Goal: Task Accomplishment & Management: Manage account settings

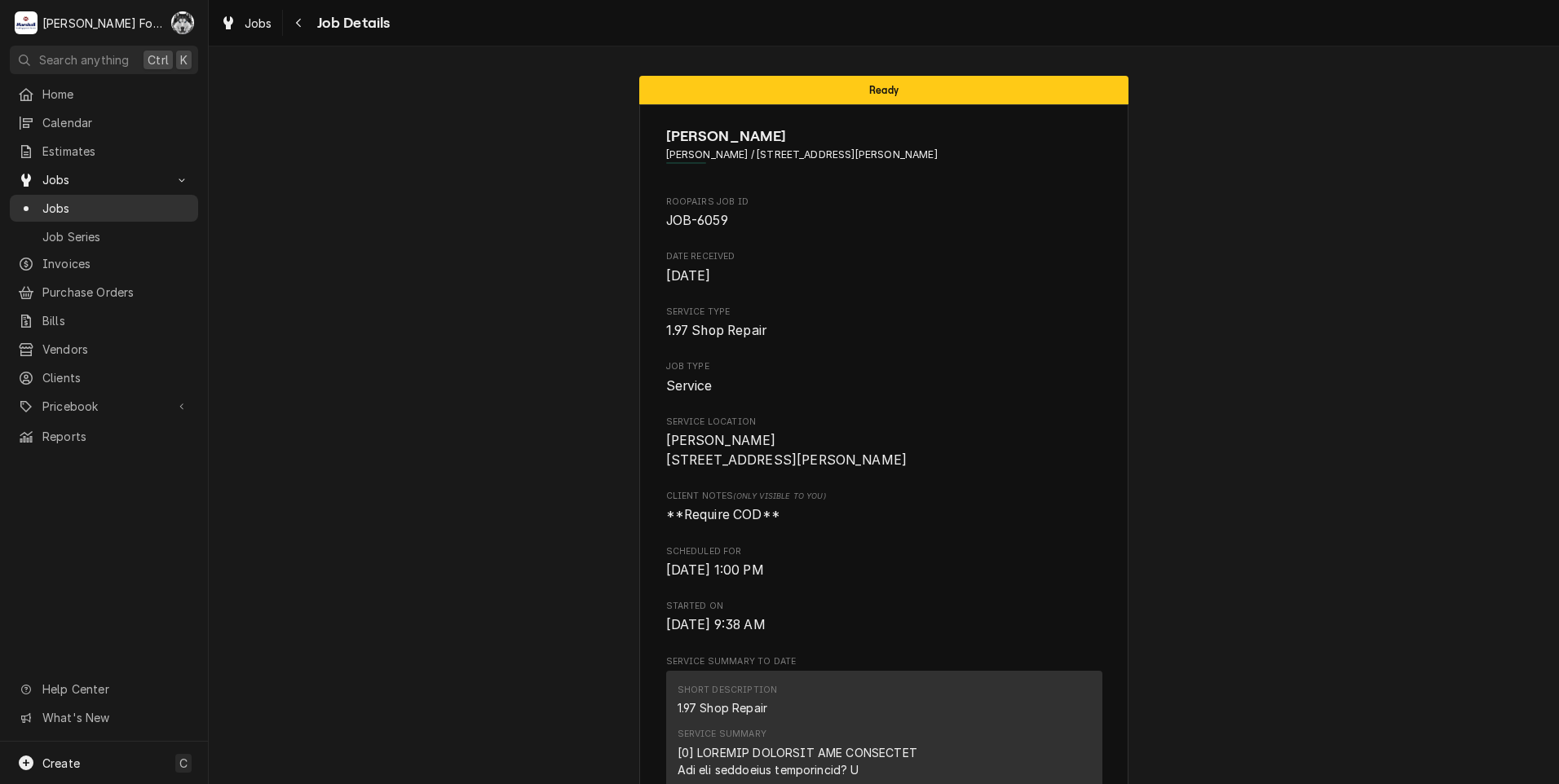
click at [54, 200] on span "Jobs" at bounding box center [116, 208] width 147 height 17
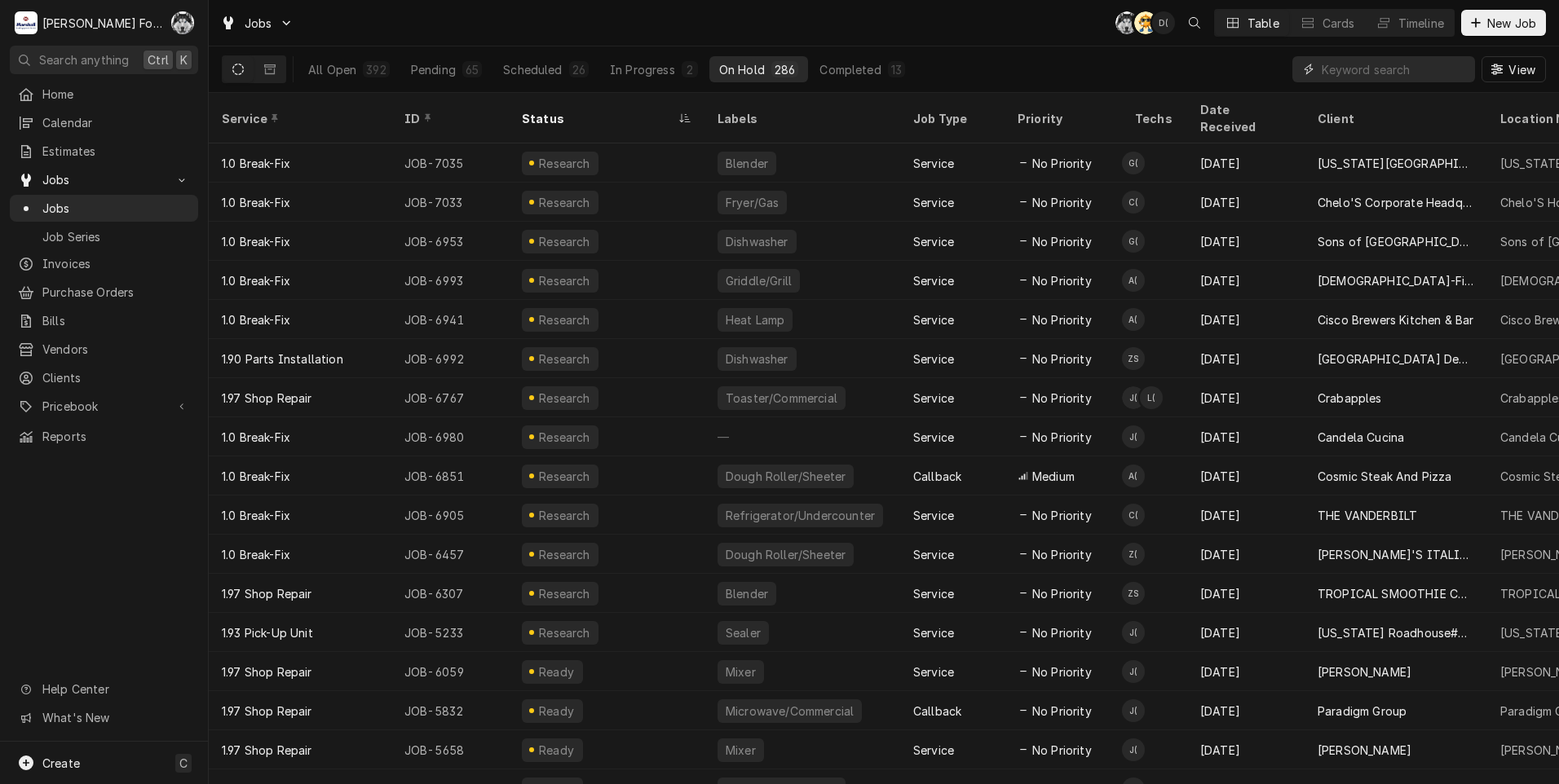
click at [1335, 71] on input "Dynamic Content Wrapper" at bounding box center [1394, 69] width 145 height 26
type input "7033"
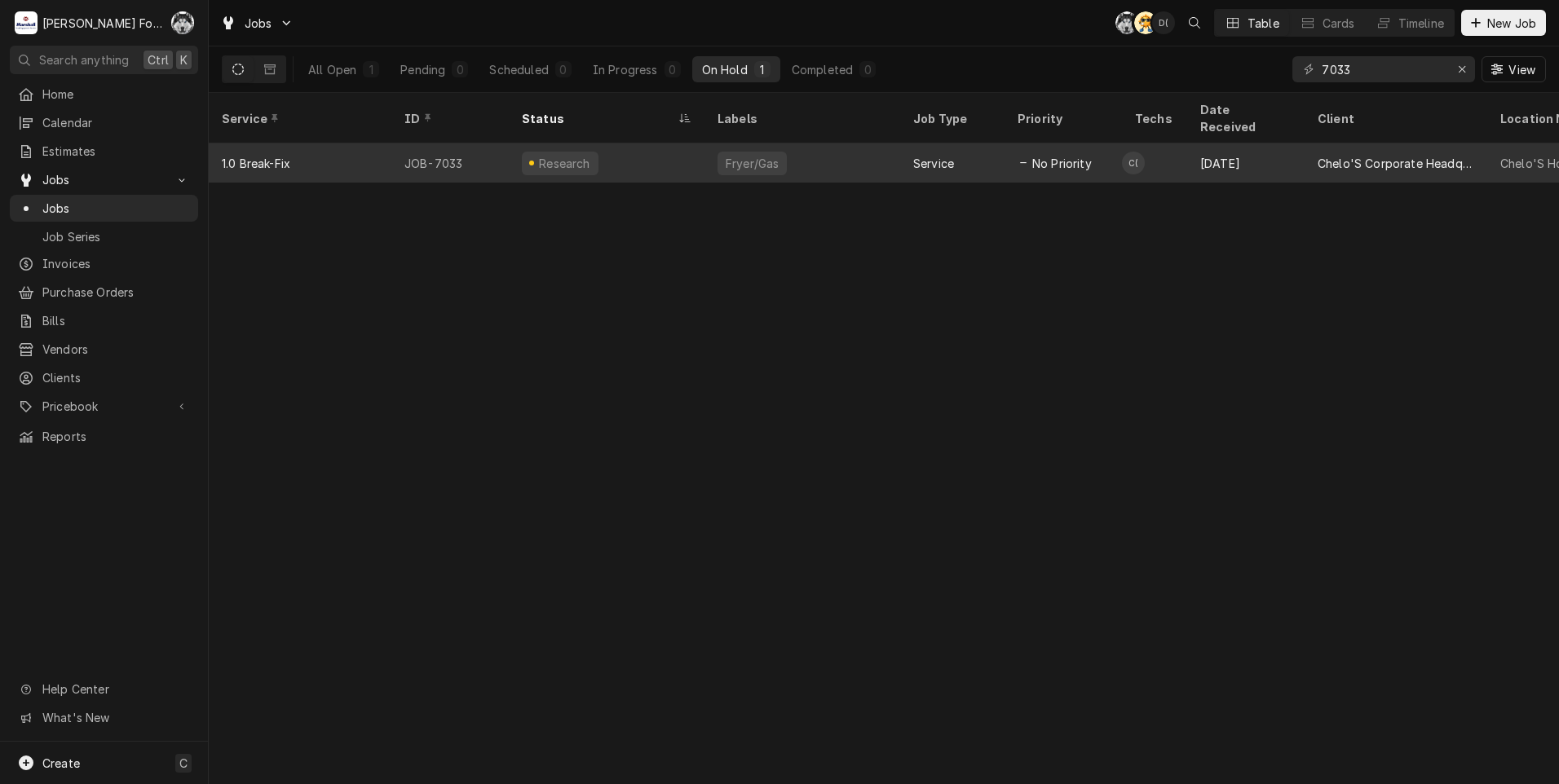
click at [794, 143] on div "Fryer/Gas" at bounding box center [801, 162] width 196 height 39
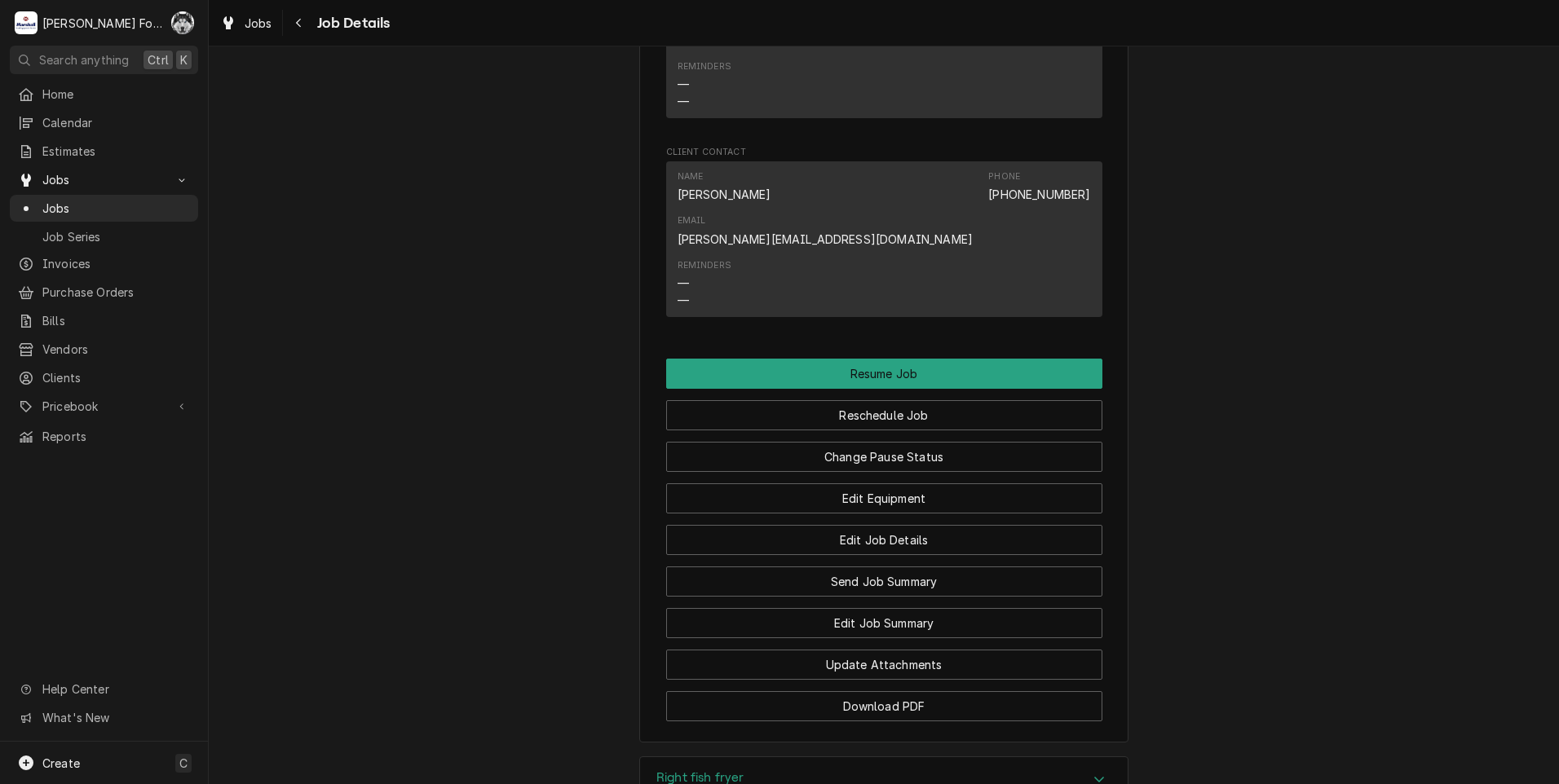
scroll to position [1711, 0]
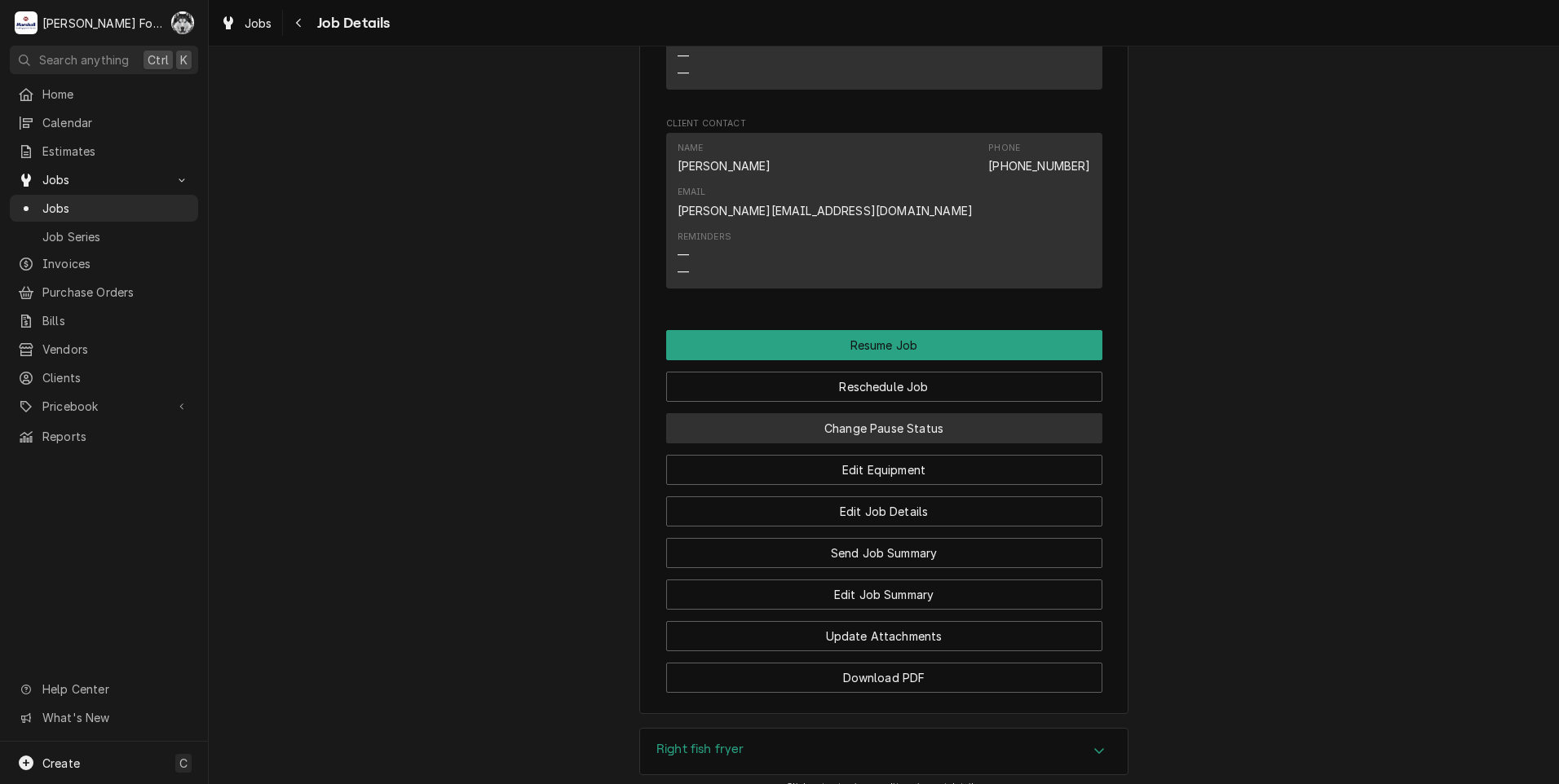
click at [888, 413] on button "Change Pause Status" at bounding box center [884, 428] width 436 height 30
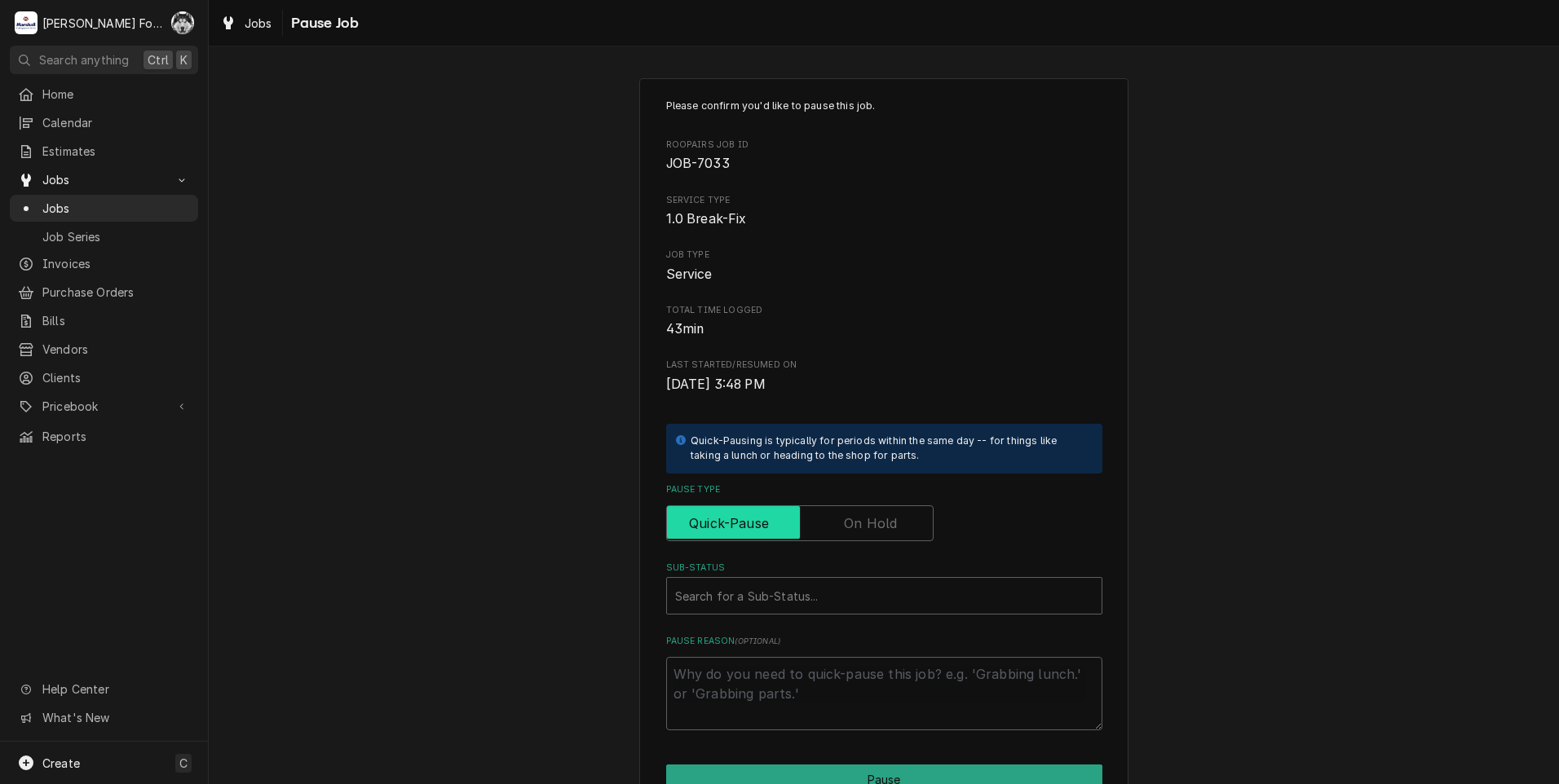
click at [823, 511] on input "Pause Type" at bounding box center [799, 523] width 253 height 36
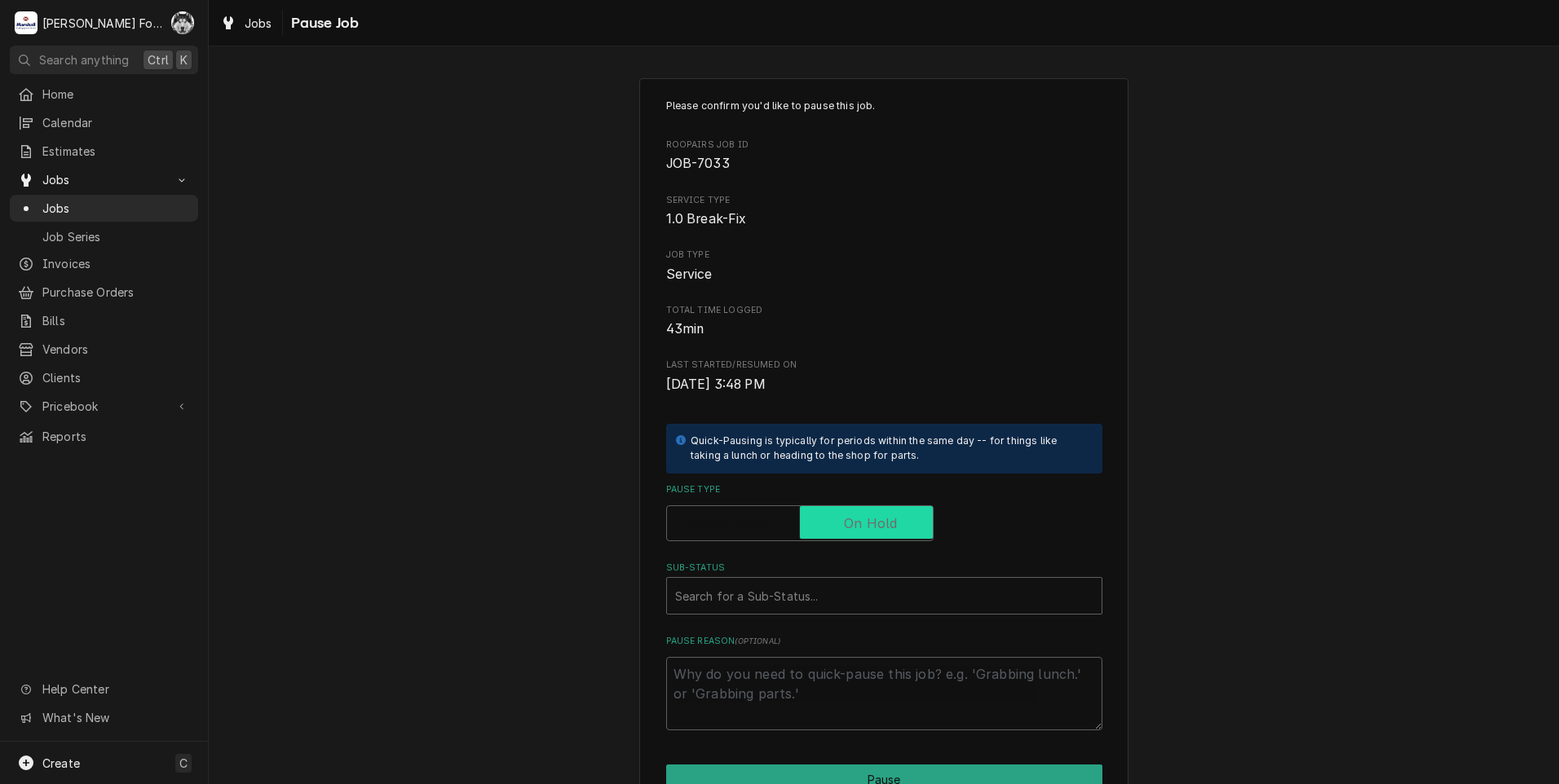
checkbox input "true"
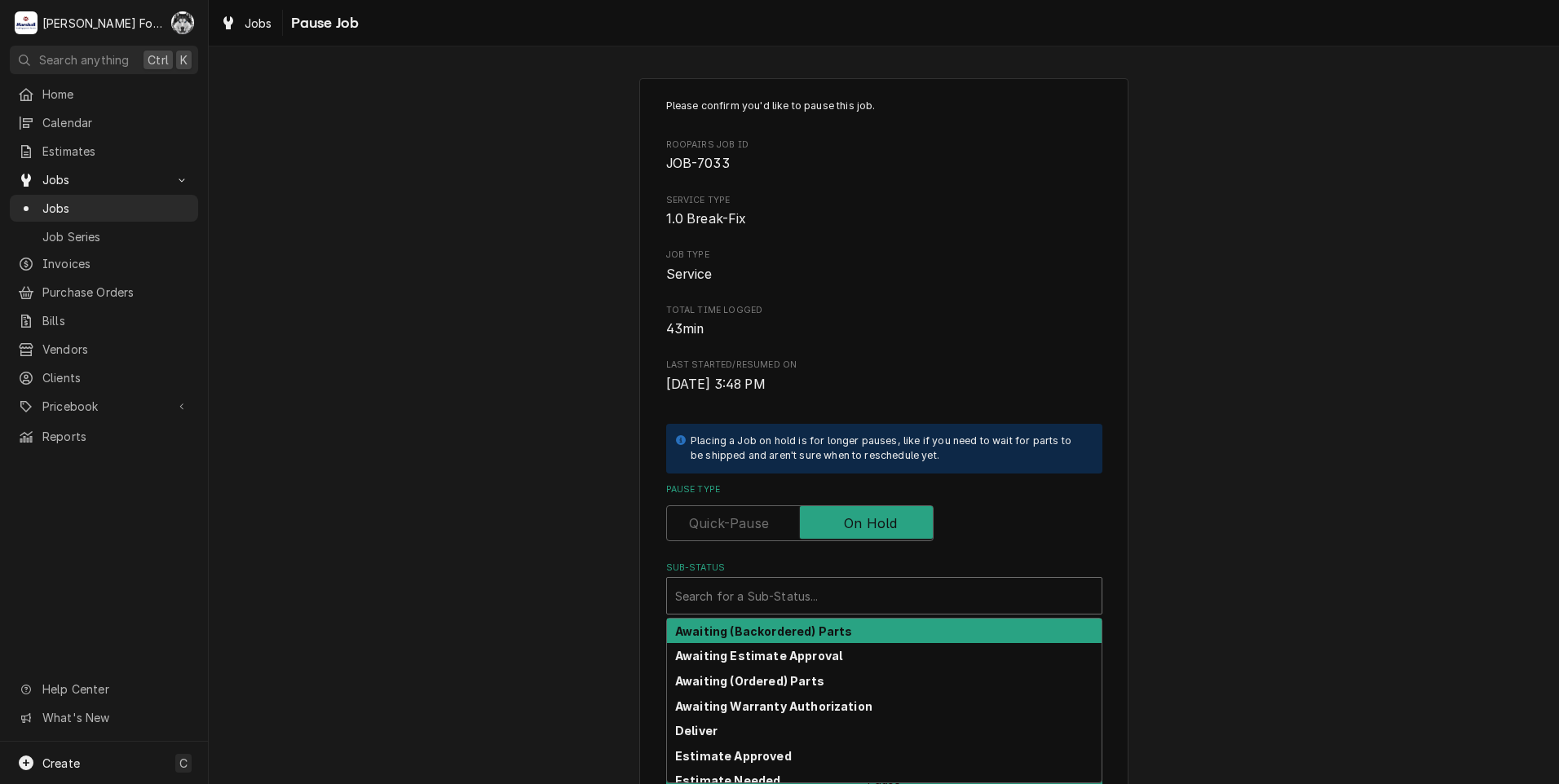
click at [802, 586] on div "Sub-Status" at bounding box center [884, 595] width 418 height 29
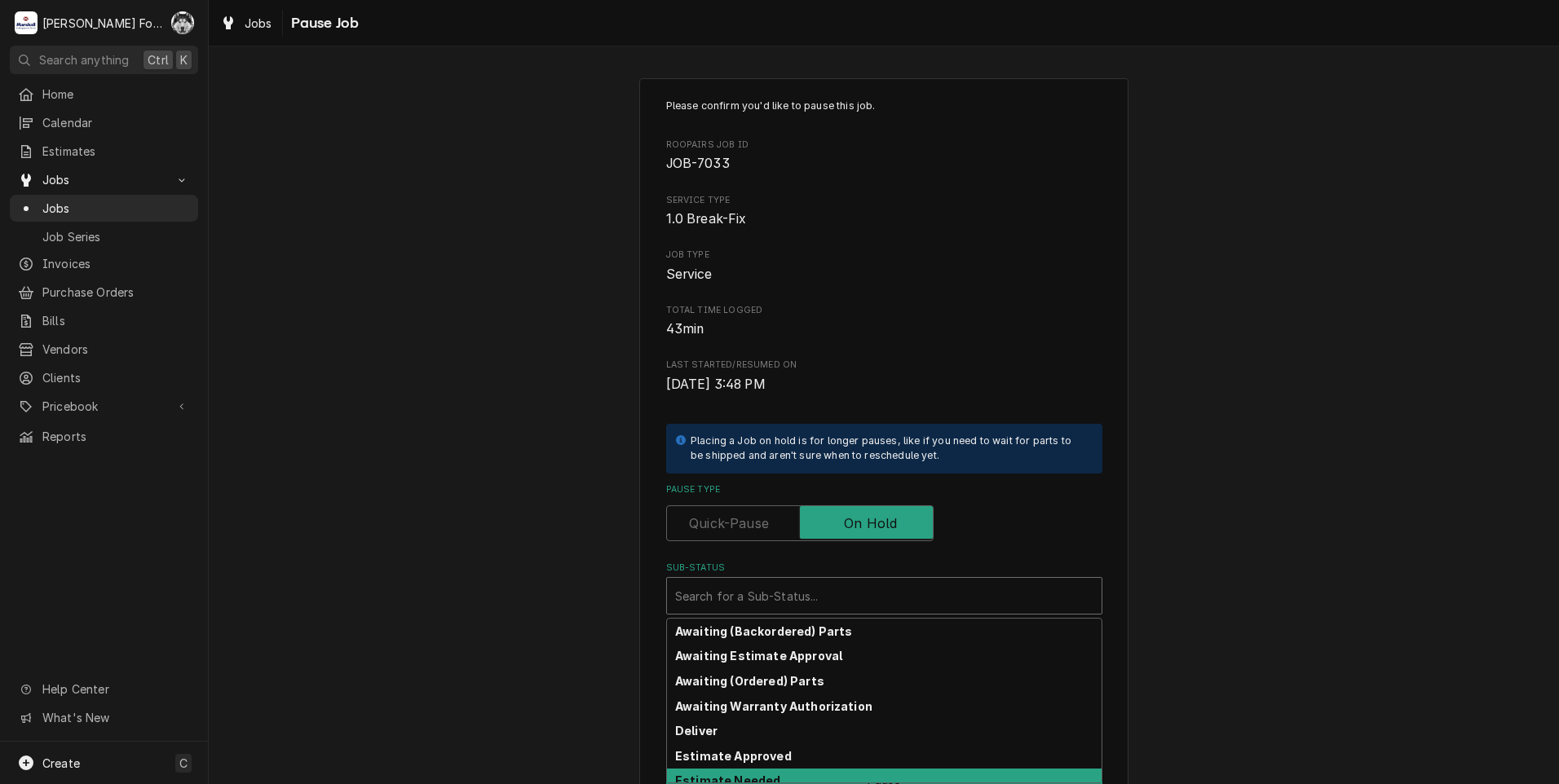
click at [750, 780] on strong "Estimate Needed" at bounding box center [728, 780] width 106 height 14
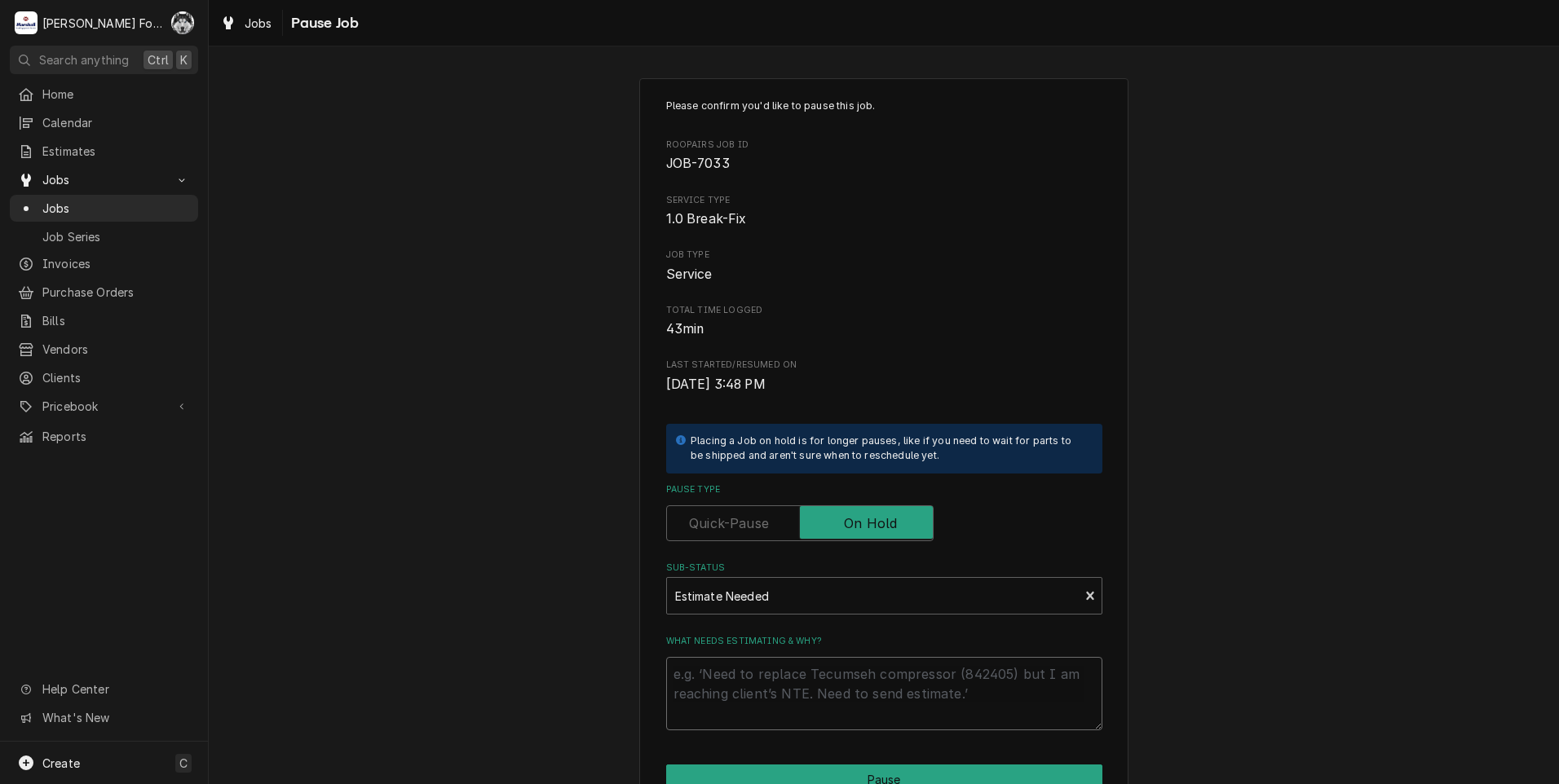
click at [724, 712] on textarea "What needs estimating & why?" at bounding box center [884, 693] width 436 height 74
type textarea "x"
type textarea "P"
type textarea "x"
type textarea "PA"
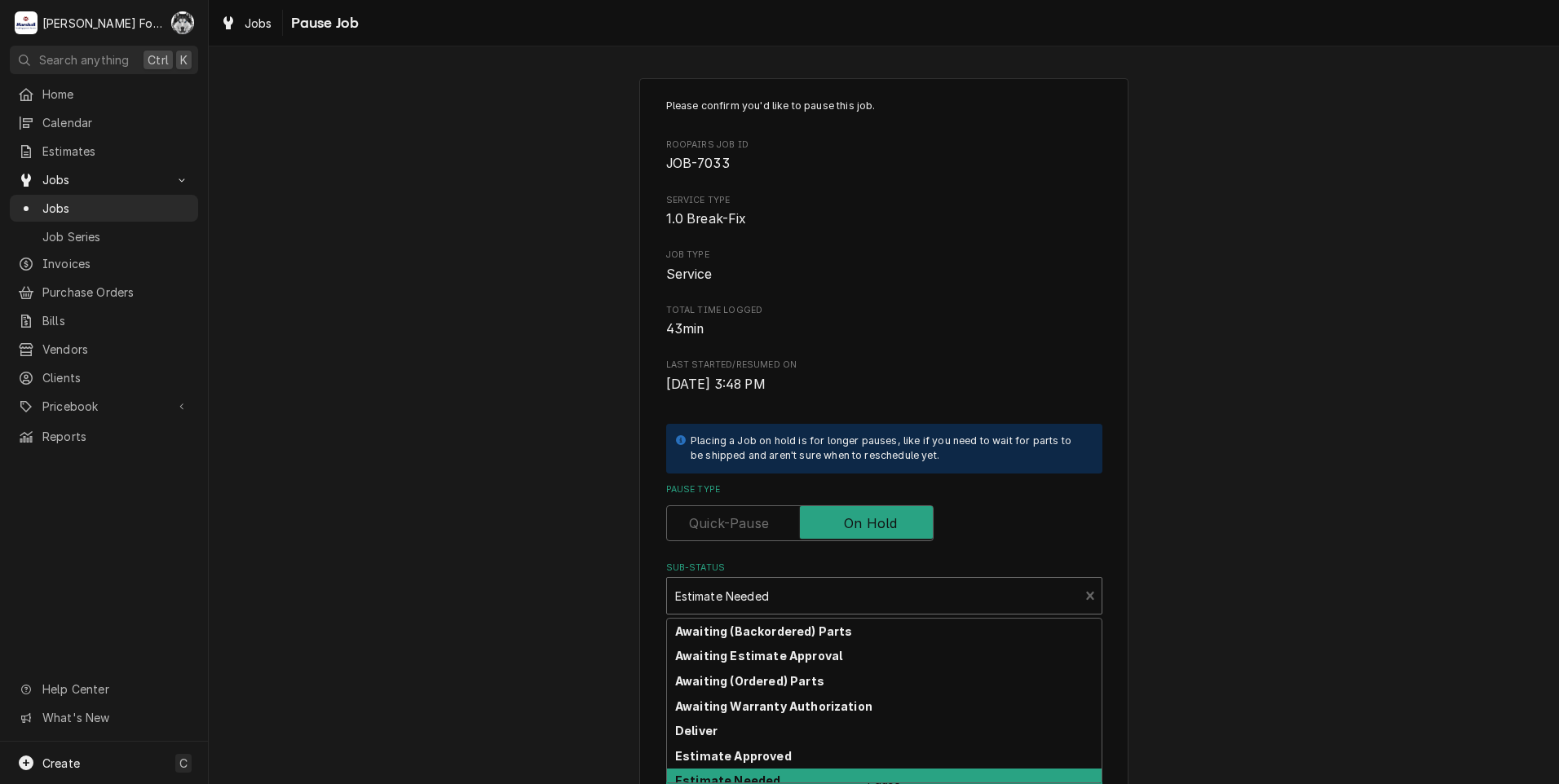
click at [759, 589] on div "Sub-Status" at bounding box center [873, 595] width 396 height 29
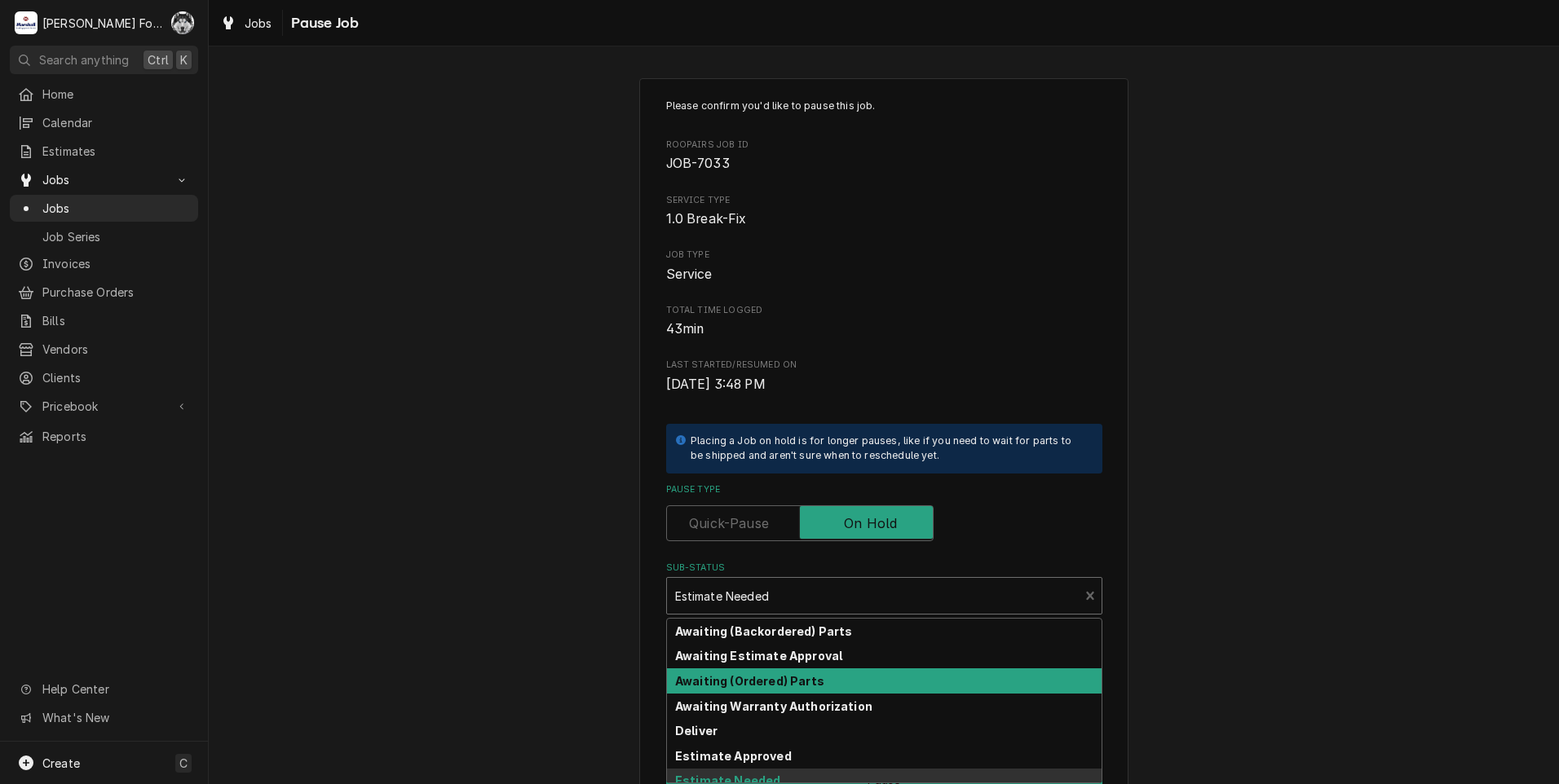
click at [754, 686] on strong "Awaiting (Ordered) Parts" at bounding box center [750, 681] width 149 height 14
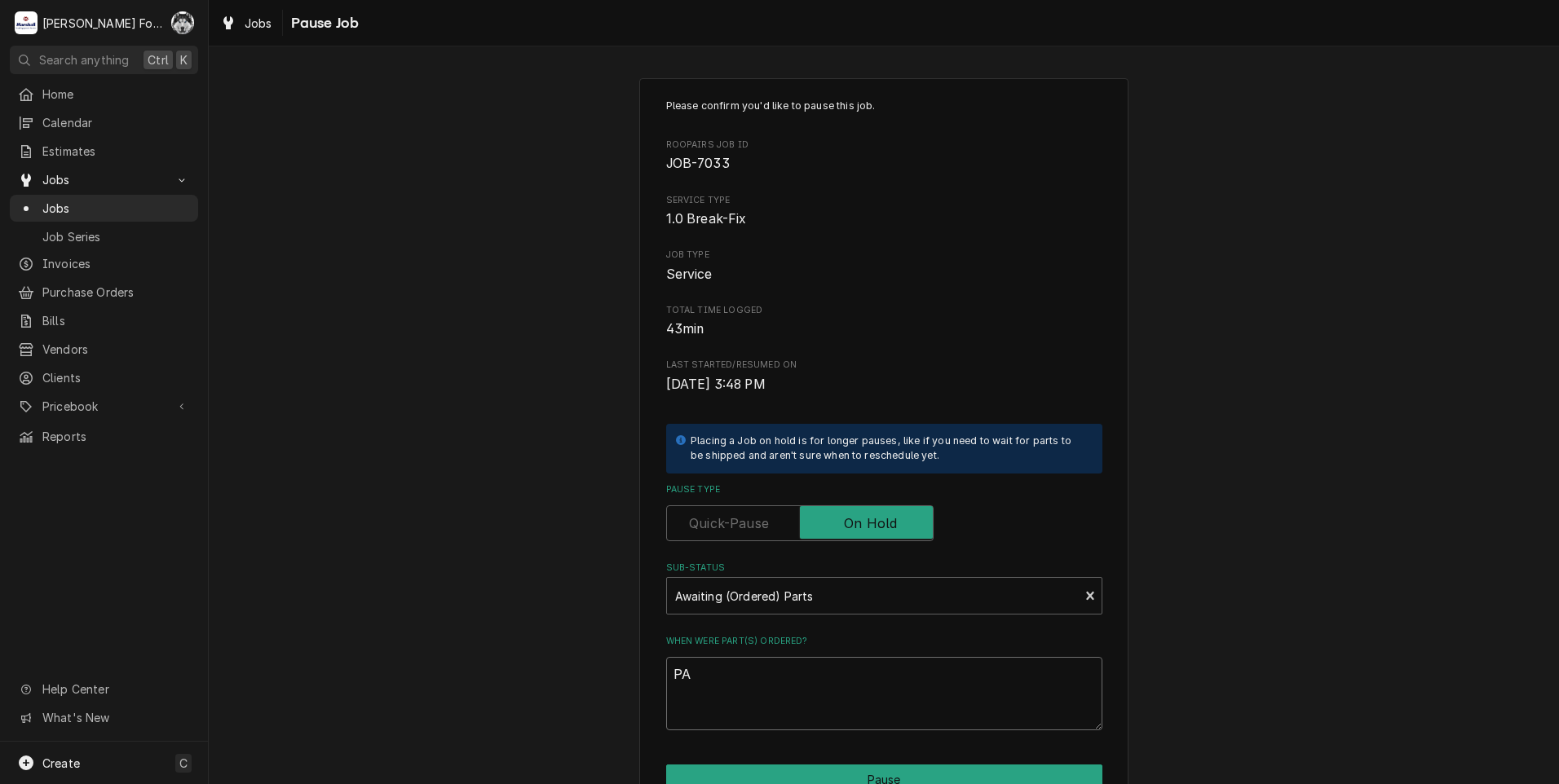
click at [723, 673] on textarea "PA" at bounding box center [884, 693] width 436 height 74
type textarea "x"
type textarea "P"
type textarea "x"
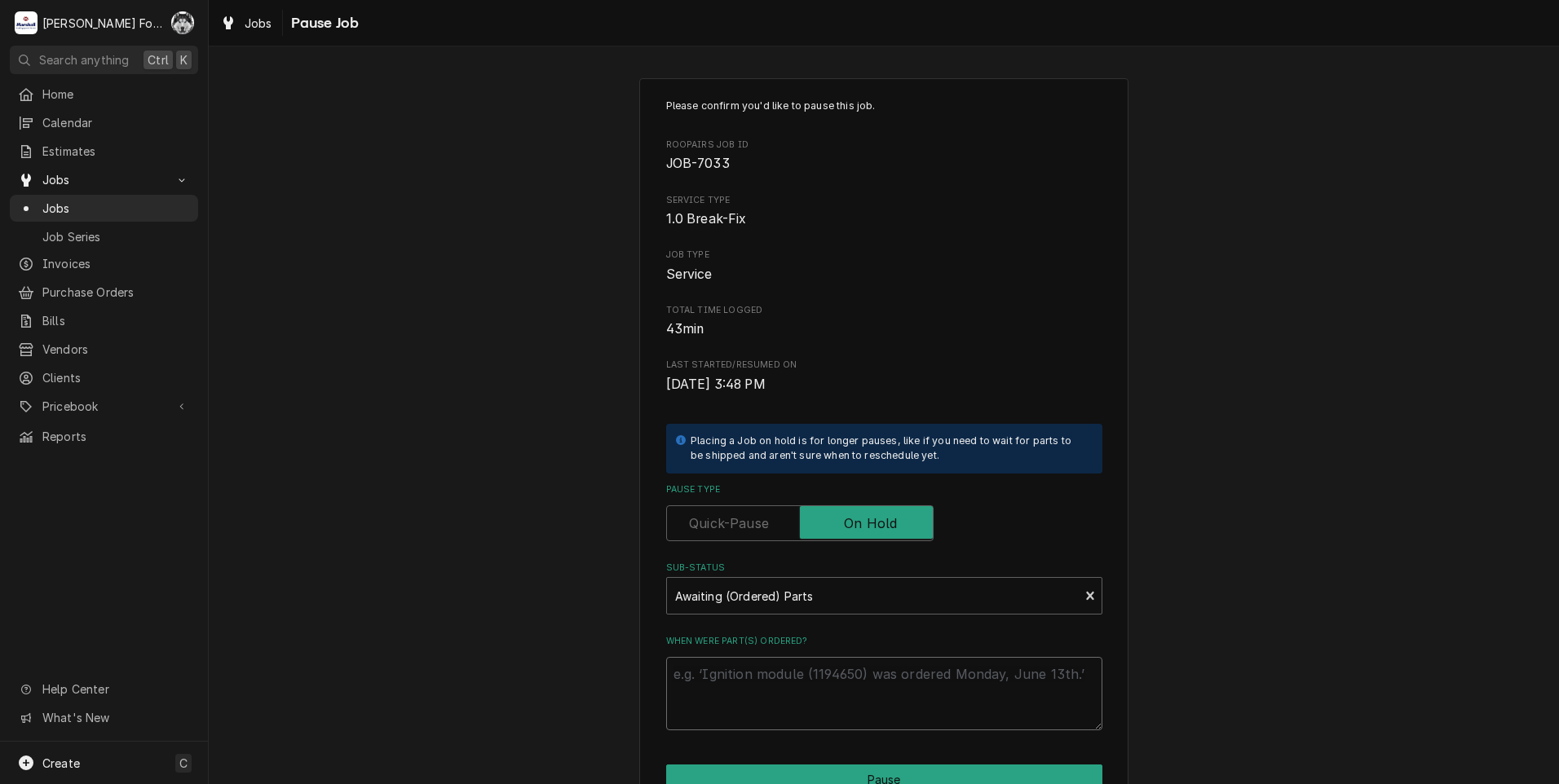
type textarea "8"
type textarea "x"
type textarea "8/"
type textarea "x"
type textarea "8/2"
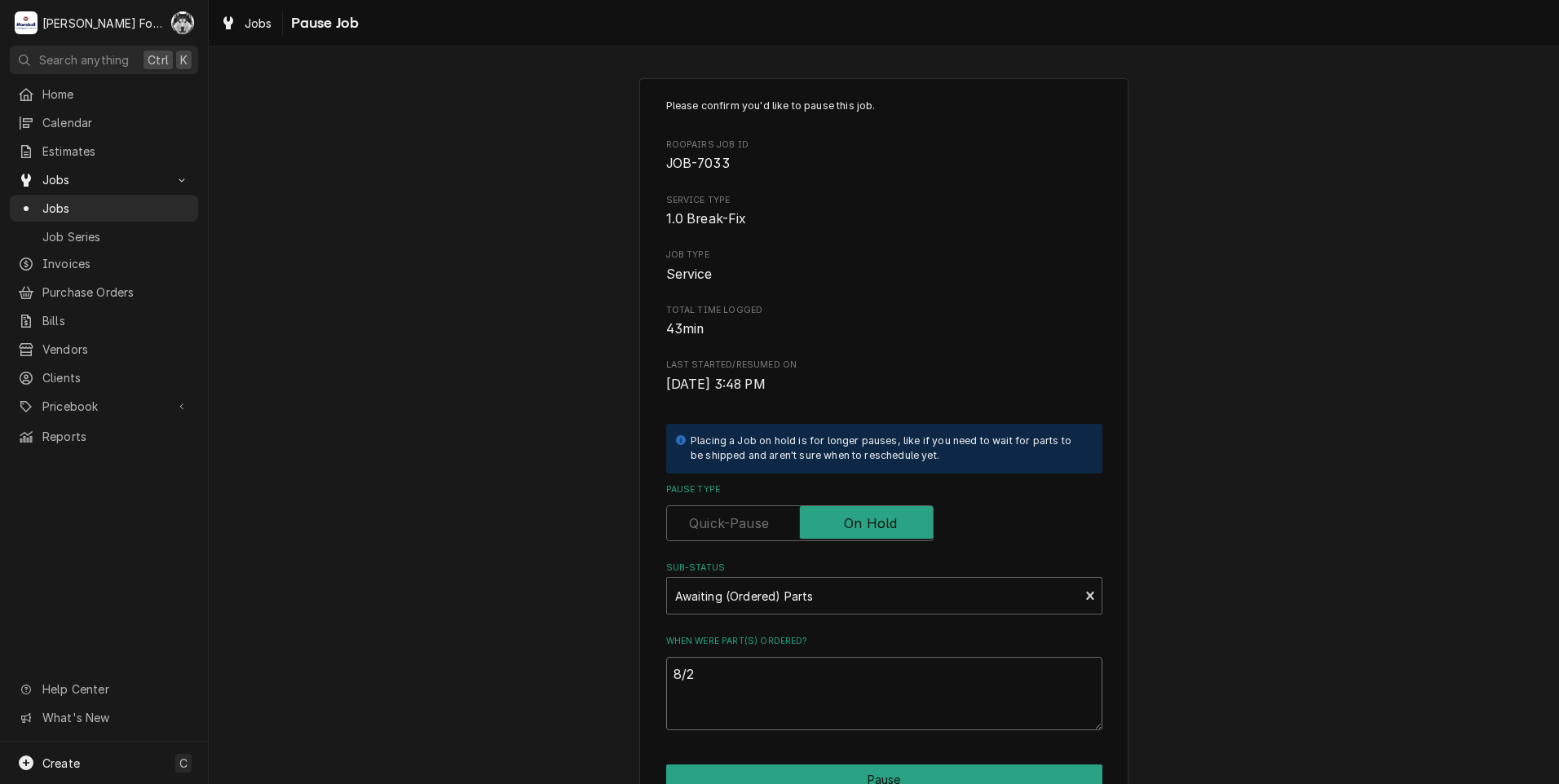
type textarea "x"
type textarea "8/22"
type textarea "x"
type textarea "8/22/"
type textarea "x"
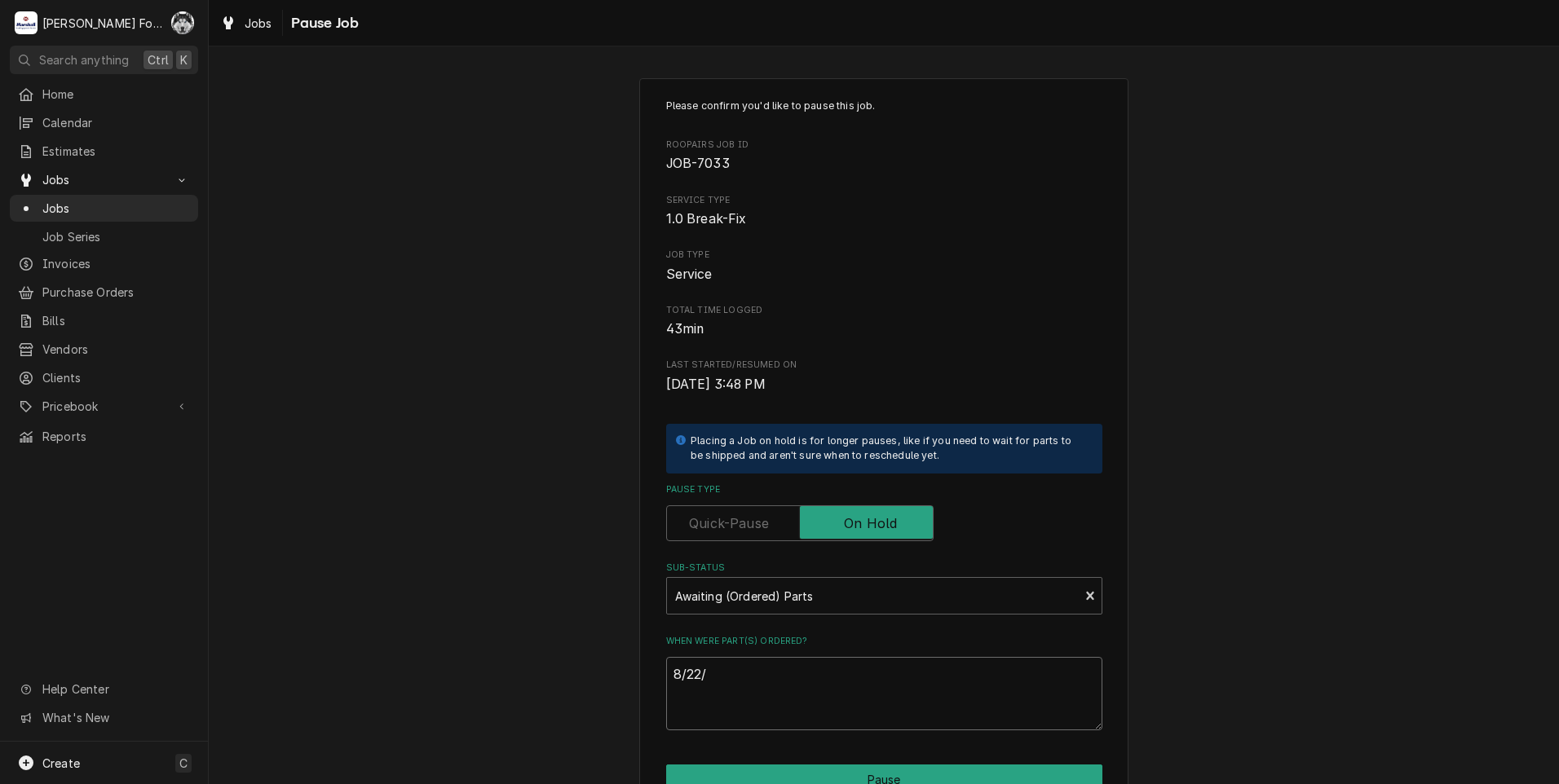
type textarea "8/22/2"
type textarea "x"
type textarea "8/22/20"
type textarea "x"
type textarea "8/22/202"
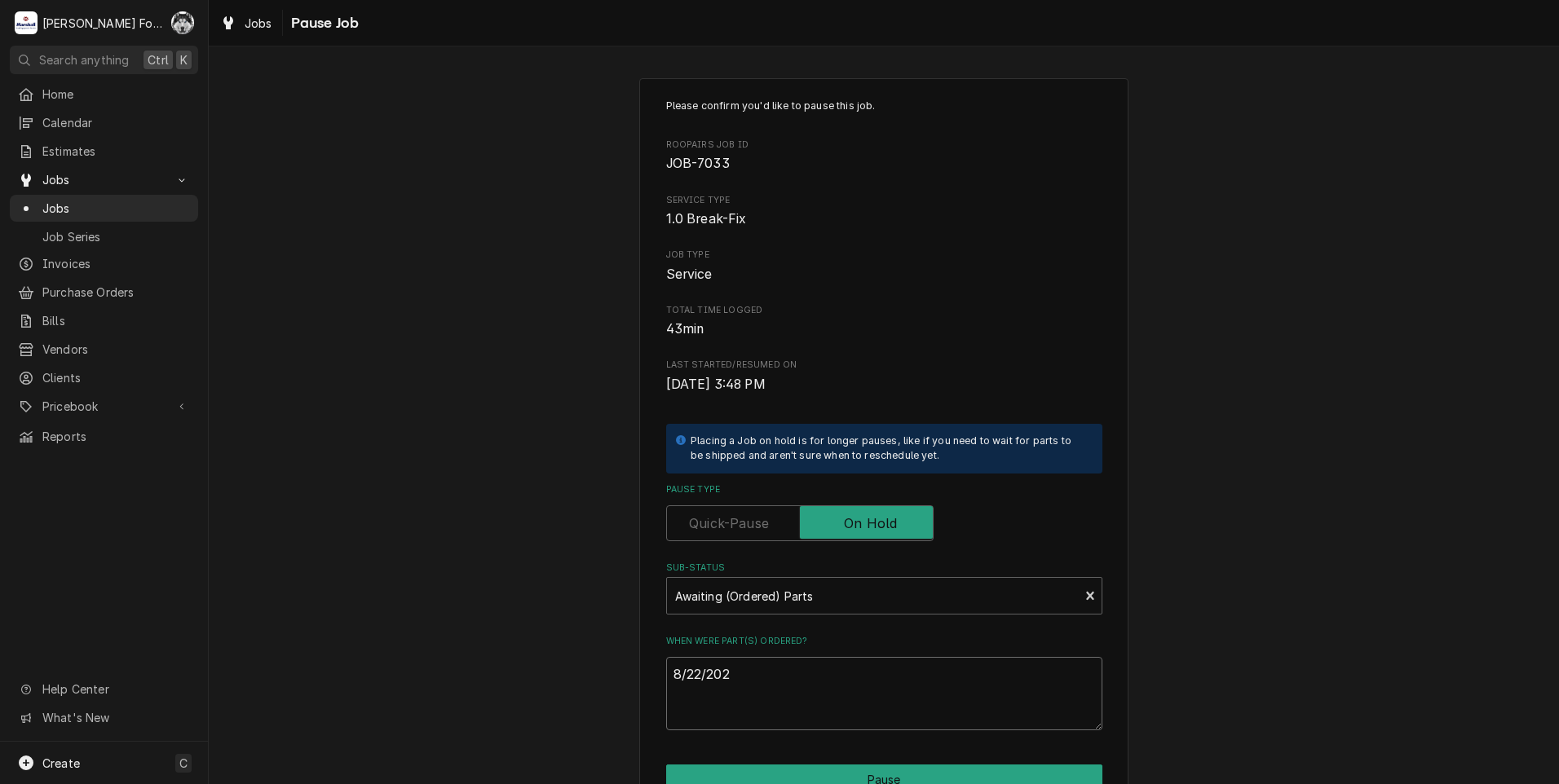
type textarea "x"
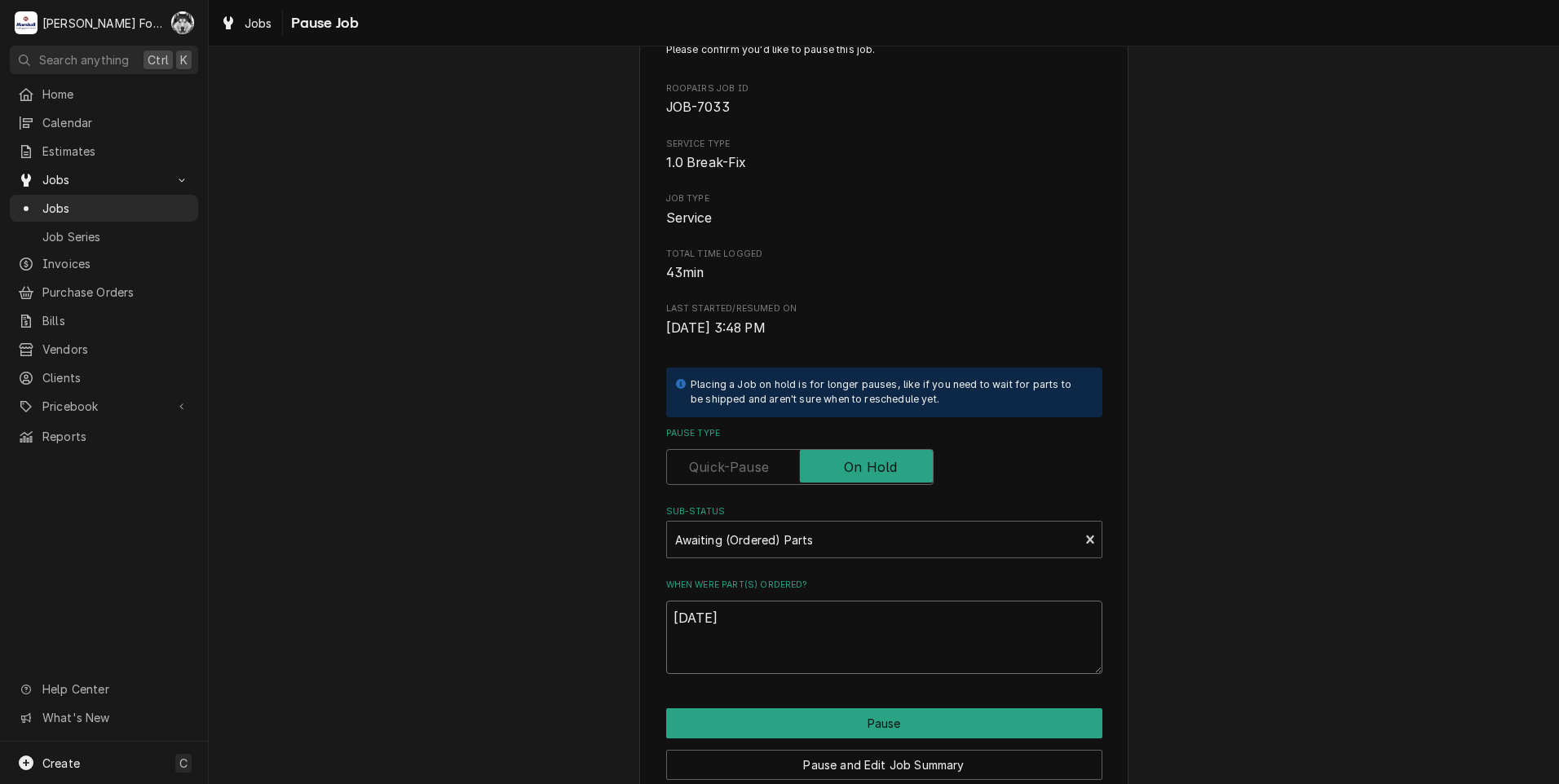
scroll to position [128, 0]
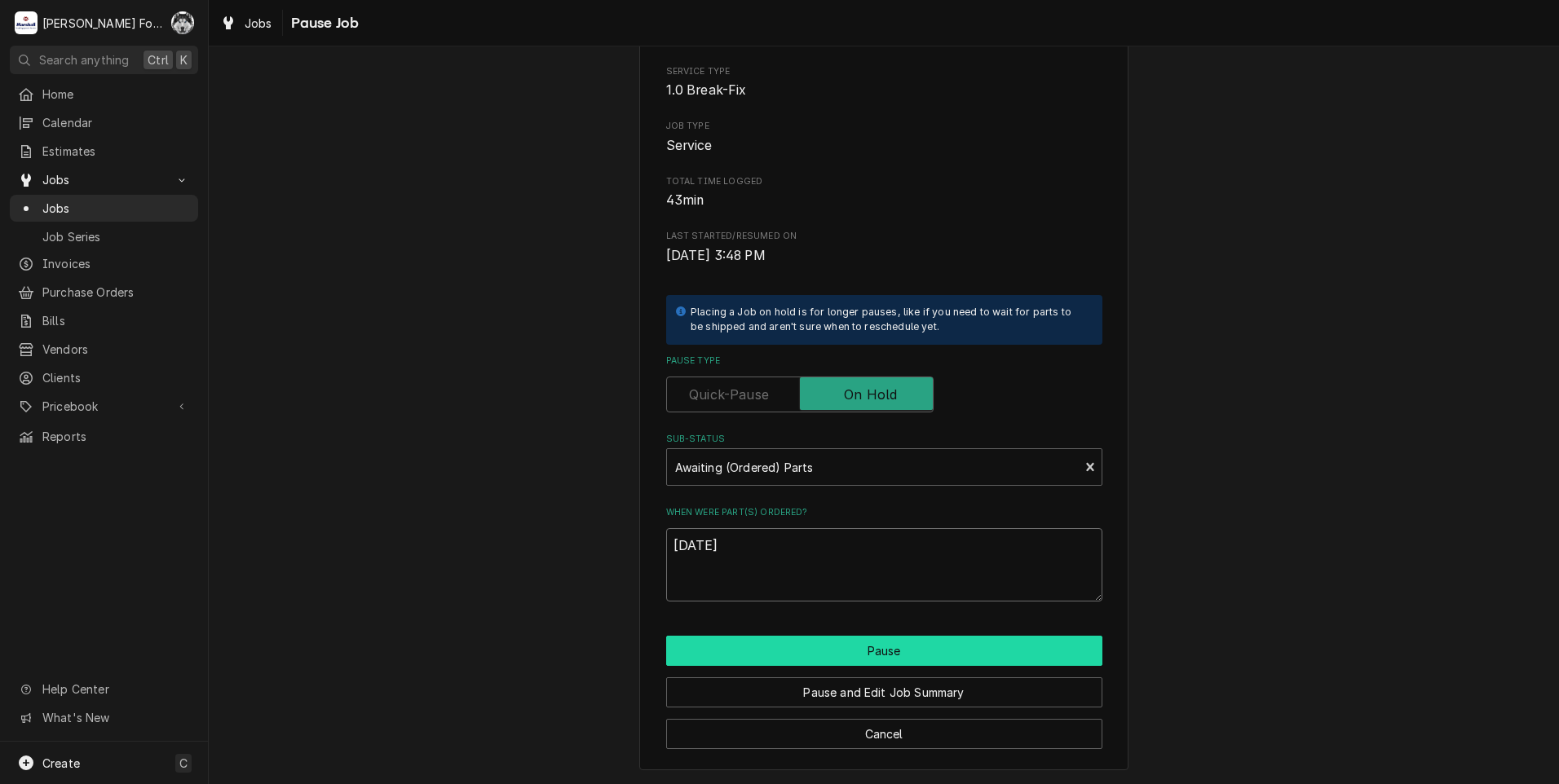
type textarea "[DATE]"
click at [857, 637] on button "Pause" at bounding box center [884, 651] width 436 height 30
type textarea "x"
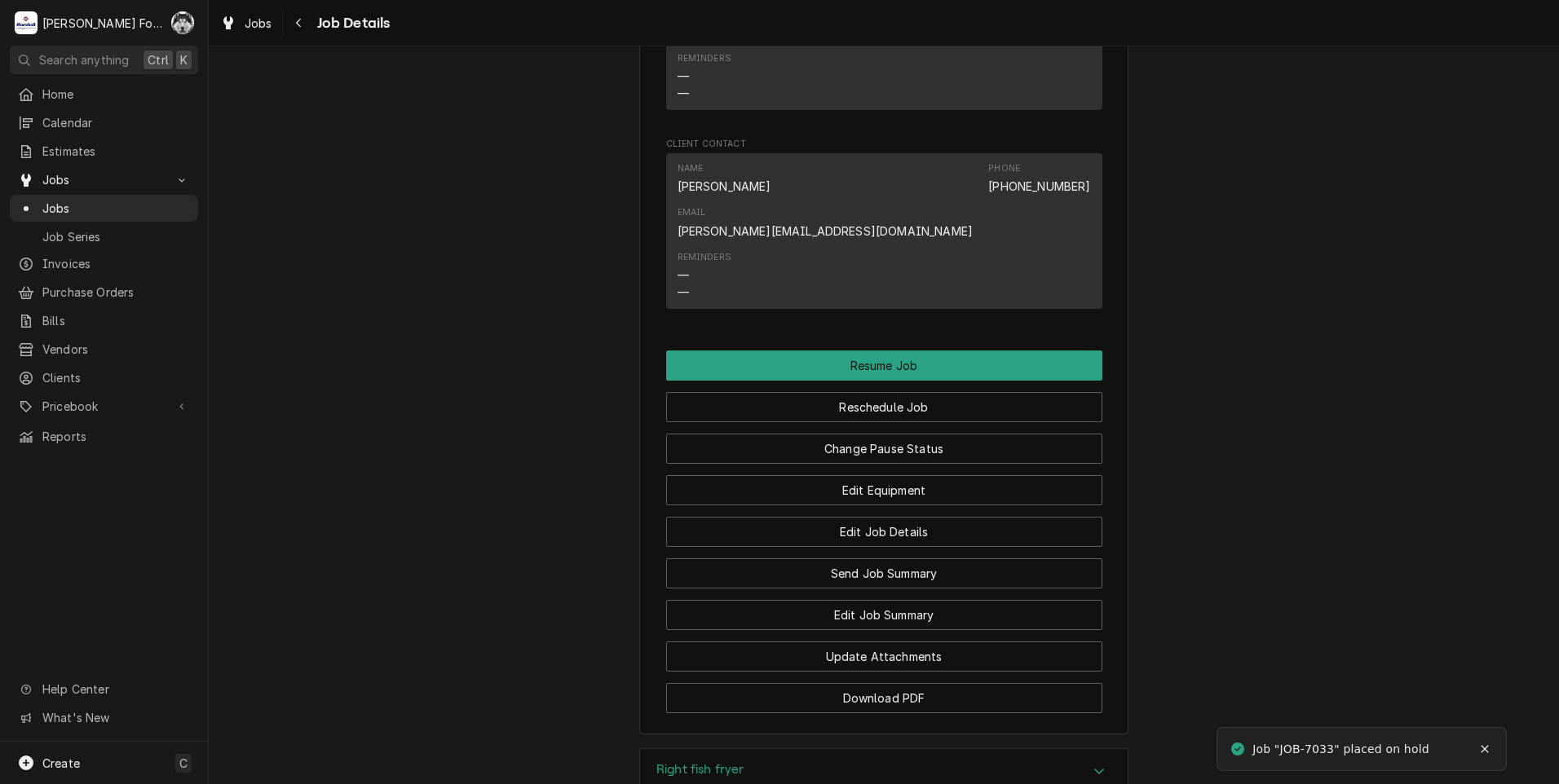
scroll to position [1805, 0]
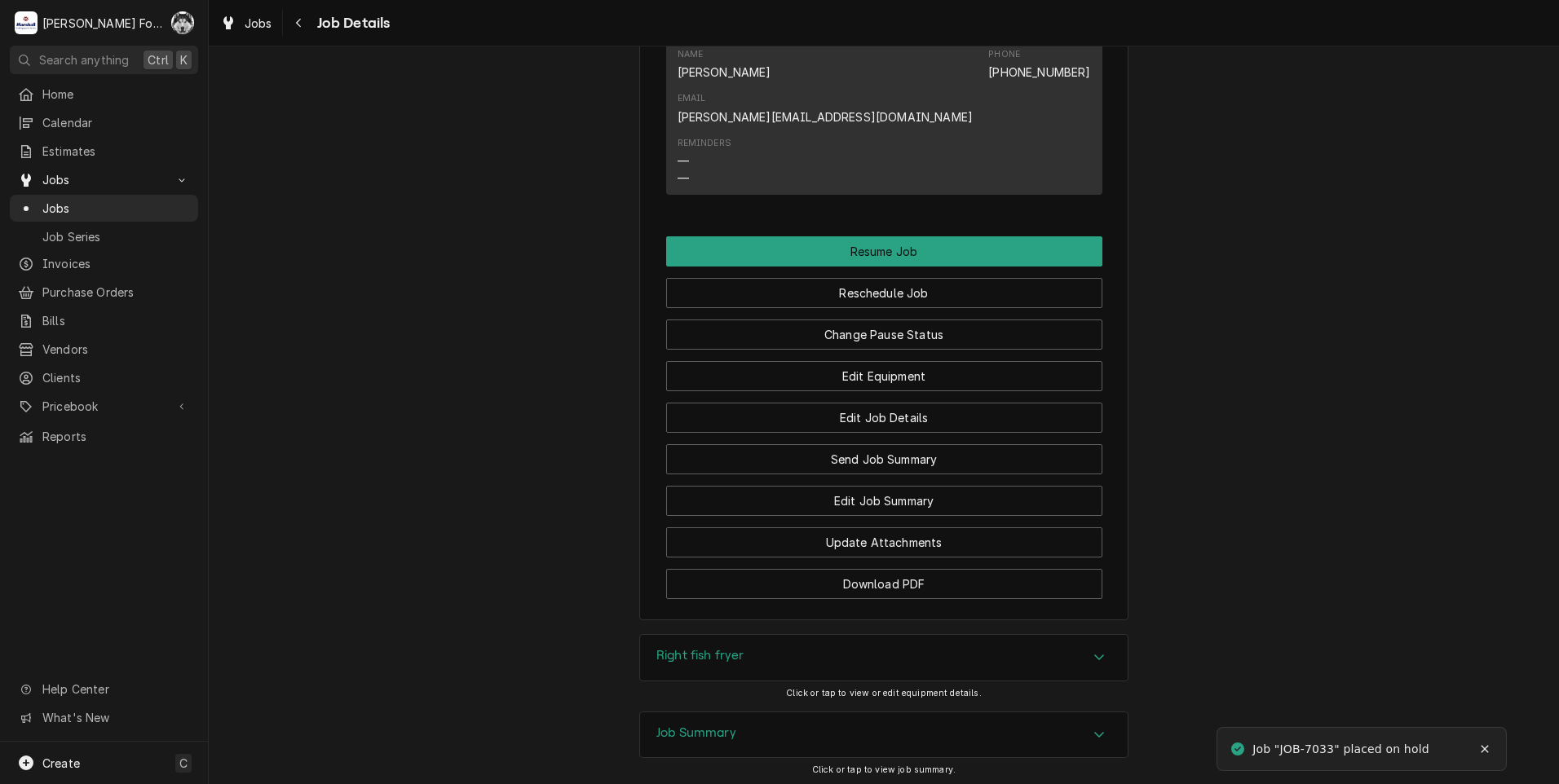
click at [791, 635] on div "Right fish fryer" at bounding box center [884, 658] width 488 height 46
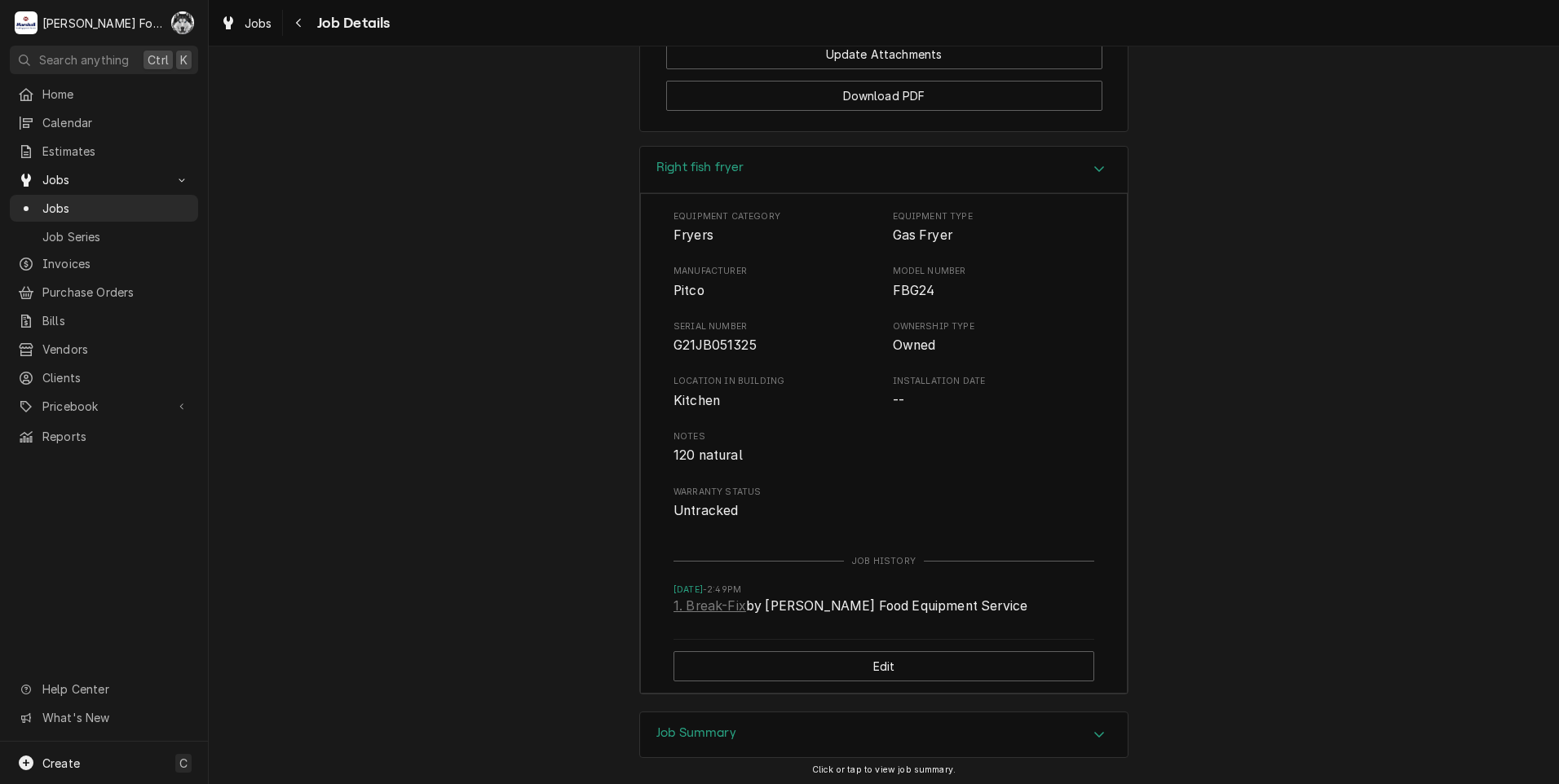
click at [746, 712] on div "Job Summary" at bounding box center [884, 735] width 488 height 46
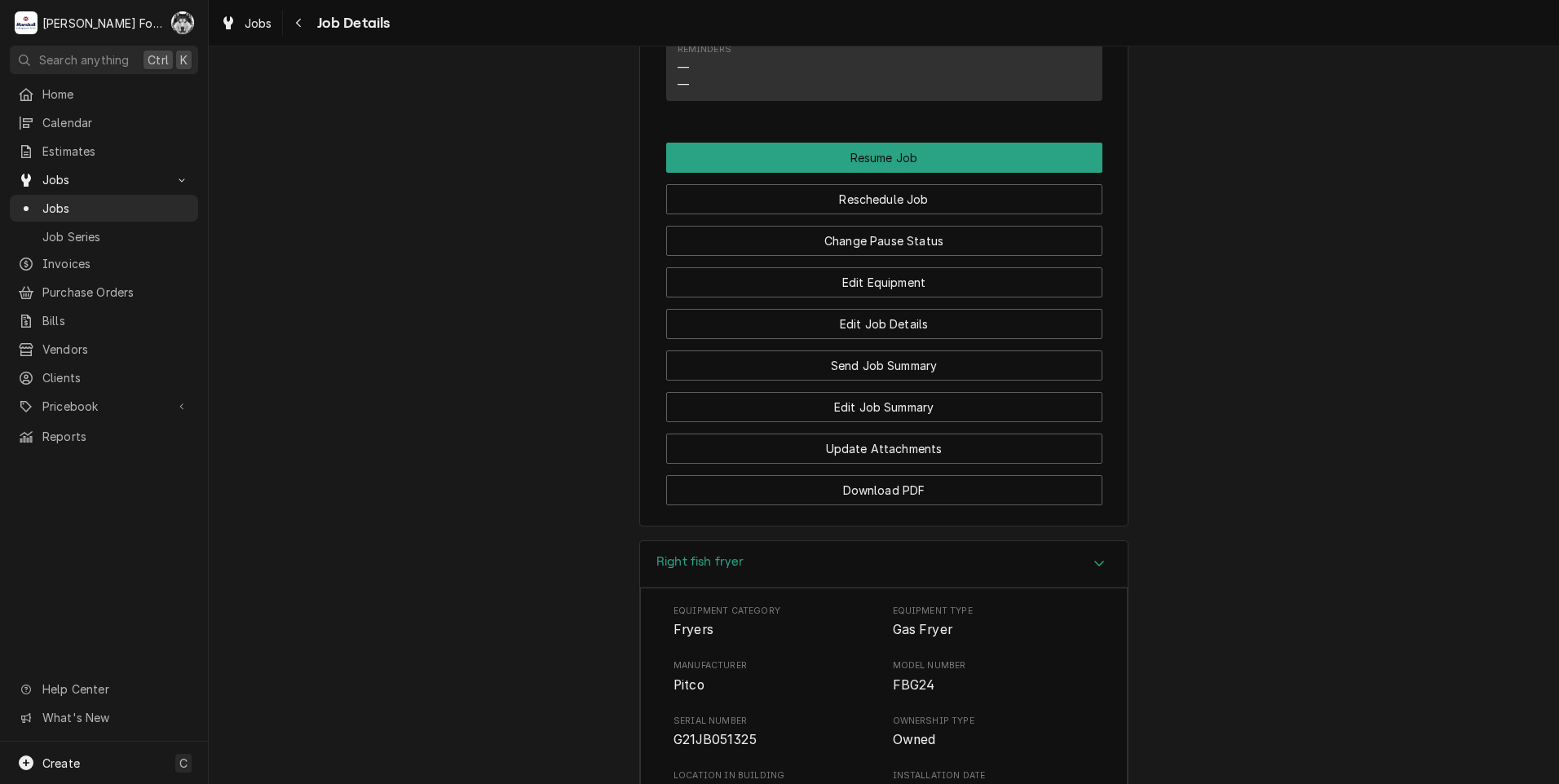
scroll to position [1833, 0]
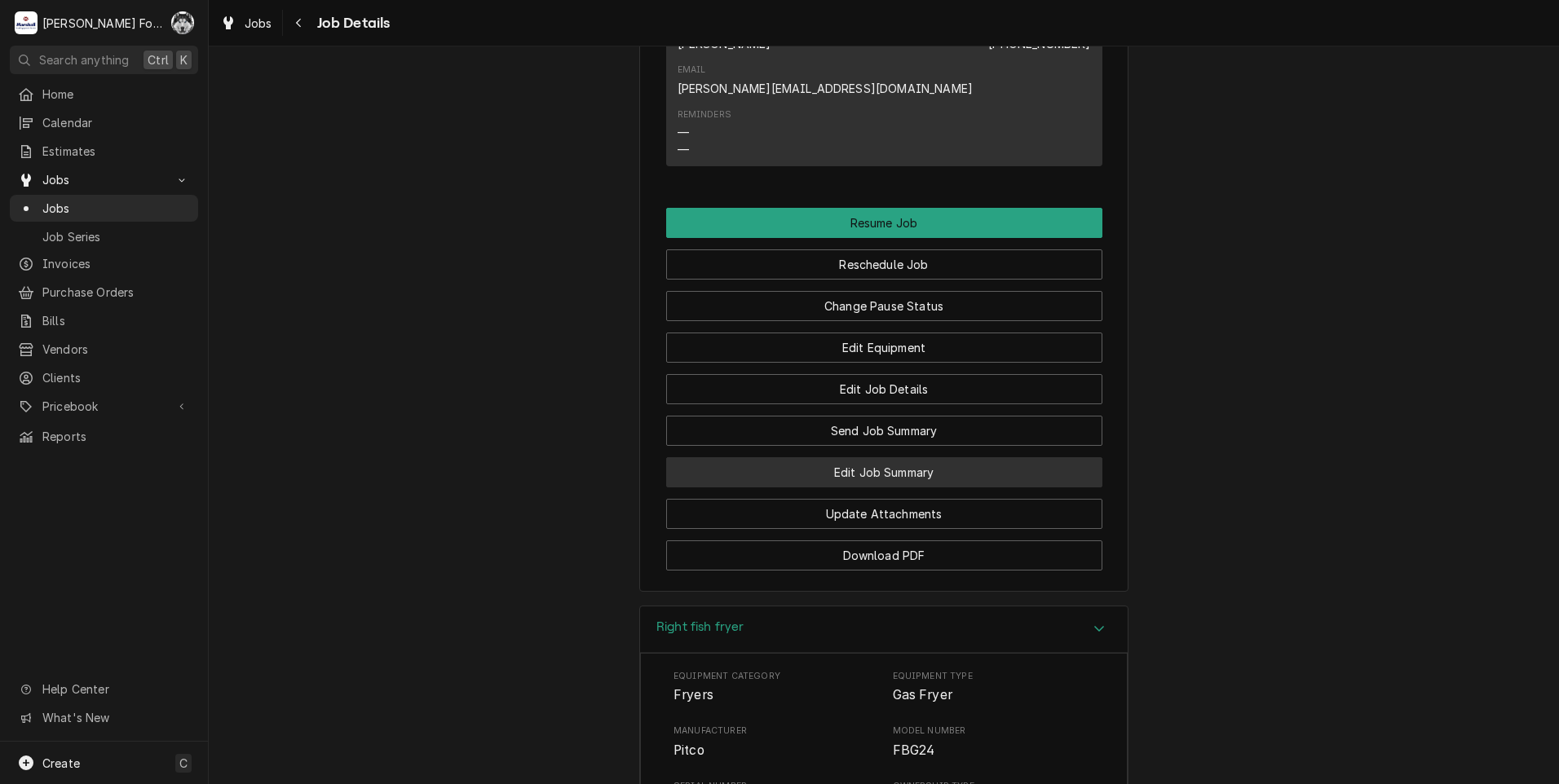
click at [843, 457] on button "Edit Job Summary" at bounding box center [884, 472] width 436 height 30
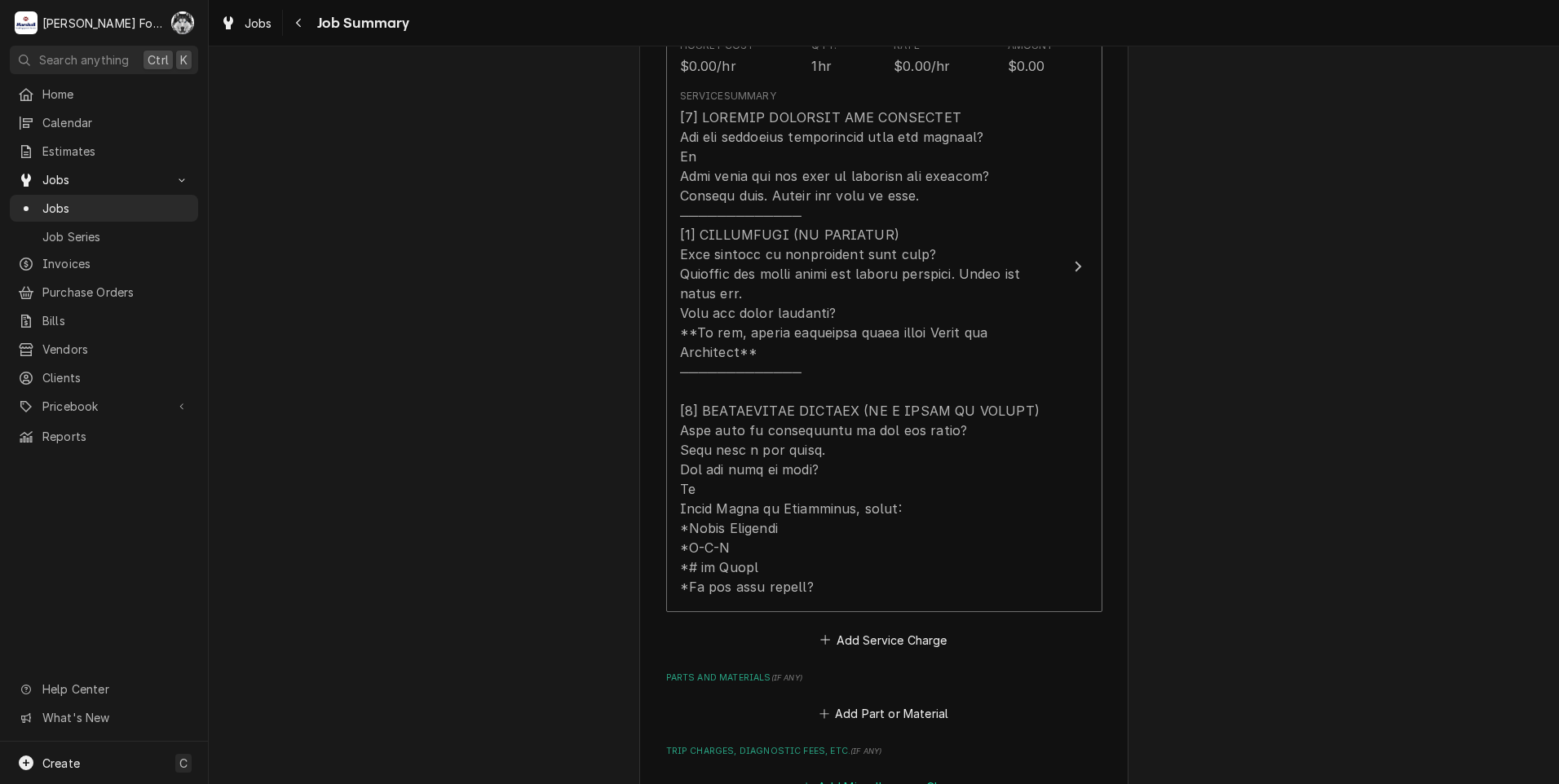
scroll to position [570, 0]
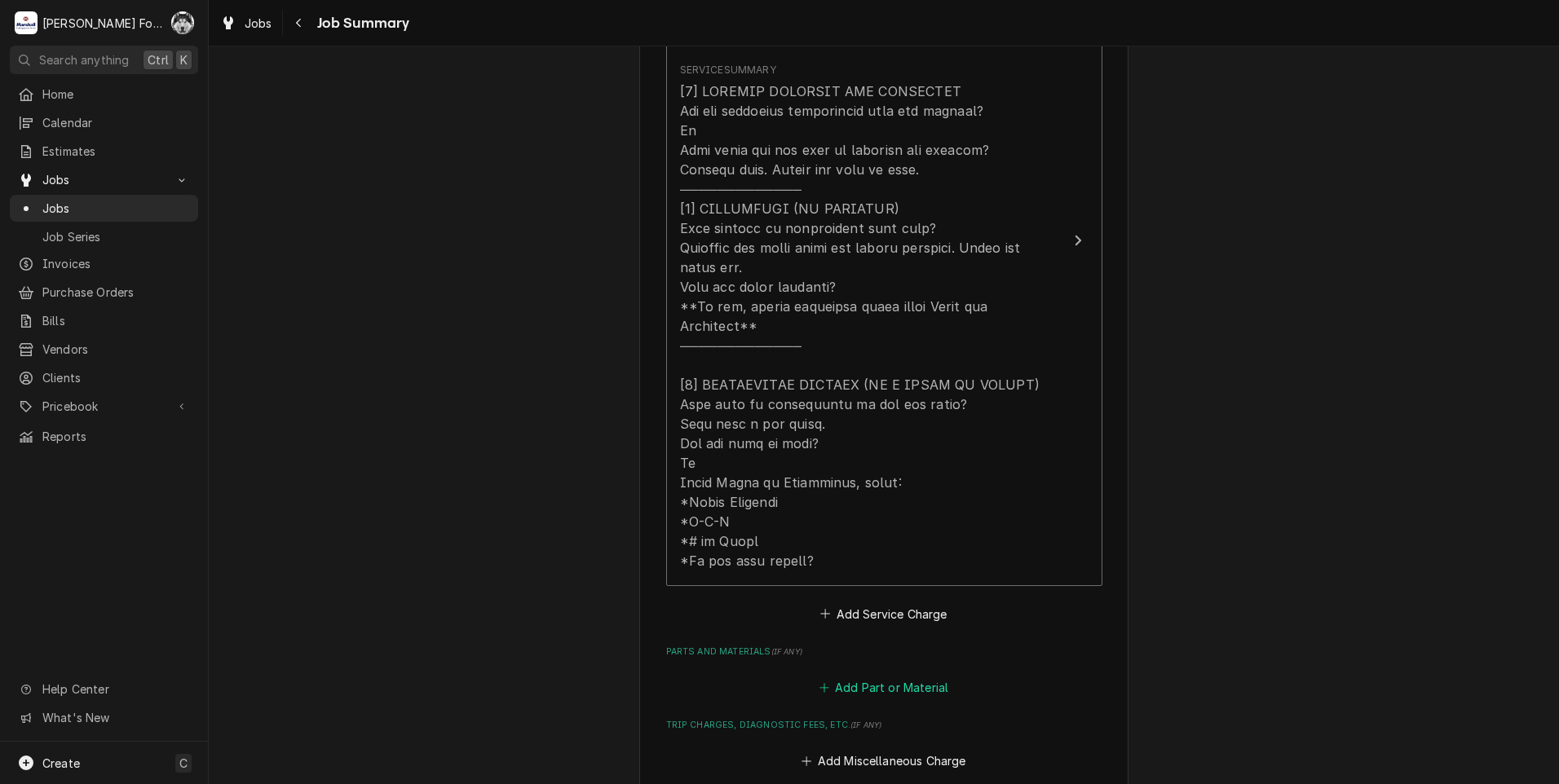
click at [893, 677] on button "Add Part or Material" at bounding box center [883, 687] width 134 height 23
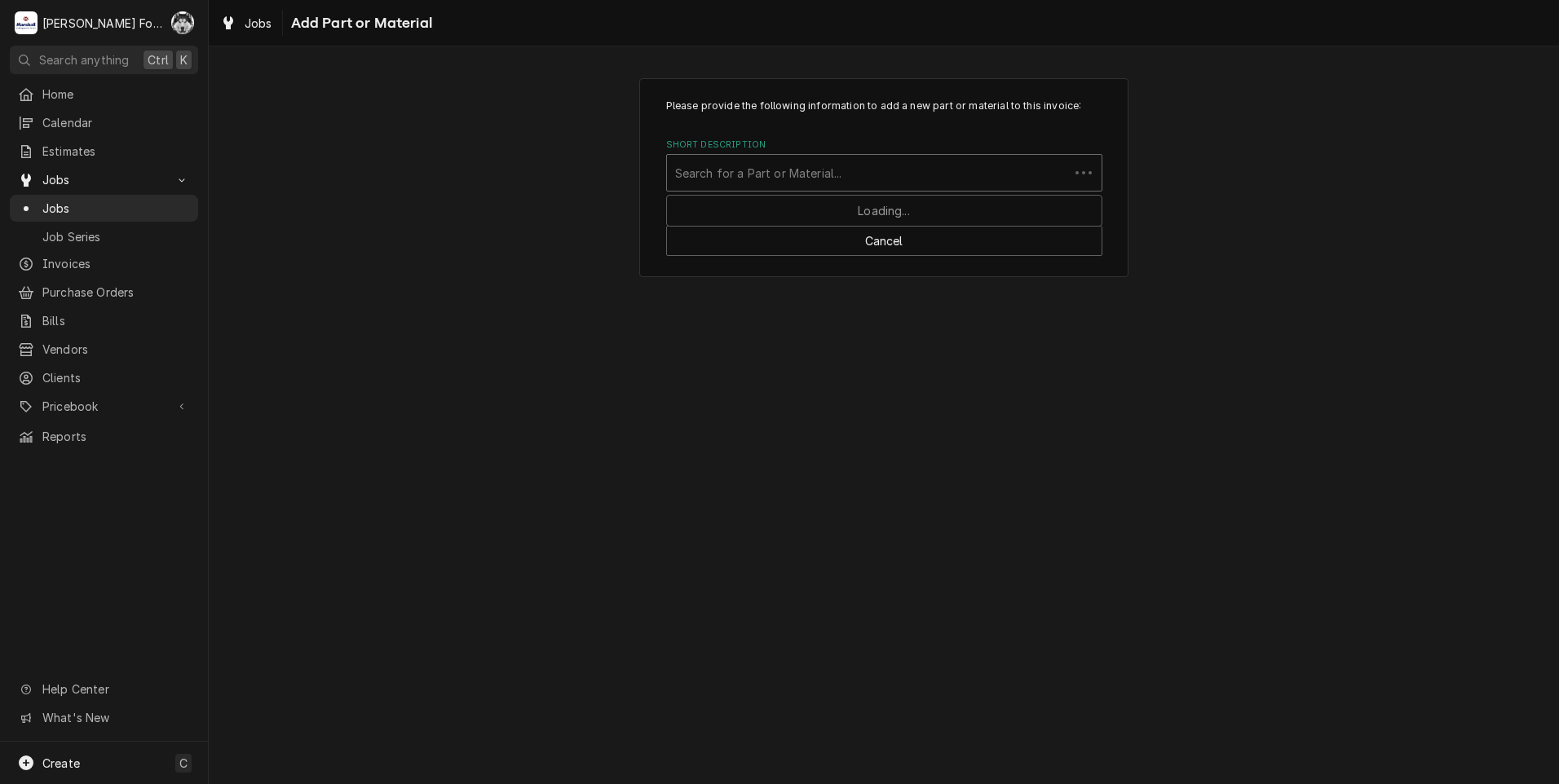
click at [834, 167] on div "Short Description" at bounding box center [867, 172] width 385 height 29
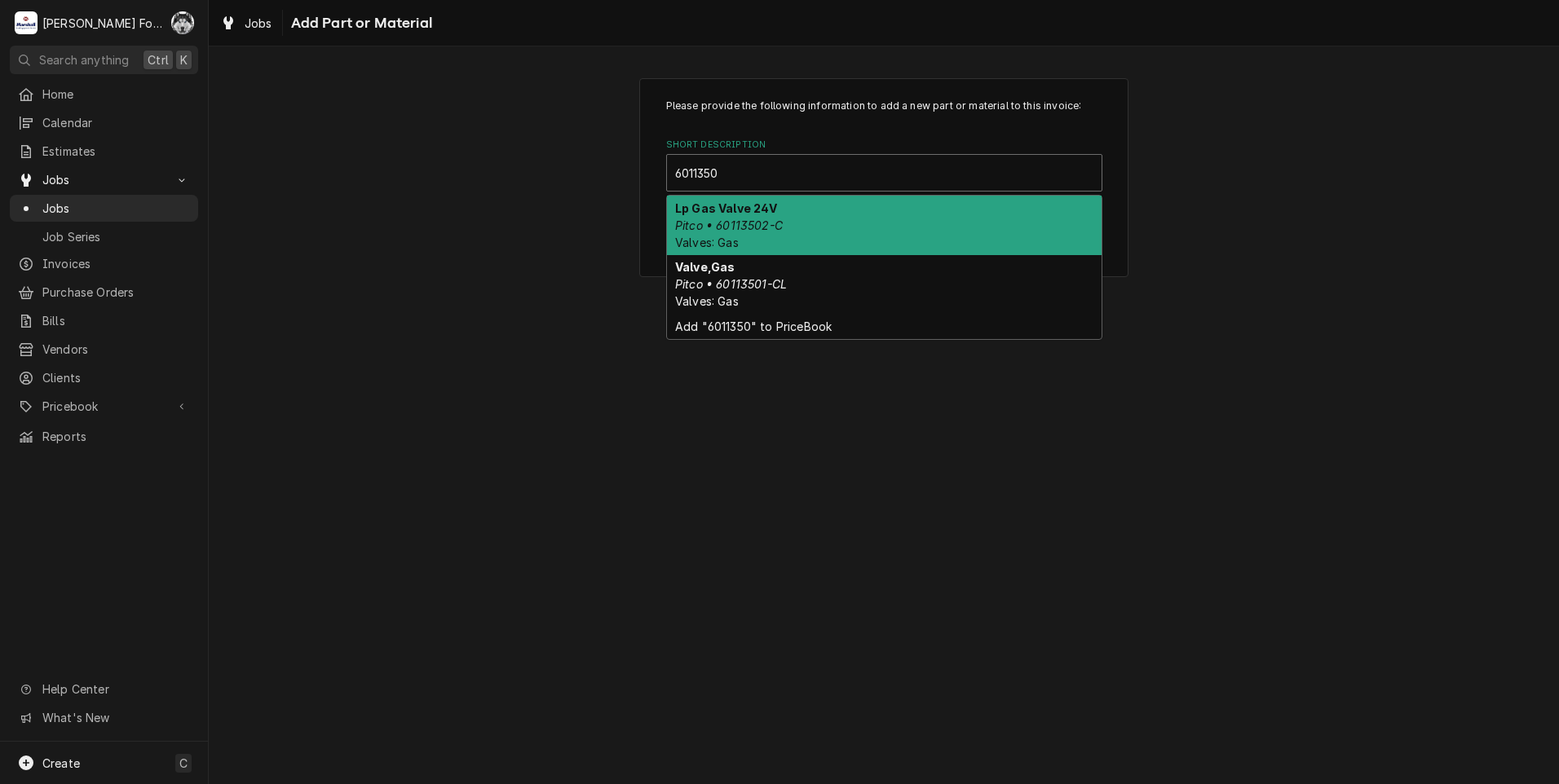
type input "60113501"
click at [862, 210] on div "Valve,Gas Pitco • 60113501-CL Valves: Gas" at bounding box center [884, 226] width 434 height 60
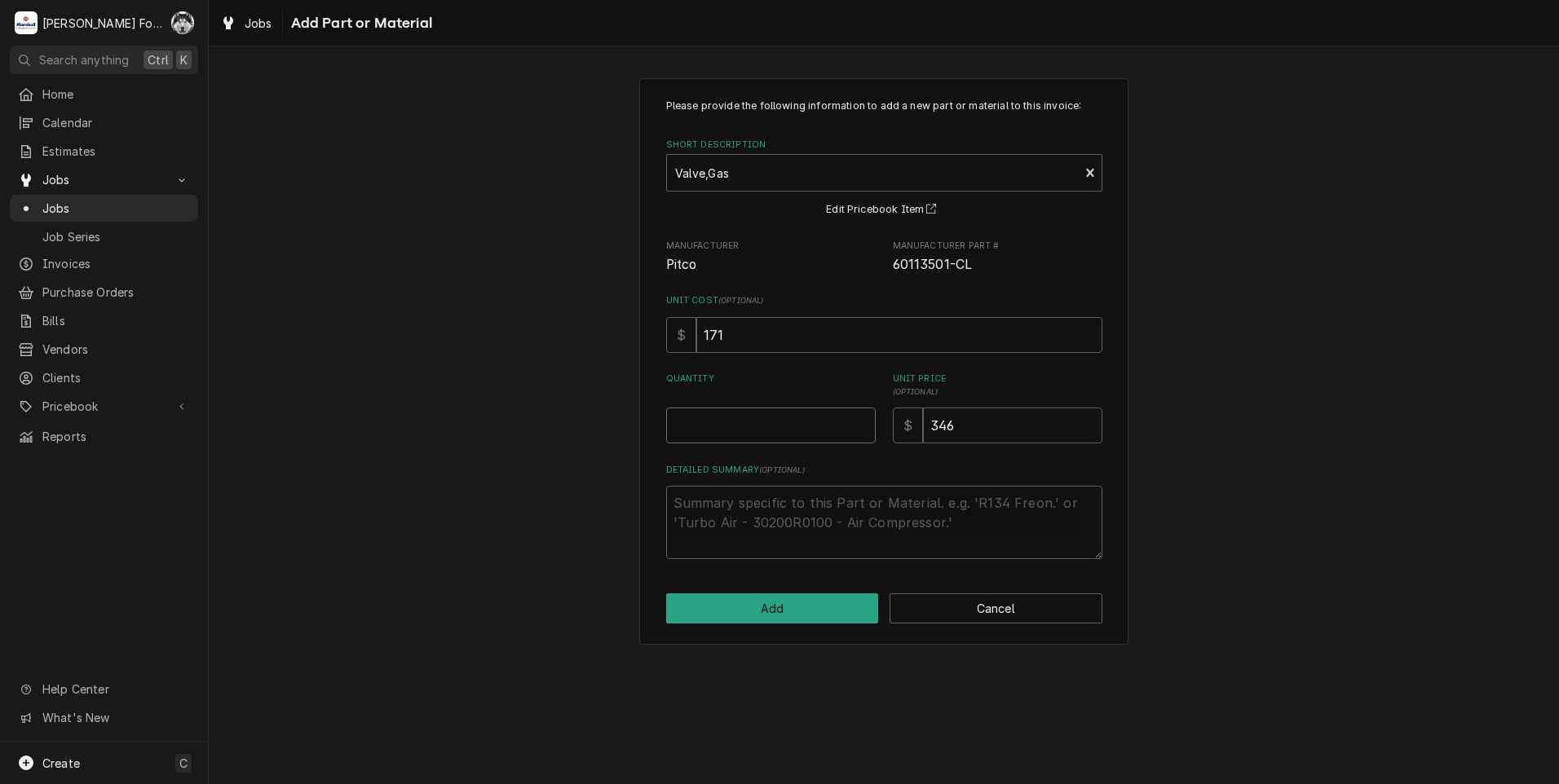
type textarea "x"
type input "0.5"
click at [860, 421] on input "0.5" at bounding box center [771, 425] width 209 height 36
type textarea "x"
type input "1"
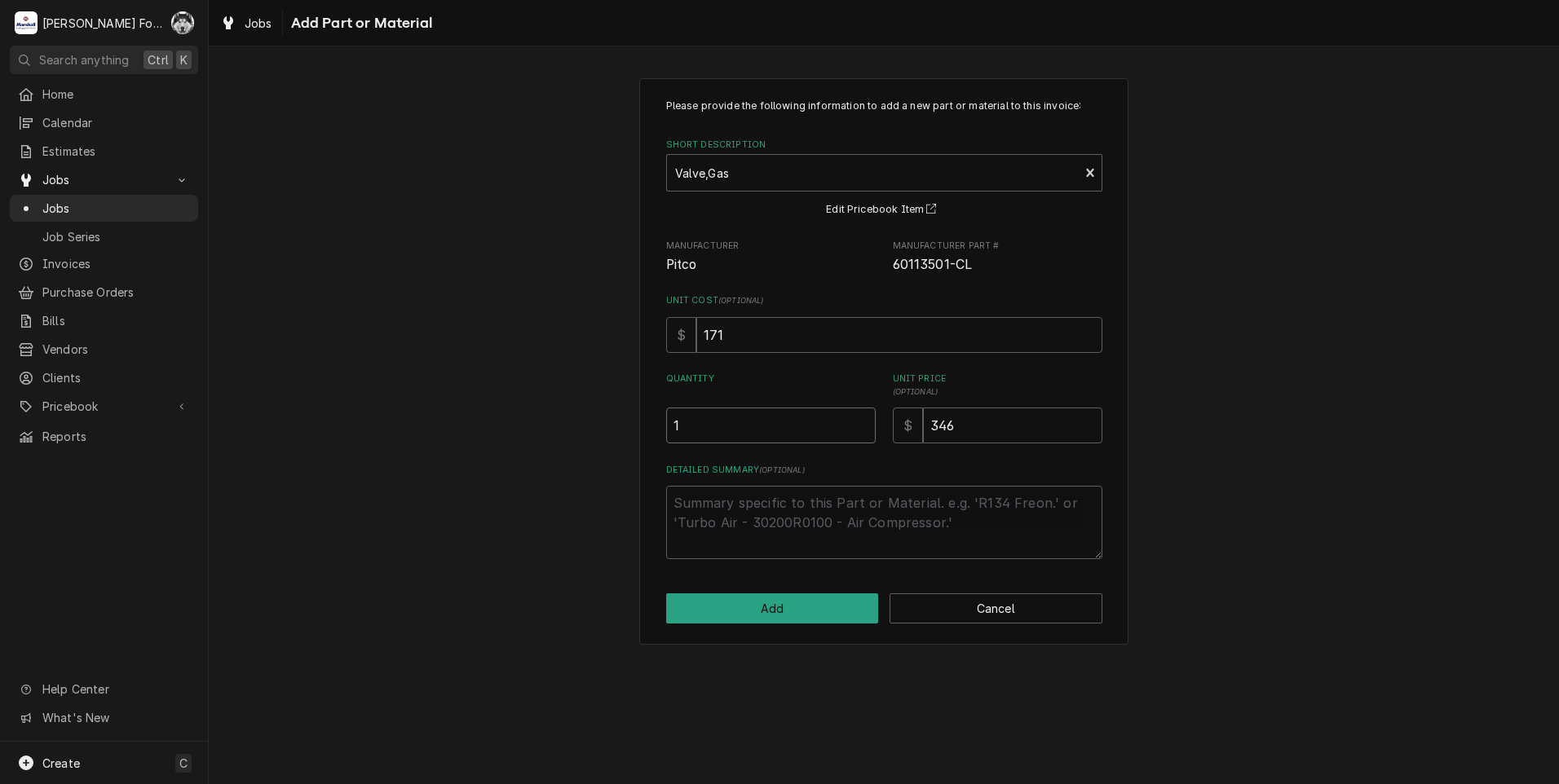
click at [860, 421] on input "1" at bounding box center [771, 425] width 209 height 36
drag, startPoint x: 995, startPoint y: 419, endPoint x: 848, endPoint y: 457, distance: 151.8
click at [848, 457] on div "Please provide the following information to add a new part or material to this …" at bounding box center [884, 328] width 436 height 461
type textarea "x"
type input "3"
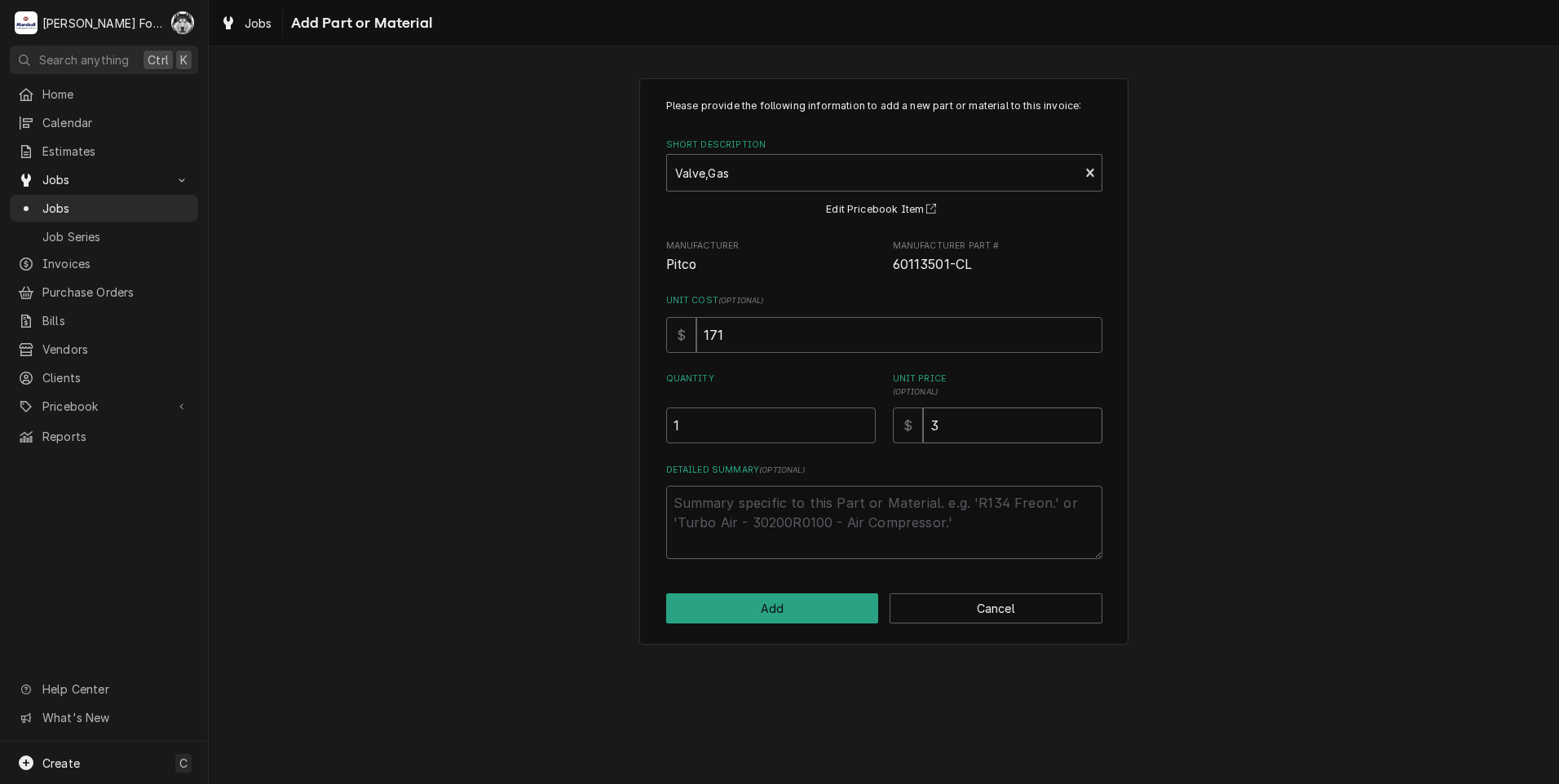
type textarea "x"
type input "36"
type textarea "x"
type input "364"
click at [791, 604] on button "Add" at bounding box center [773, 608] width 213 height 30
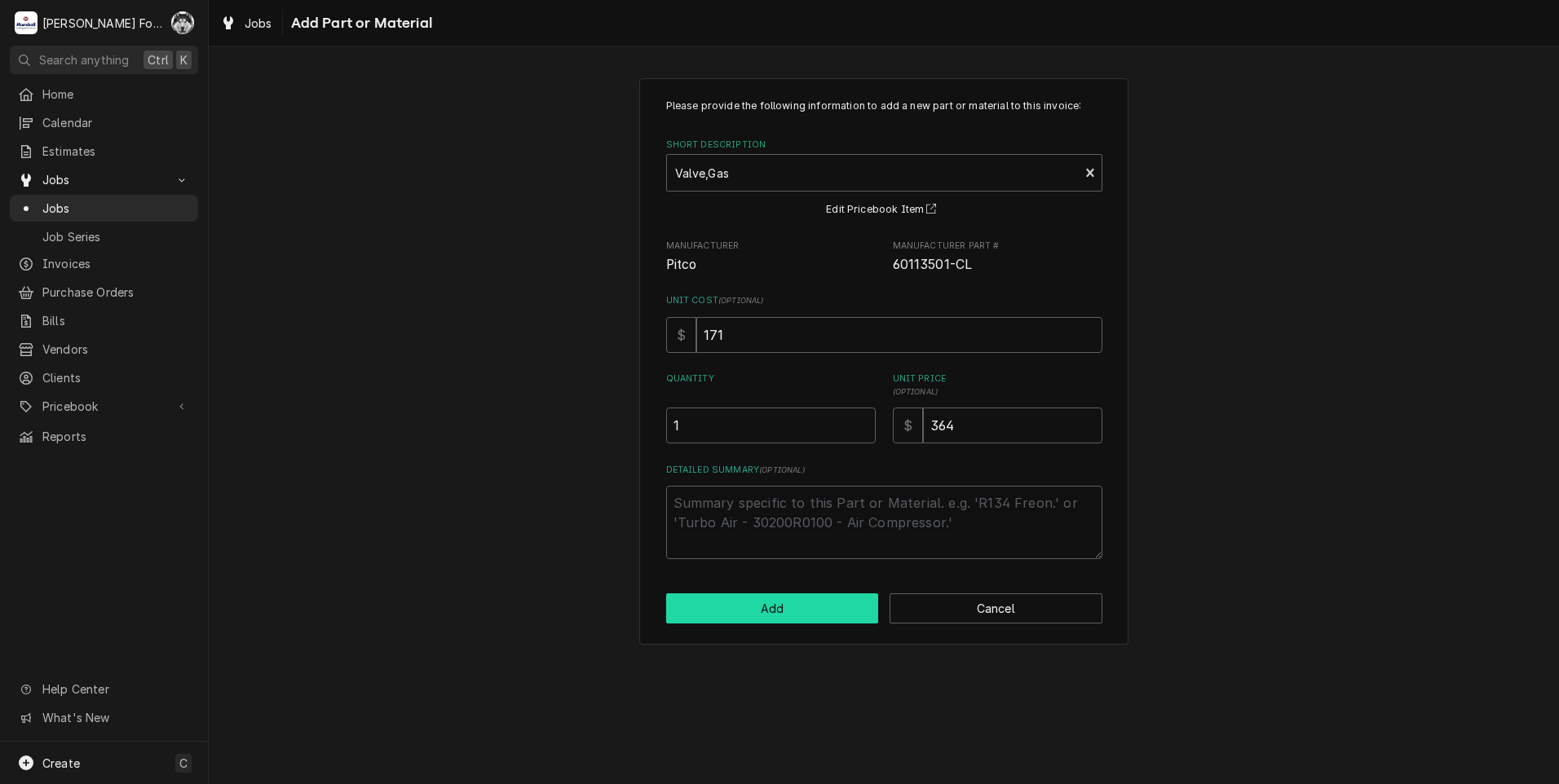
type textarea "x"
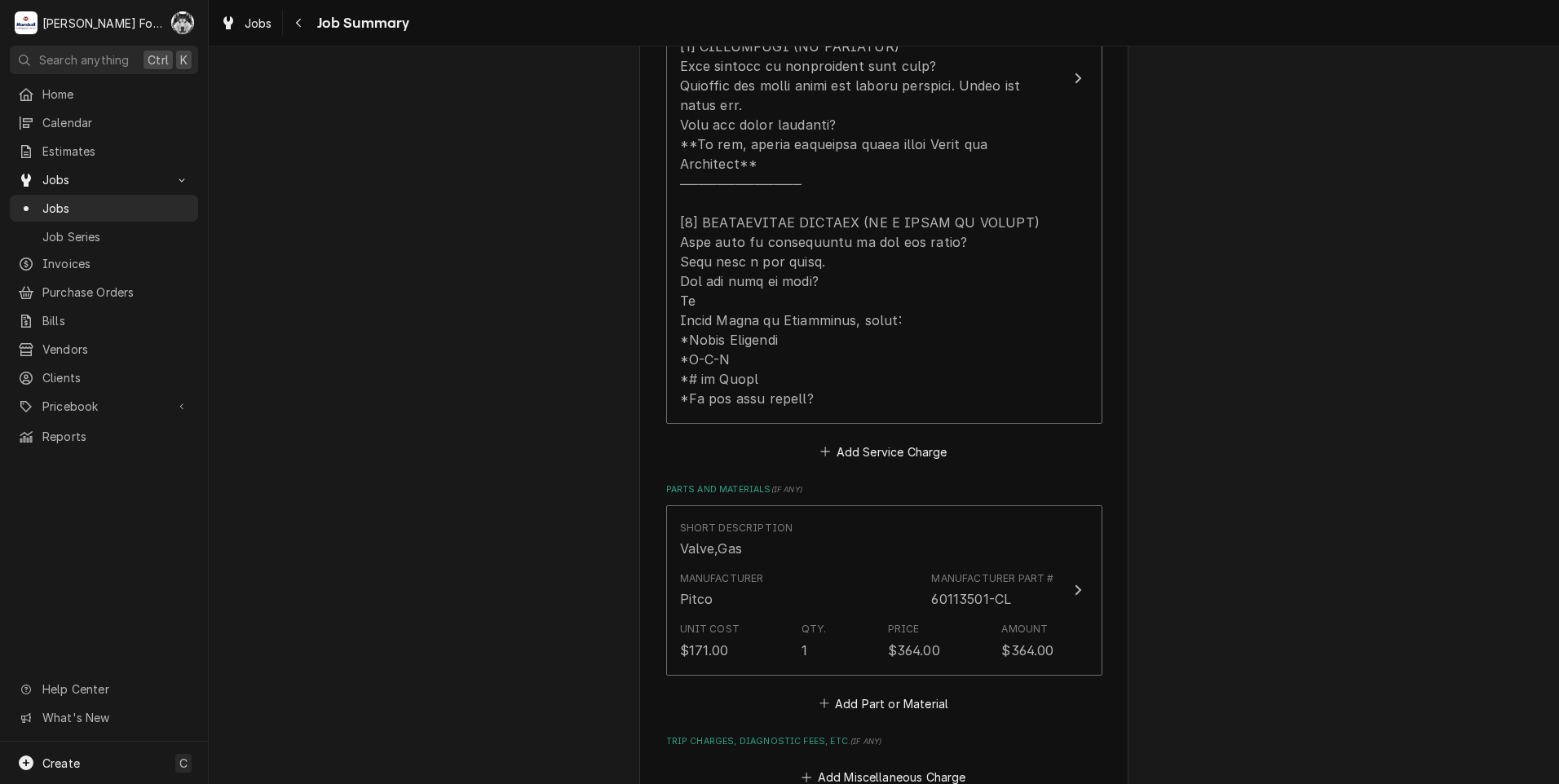
scroll to position [896, 0]
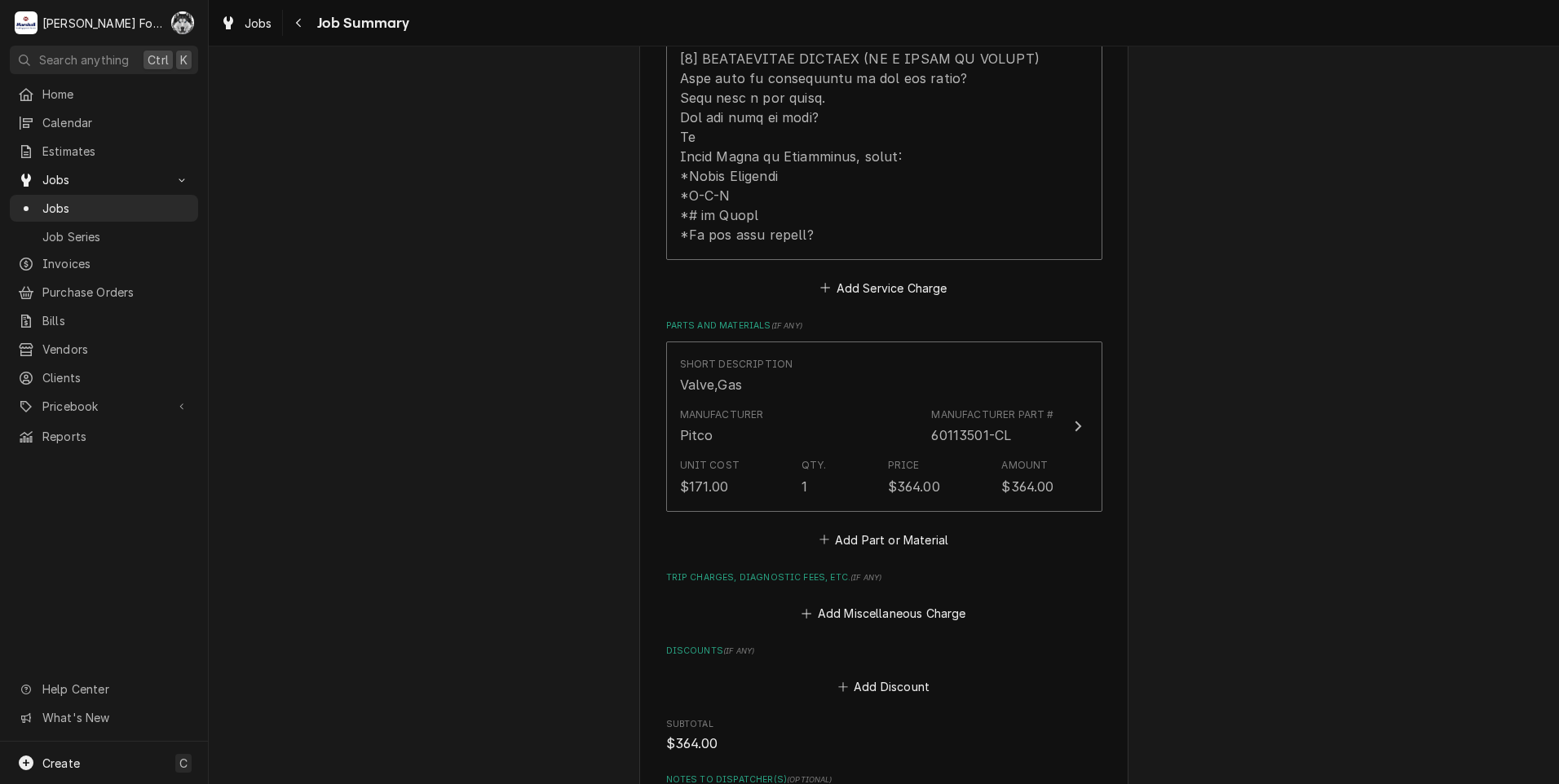
click at [894, 504] on div "Short Description Valve,Gas Manufacturer Pitco Manufacturer Part # 60113501-CL …" at bounding box center [884, 446] width 436 height 209
click at [900, 528] on button "Add Part or Material" at bounding box center [883, 539] width 134 height 23
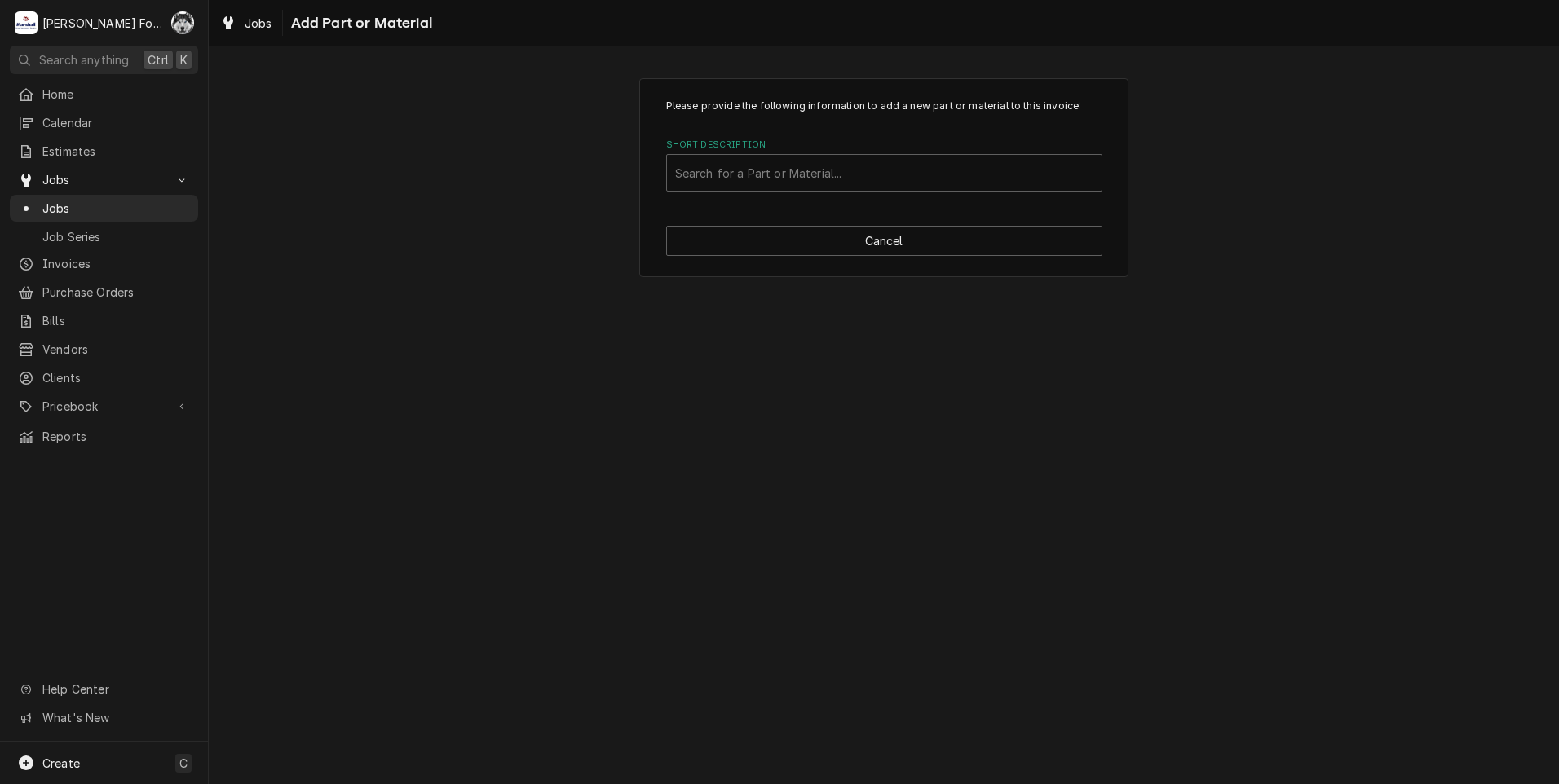
click at [847, 148] on label "Short Description" at bounding box center [884, 144] width 436 height 13
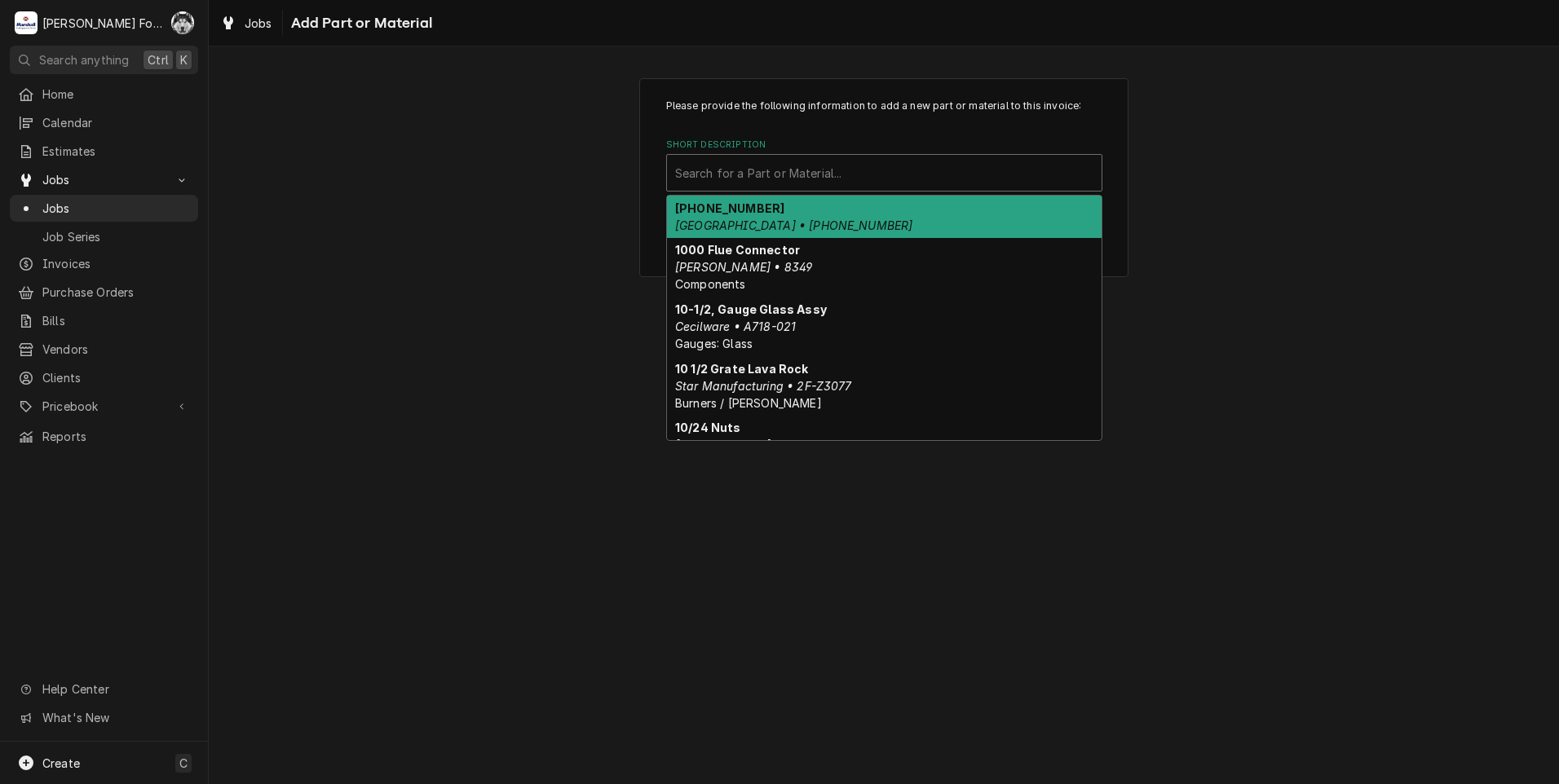
click at [850, 164] on div "Short Description" at bounding box center [884, 172] width 418 height 29
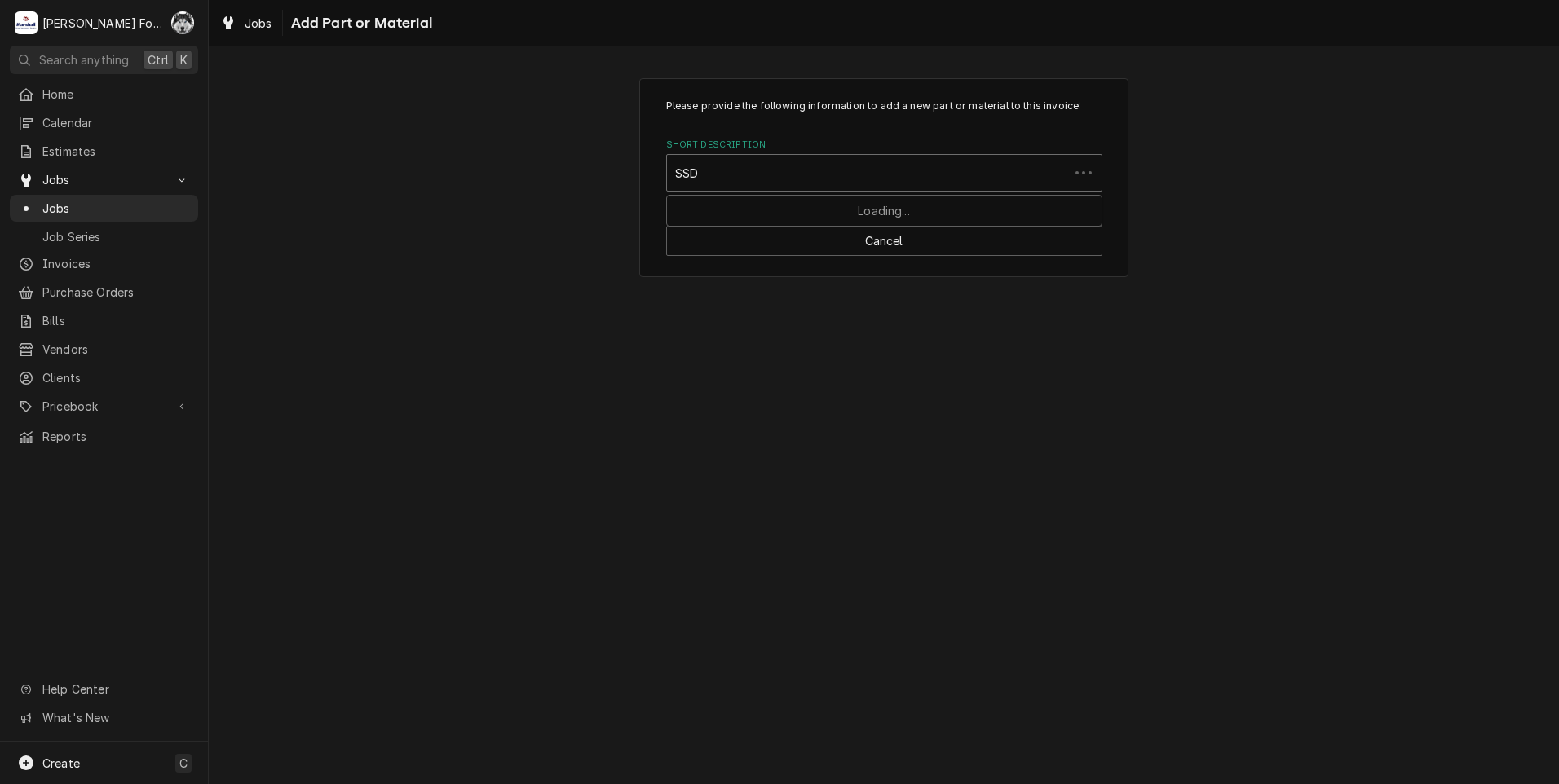
type input "SSDT"
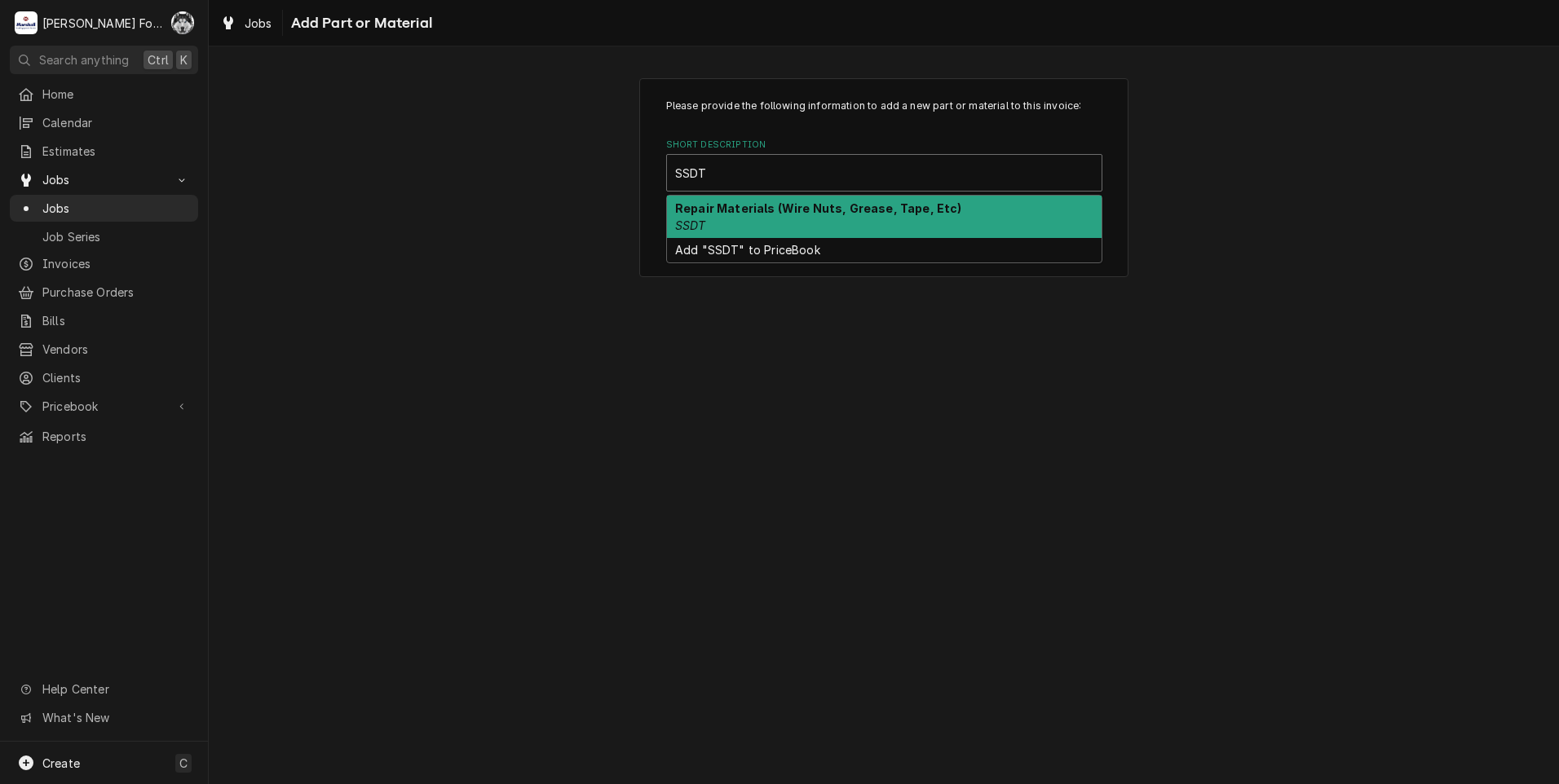
click at [727, 223] on div "Repair Materials (Wire Nuts, Grease, Tape, Etc) SSDT" at bounding box center [884, 217] width 434 height 43
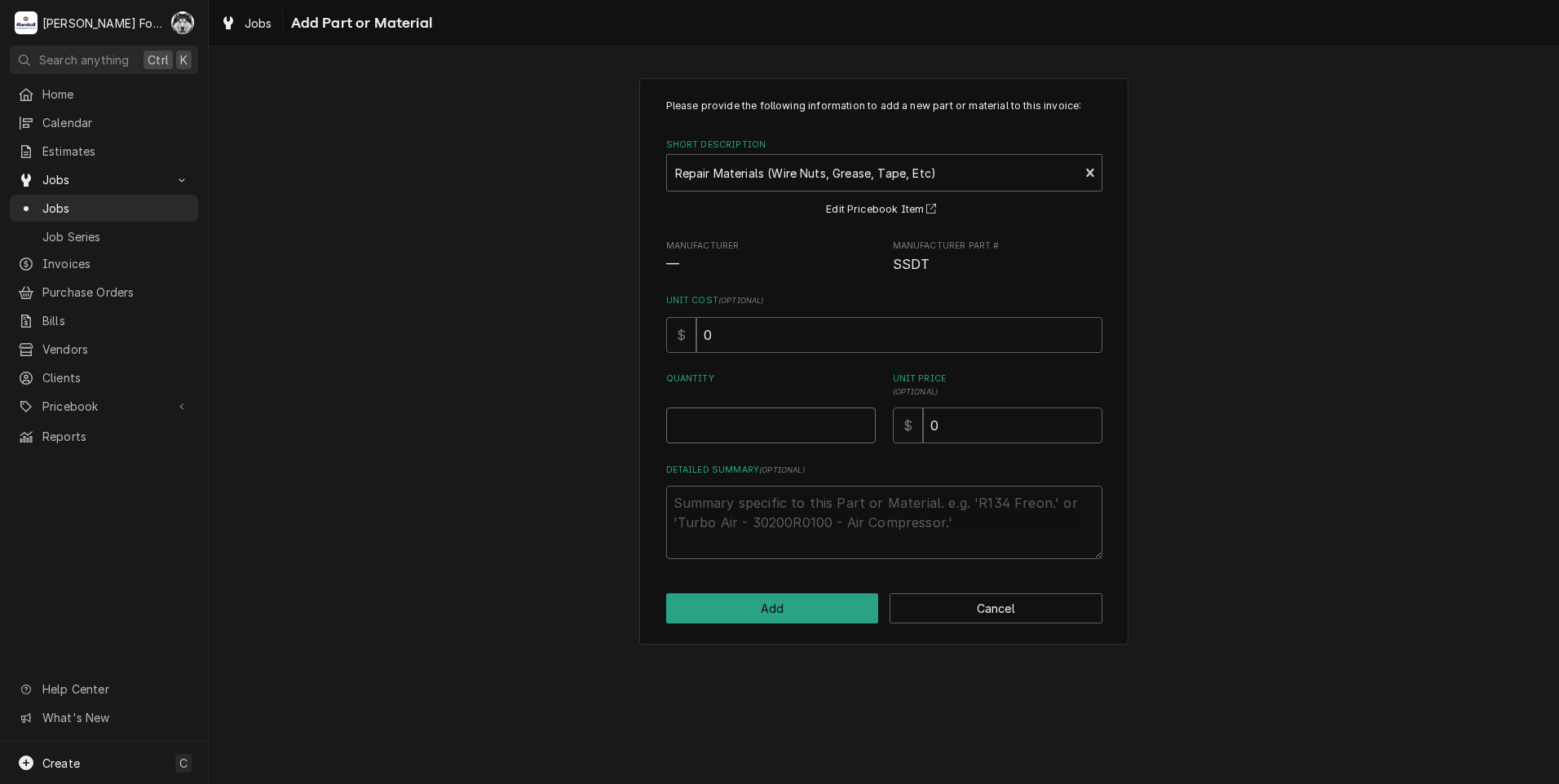
type textarea "x"
type input "0.5"
click at [862, 420] on input "0.5" at bounding box center [771, 425] width 209 height 36
type textarea "x"
drag, startPoint x: 862, startPoint y: 420, endPoint x: 899, endPoint y: 429, distance: 38.1
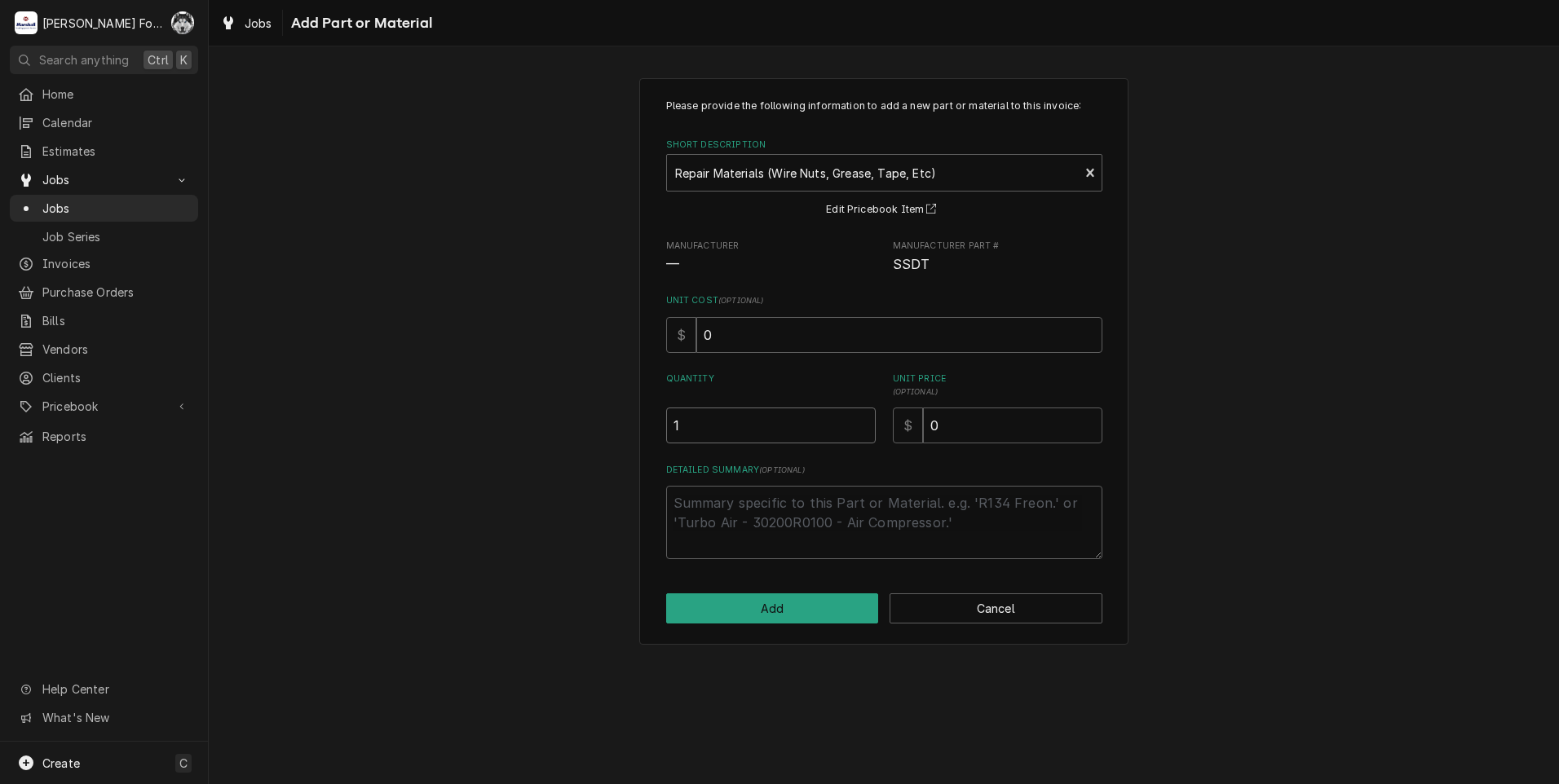
type input "1"
click at [863, 420] on input "1" at bounding box center [771, 425] width 209 height 36
drag, startPoint x: 943, startPoint y: 446, endPoint x: 753, endPoint y: 467, distance: 191.2
click at [763, 466] on div "Please provide the following information to add a new part or material to this …" at bounding box center [884, 328] width 436 height 461
type textarea "x"
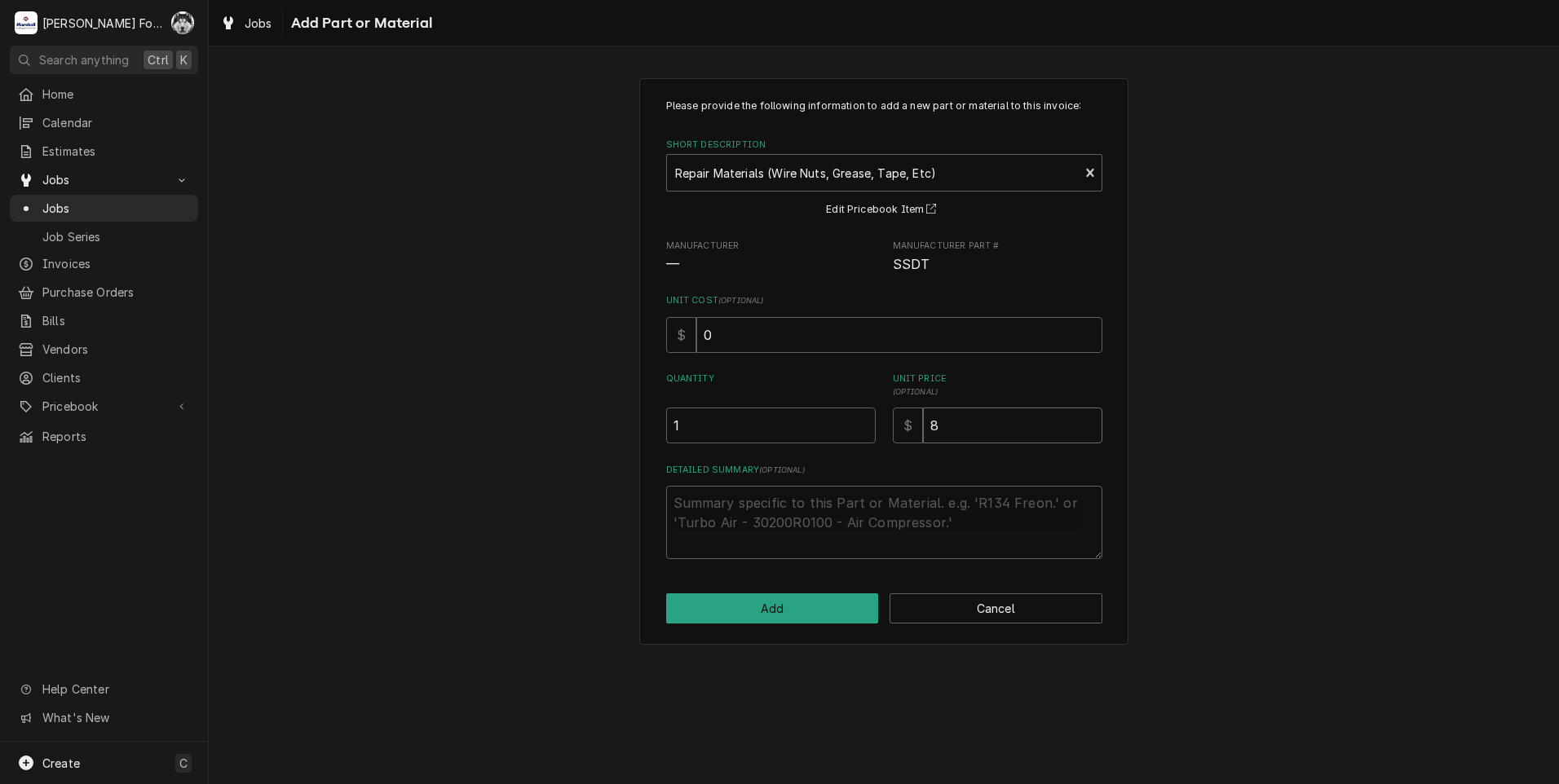
type input "8"
click at [758, 614] on button "Add" at bounding box center [773, 608] width 213 height 30
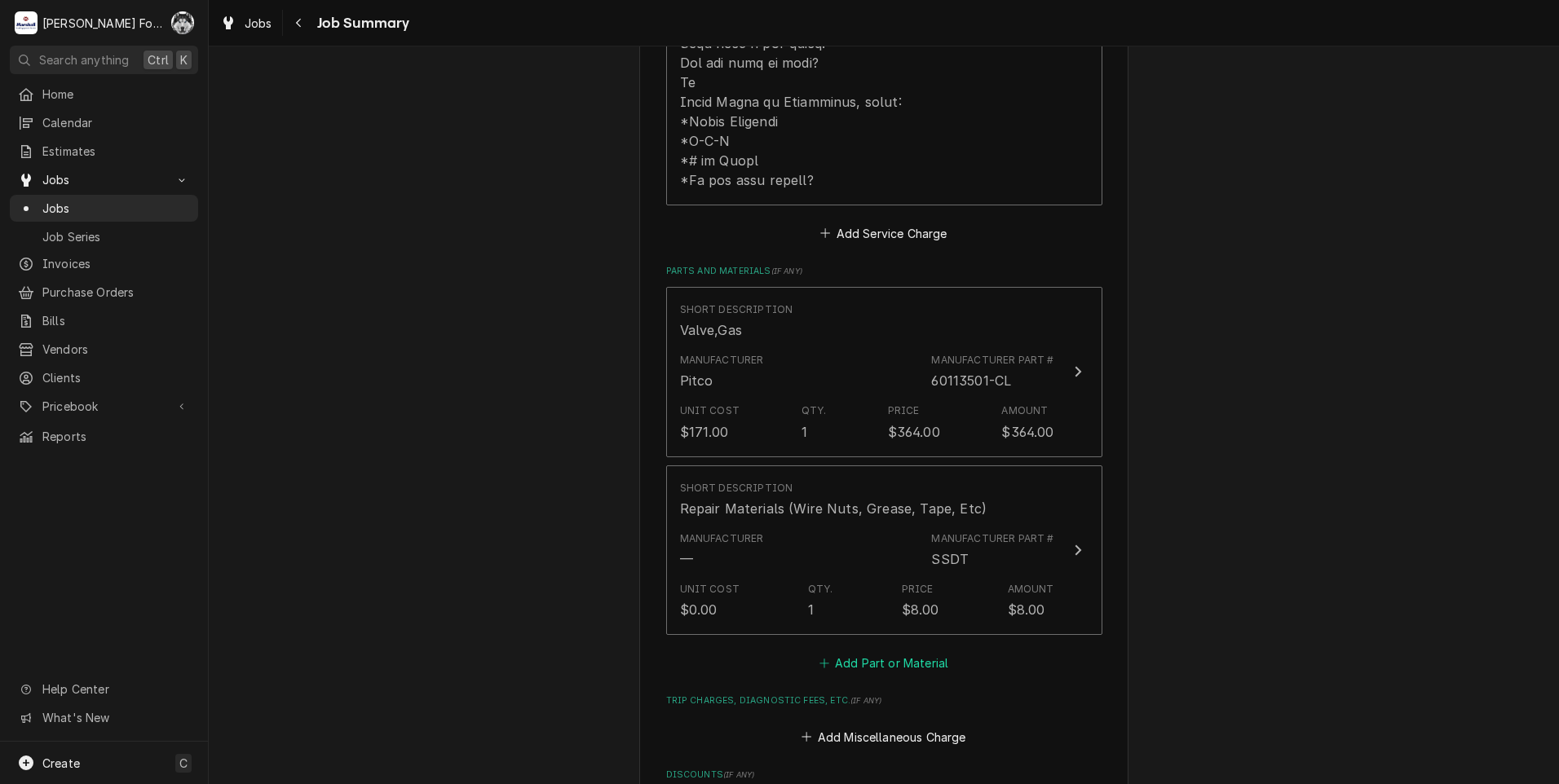
scroll to position [978, 0]
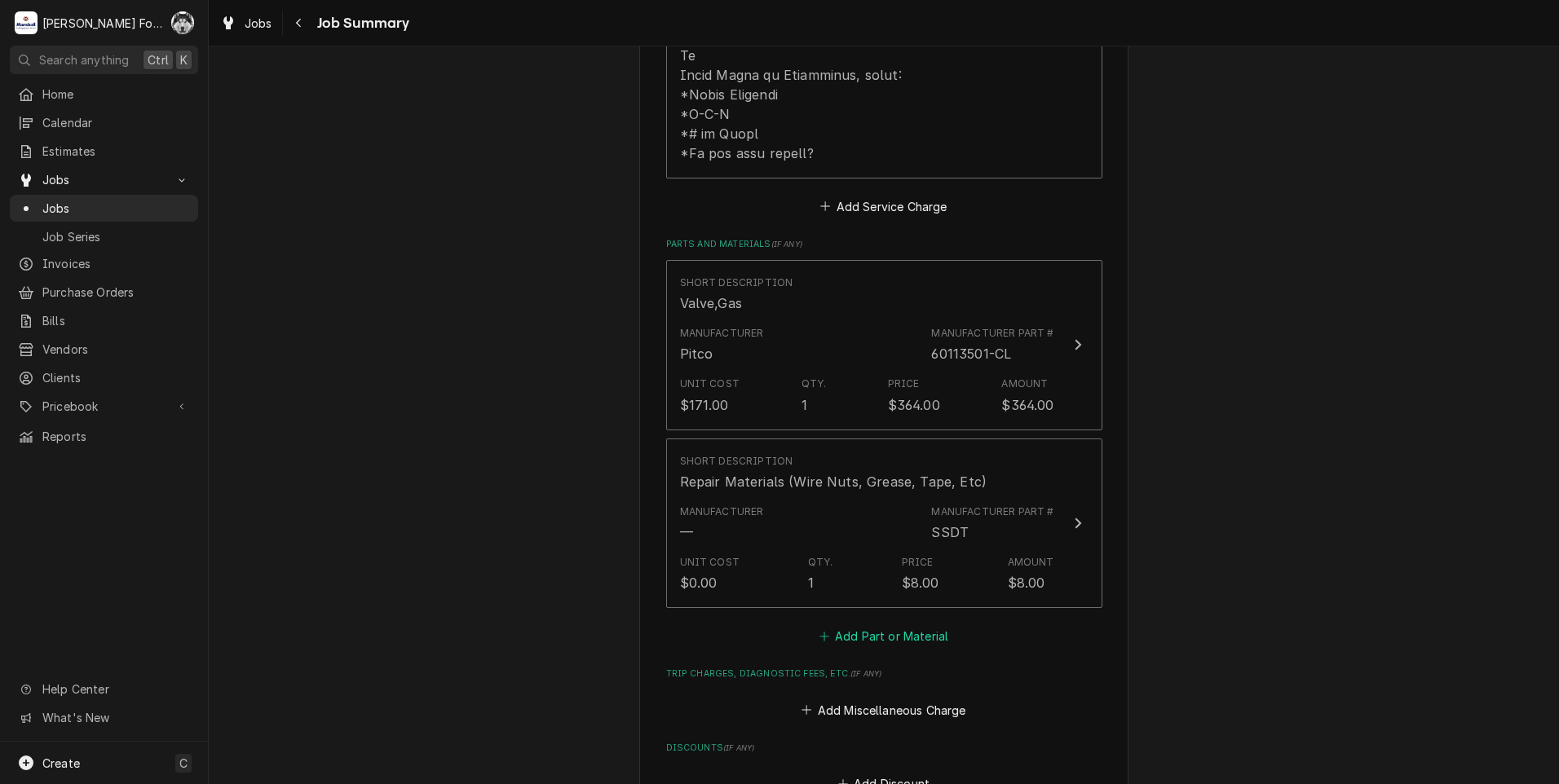
drag, startPoint x: 866, startPoint y: 627, endPoint x: 868, endPoint y: 618, distance: 9.2
click at [866, 626] on button "Add Part or Material" at bounding box center [883, 636] width 134 height 23
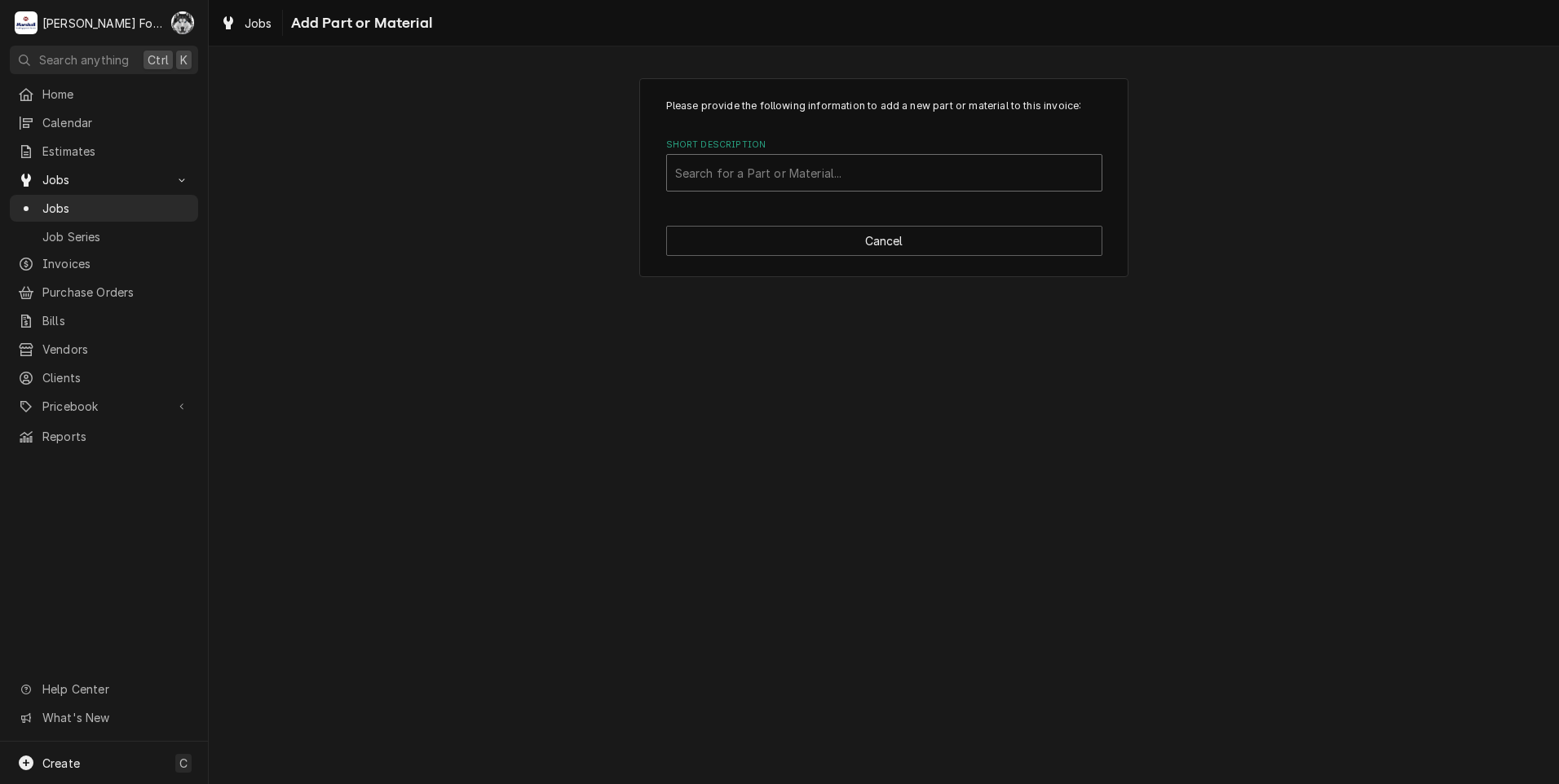
click at [791, 155] on div "Short Description Search for a Part or Material..." at bounding box center [884, 164] width 436 height 53
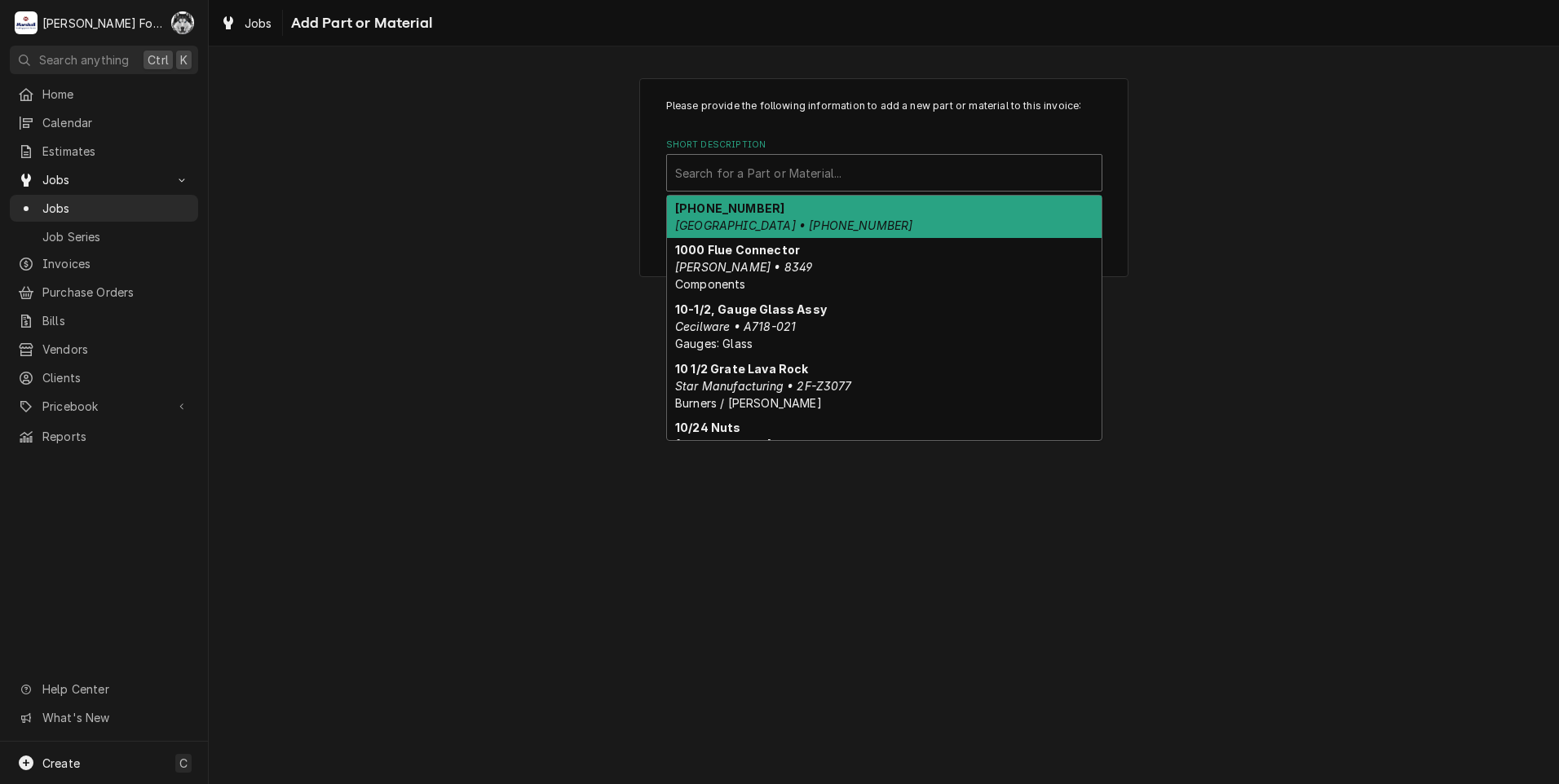
click at [788, 162] on div "Short Description" at bounding box center [884, 172] width 418 height 29
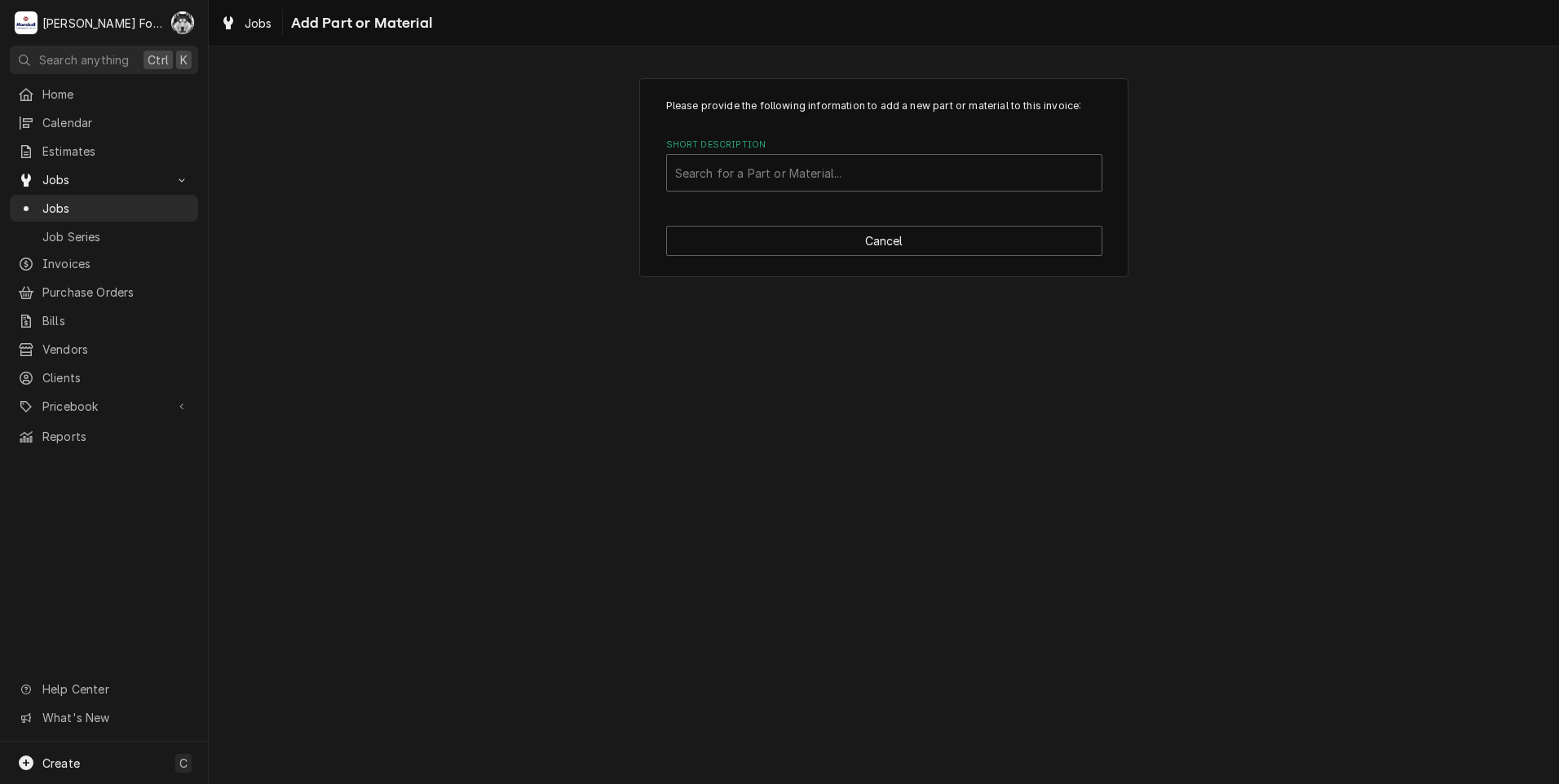
drag, startPoint x: 531, startPoint y: 314, endPoint x: 541, endPoint y: 305, distance: 13.5
click at [531, 311] on div "Please provide the following information to add a new part or material to this …" at bounding box center [884, 415] width 1350 height 737
click at [838, 242] on button "Cancel" at bounding box center [884, 241] width 436 height 30
type textarea "x"
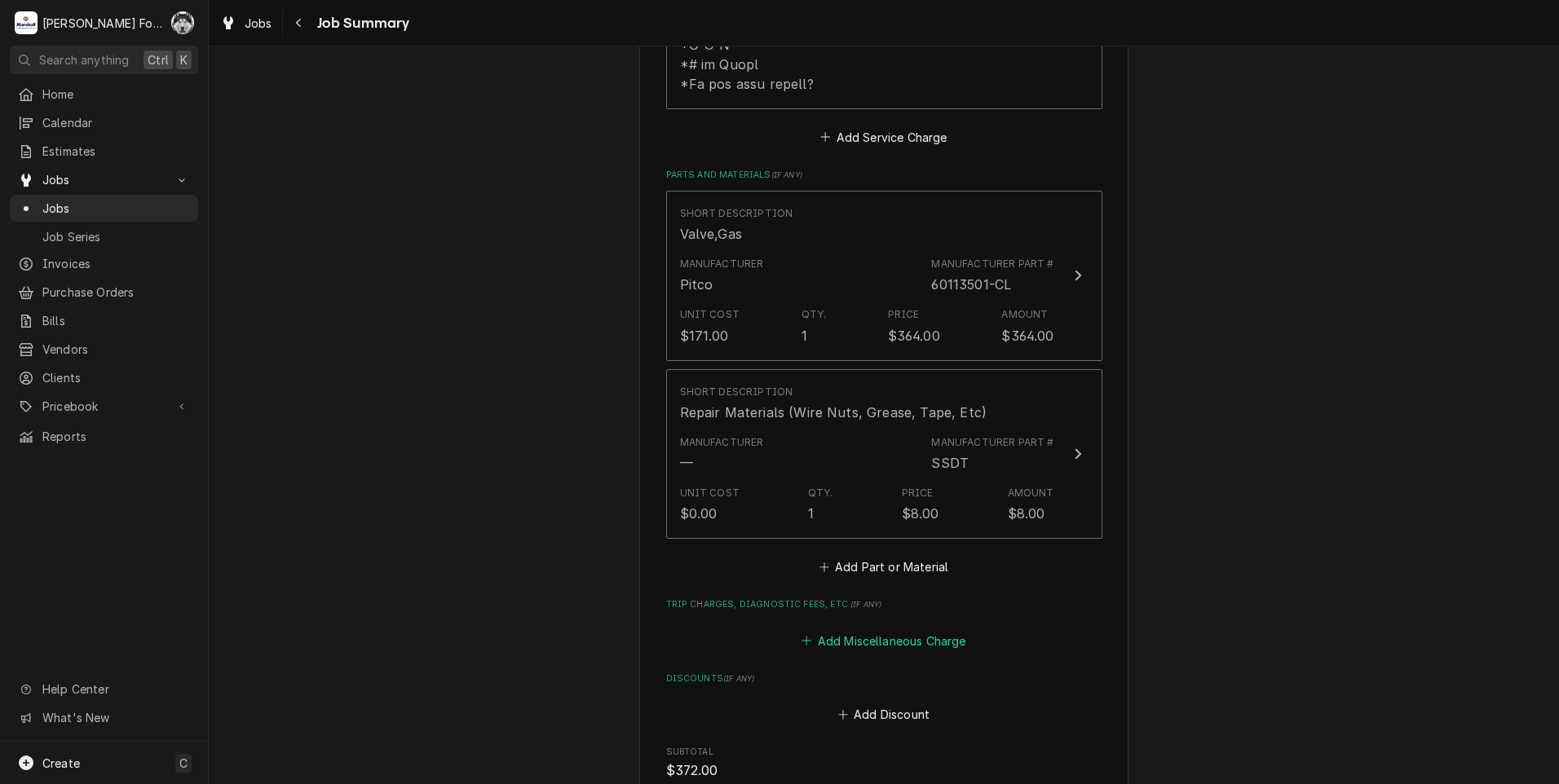
scroll to position [1140, 0]
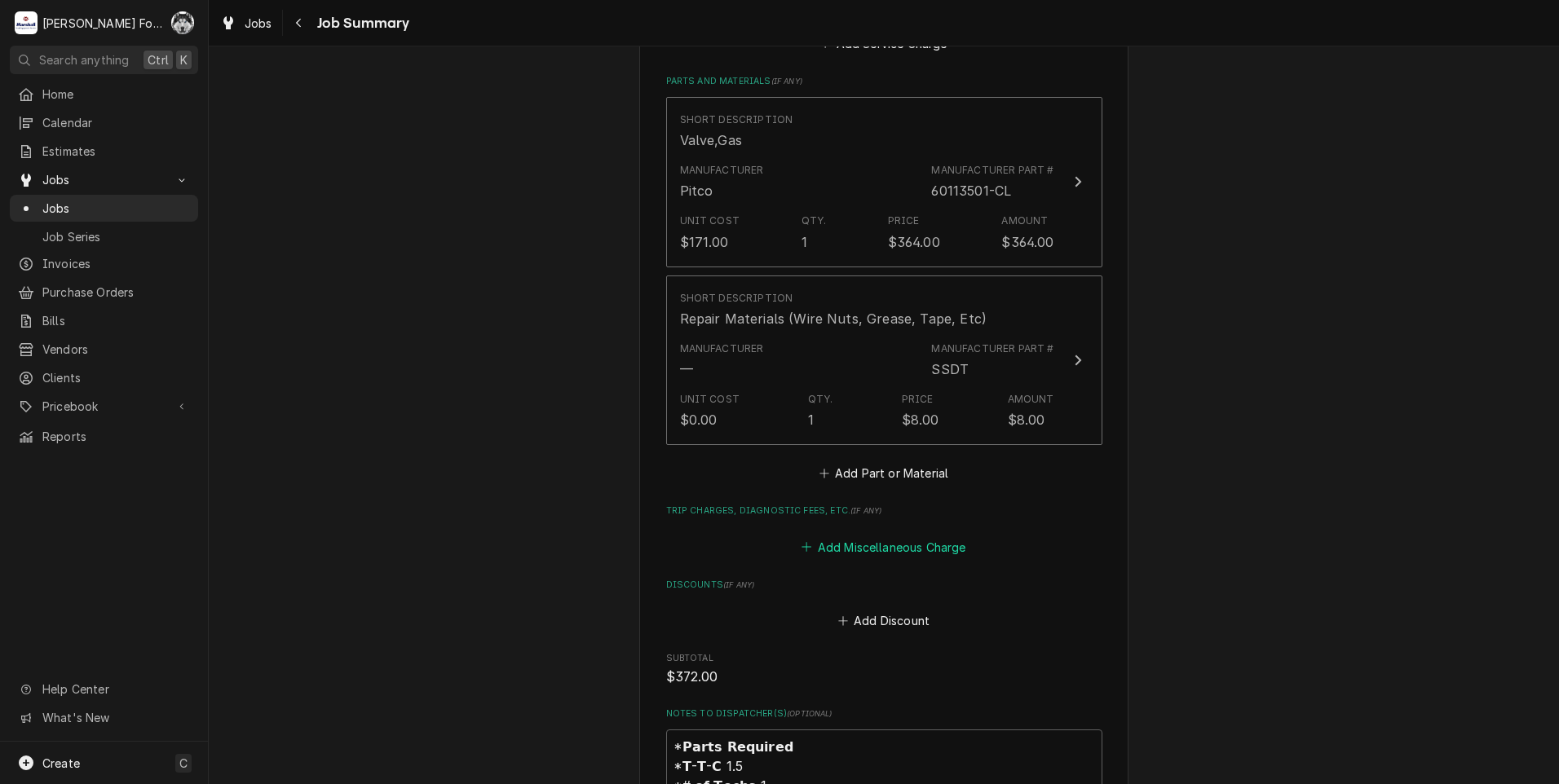
click at [894, 535] on button "Add Miscellaneous Charge" at bounding box center [883, 546] width 169 height 23
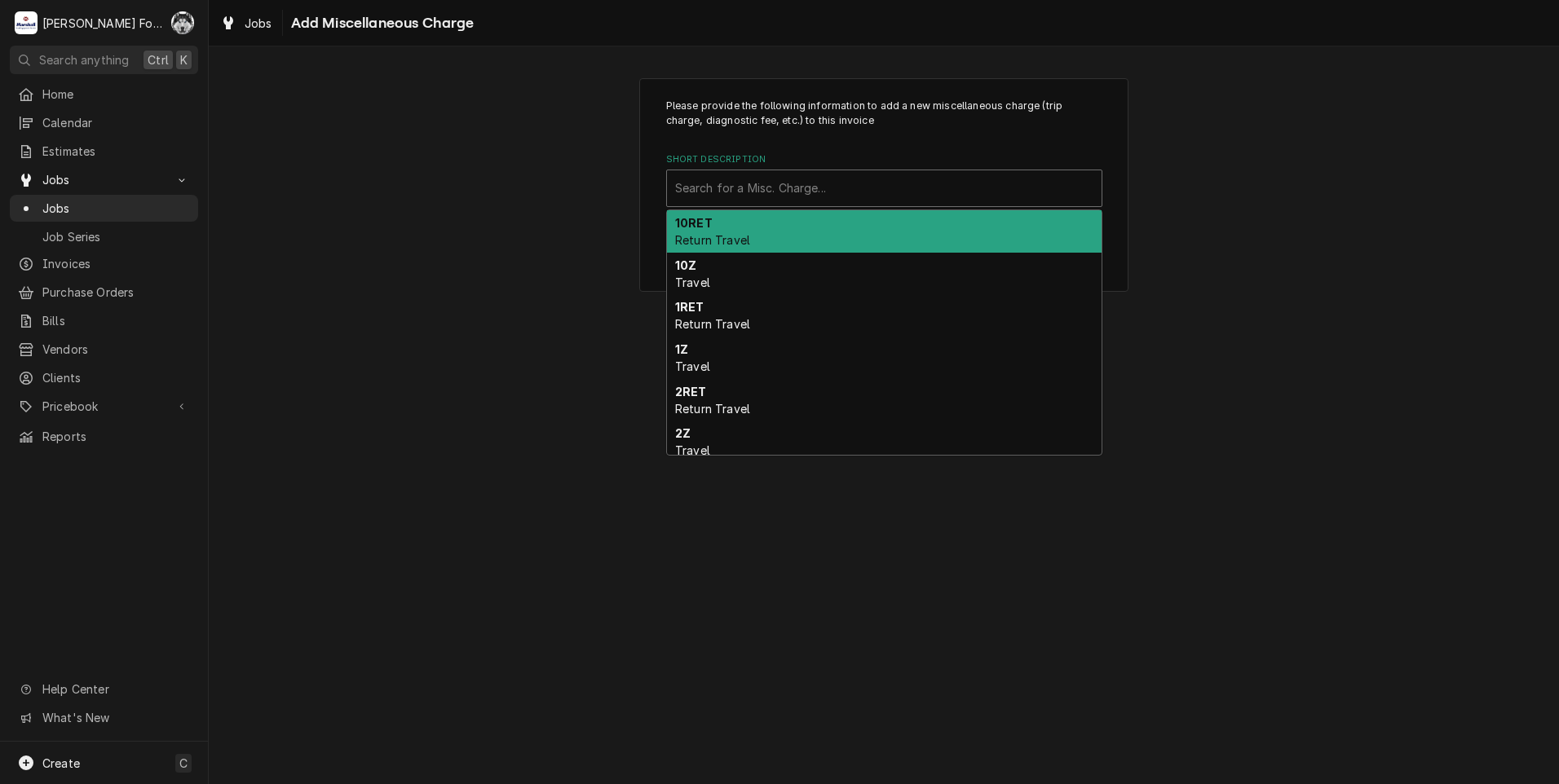
click at [862, 183] on div "Short Description" at bounding box center [884, 187] width 418 height 29
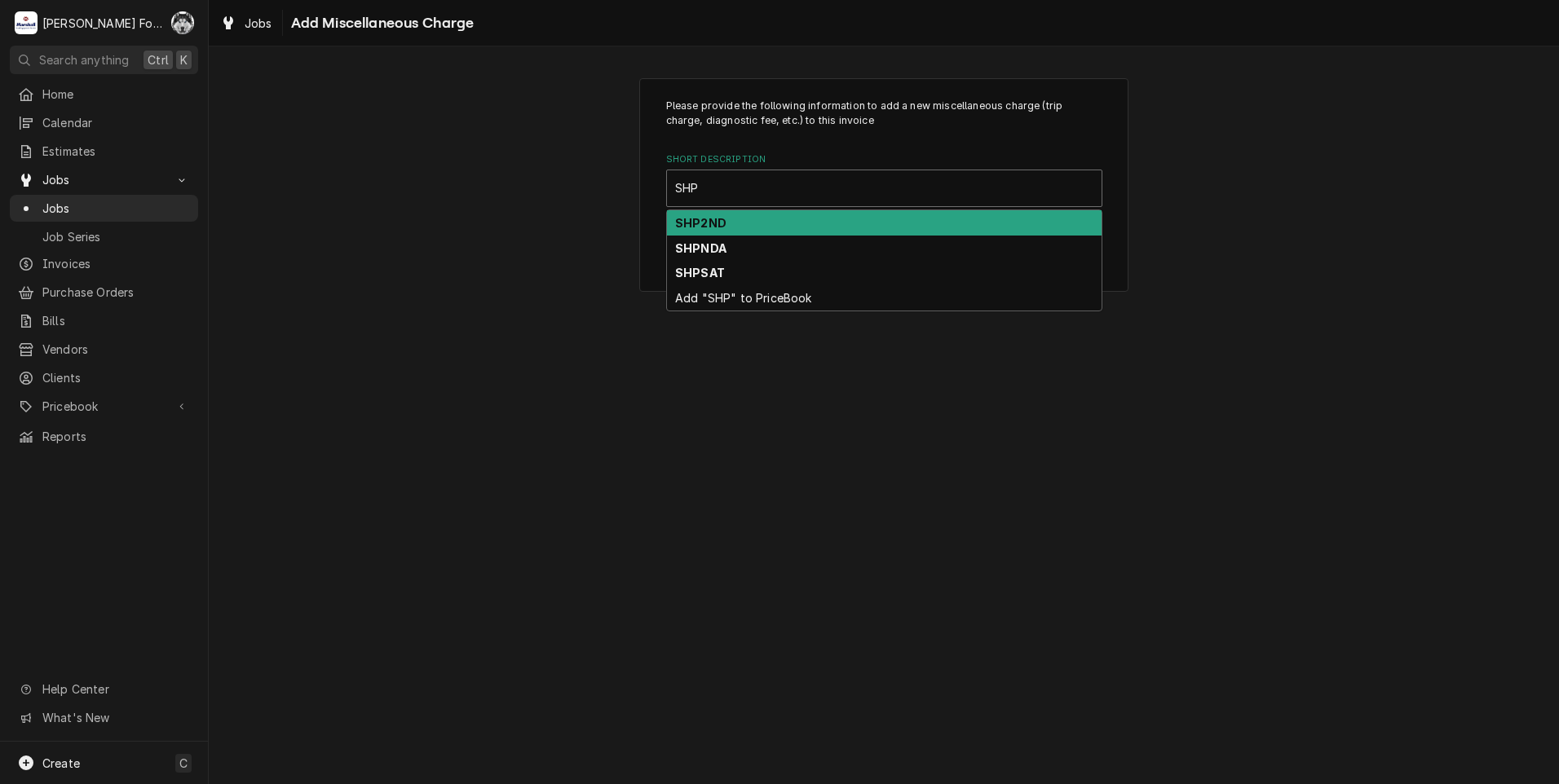
type input "SHPN"
click at [744, 218] on div "SHPNDA" at bounding box center [884, 222] width 434 height 25
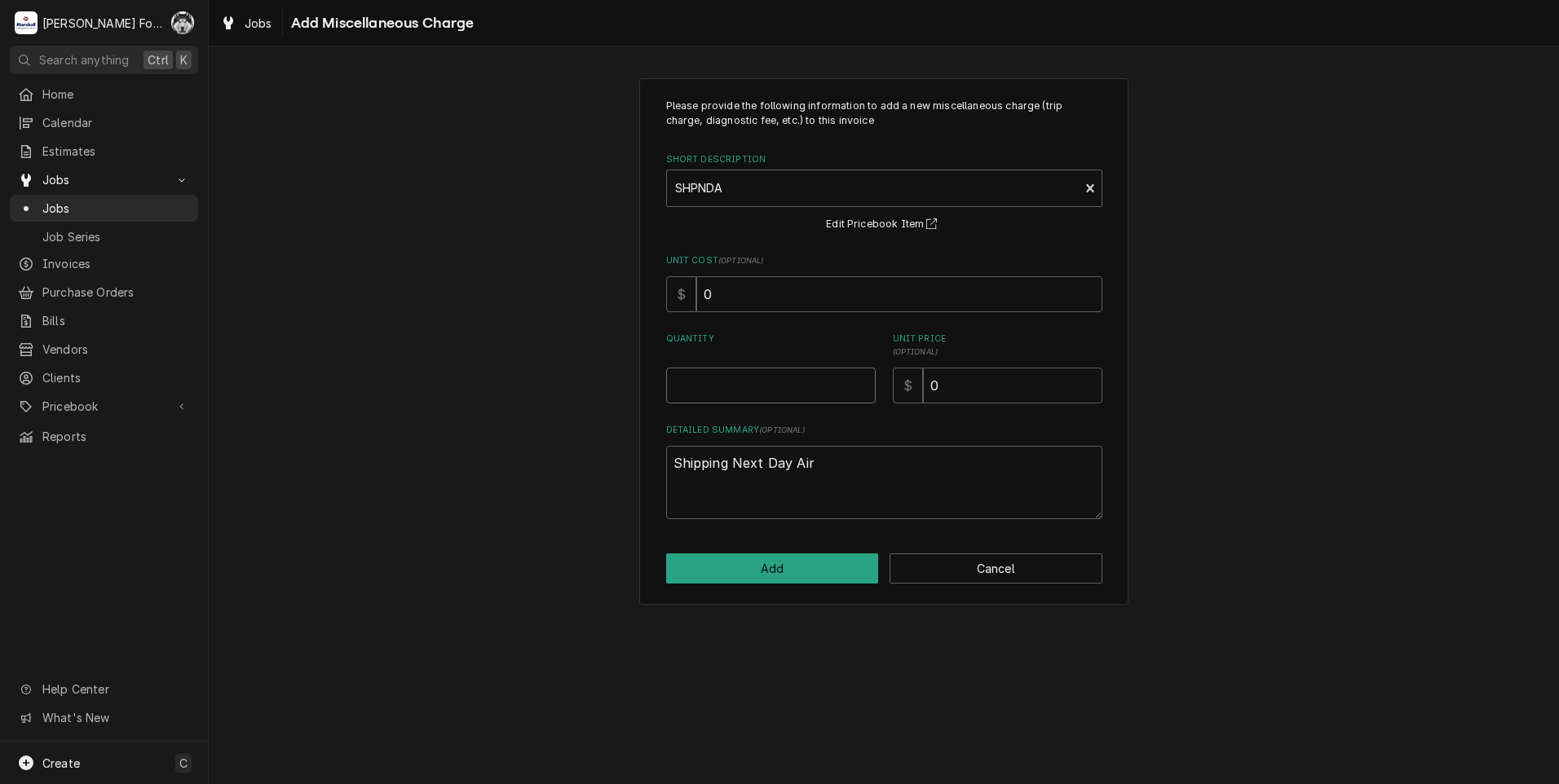
type textarea "x"
type input "0.5"
click at [861, 382] on input "0.5" at bounding box center [771, 385] width 209 height 36
type textarea "x"
type input "1"
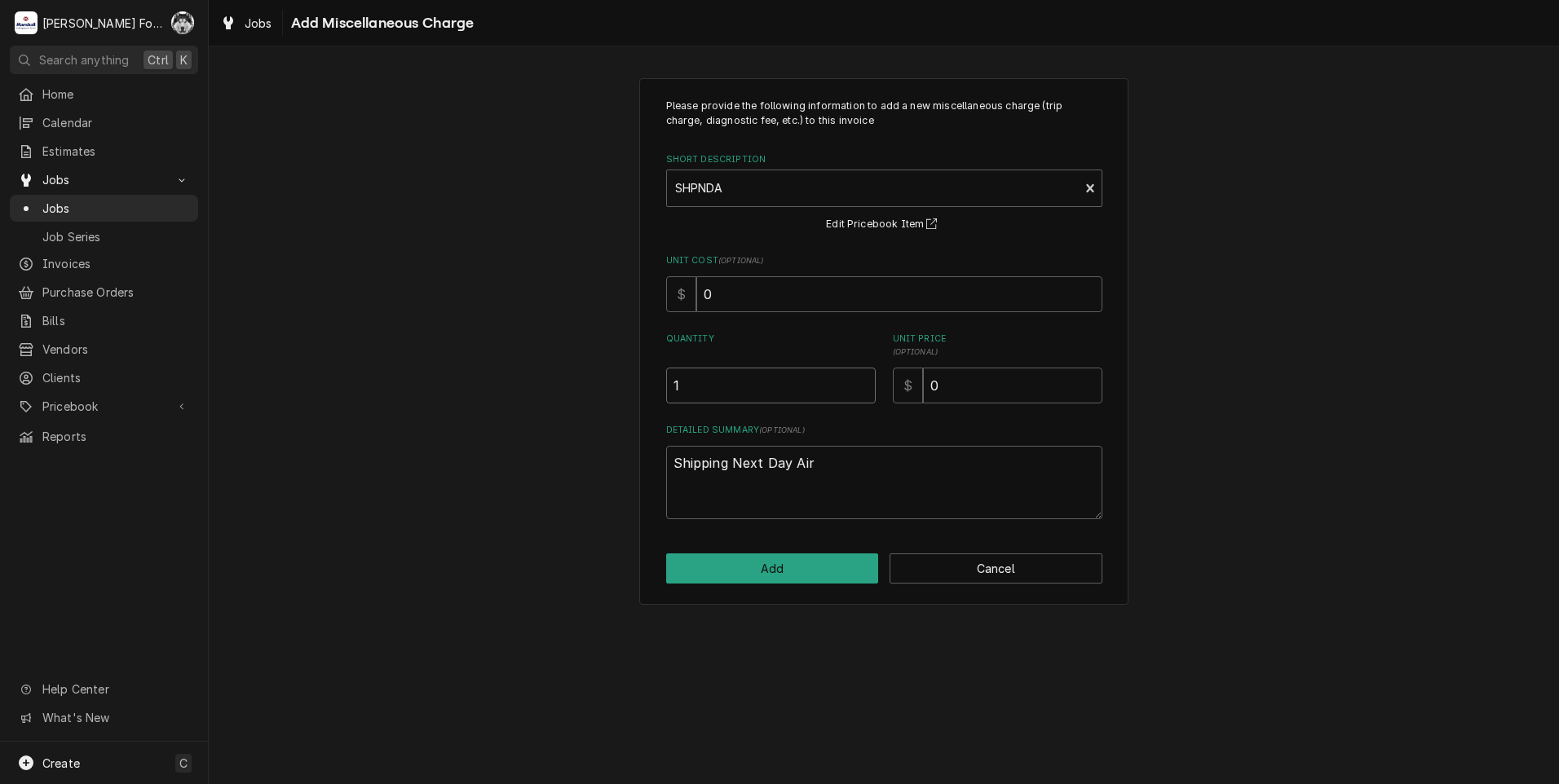
click at [860, 382] on input "1" at bounding box center [771, 385] width 209 height 36
drag, startPoint x: 958, startPoint y: 390, endPoint x: 767, endPoint y: 434, distance: 196.0
click at [770, 437] on div "Please provide the following information to add a new miscellaneous charge (tri…" at bounding box center [884, 308] width 436 height 421
type textarea "x"
type input "8"
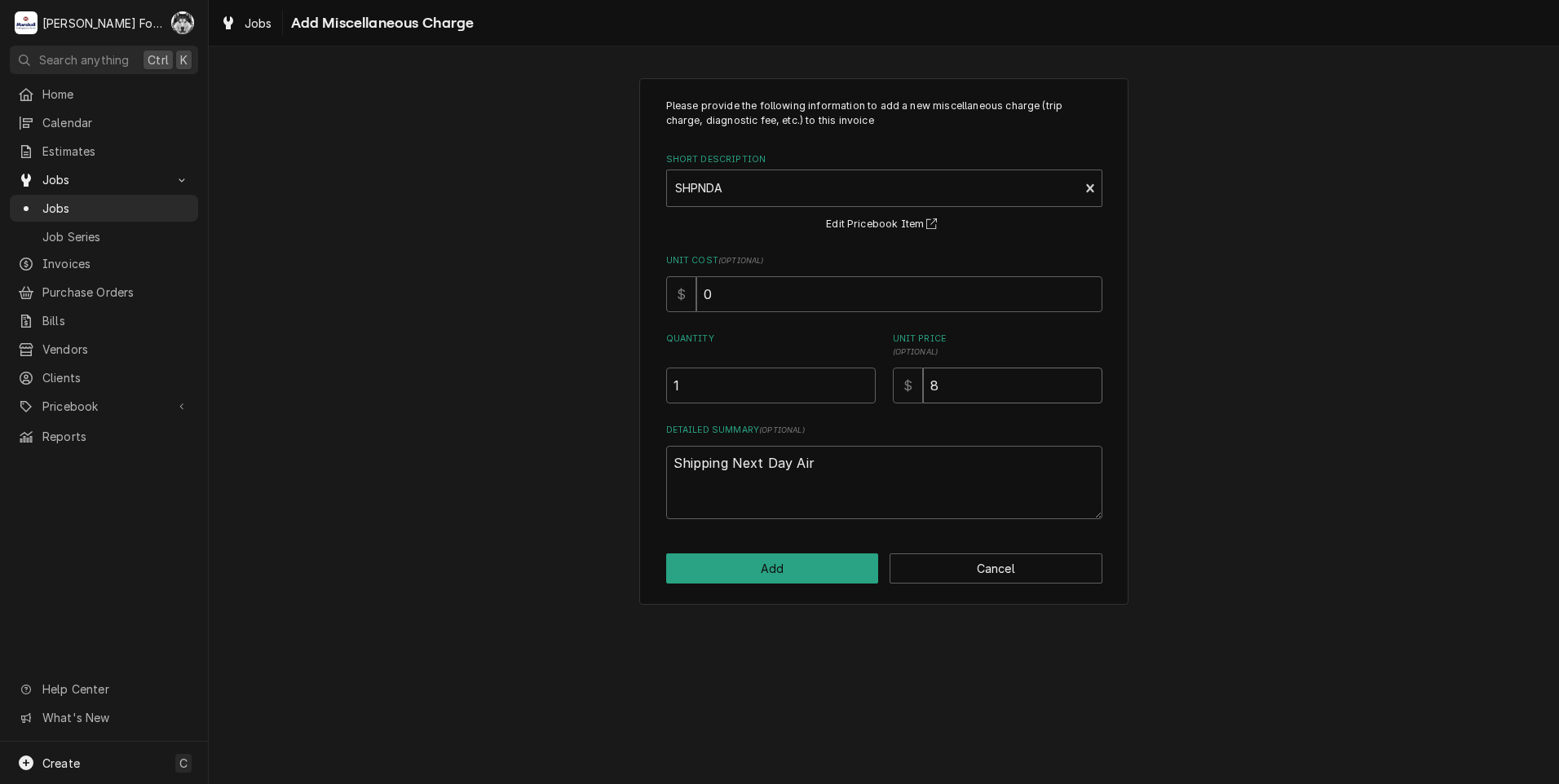
type textarea "x"
type input "86"
click at [740, 564] on button "Add" at bounding box center [773, 568] width 213 height 30
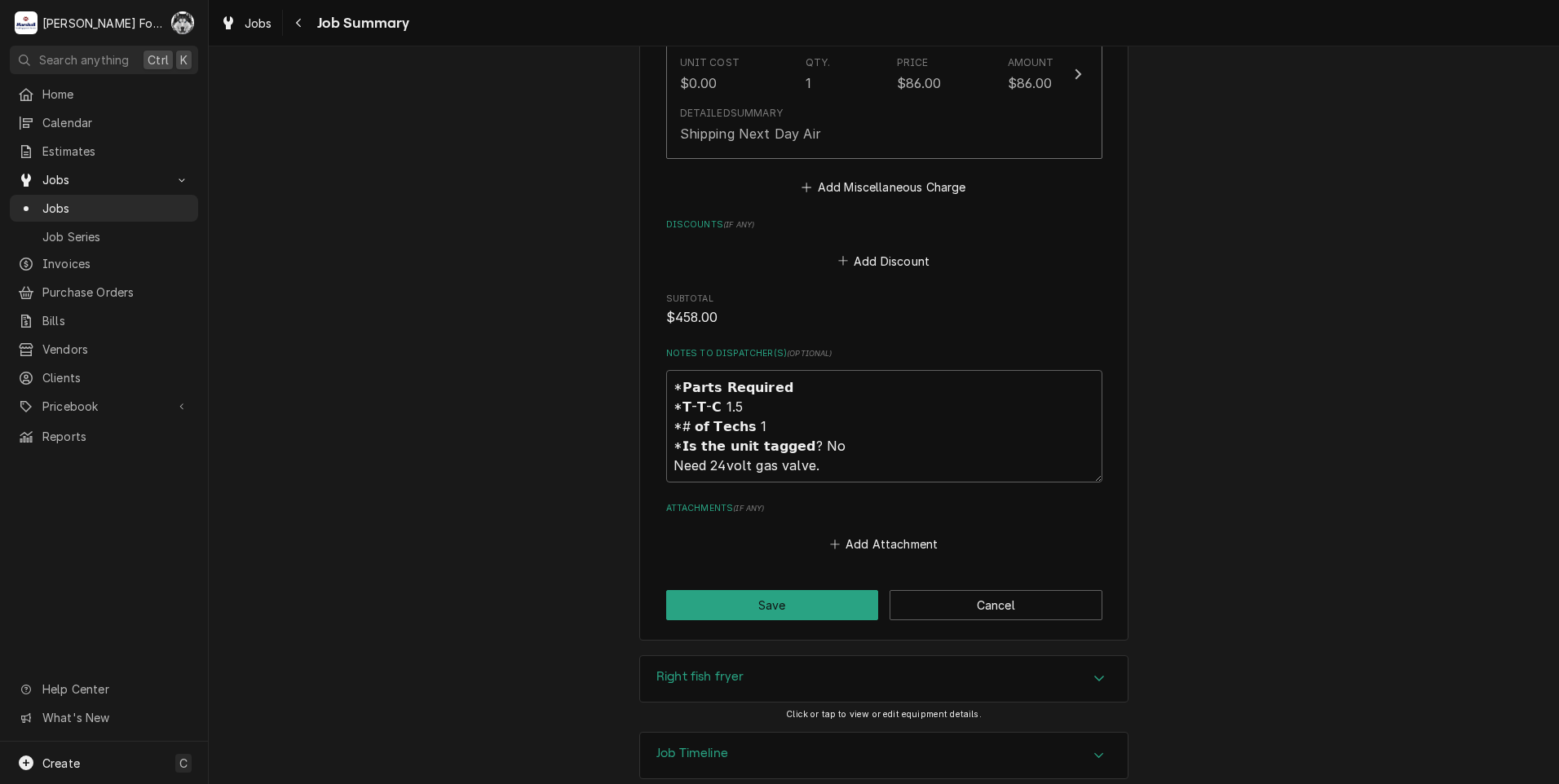
scroll to position [1684, 0]
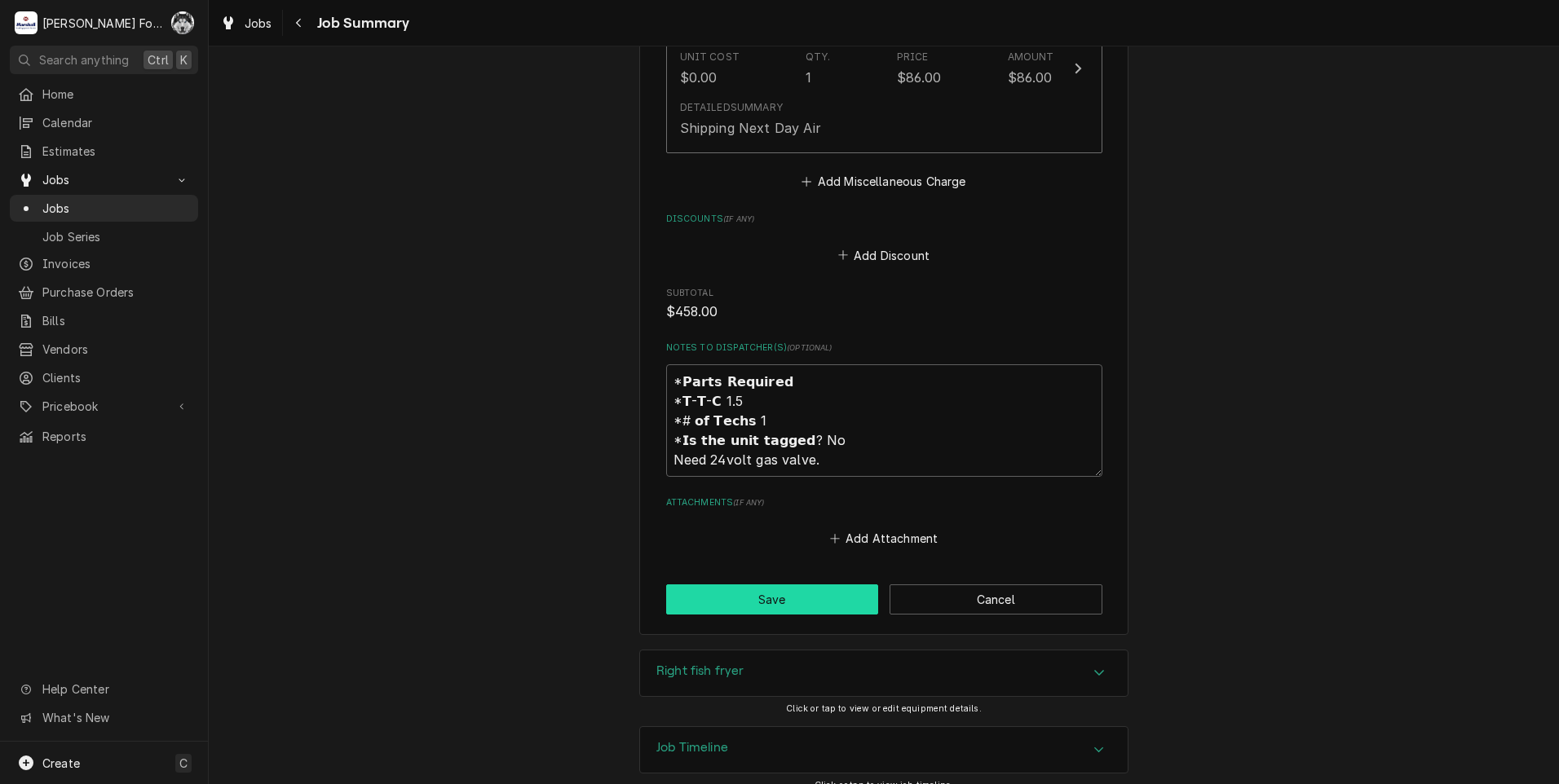
click at [763, 584] on button "Save" at bounding box center [773, 599] width 213 height 30
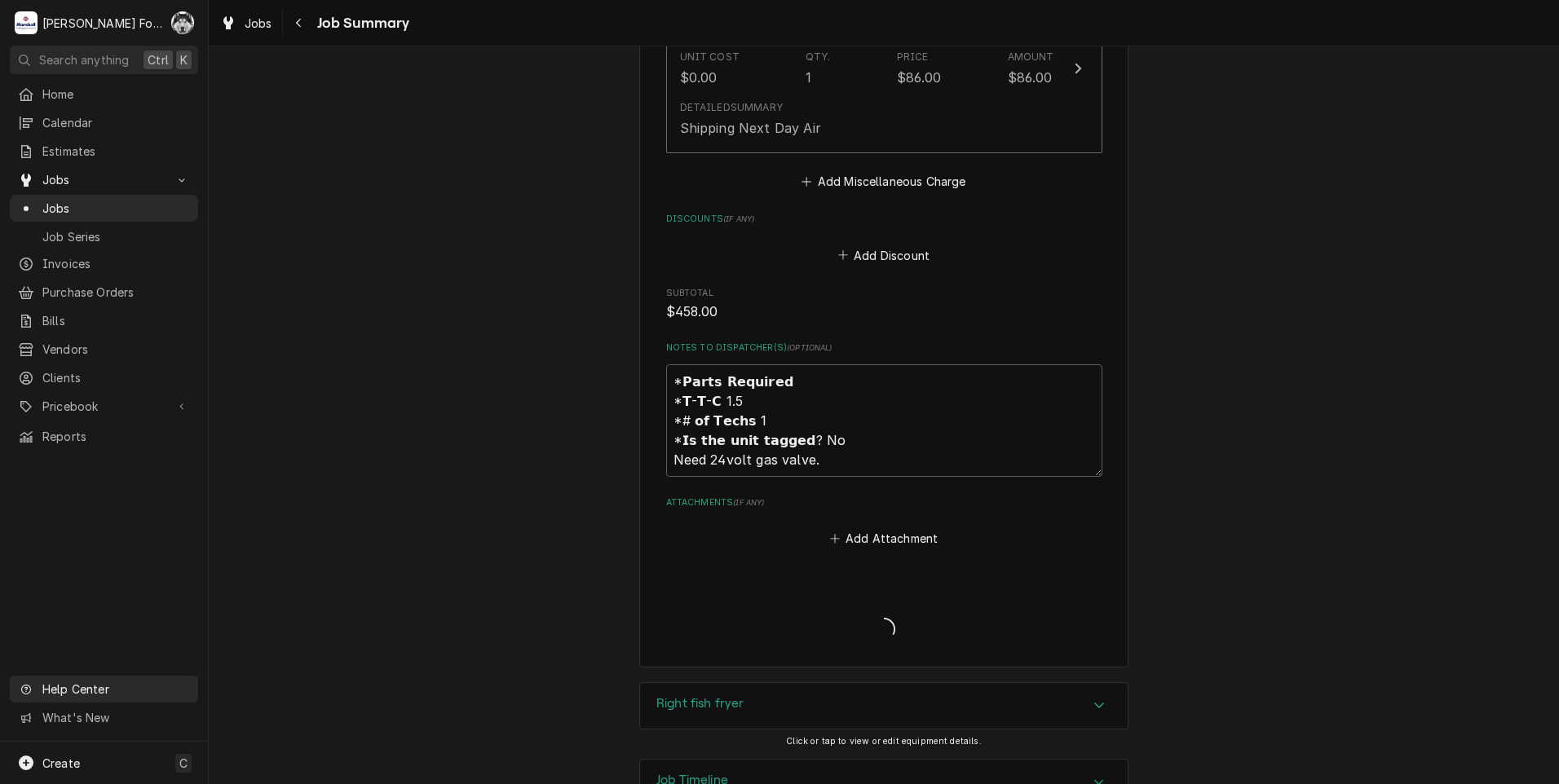
type textarea "x"
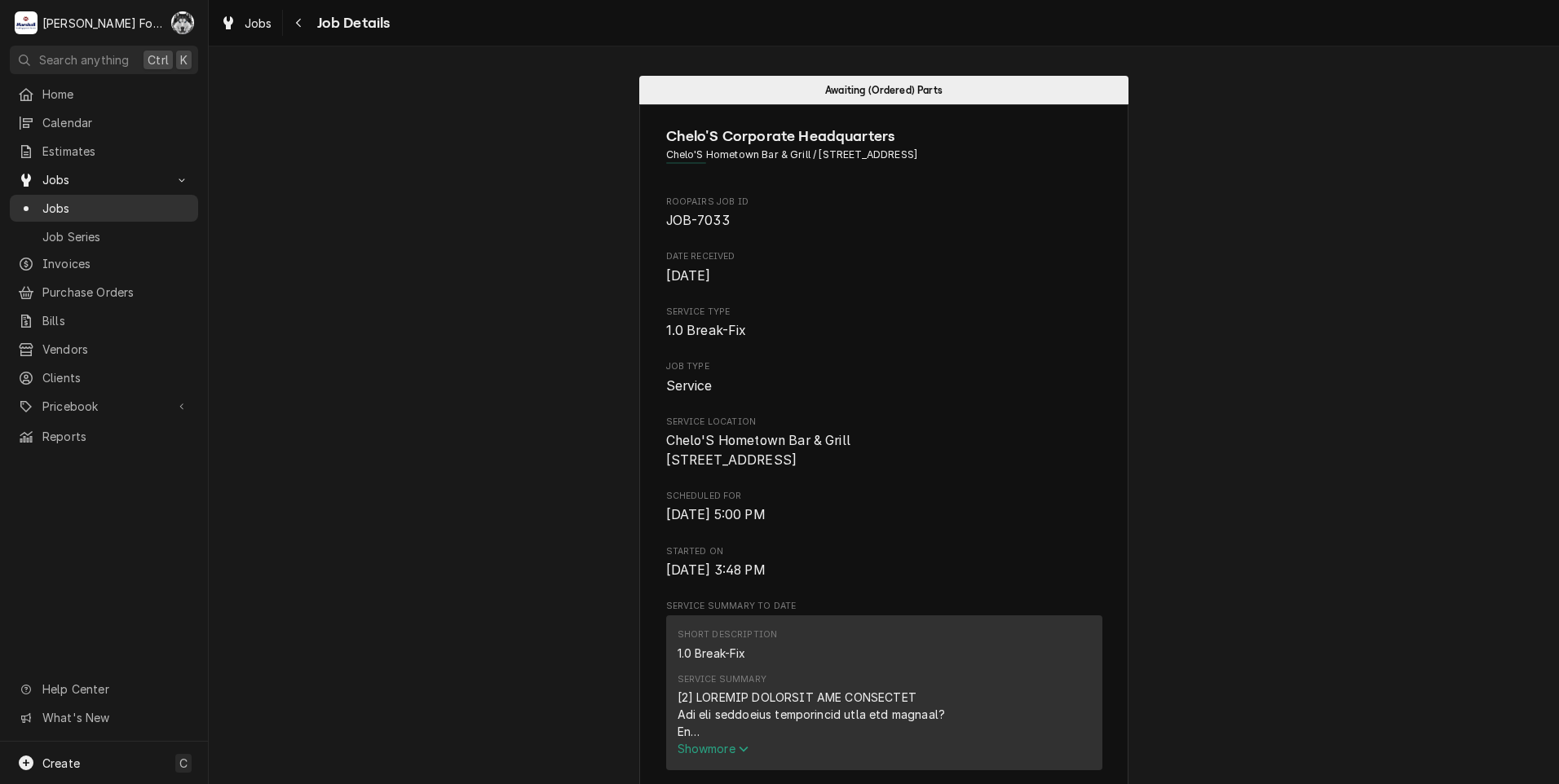
click at [55, 201] on span "Jobs" at bounding box center [116, 208] width 147 height 17
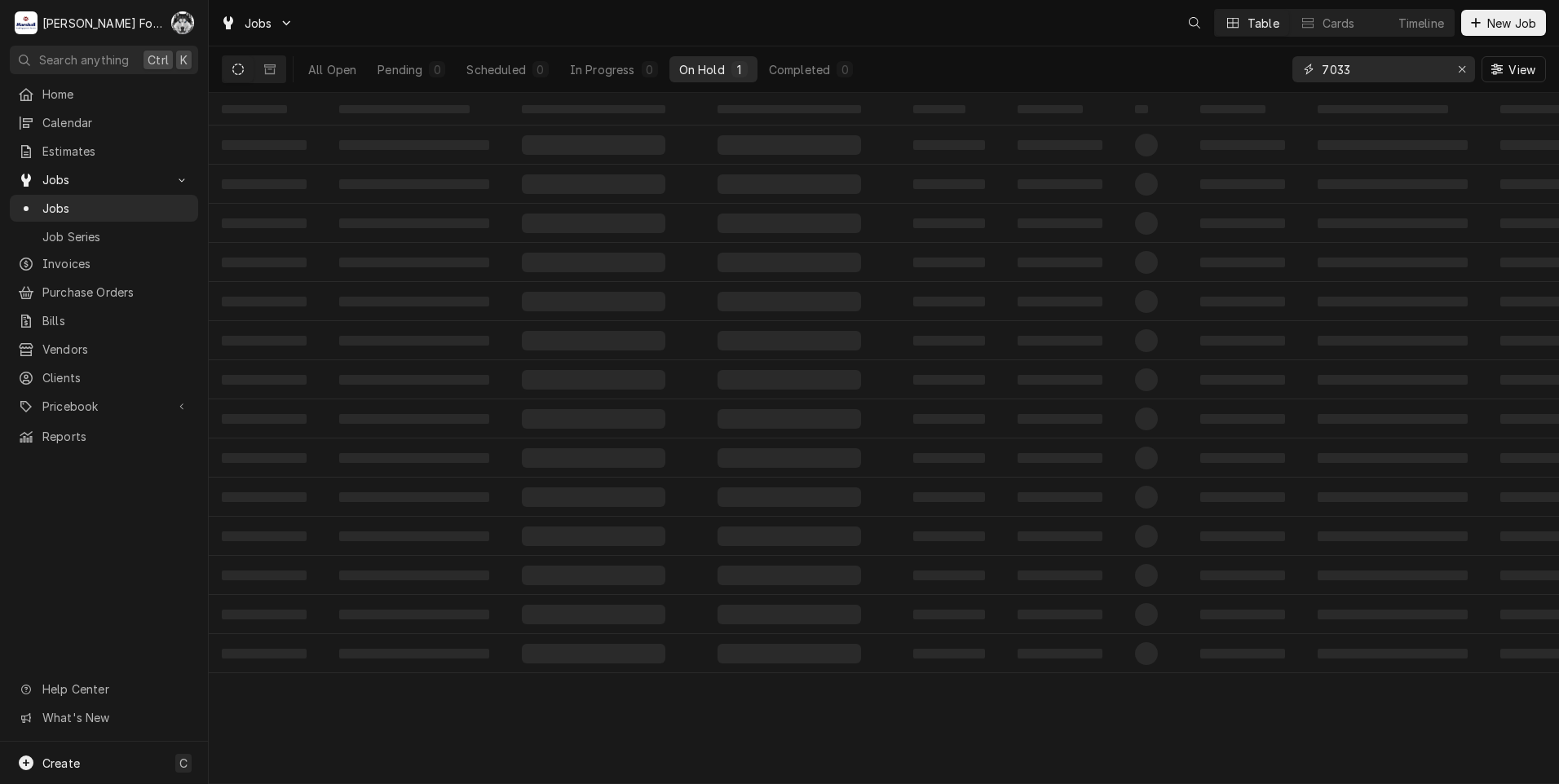
click at [1267, 98] on div "Jobs Table Cards Timeline New Job All Open Pending 0 Scheduled 0 In Progress 0 …" at bounding box center [884, 392] width 1350 height 784
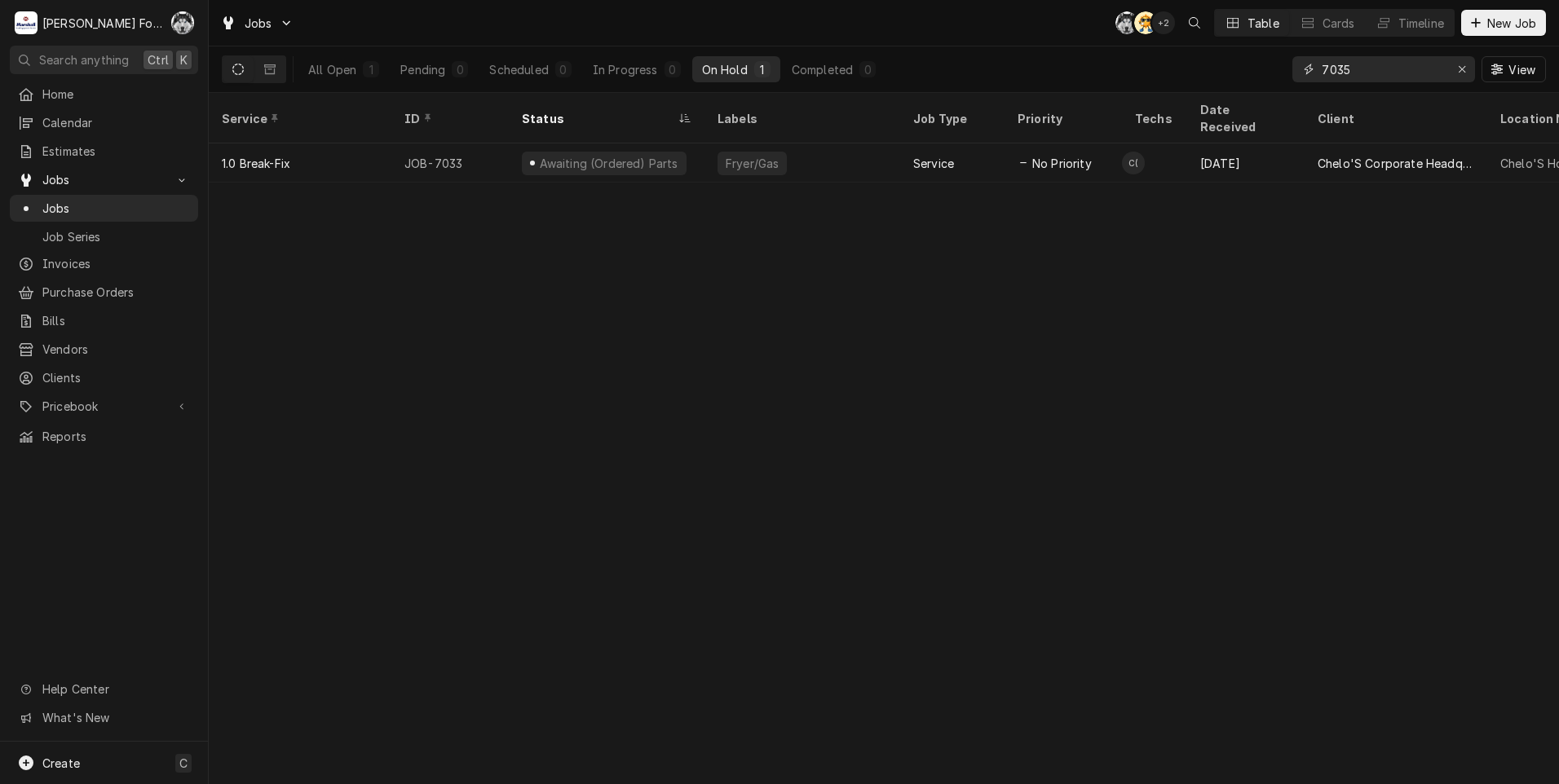
type input "7035"
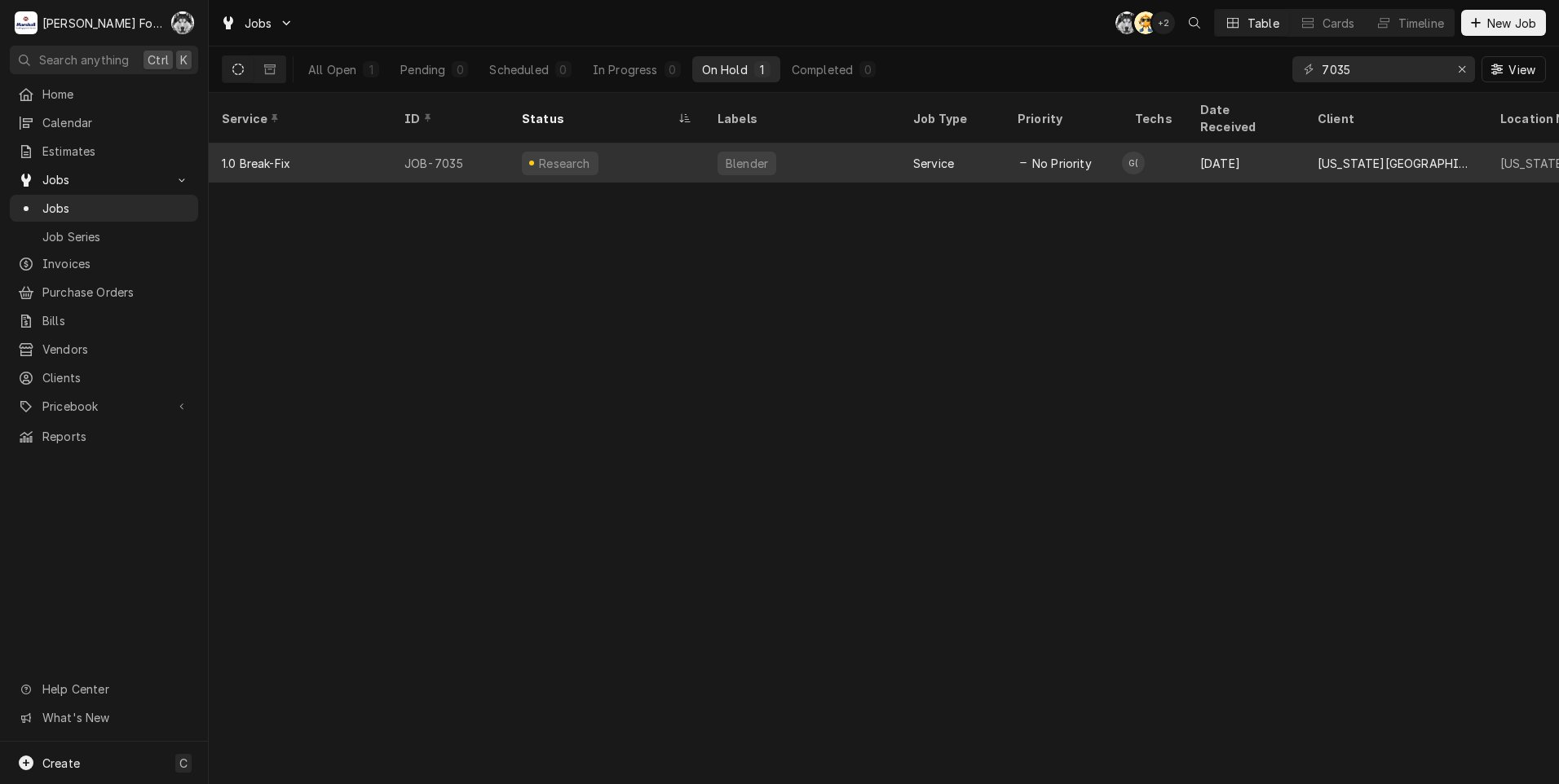
click at [955, 146] on div "Service" at bounding box center [952, 162] width 105 height 39
click at [954, 155] on div "Service" at bounding box center [933, 163] width 41 height 17
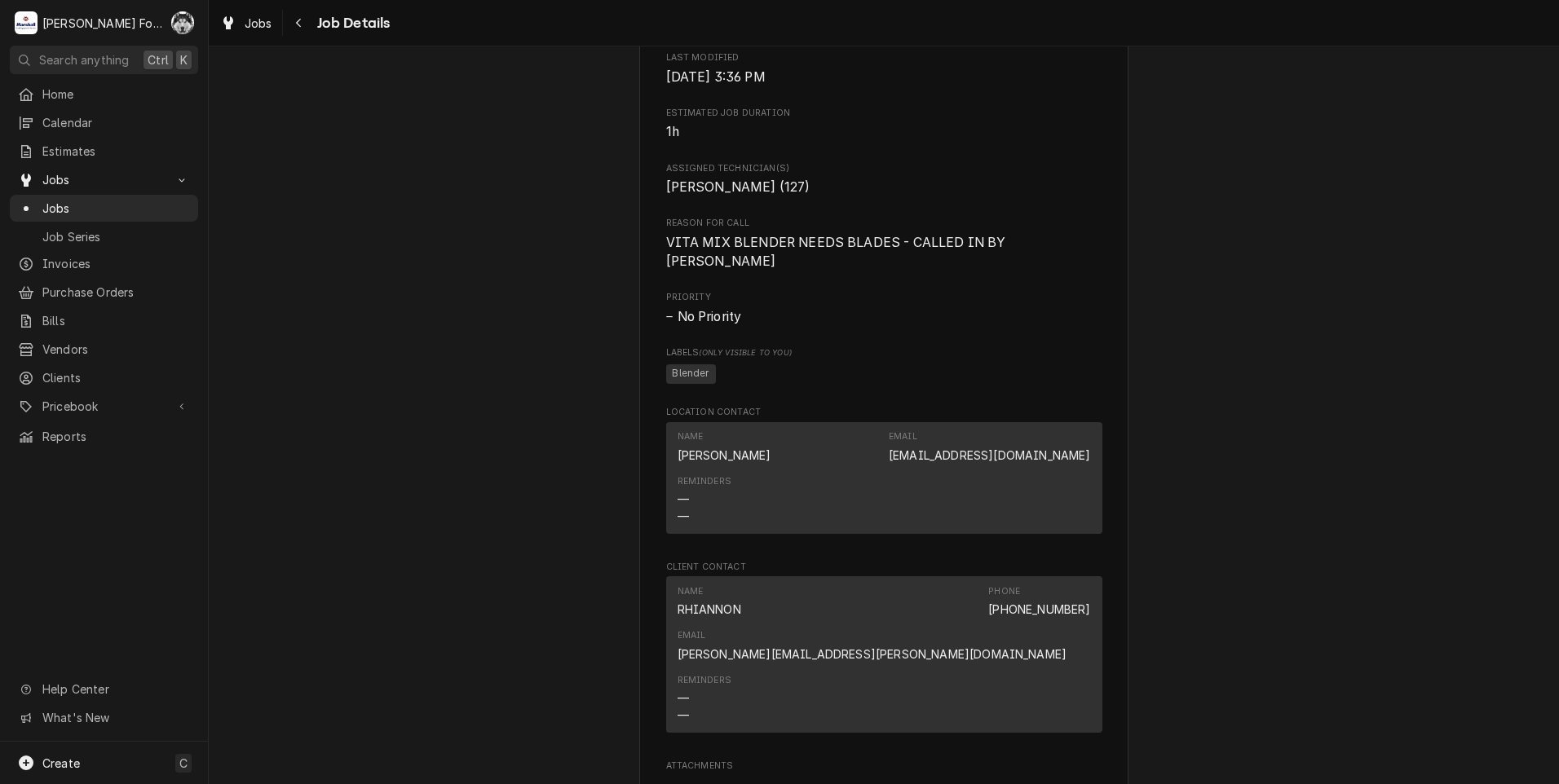
scroll to position [1630, 0]
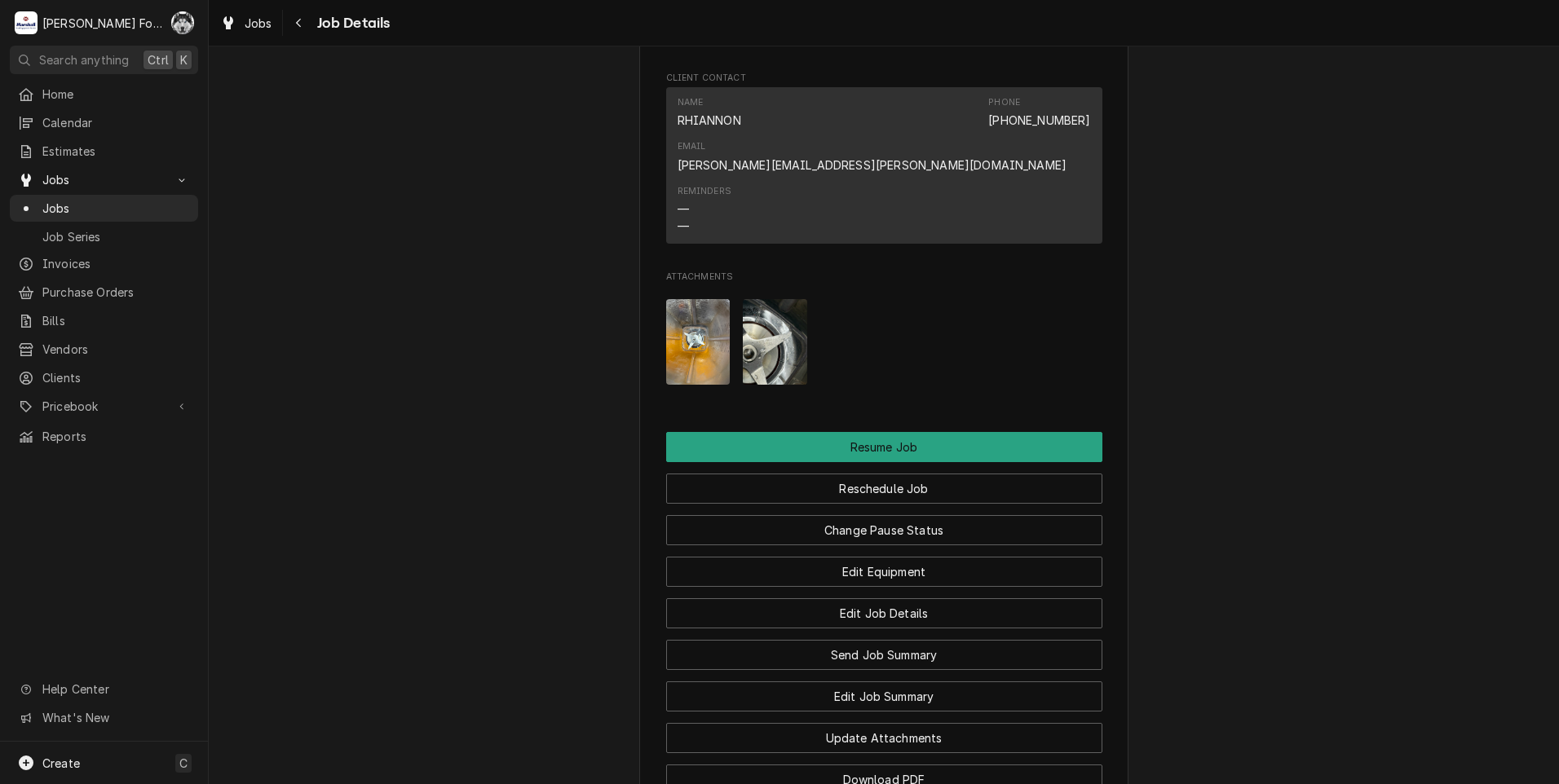
click at [686, 313] on img "Attachments" at bounding box center [698, 342] width 65 height 86
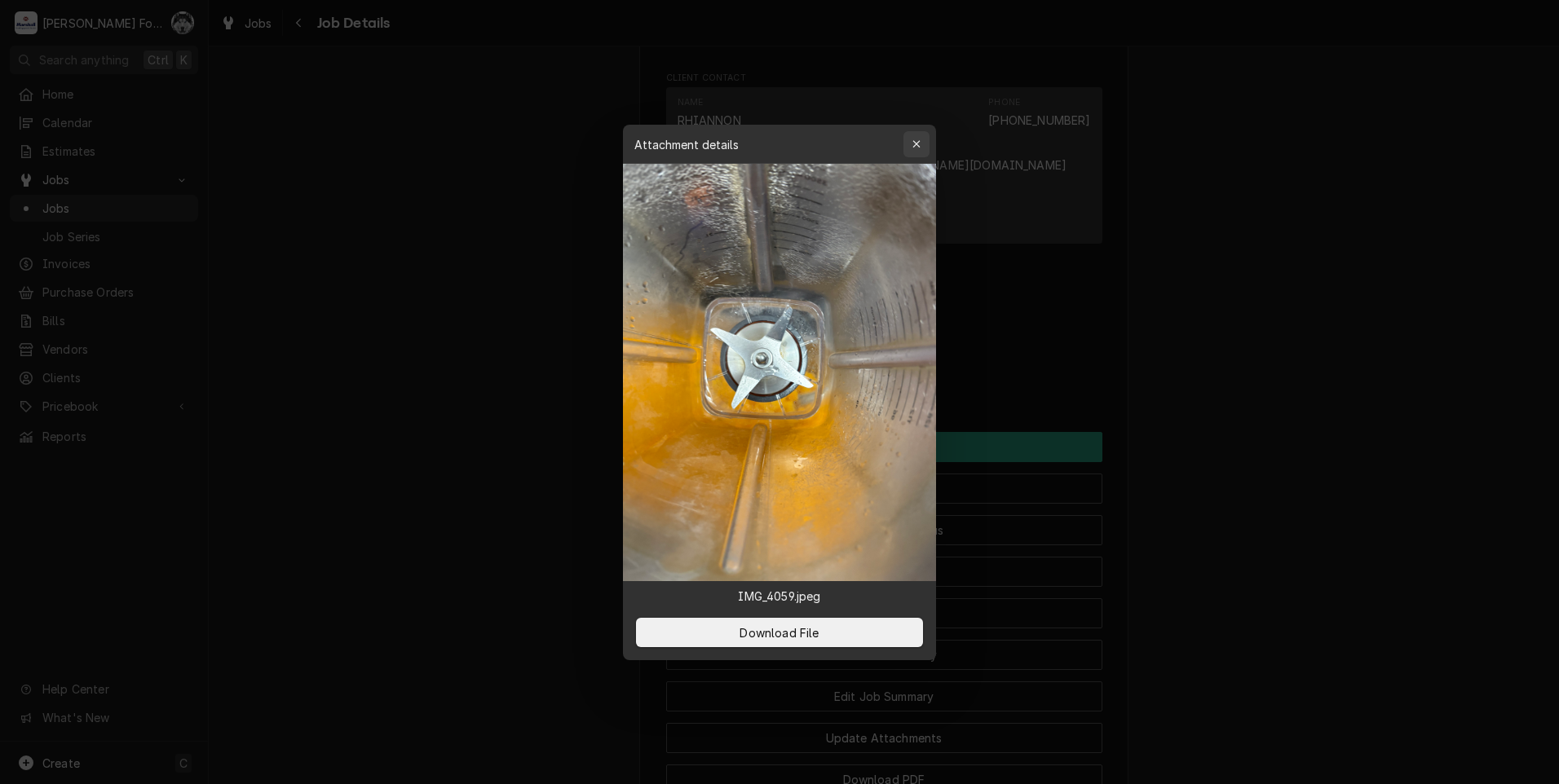
click at [920, 146] on icon "button" at bounding box center [916, 143] width 9 height 11
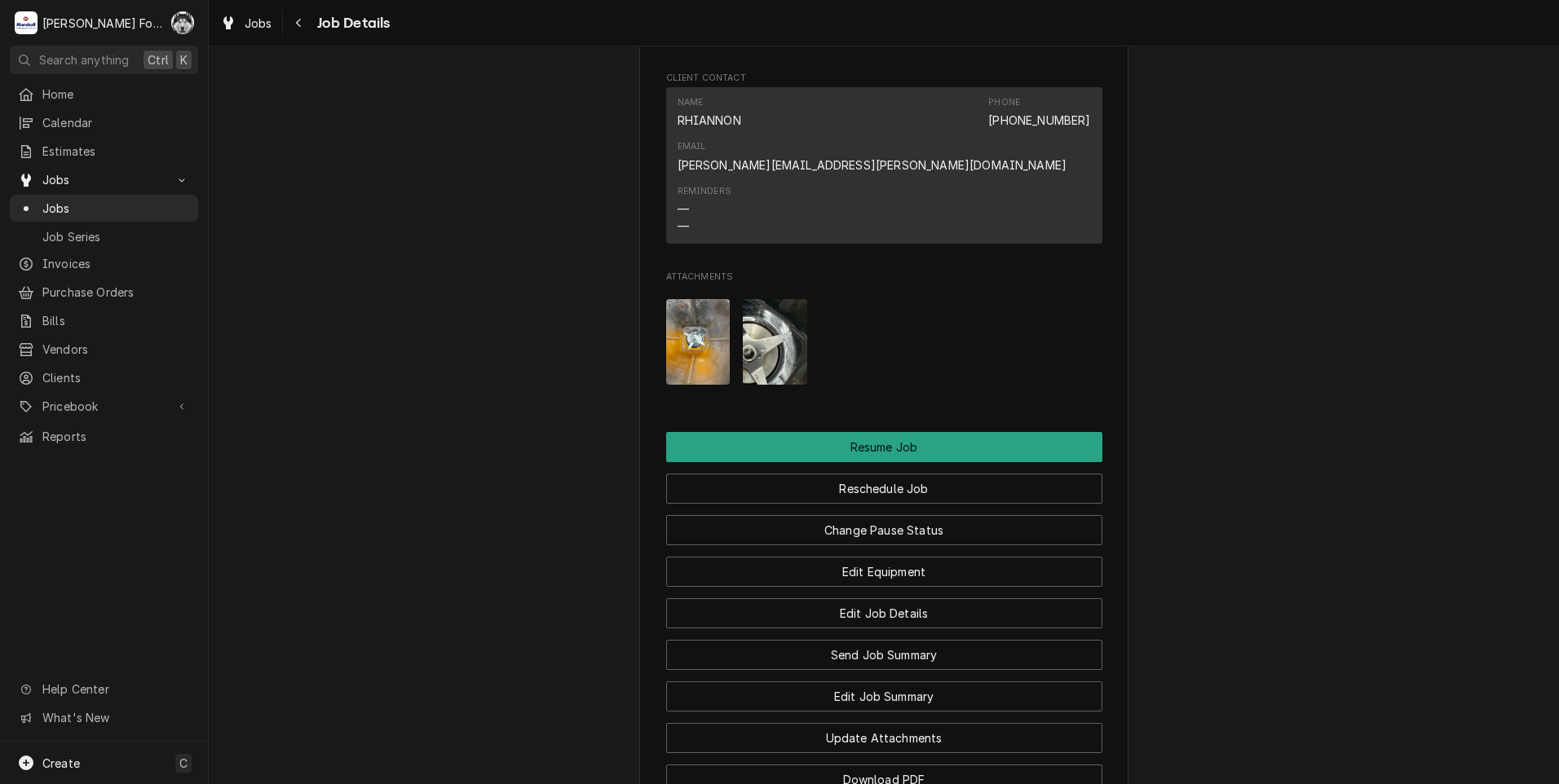
click at [743, 317] on img "Attachments" at bounding box center [775, 342] width 65 height 86
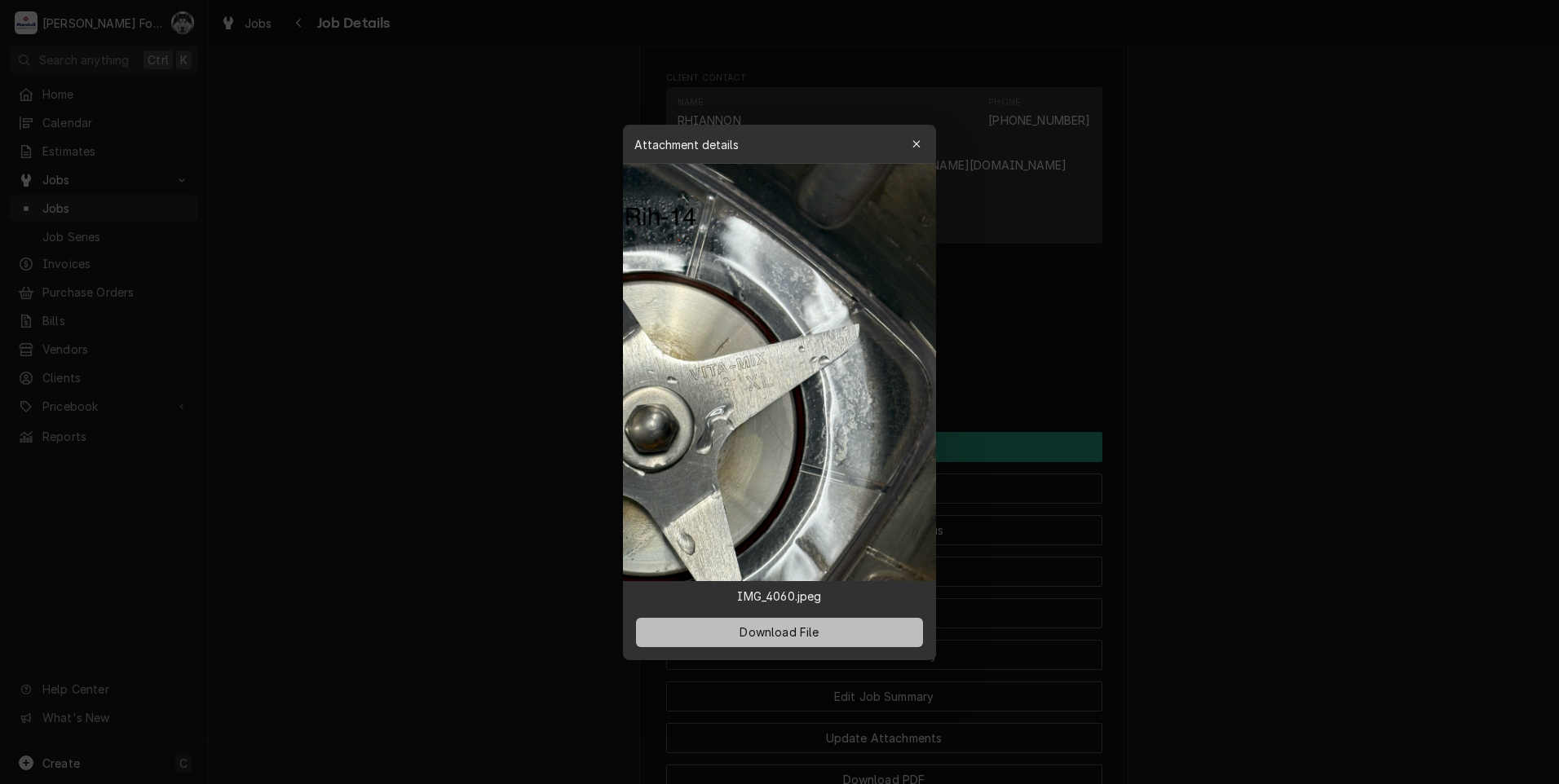
click at [746, 623] on button "Download File" at bounding box center [780, 631] width 287 height 29
click at [911, 149] on div "button" at bounding box center [916, 144] width 16 height 16
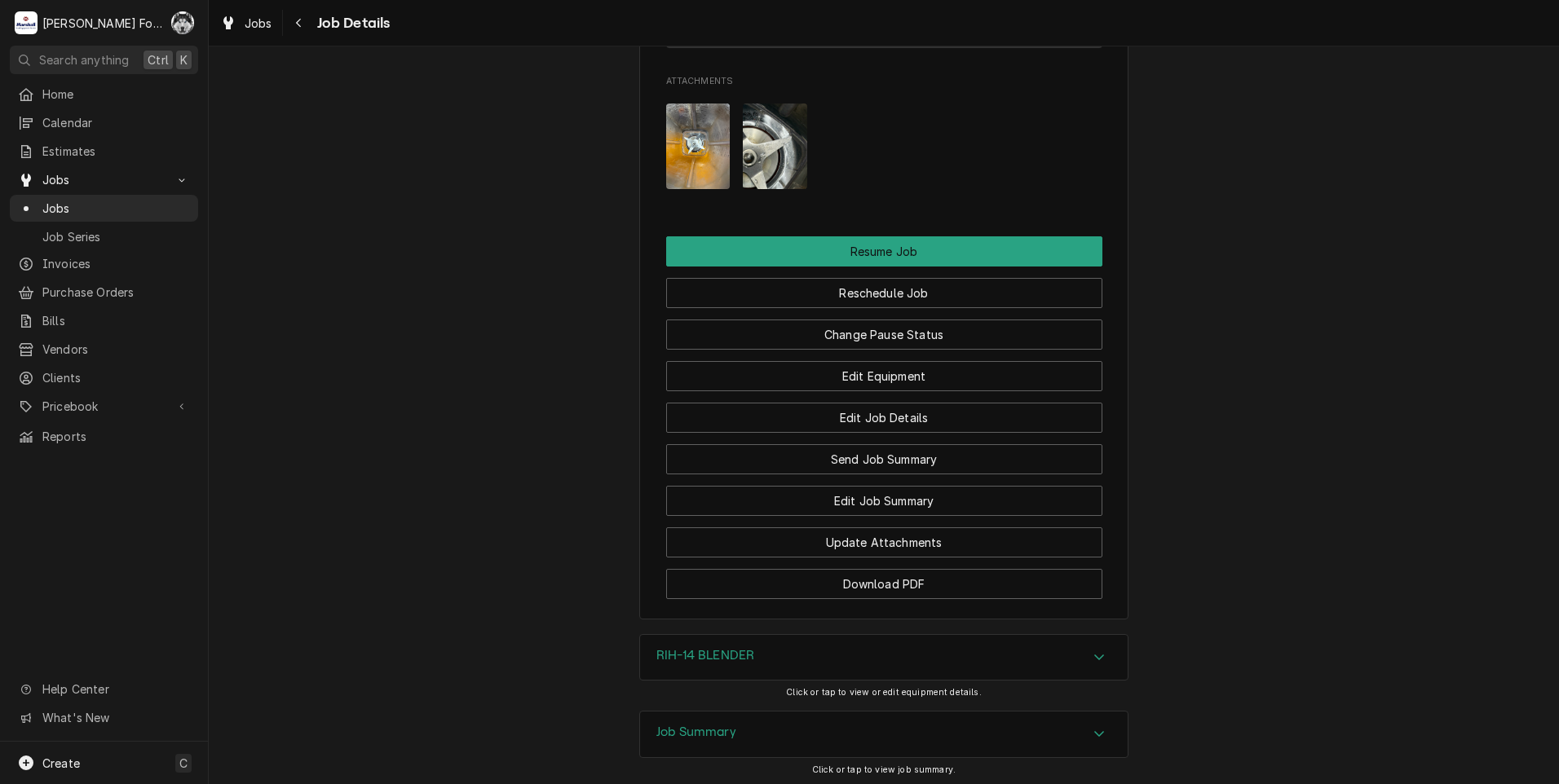
scroll to position [1873, 0]
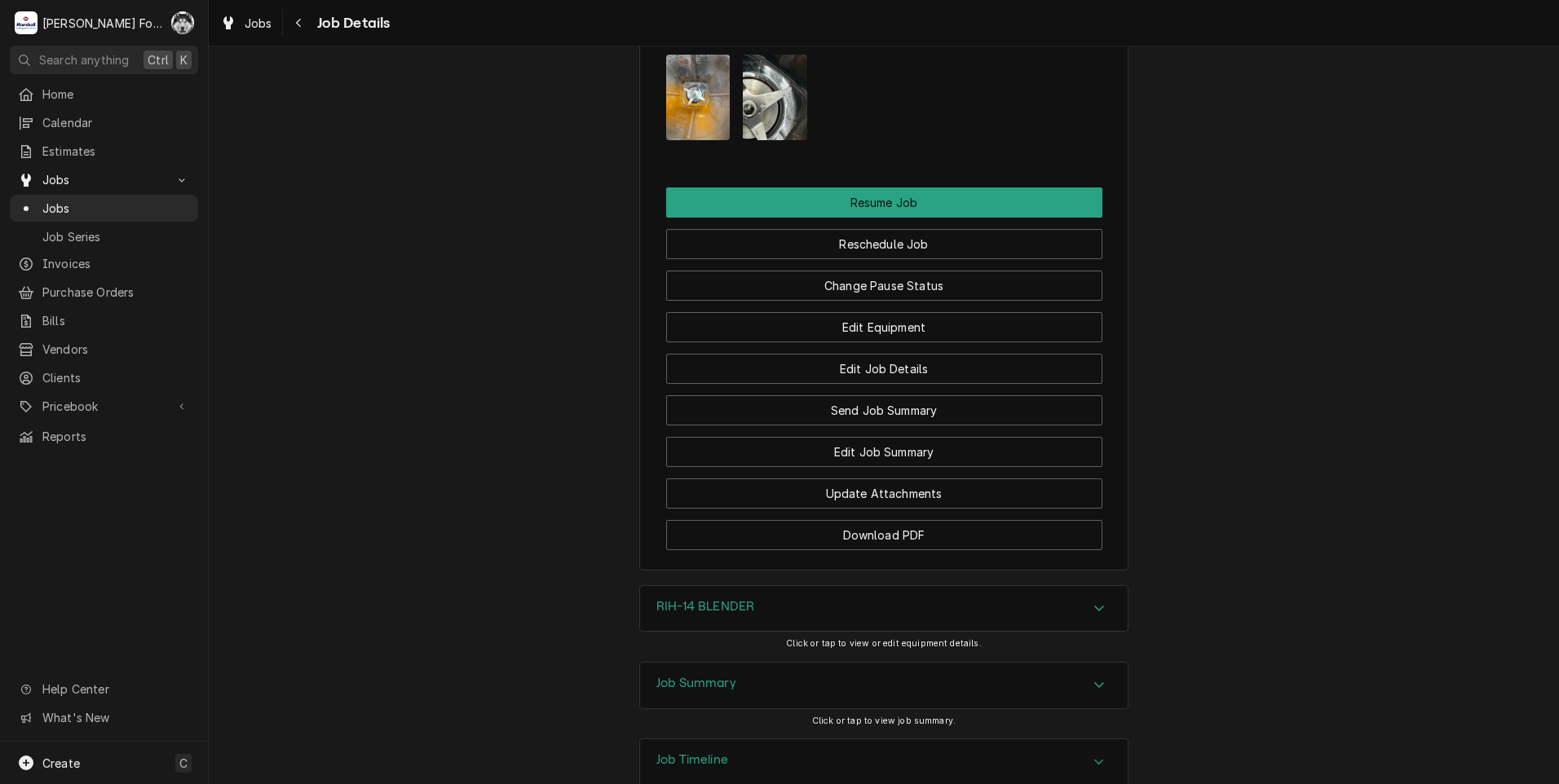
click at [733, 599] on h3 "RIH-14 BLENDER" at bounding box center [705, 607] width 98 height 16
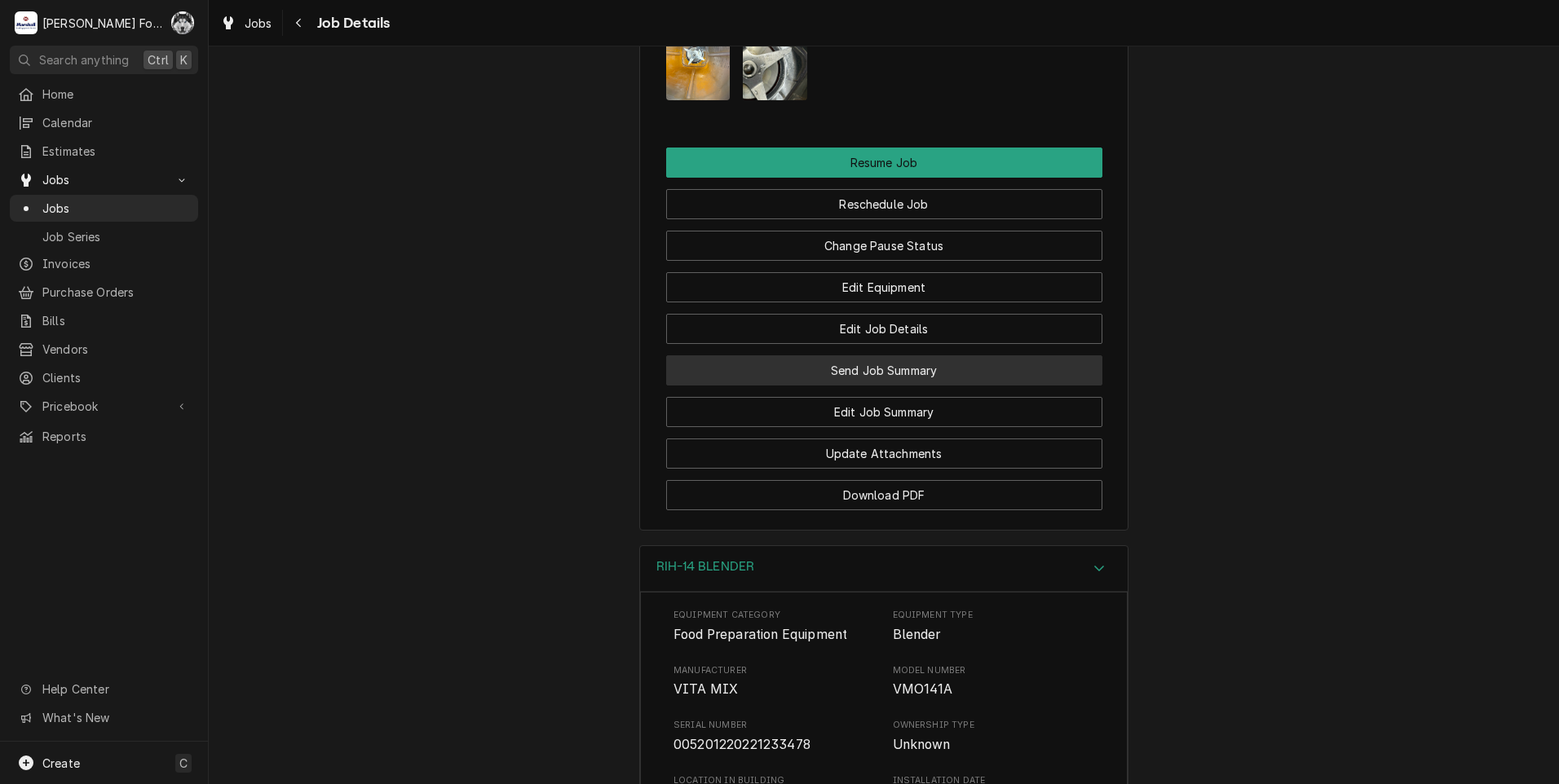
scroll to position [1835, 0]
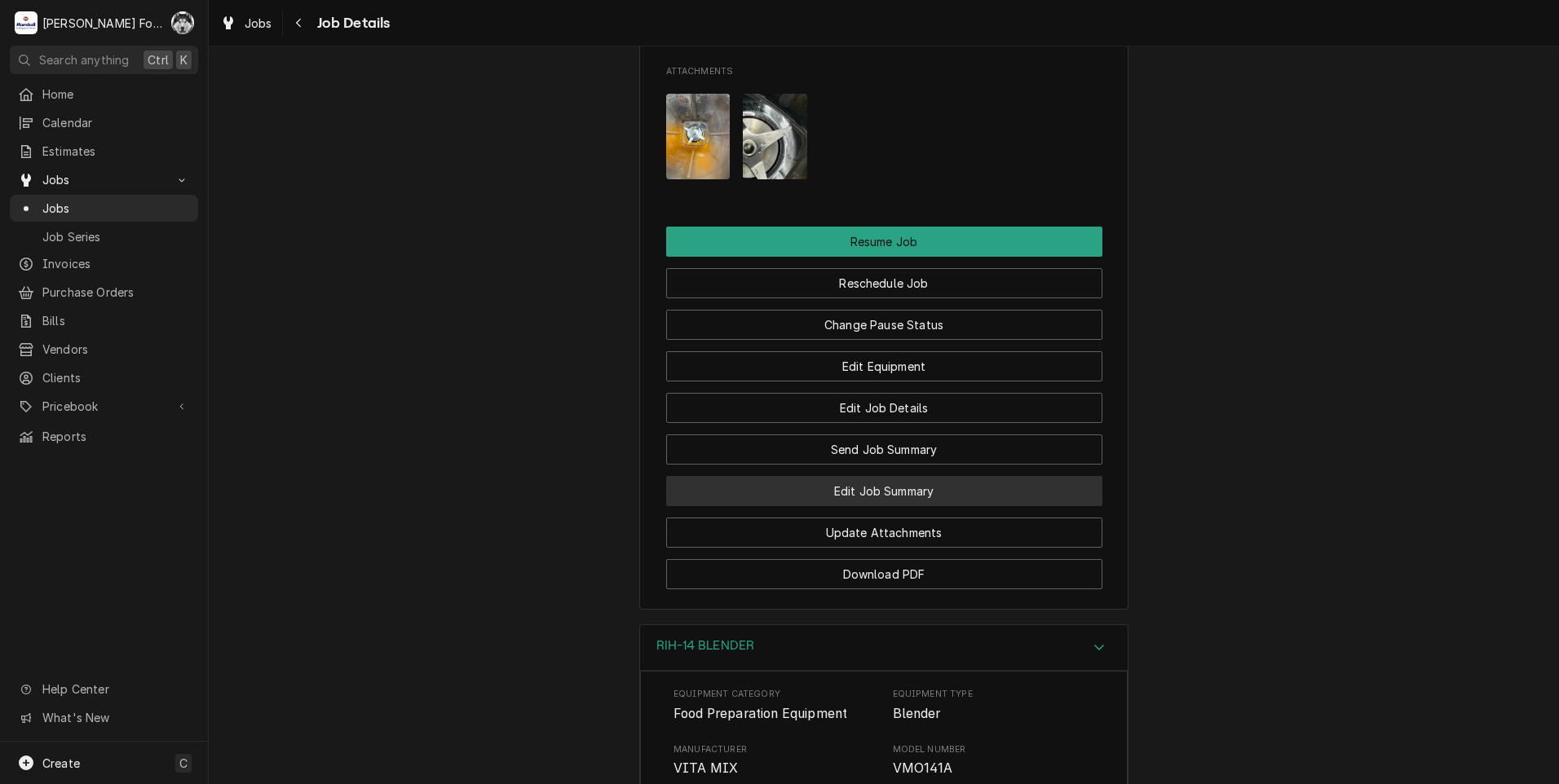
click at [874, 476] on button "Edit Job Summary" at bounding box center [884, 490] width 436 height 30
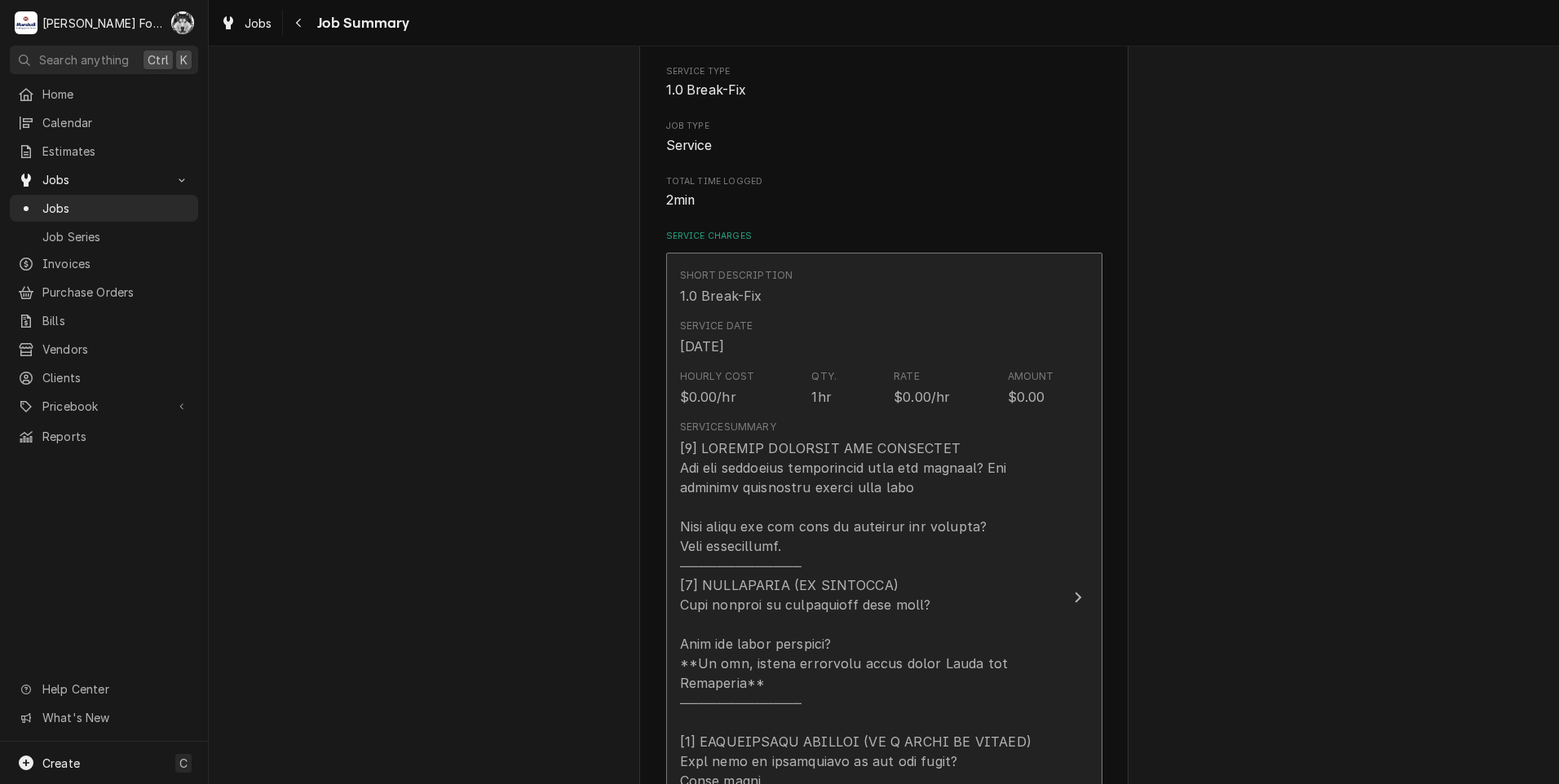
scroll to position [733, 0]
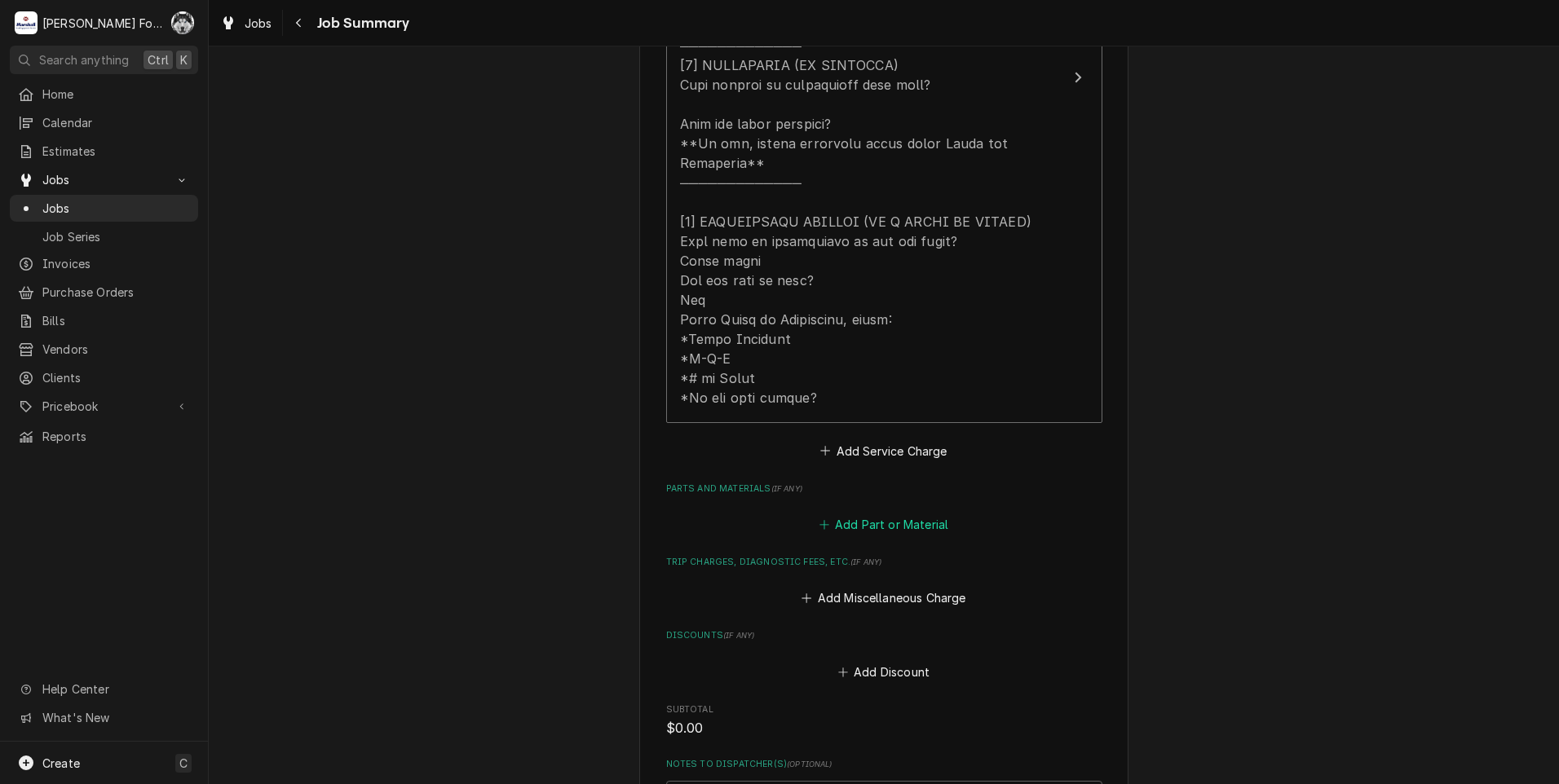
click at [885, 513] on button "Add Part or Material" at bounding box center [883, 524] width 134 height 23
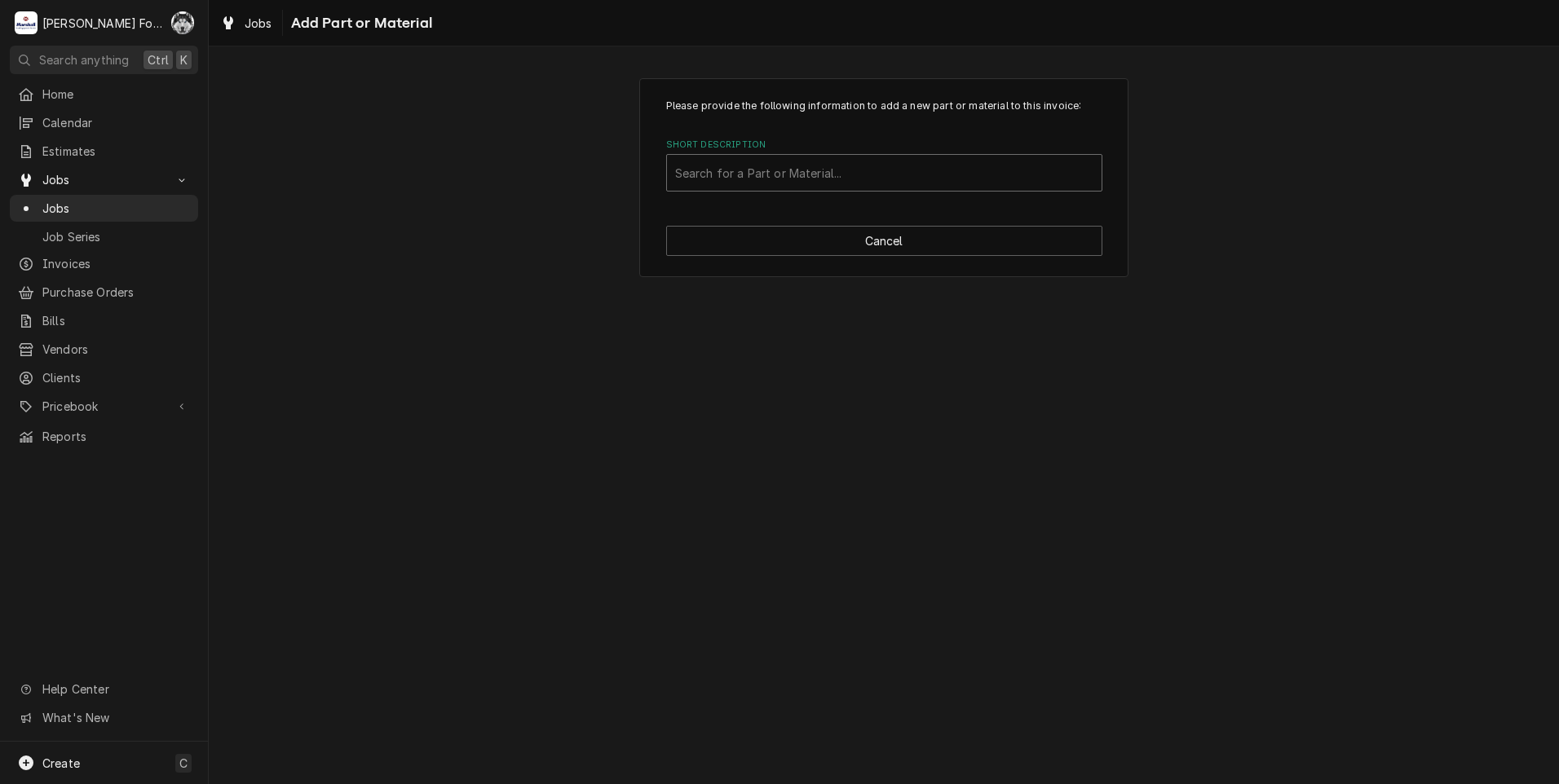
click at [825, 176] on div "Short Description" at bounding box center [884, 172] width 418 height 29
type input "015897"
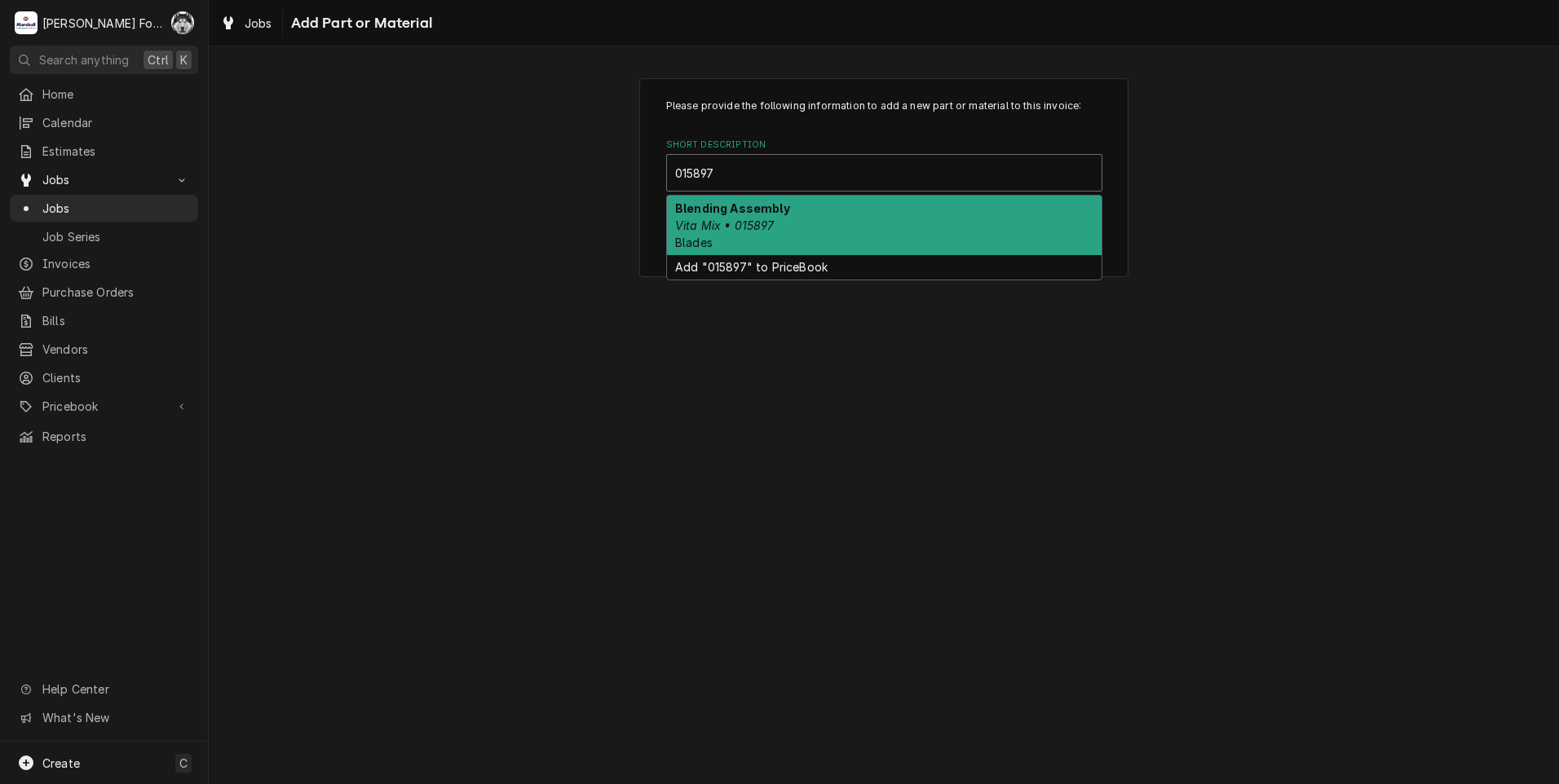
click at [780, 214] on strong "Blending Assembly" at bounding box center [732, 208] width 114 height 14
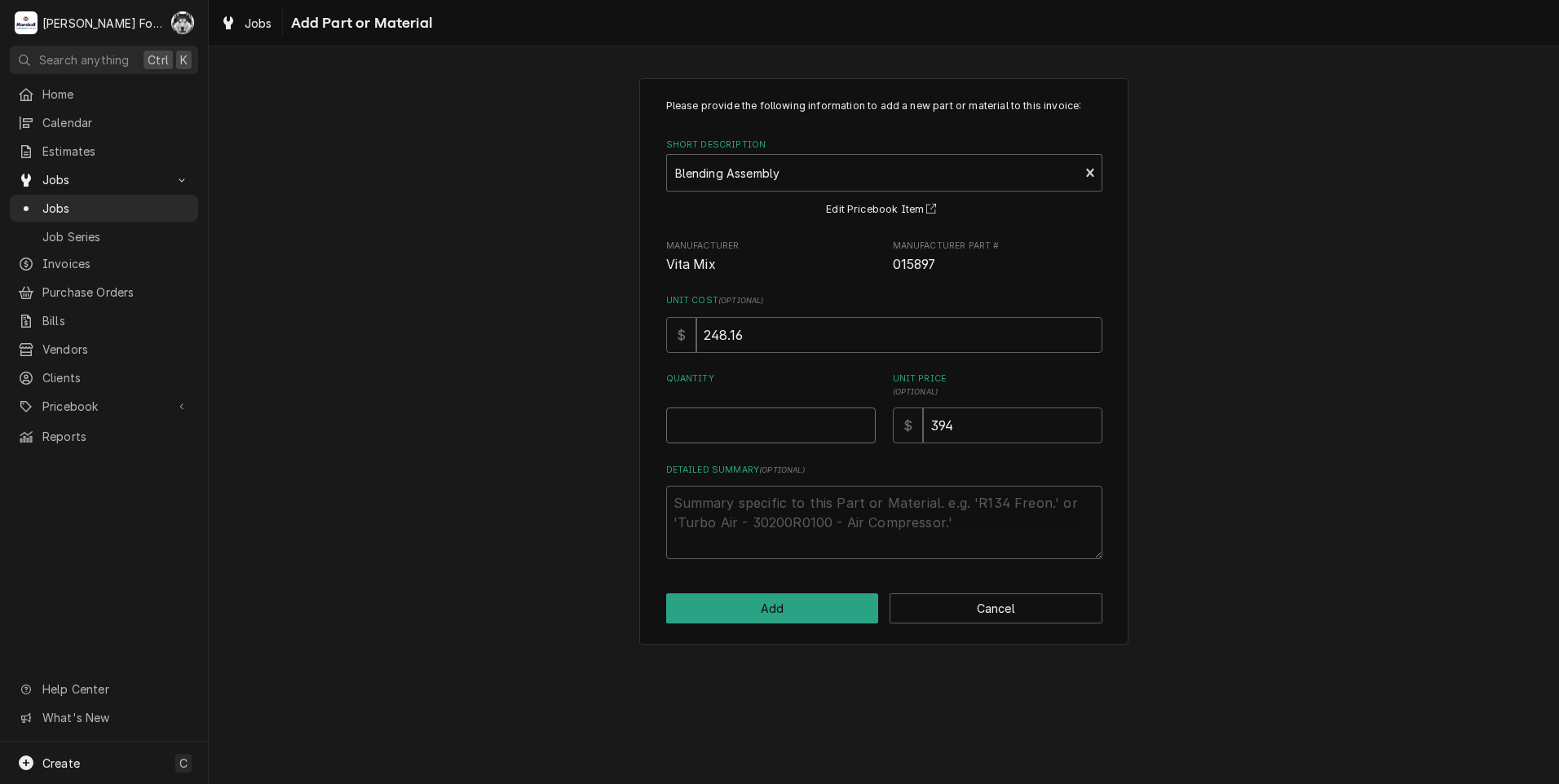
type textarea "x"
type input "0.5"
click at [862, 420] on input "0.5" at bounding box center [771, 425] width 209 height 36
type textarea "x"
type input "1"
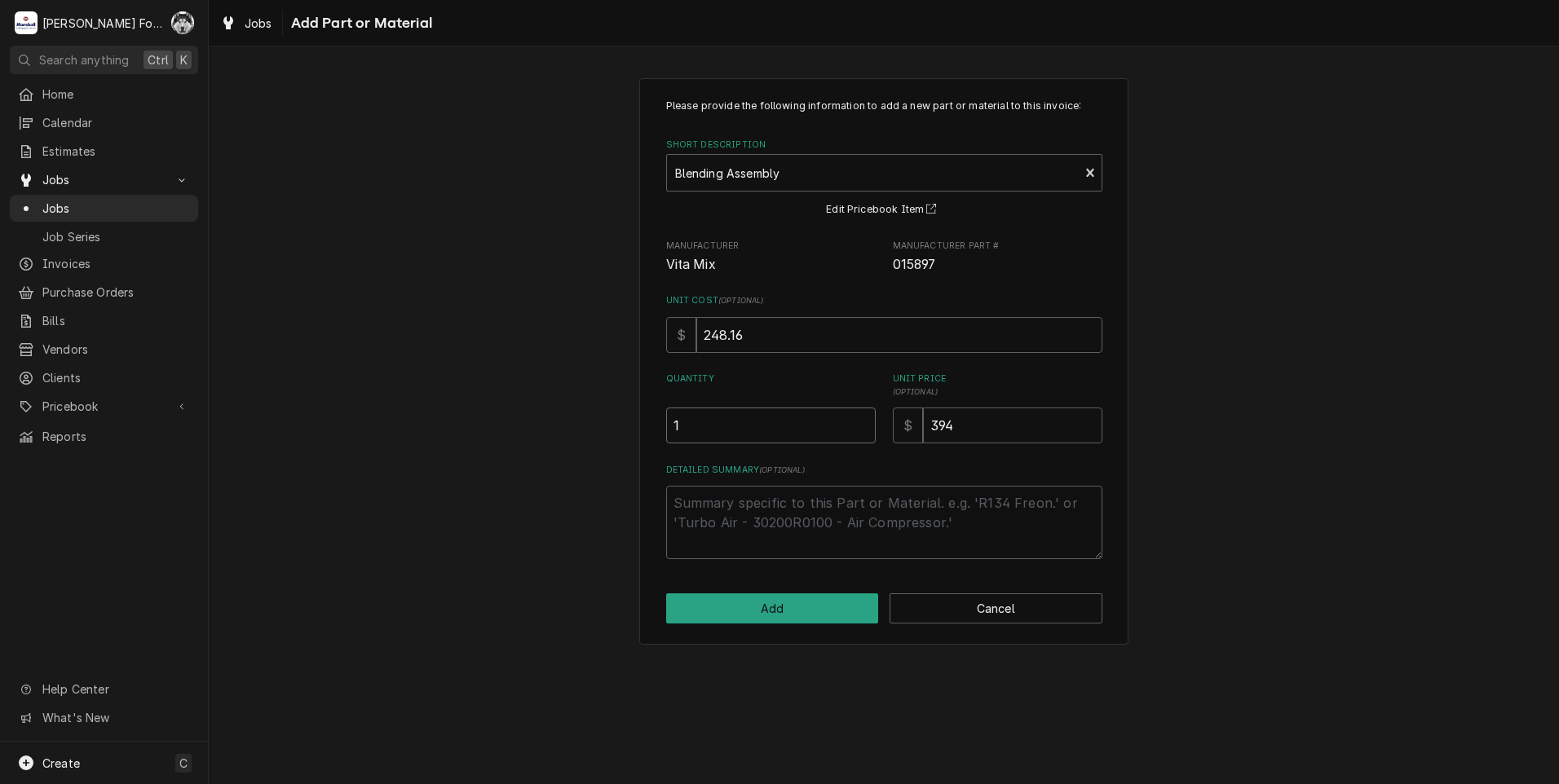
click at [862, 420] on input "1" at bounding box center [771, 425] width 209 height 36
drag, startPoint x: 962, startPoint y: 430, endPoint x: 787, endPoint y: 459, distance: 177.4
click at [787, 459] on div "Please provide the following information to add a new part or material to this …" at bounding box center [884, 328] width 436 height 461
type textarea "x"
type input "2"
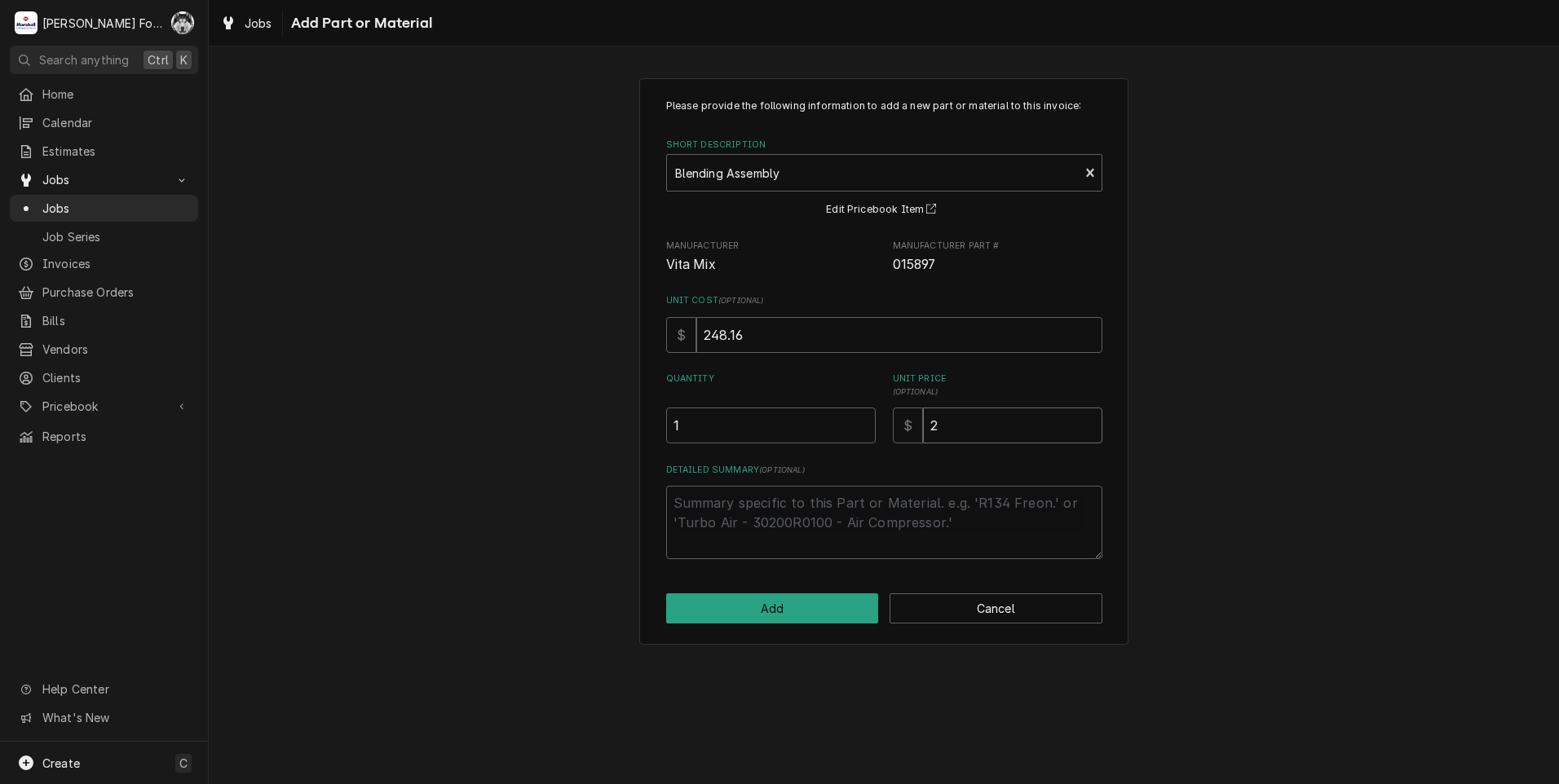
type textarea "x"
type input "29"
type textarea "x"
type input "296"
click at [793, 601] on button "Add" at bounding box center [773, 608] width 213 height 30
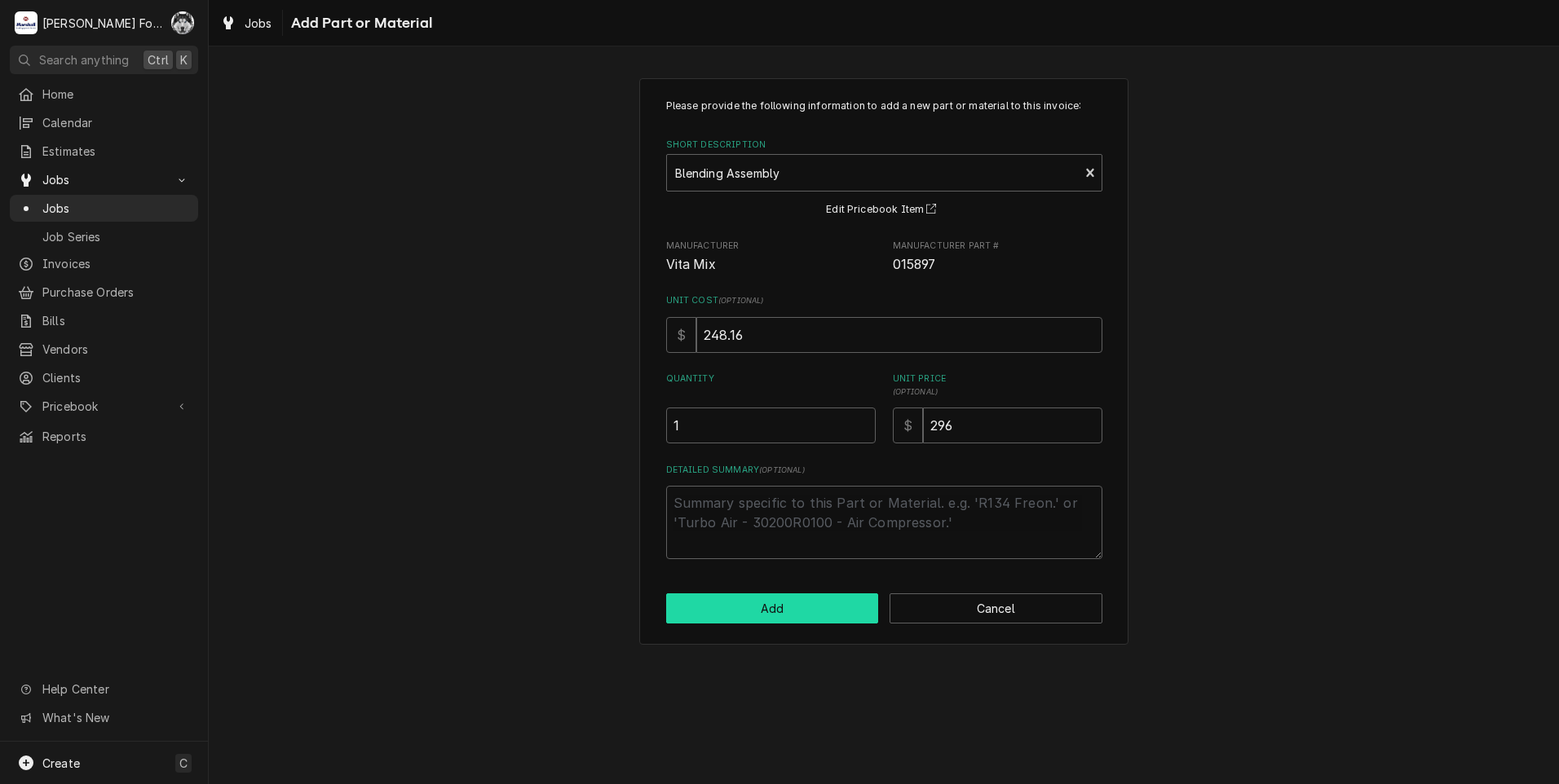
type textarea "x"
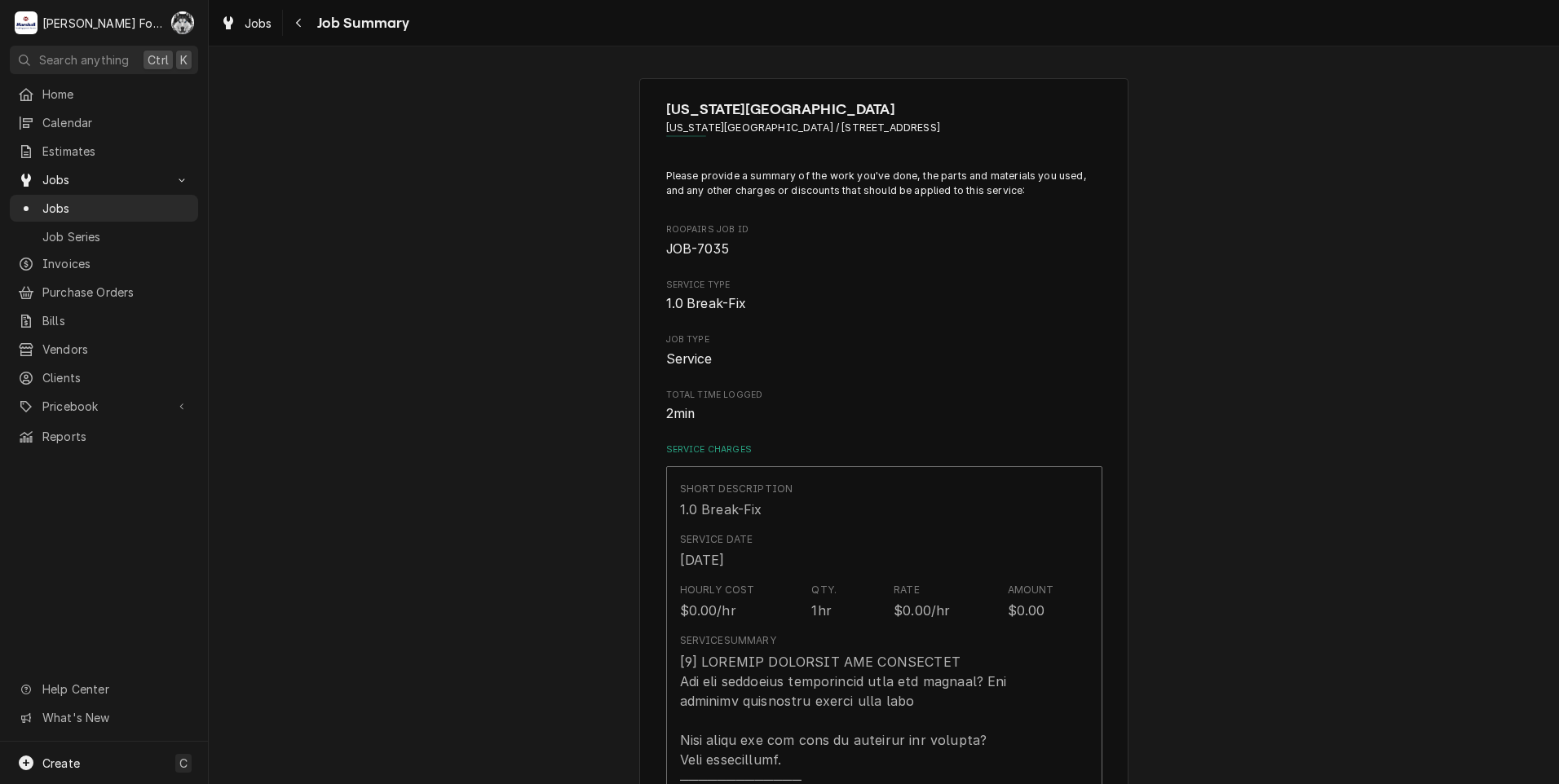
scroll to position [733, 0]
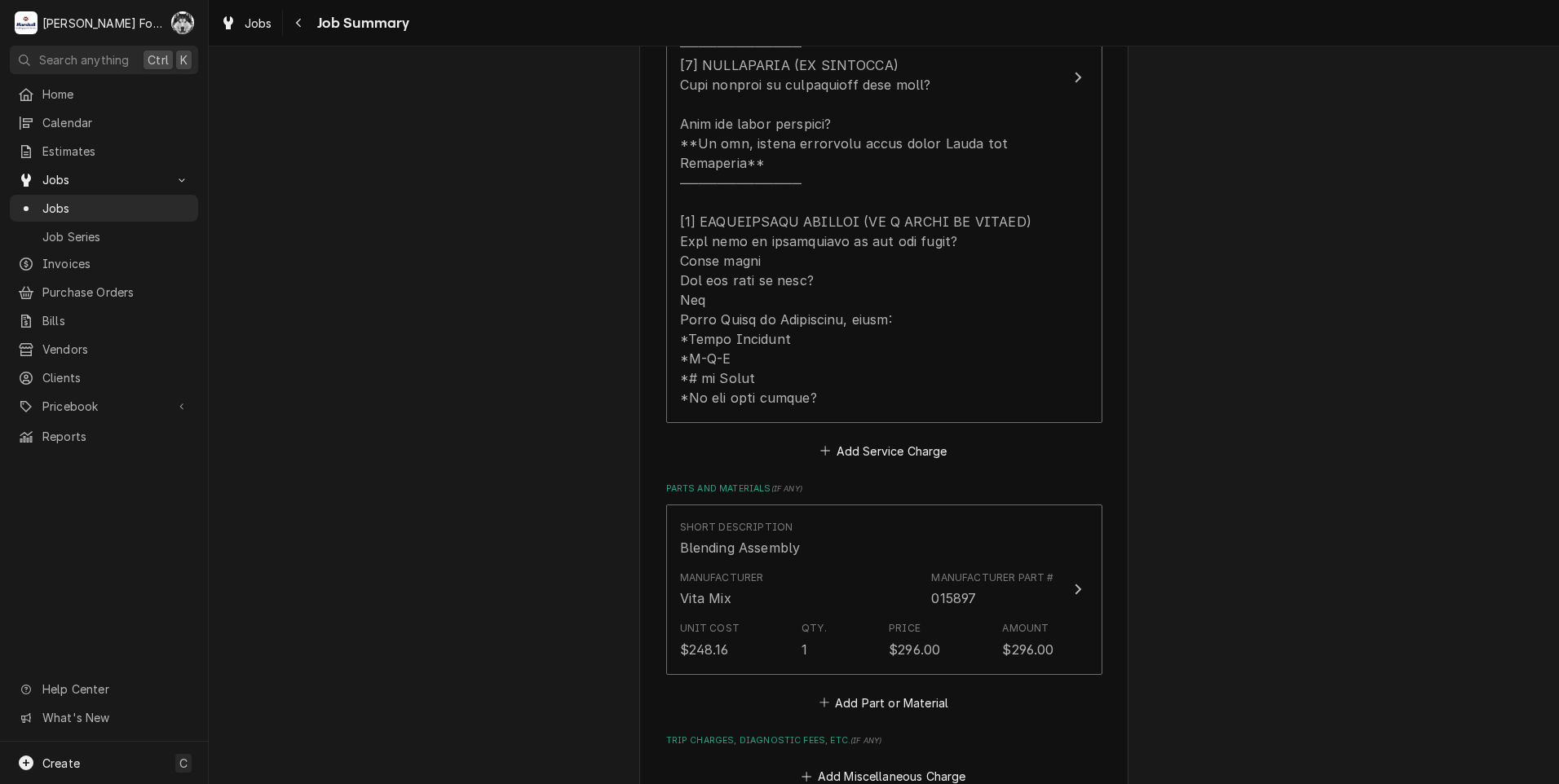
click at [851, 668] on div "Short Description Blending Assembly Manufacturer Vita Mix Manufacturer Part # 0…" at bounding box center [884, 609] width 436 height 209
drag, startPoint x: 851, startPoint y: 668, endPoint x: 857, endPoint y: 678, distance: 11.7
click at [857, 690] on button "Add Part or Material" at bounding box center [883, 701] width 134 height 23
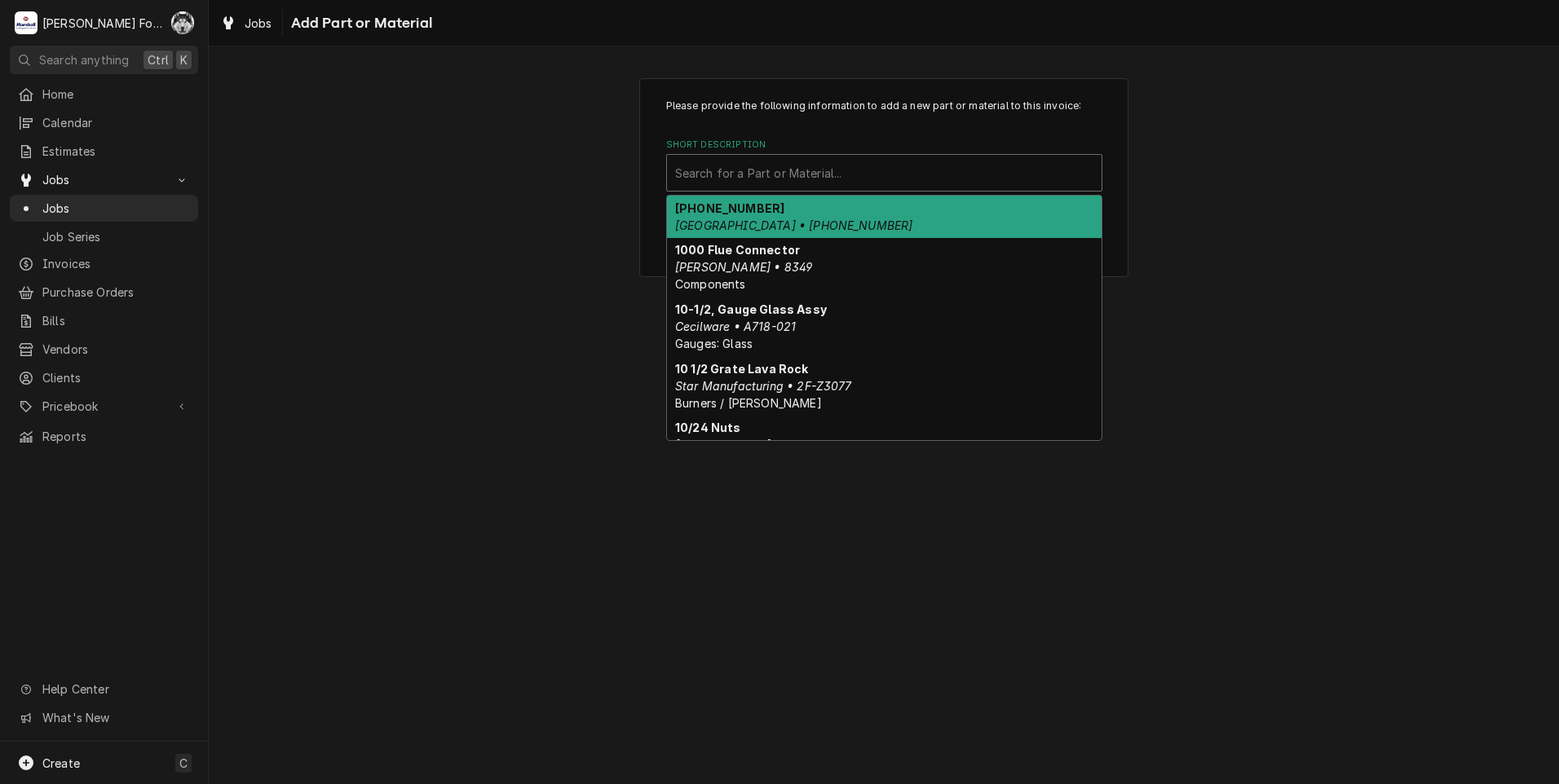
click at [878, 172] on div "Short Description" at bounding box center [884, 172] width 418 height 29
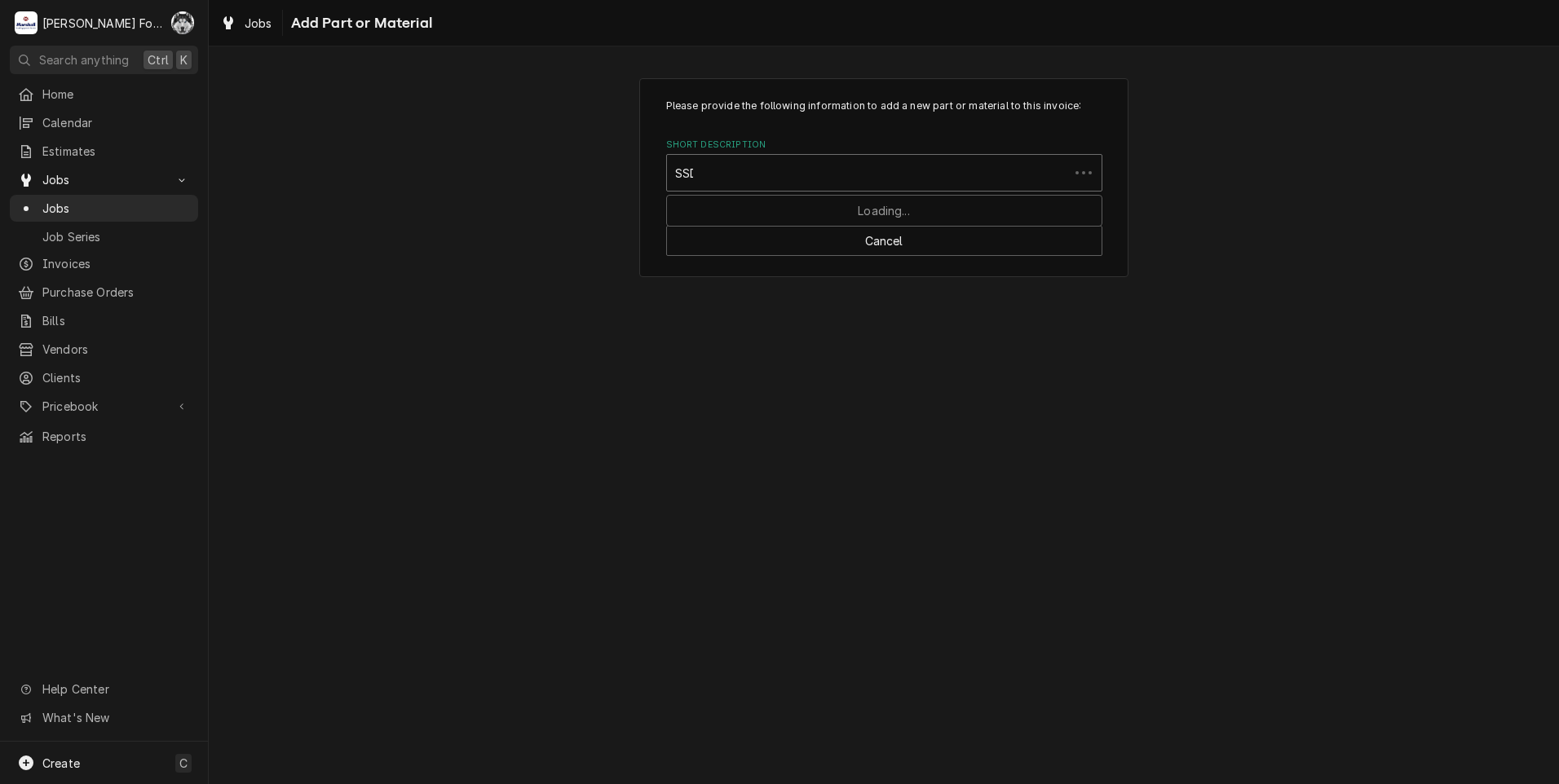
type input "SSDT"
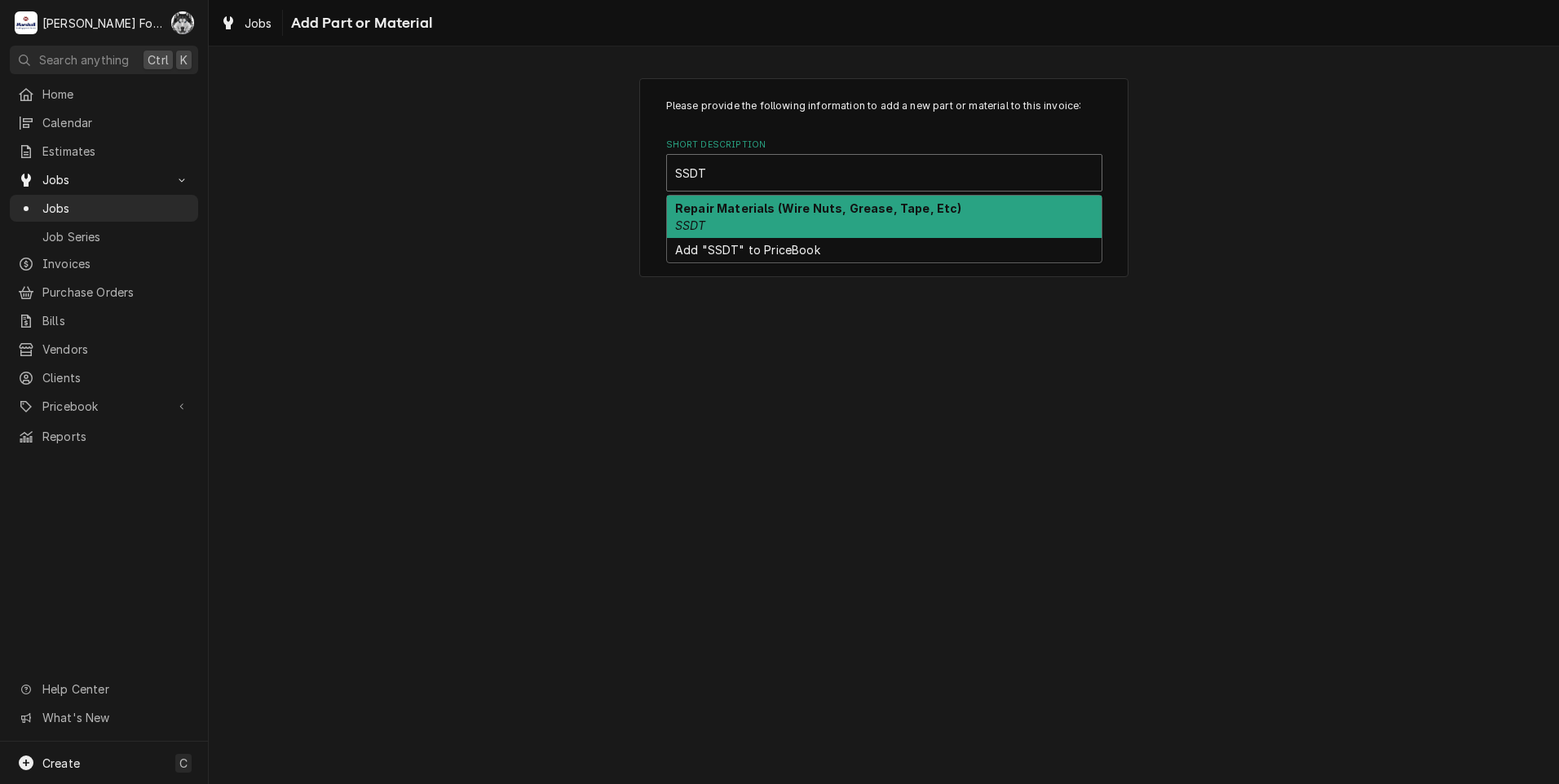
click at [794, 214] on strong "Repair Materials (Wire Nuts, Grease, Tape, Etc)" at bounding box center [818, 208] width 287 height 14
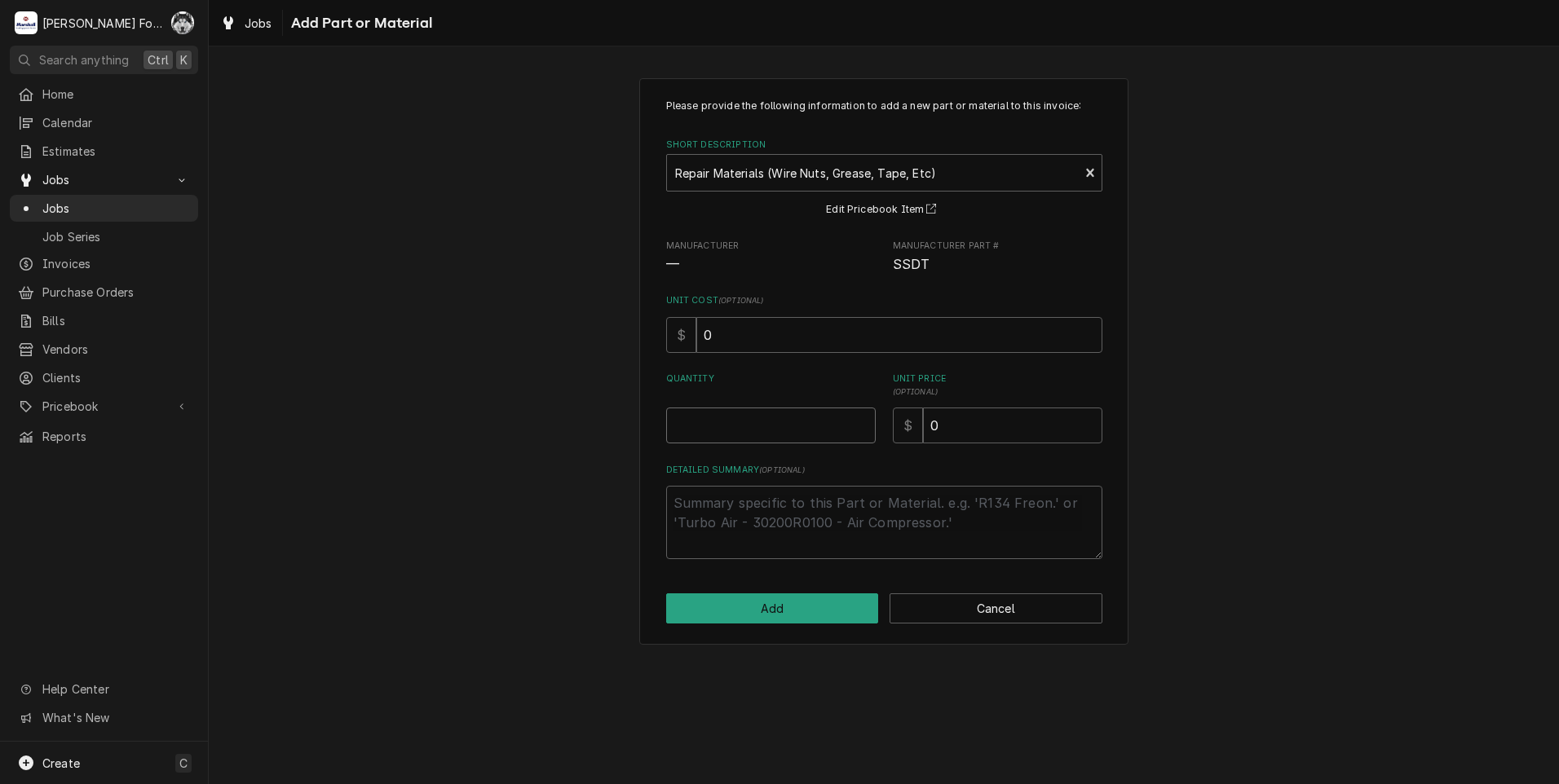
type textarea "x"
type input "0.5"
click at [858, 418] on input "0.5" at bounding box center [771, 425] width 209 height 36
type textarea "x"
type input "1"
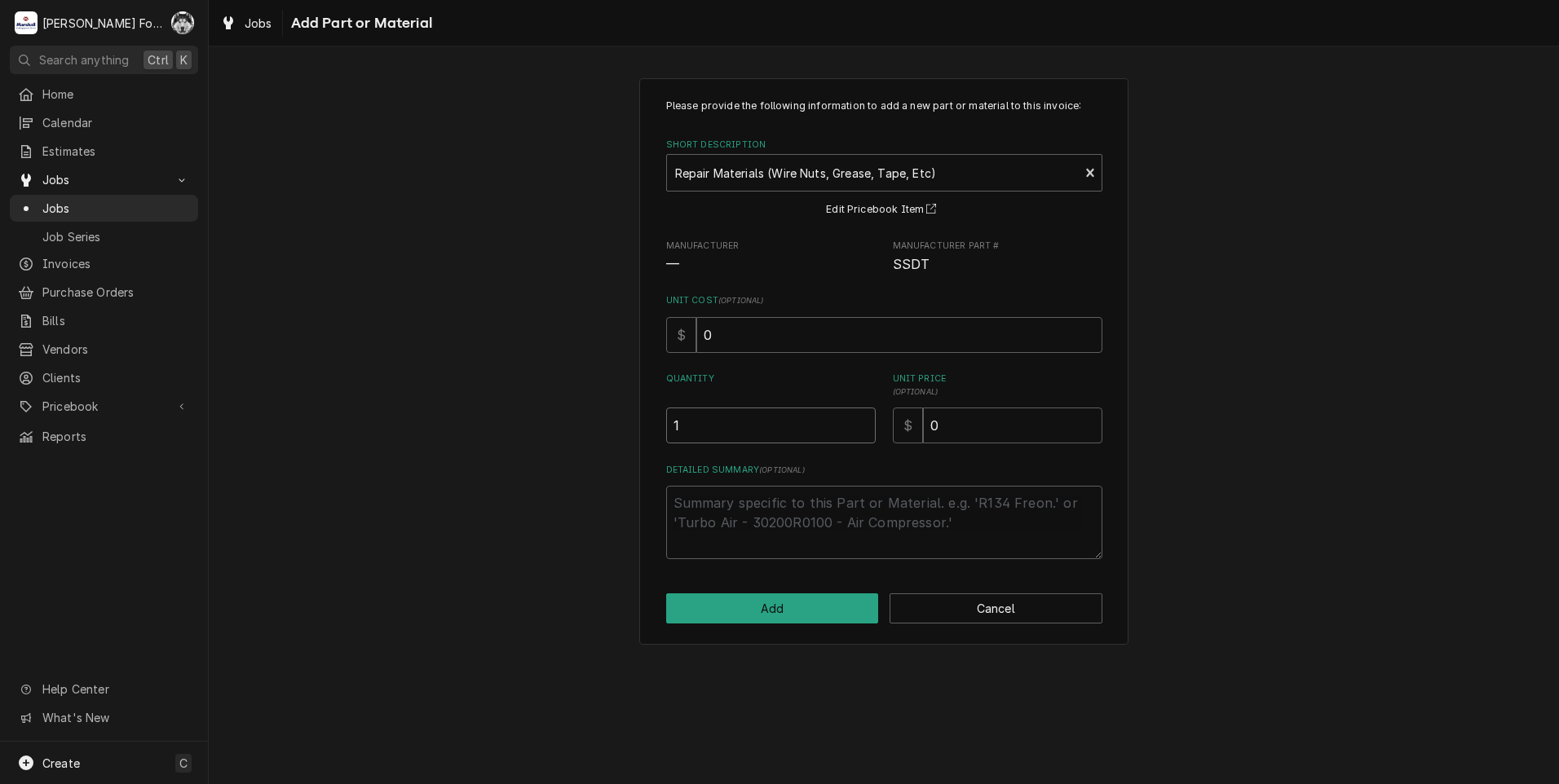
click at [858, 418] on input "1" at bounding box center [771, 425] width 209 height 36
drag, startPoint x: 989, startPoint y: 423, endPoint x: 848, endPoint y: 453, distance: 144.2
click at [849, 453] on div "Please provide the following information to add a new part or material to this …" at bounding box center [884, 328] width 436 height 461
type textarea "x"
type input "6"
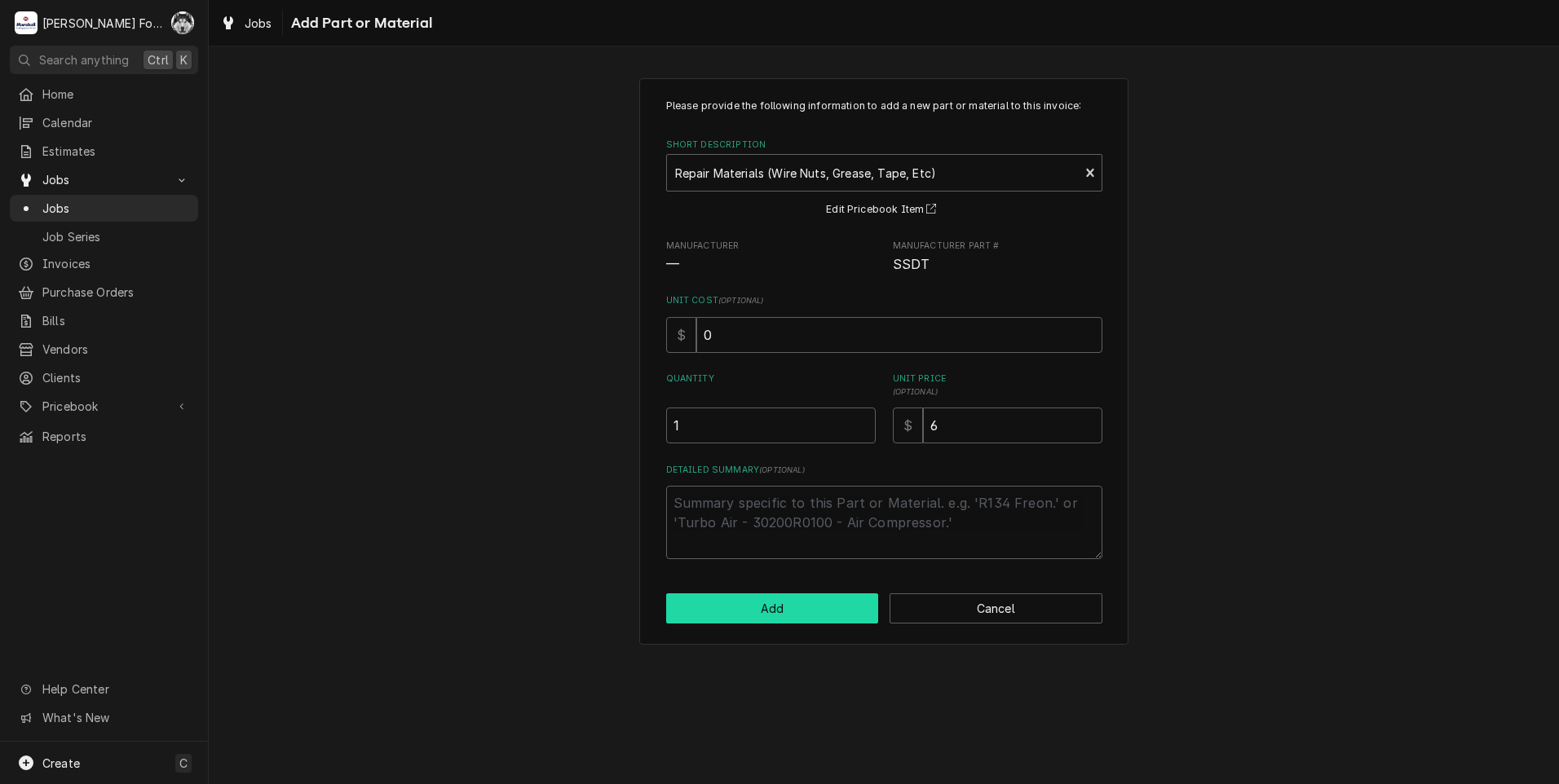
click at [779, 611] on button "Add" at bounding box center [773, 608] width 213 height 30
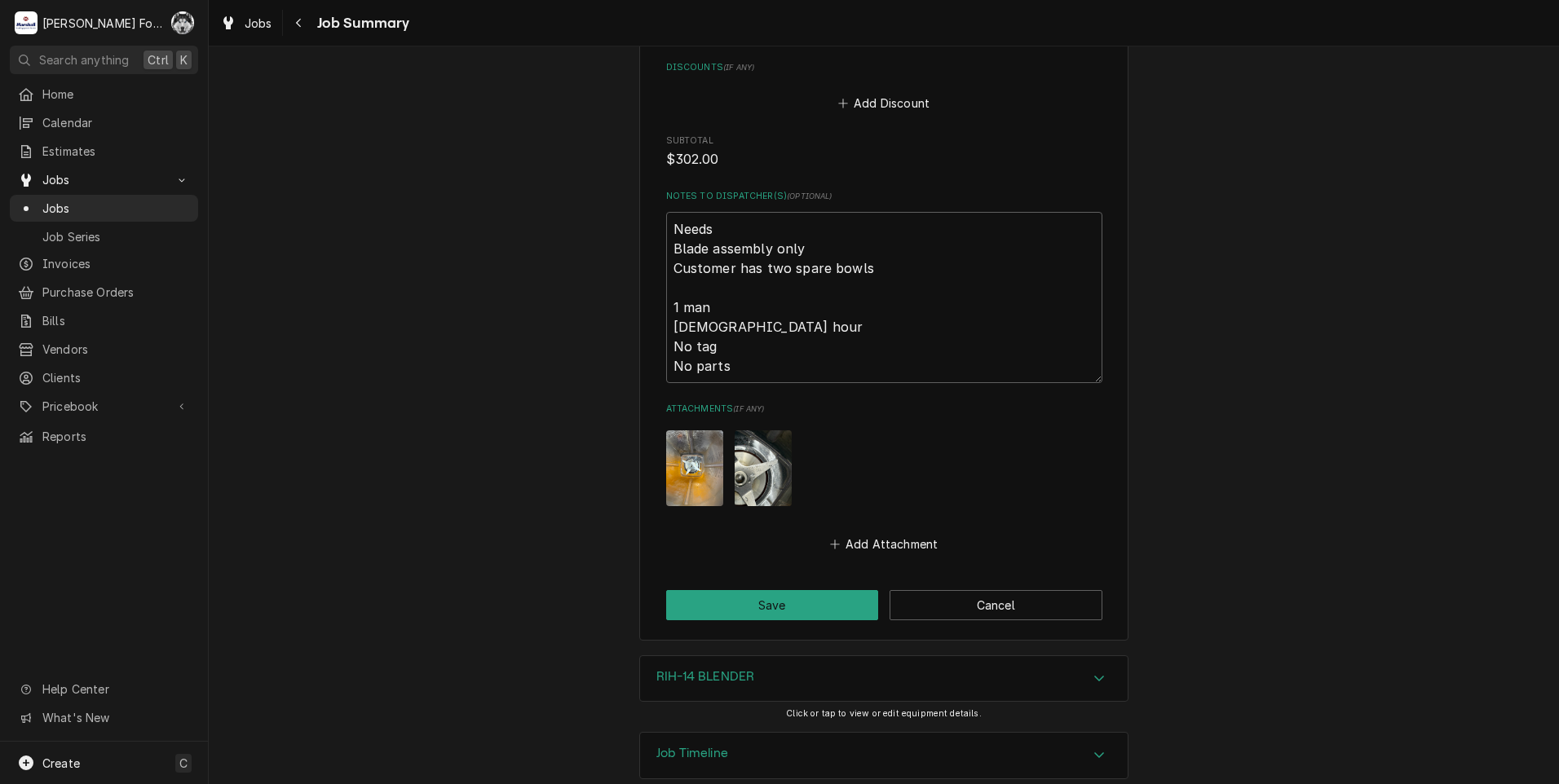
scroll to position [1663, 0]
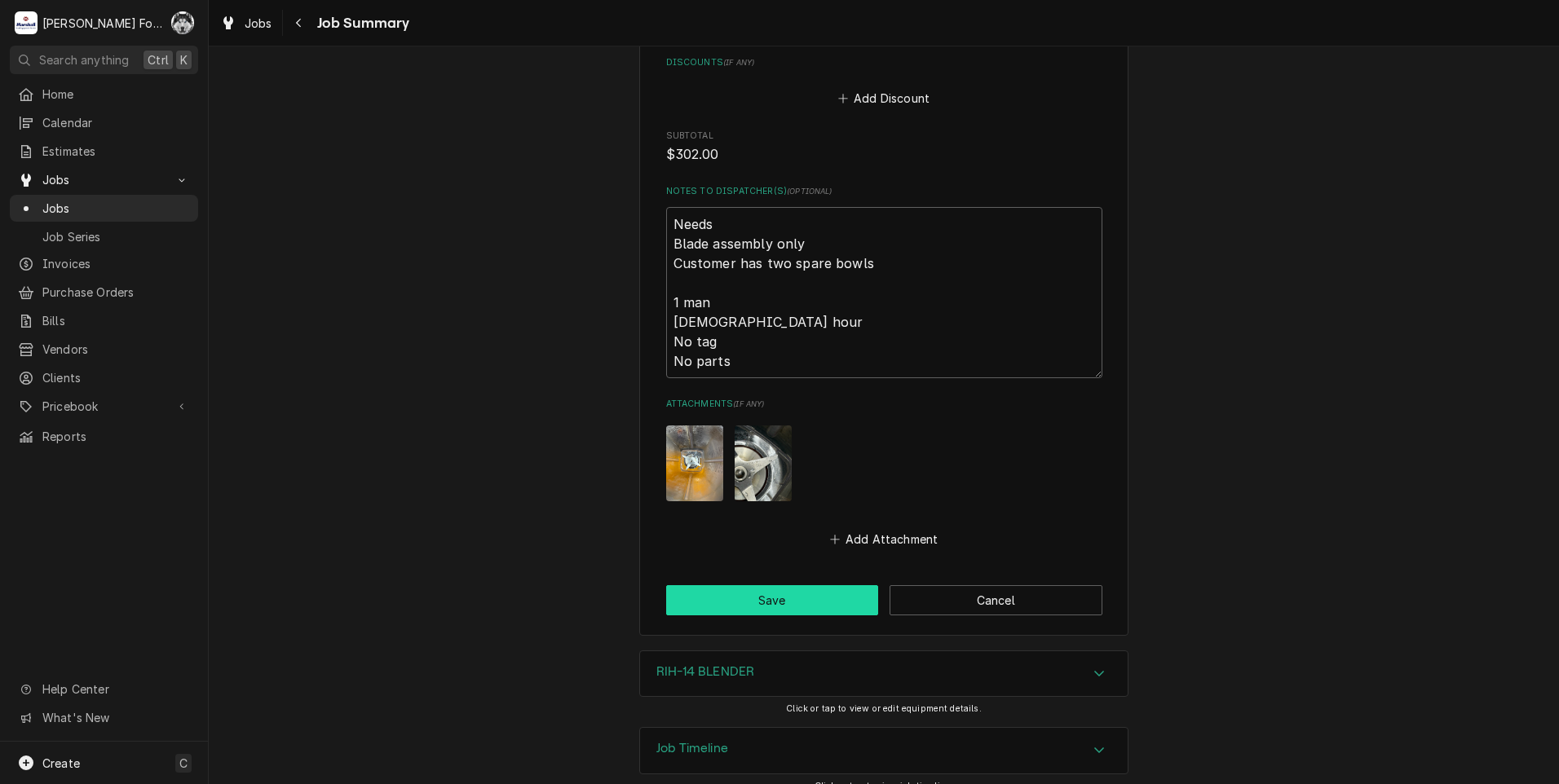
click at [762, 586] on button "Save" at bounding box center [773, 600] width 213 height 30
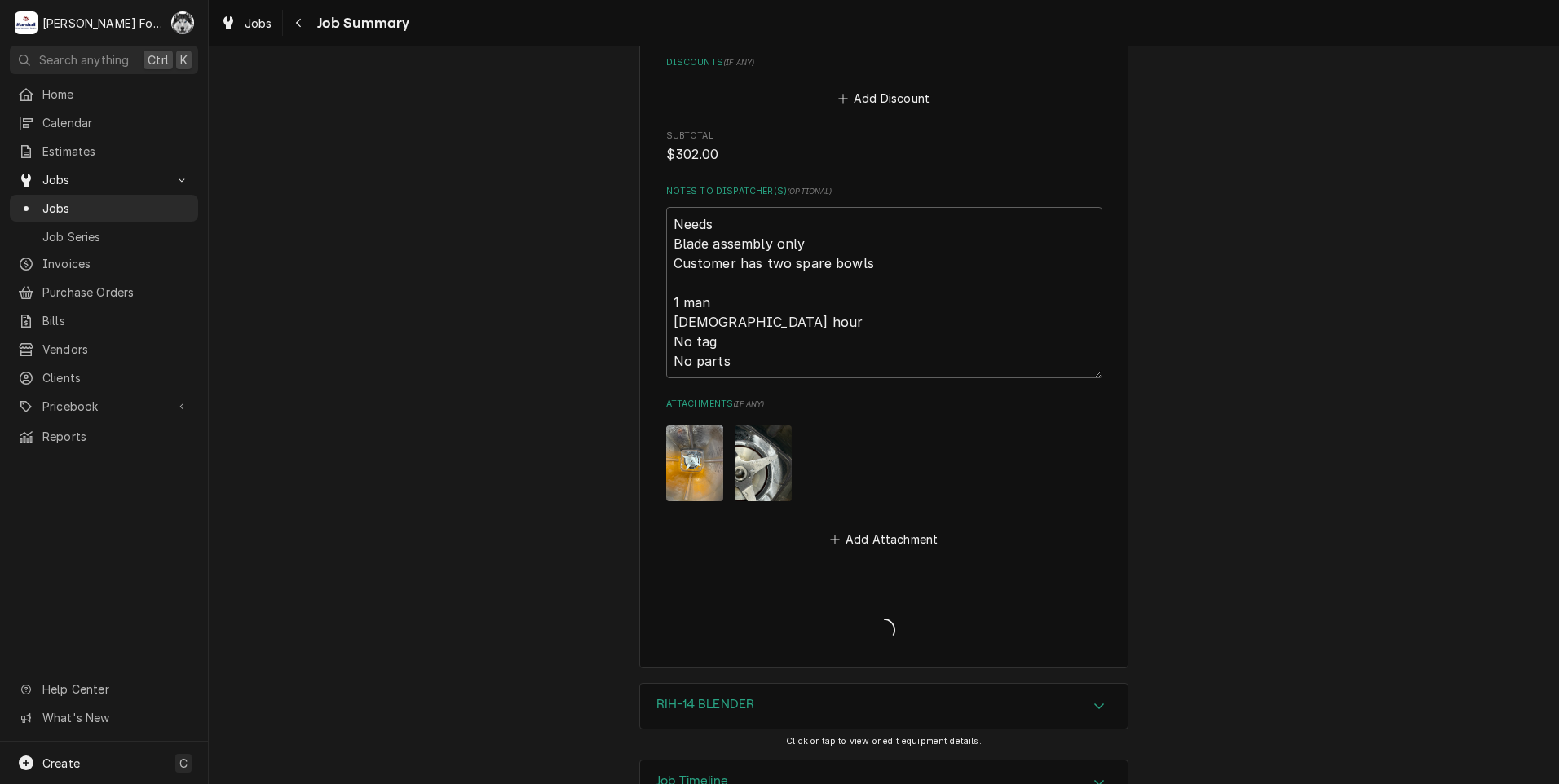
type textarea "x"
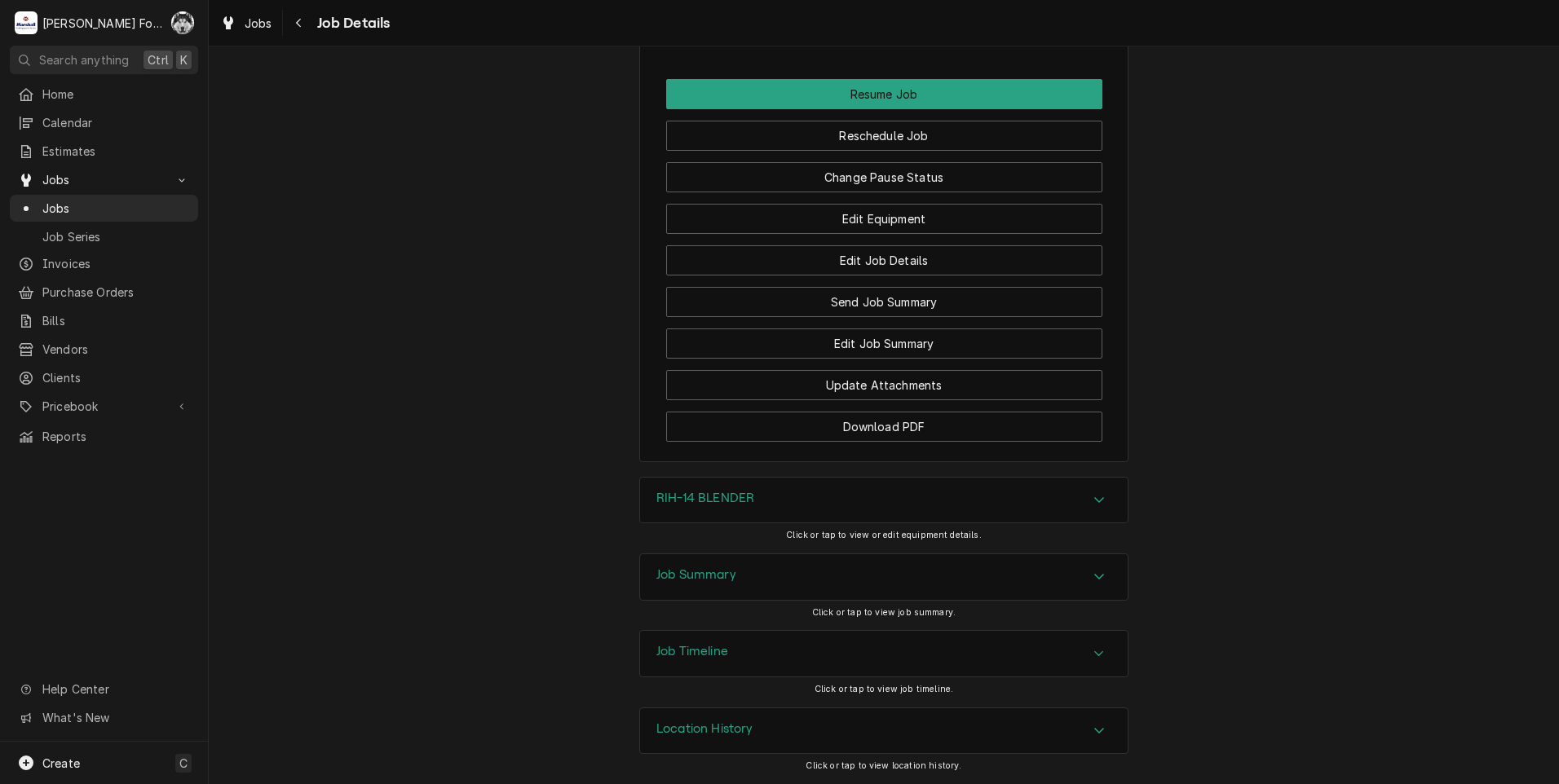
scroll to position [1938, 0]
click at [845, 178] on button "Change Pause Status" at bounding box center [884, 177] width 436 height 30
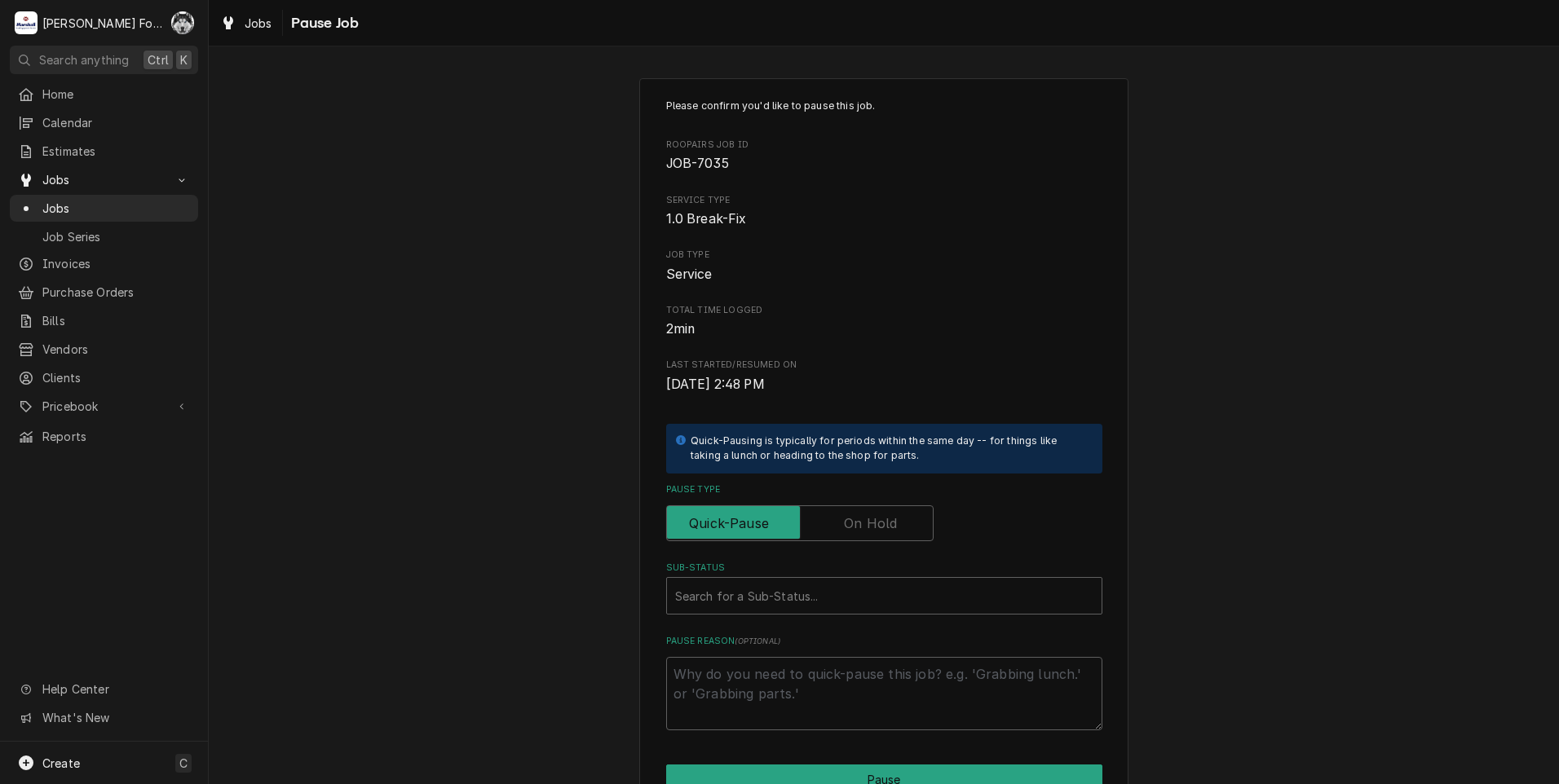
click at [864, 516] on label "Pause Type" at bounding box center [799, 523] width 268 height 36
click at [864, 516] on input "Pause Type" at bounding box center [799, 523] width 253 height 36
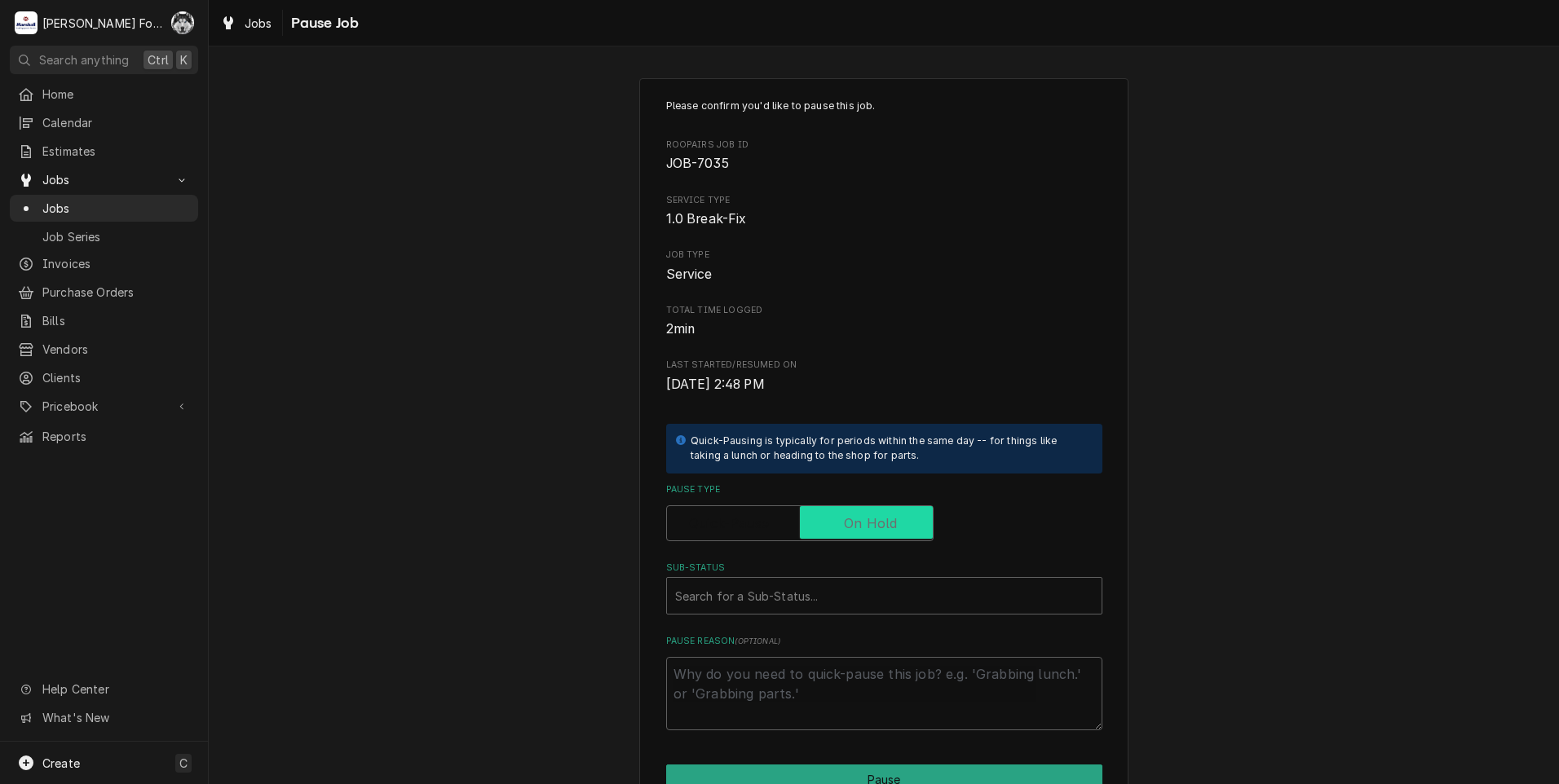
checkbox input "true"
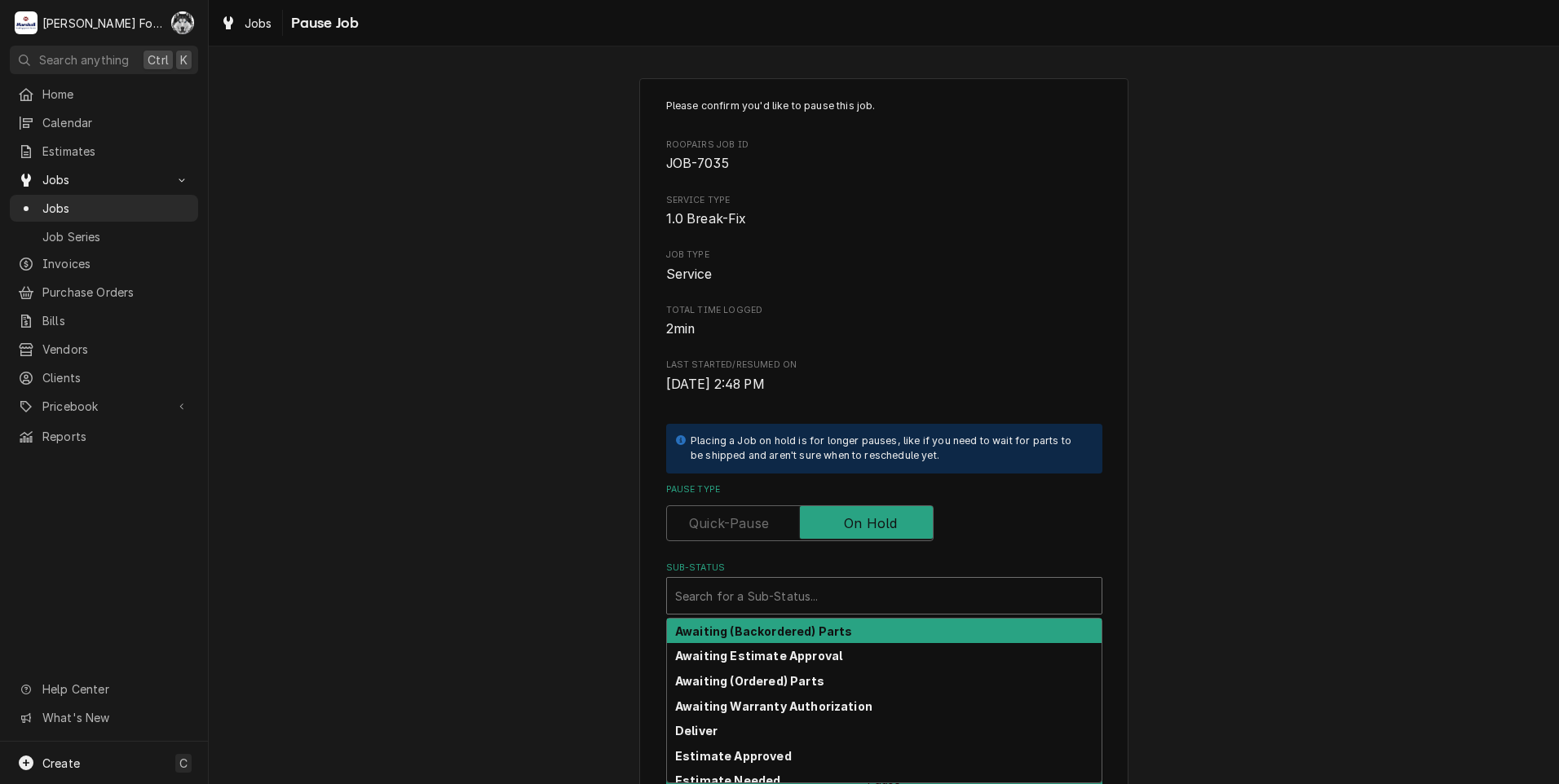
click at [823, 595] on div "Sub-Status" at bounding box center [884, 595] width 418 height 29
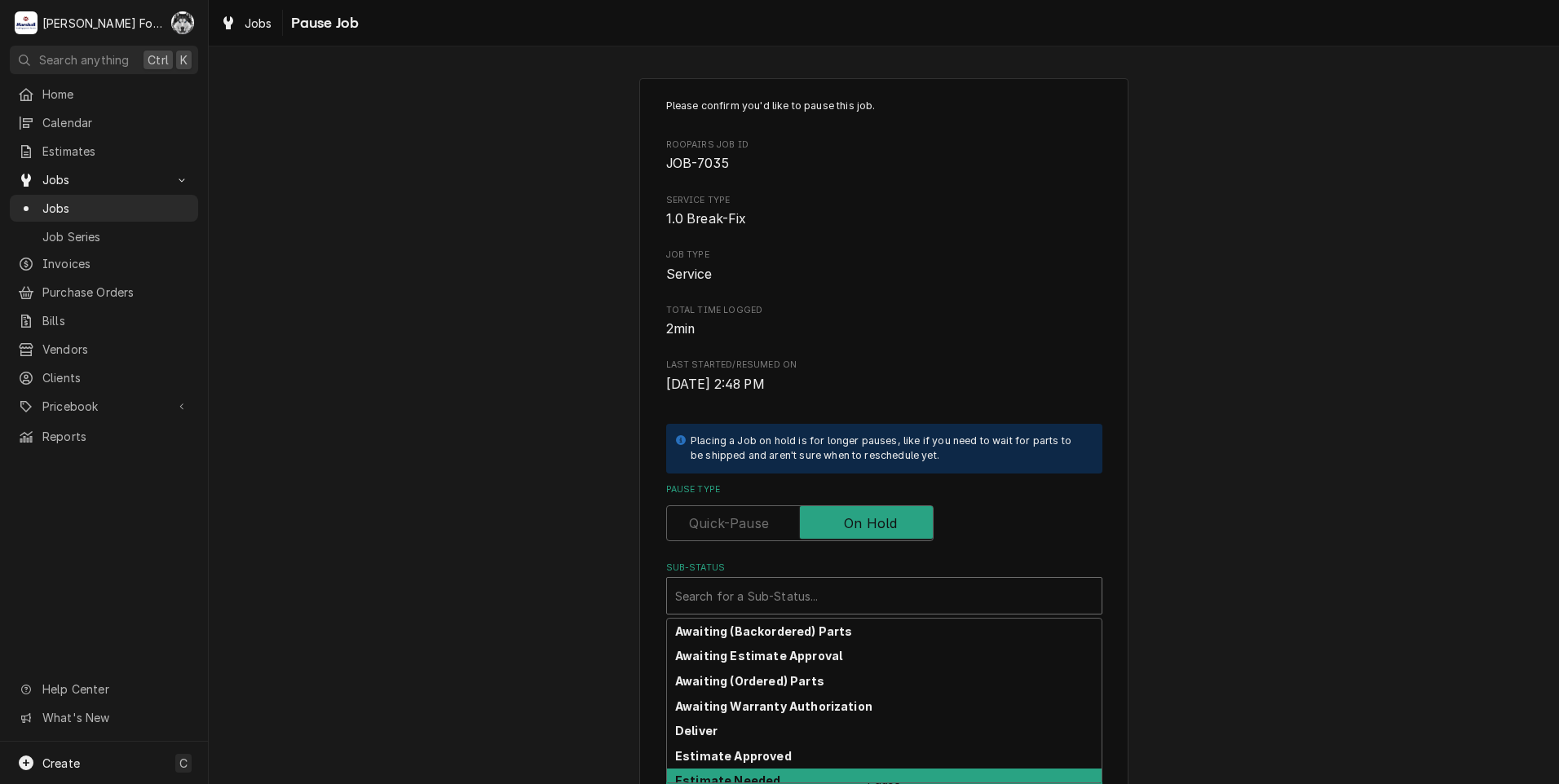
click at [763, 781] on strong "Estimate Needed" at bounding box center [728, 780] width 106 height 14
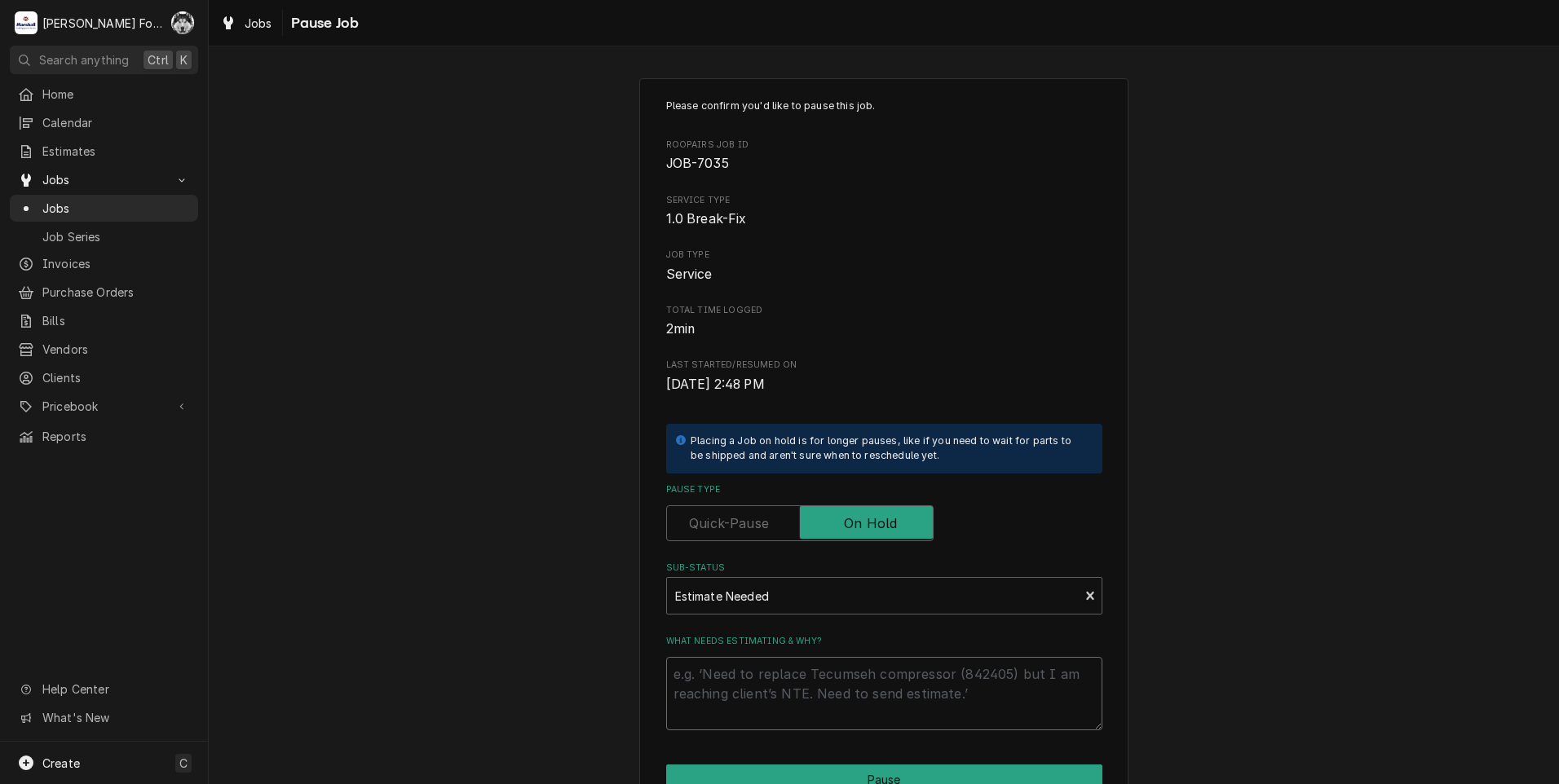
click at [752, 664] on textarea "What needs estimating & why?" at bounding box center [884, 693] width 436 height 74
type textarea "x"
type textarea "P"
type textarea "x"
type textarea "PA"
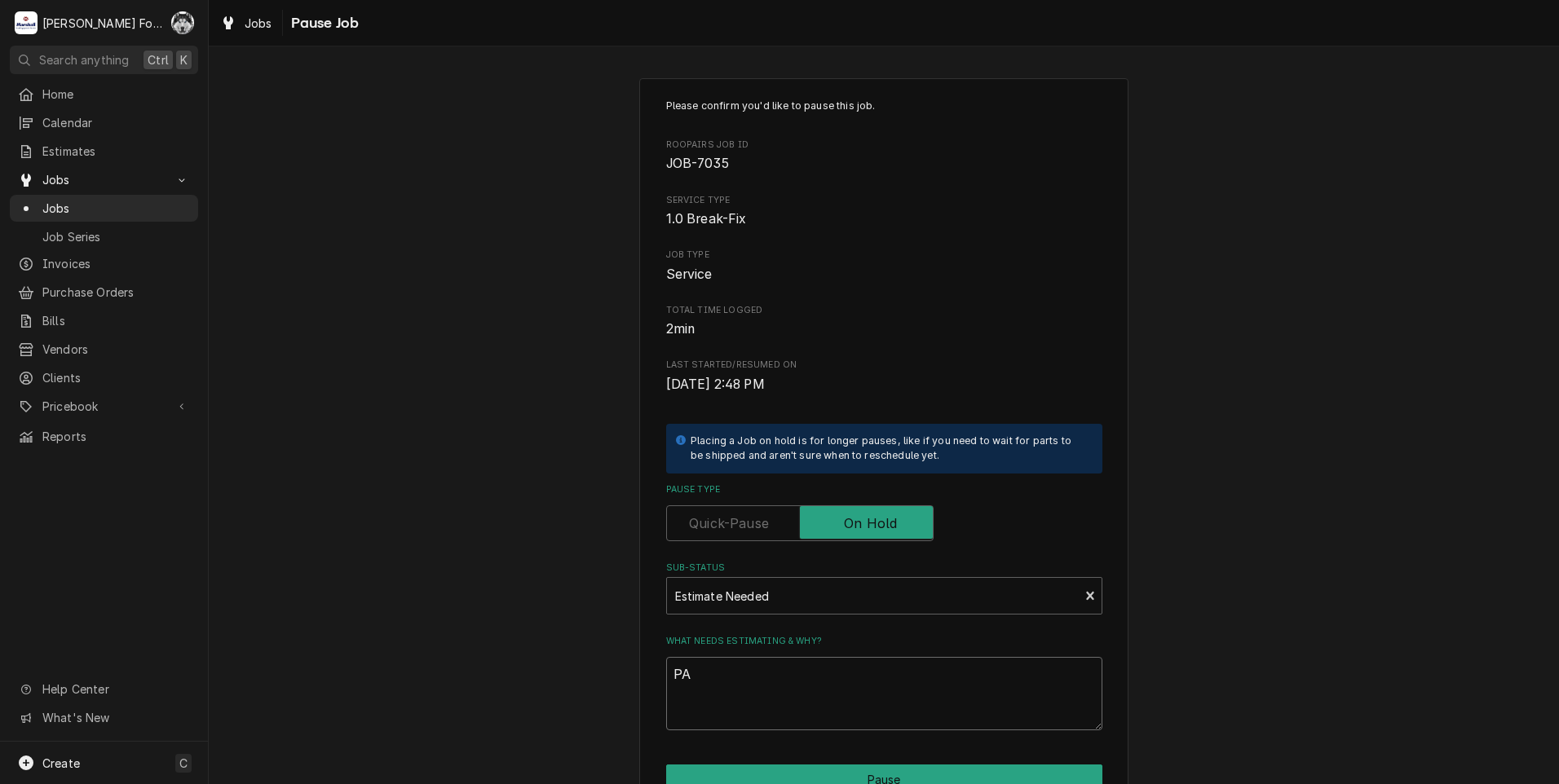
type textarea "x"
type textarea "PAR"
type textarea "x"
type textarea "PART"
type textarea "x"
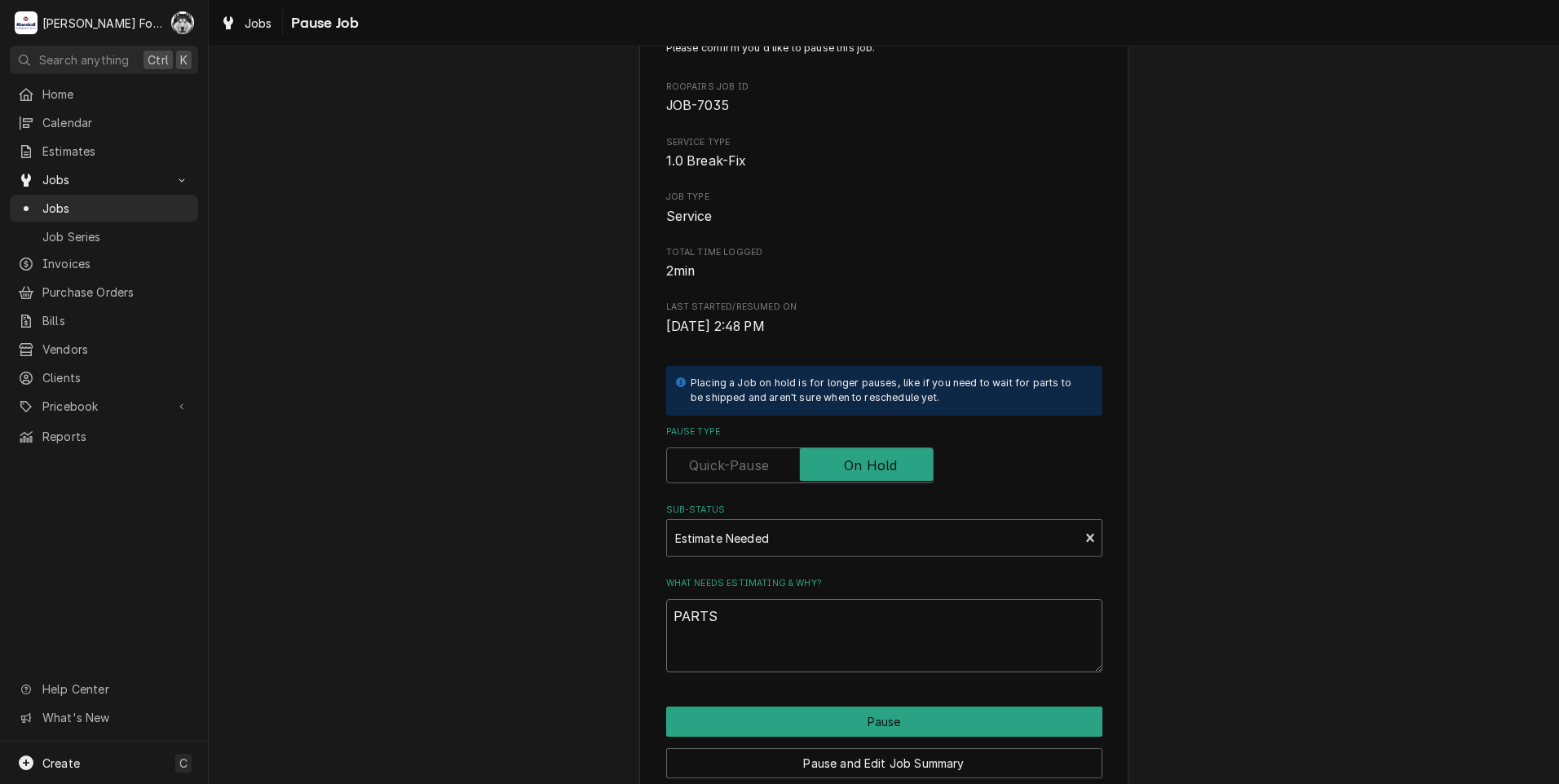
scroll to position [128, 0]
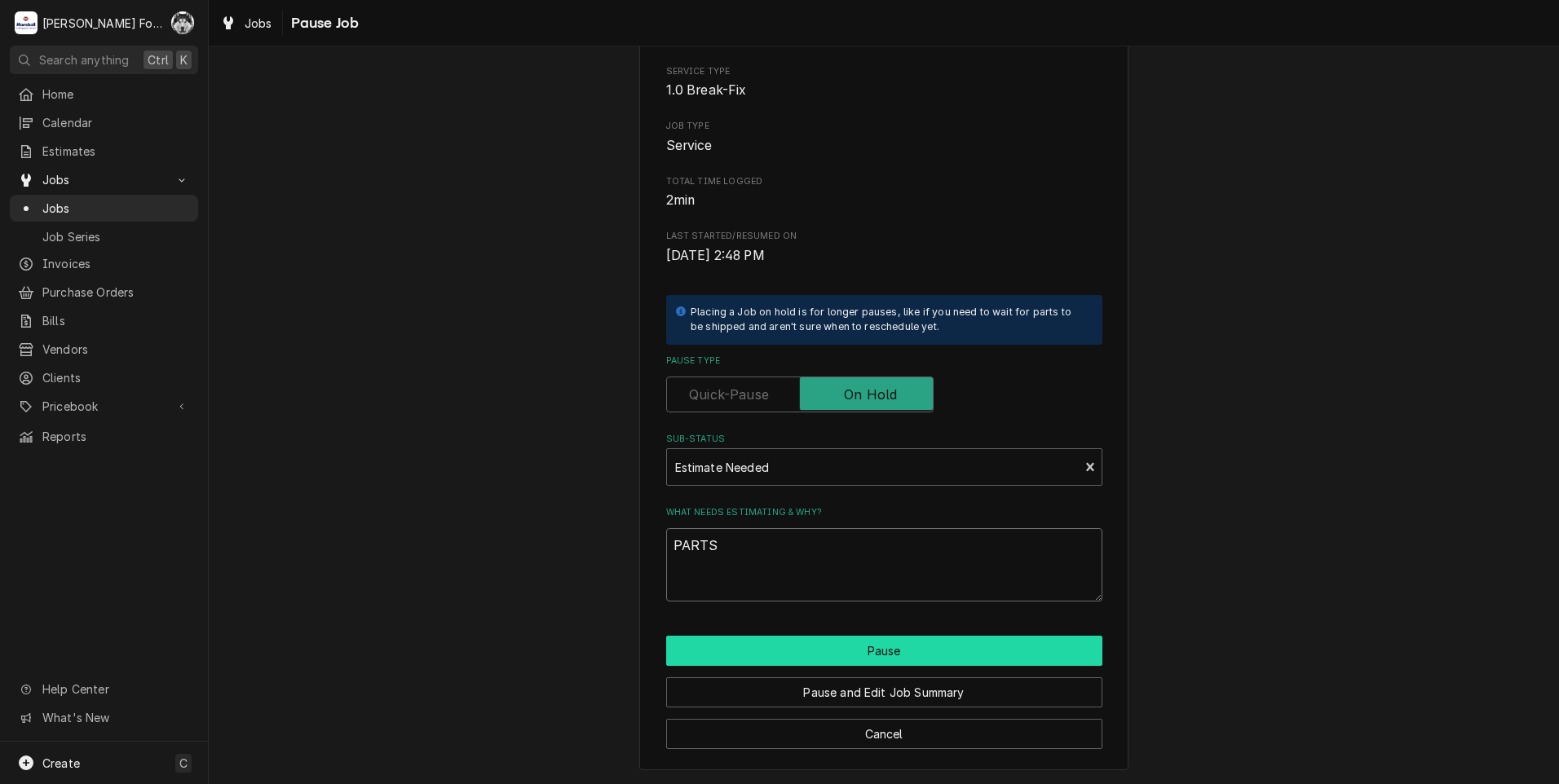
type textarea "PARTS"
click at [773, 658] on button "Pause" at bounding box center [884, 651] width 436 height 30
type textarea "x"
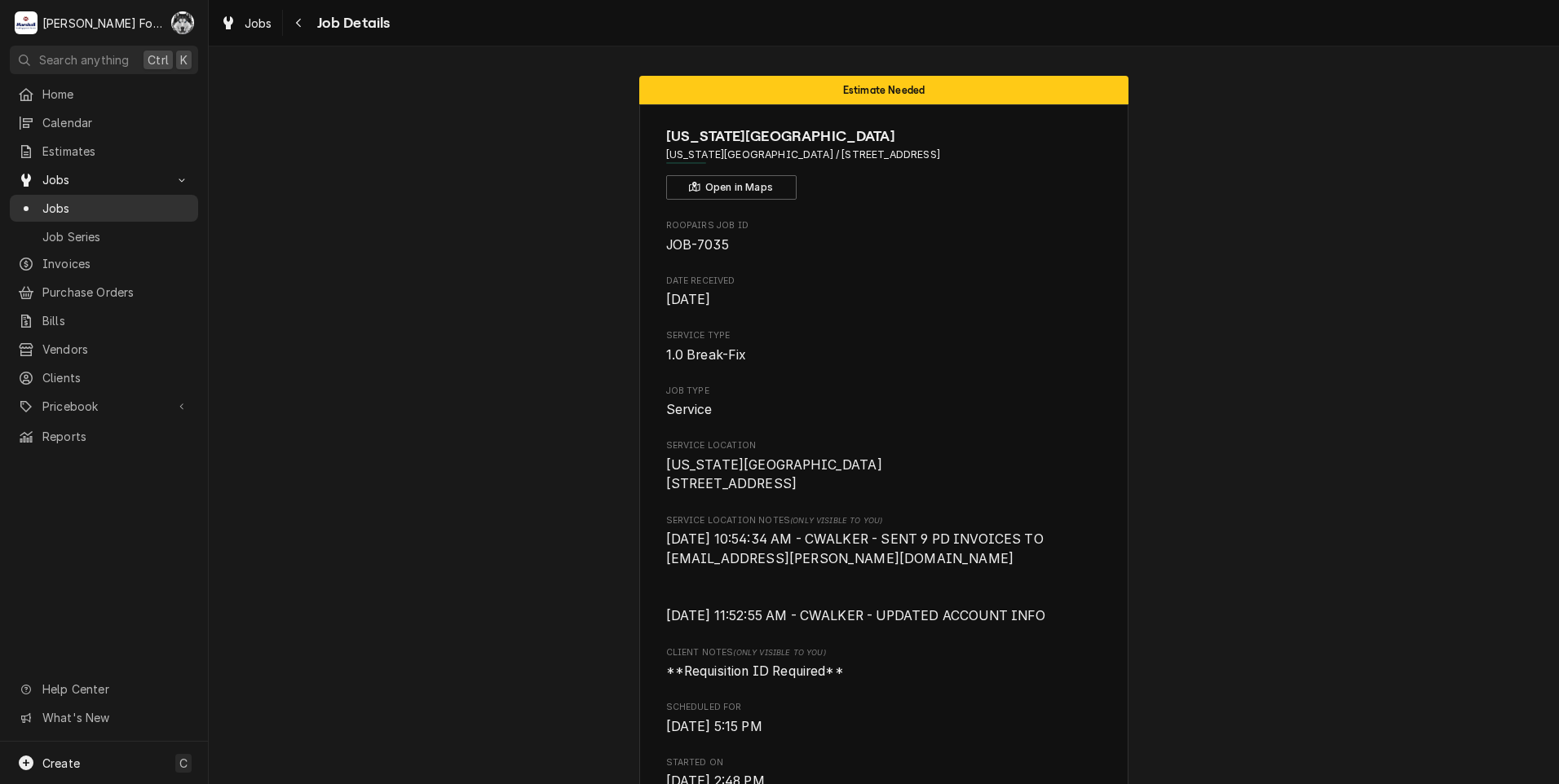
click at [59, 203] on span "Jobs" at bounding box center [116, 208] width 147 height 17
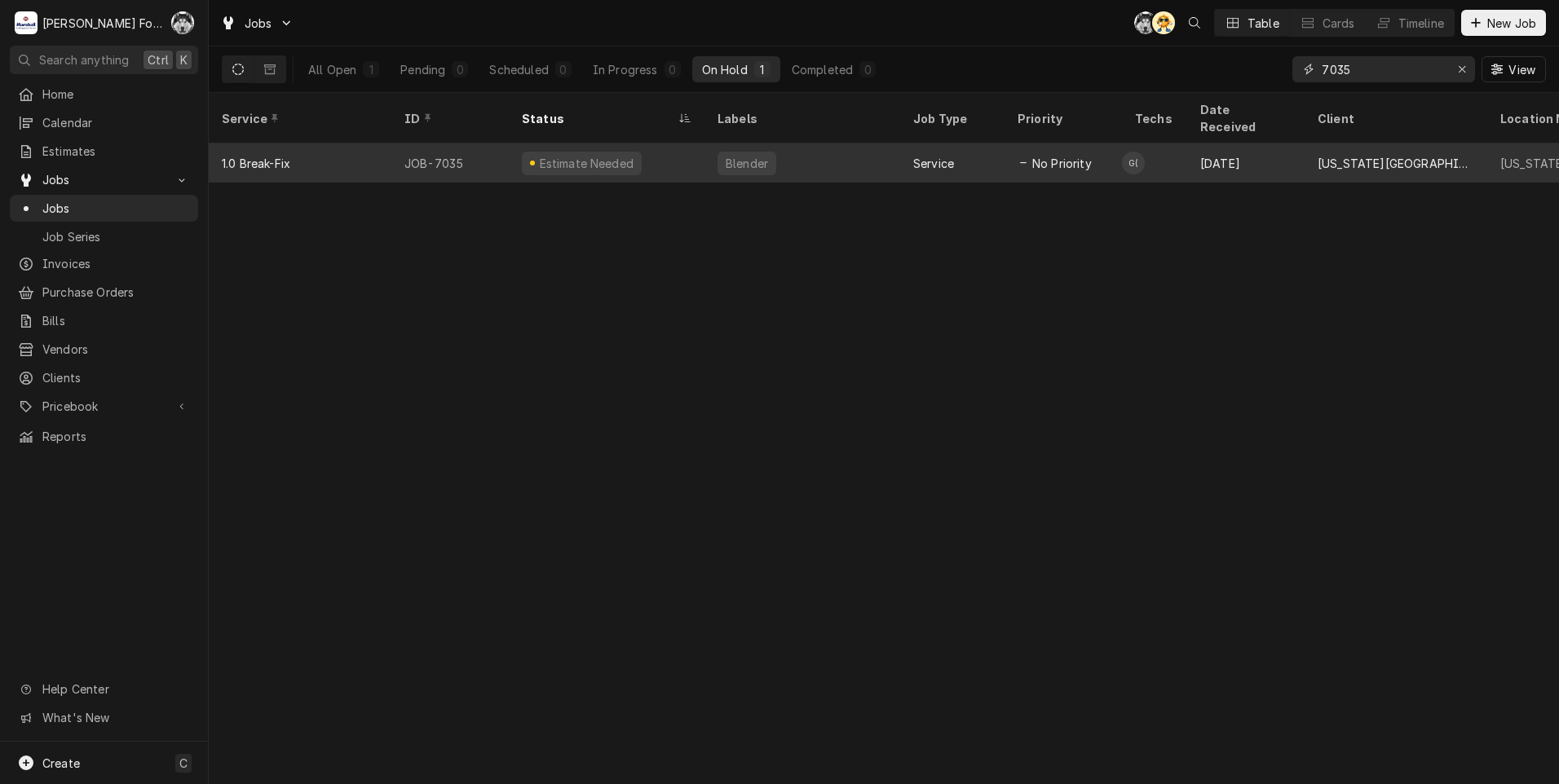
drag, startPoint x: 1378, startPoint y: 66, endPoint x: 1159, endPoint y: 125, distance: 226.8
click at [1159, 125] on div "Jobs C( AT Table Cards Timeline New Job All Open 1 Pending 0 Scheduled 0 In Pro…" at bounding box center [884, 392] width 1350 height 784
type input "6953"
click at [869, 143] on div "Dishwasher" at bounding box center [801, 162] width 196 height 39
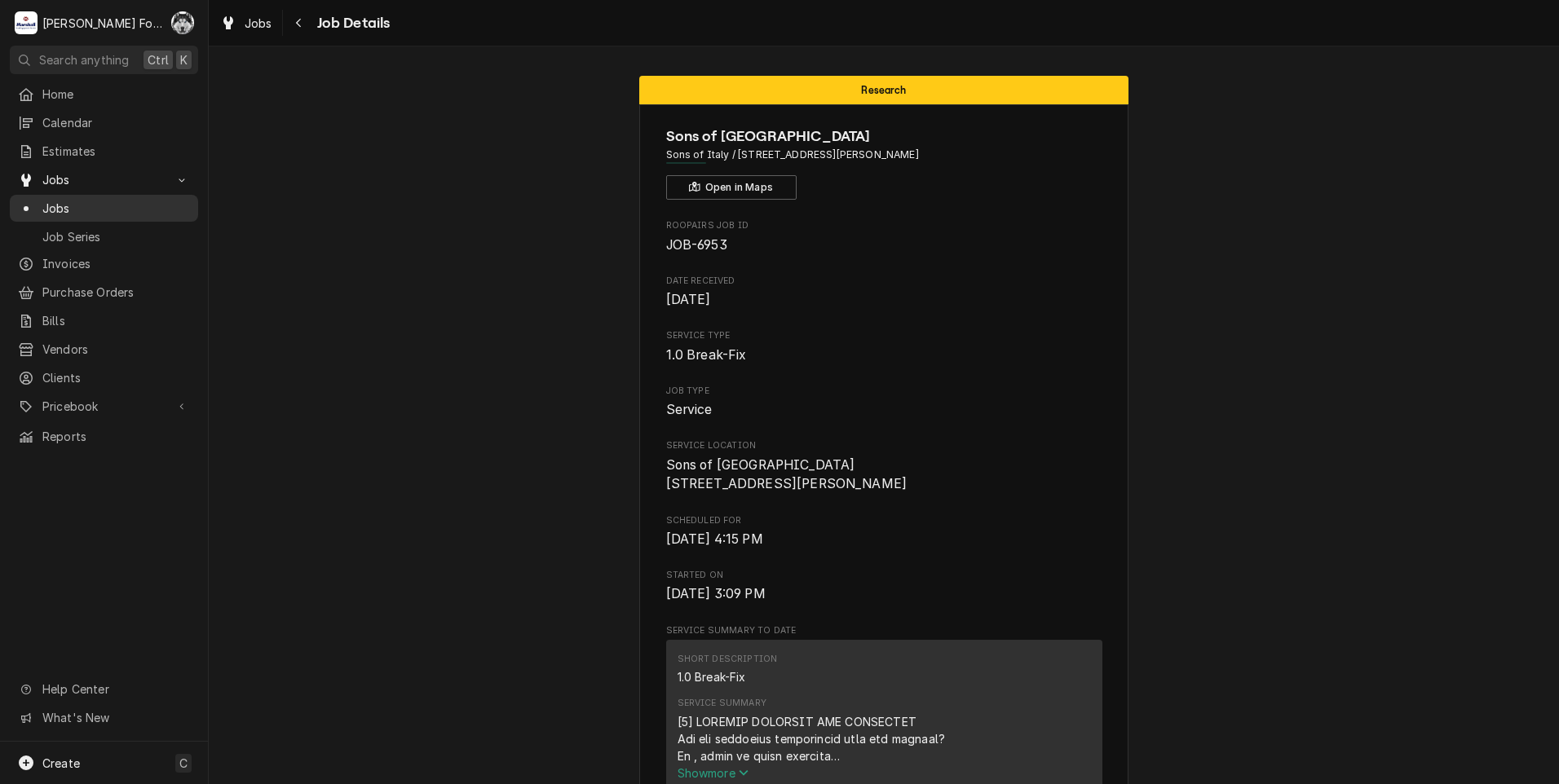
click at [56, 201] on span "Jobs" at bounding box center [116, 208] width 147 height 17
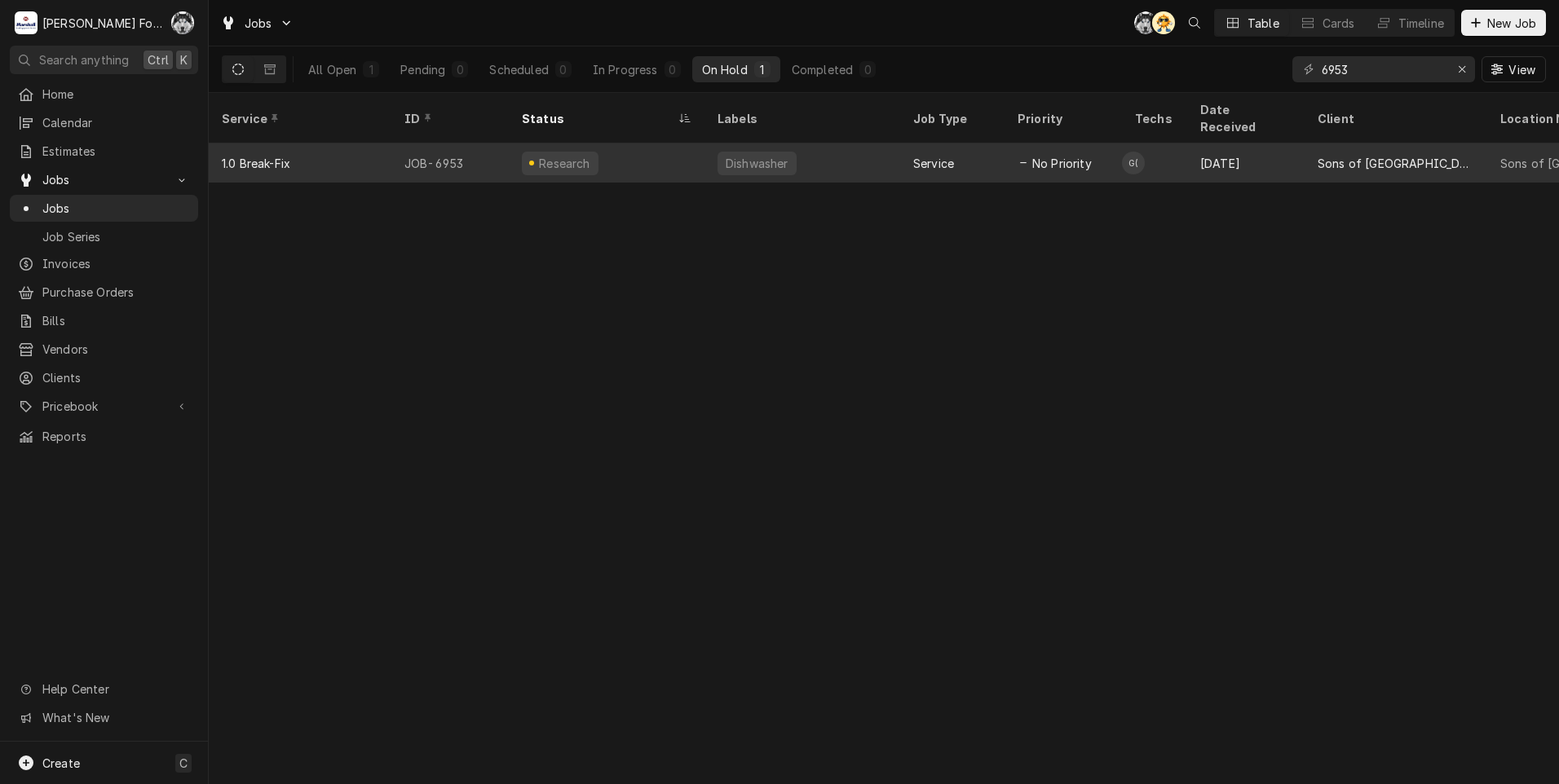
click at [965, 152] on div "Service" at bounding box center [952, 162] width 105 height 39
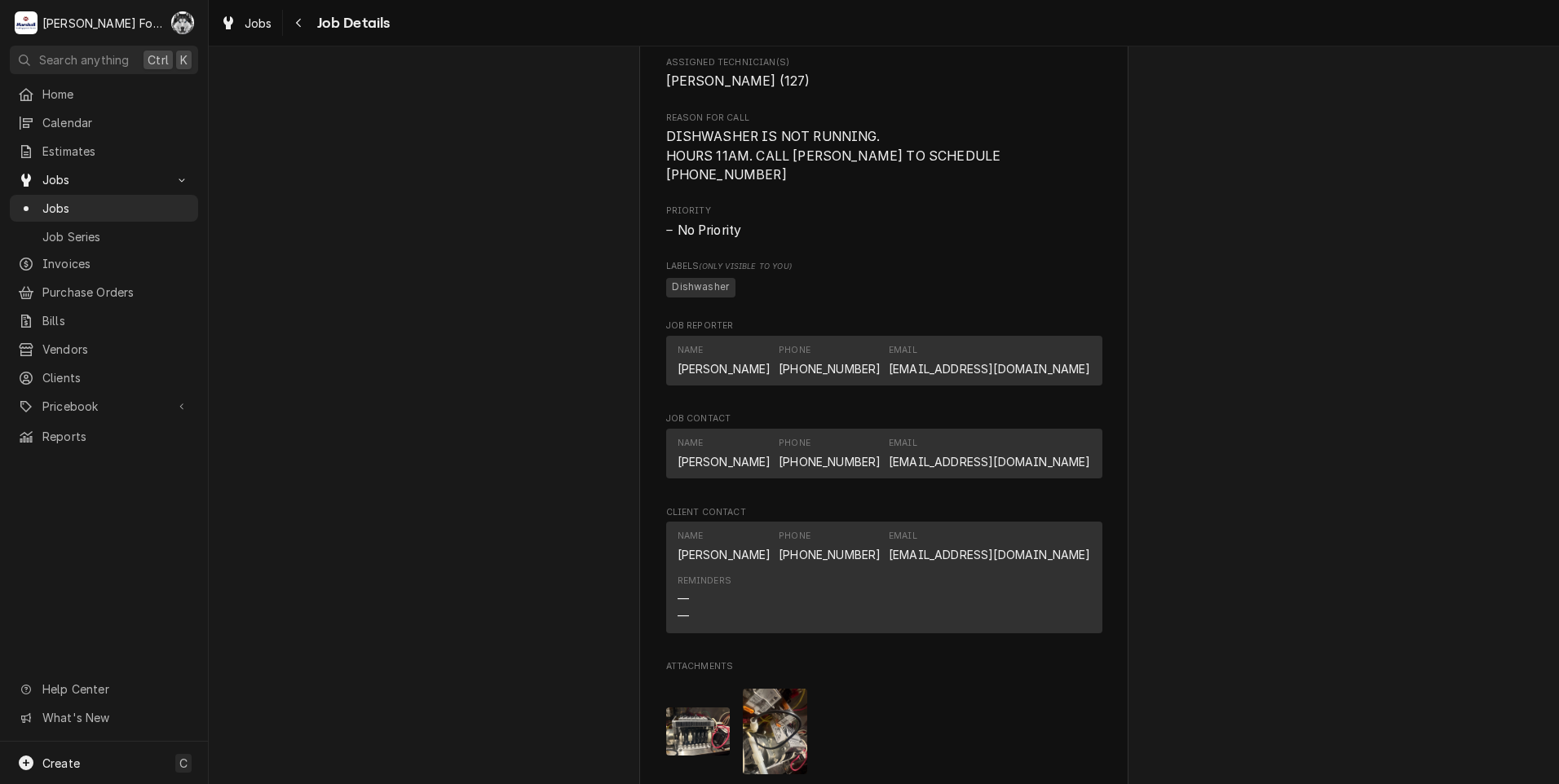
scroll to position [1801, 0]
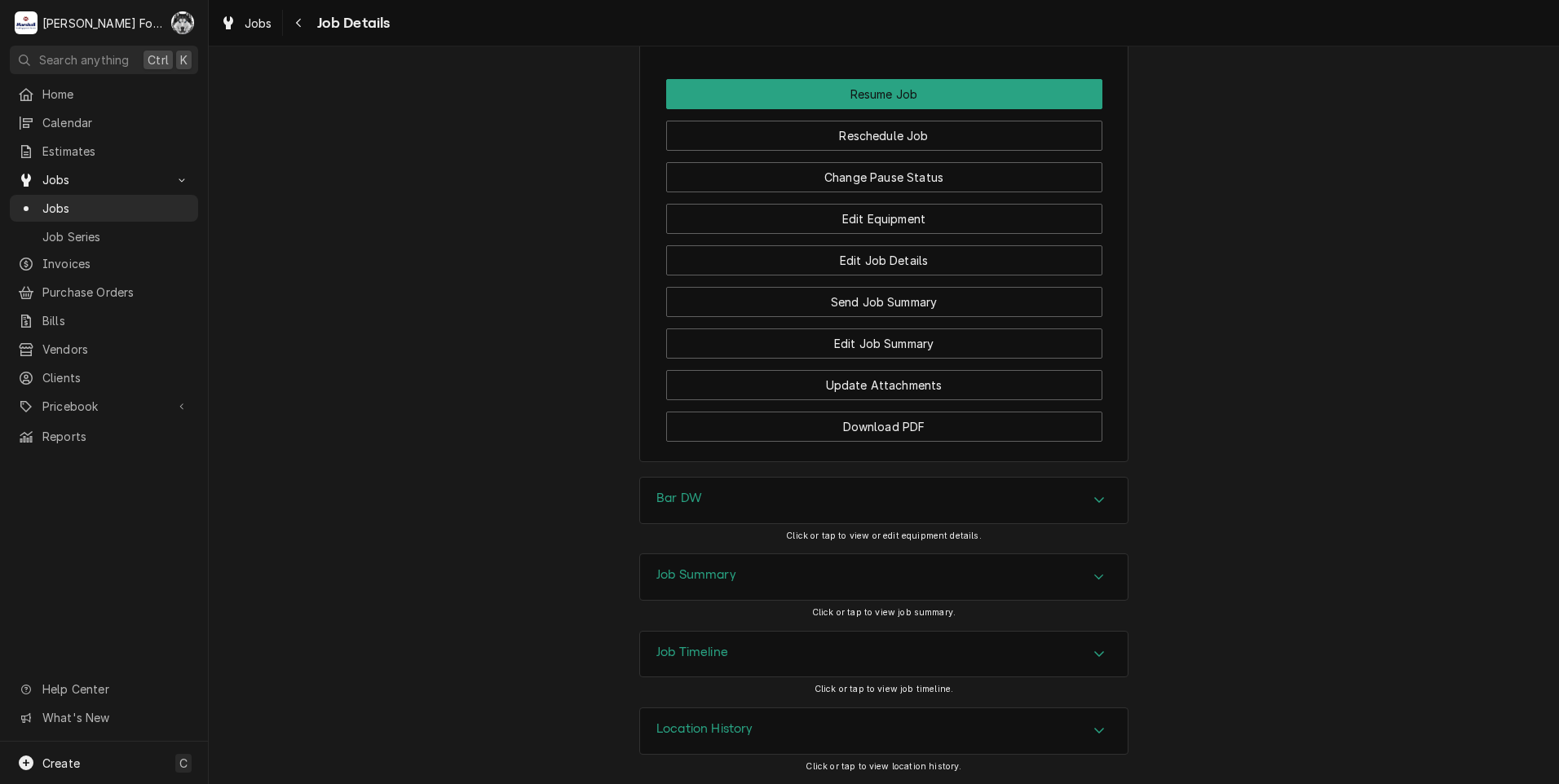
click at [746, 575] on div "Job Summary" at bounding box center [884, 577] width 488 height 46
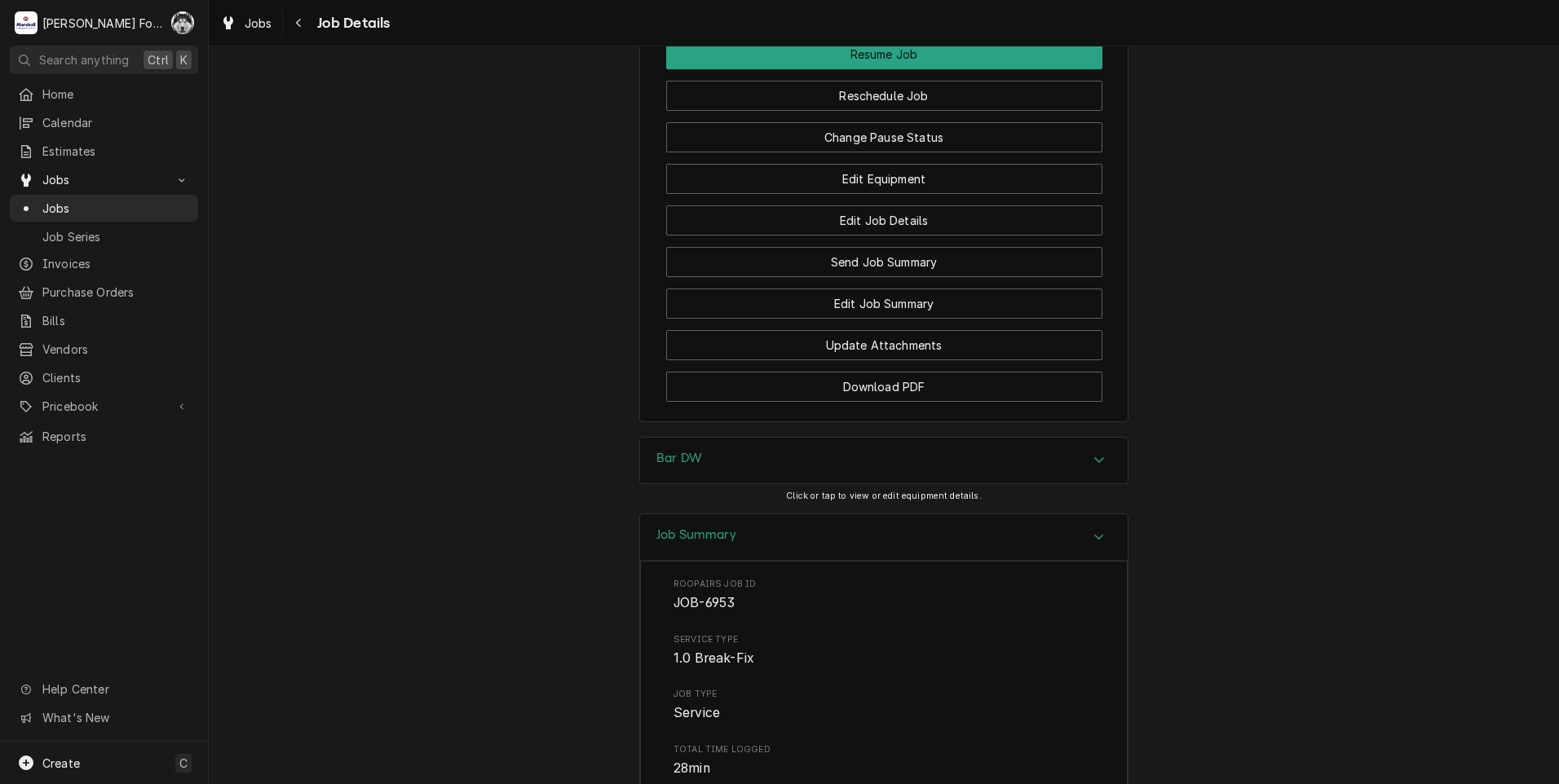
scroll to position [1806, 0]
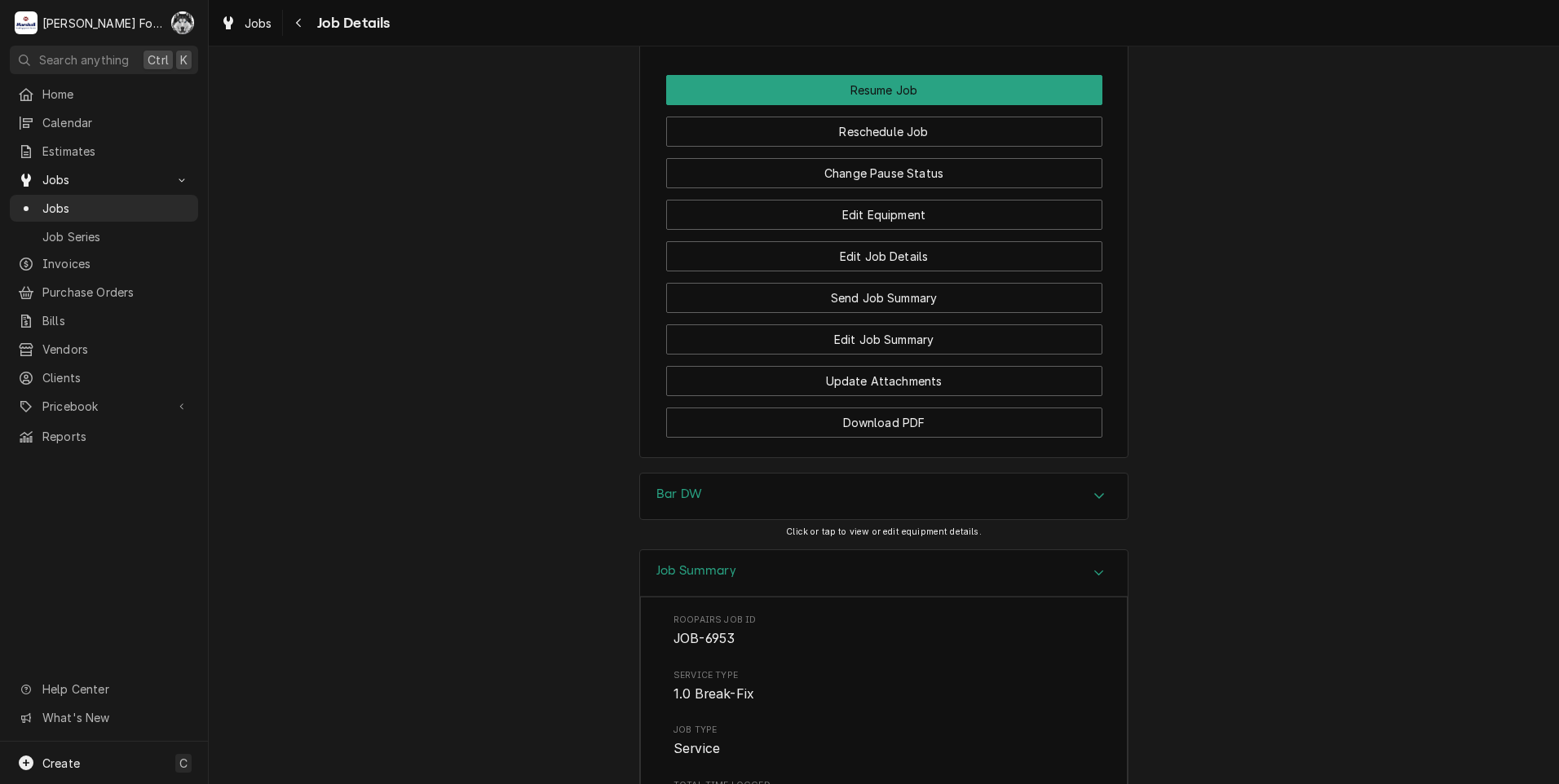
click at [759, 496] on div "Bar DW" at bounding box center [884, 496] width 488 height 46
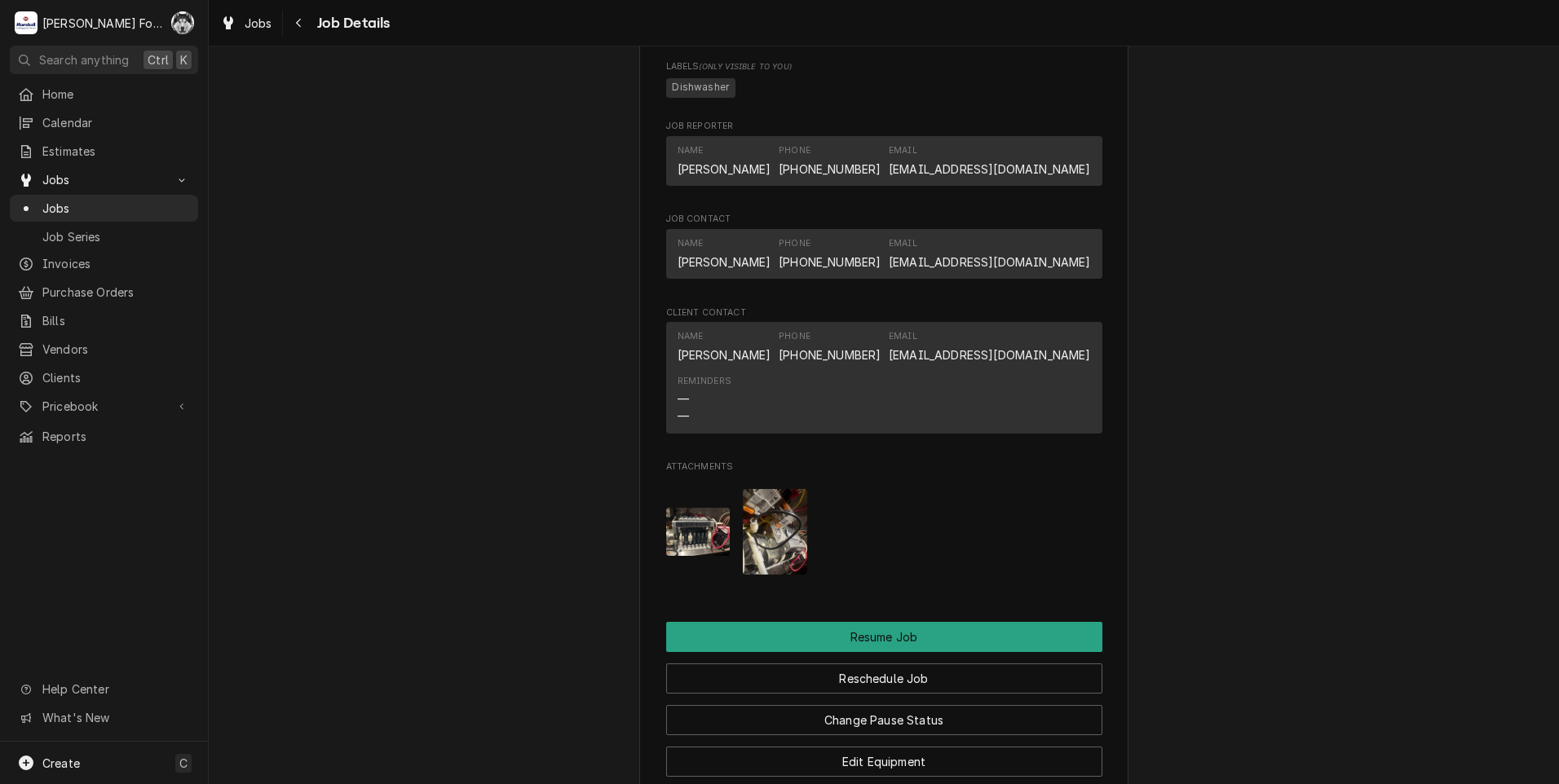
scroll to position [1153, 0]
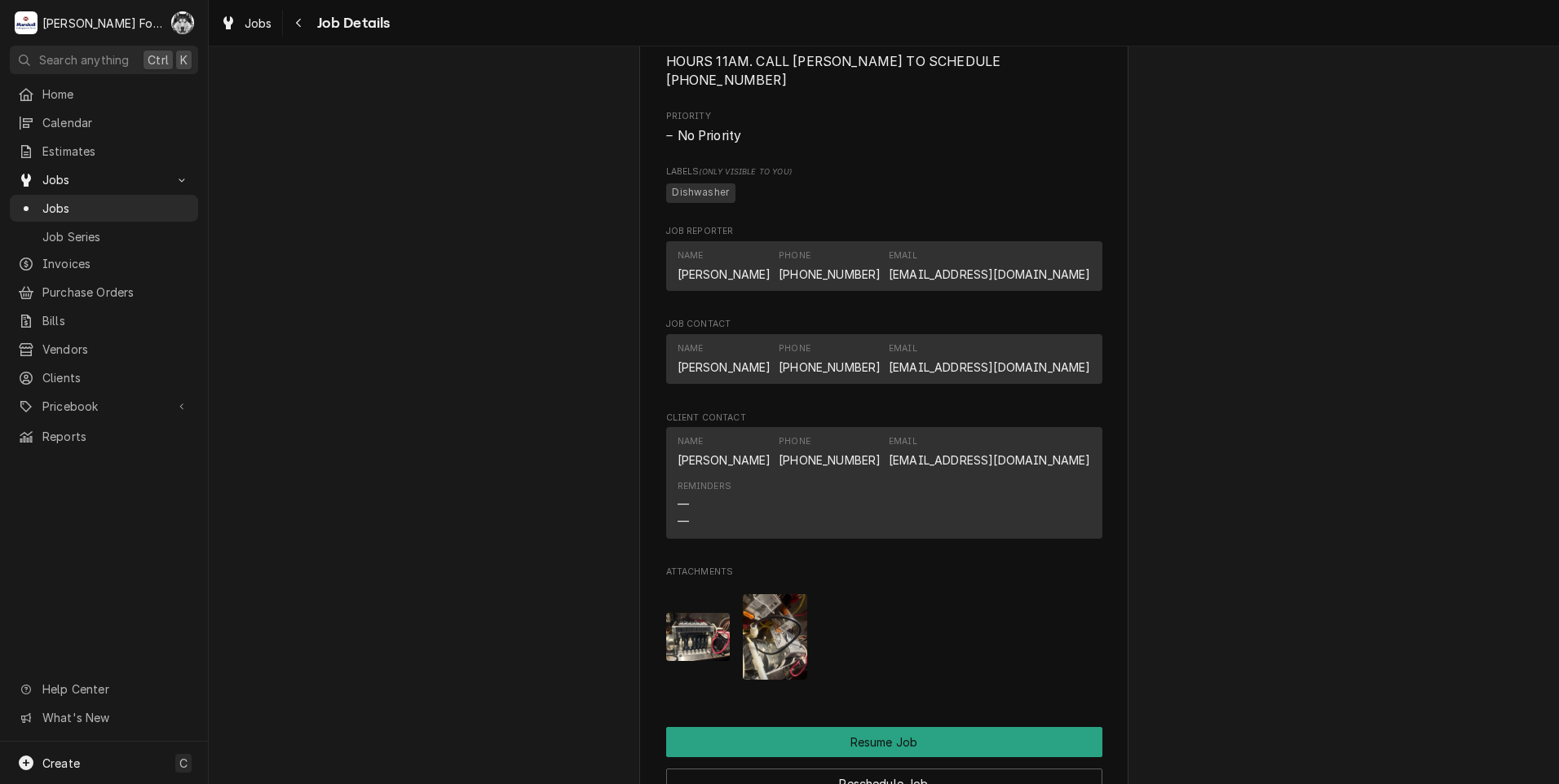
click at [689, 642] on img "Attachments" at bounding box center [698, 637] width 65 height 48
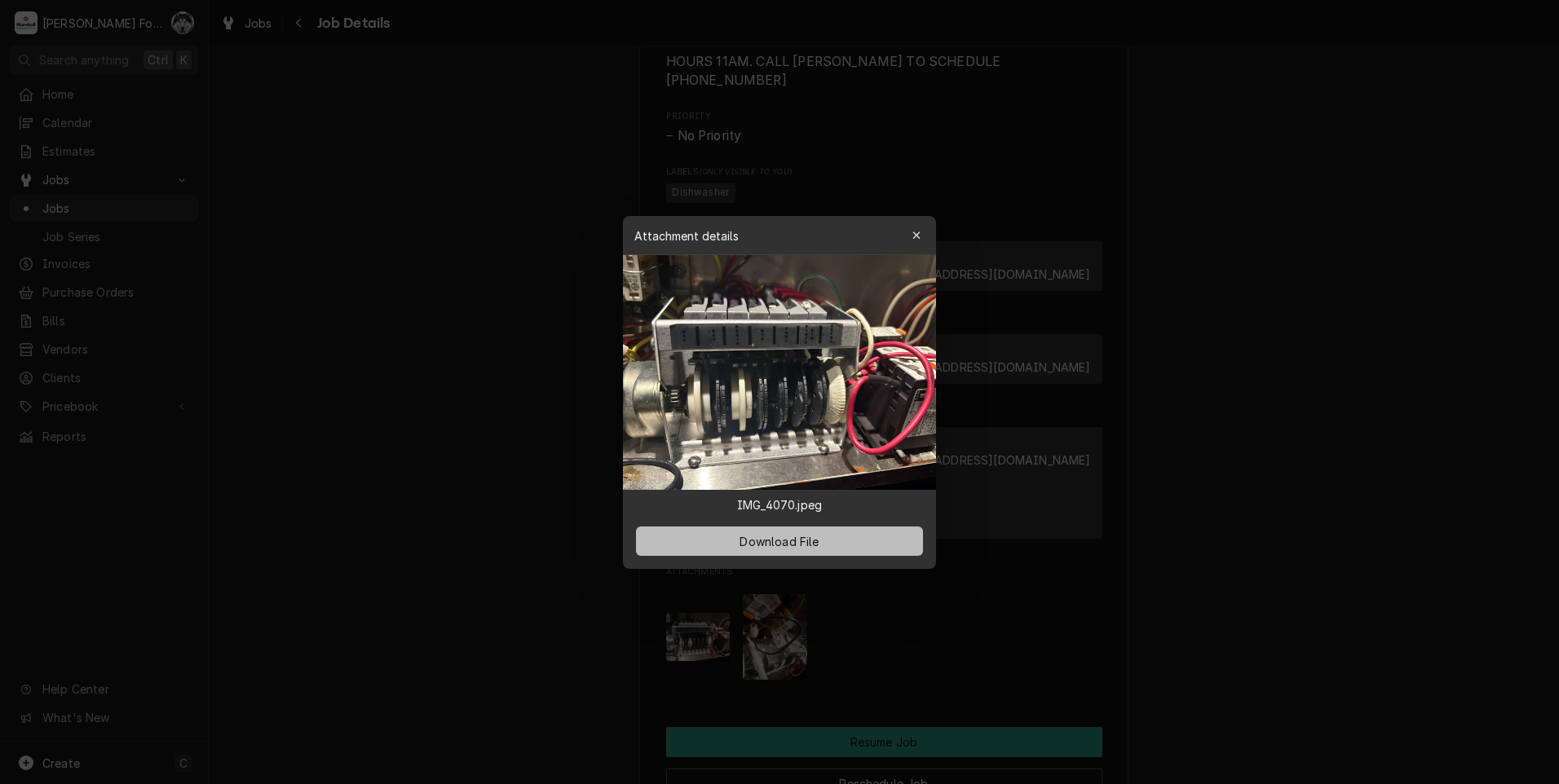
click at [757, 542] on span "Download File" at bounding box center [779, 540] width 86 height 17
click at [569, 505] on div at bounding box center [780, 392] width 1559 height 784
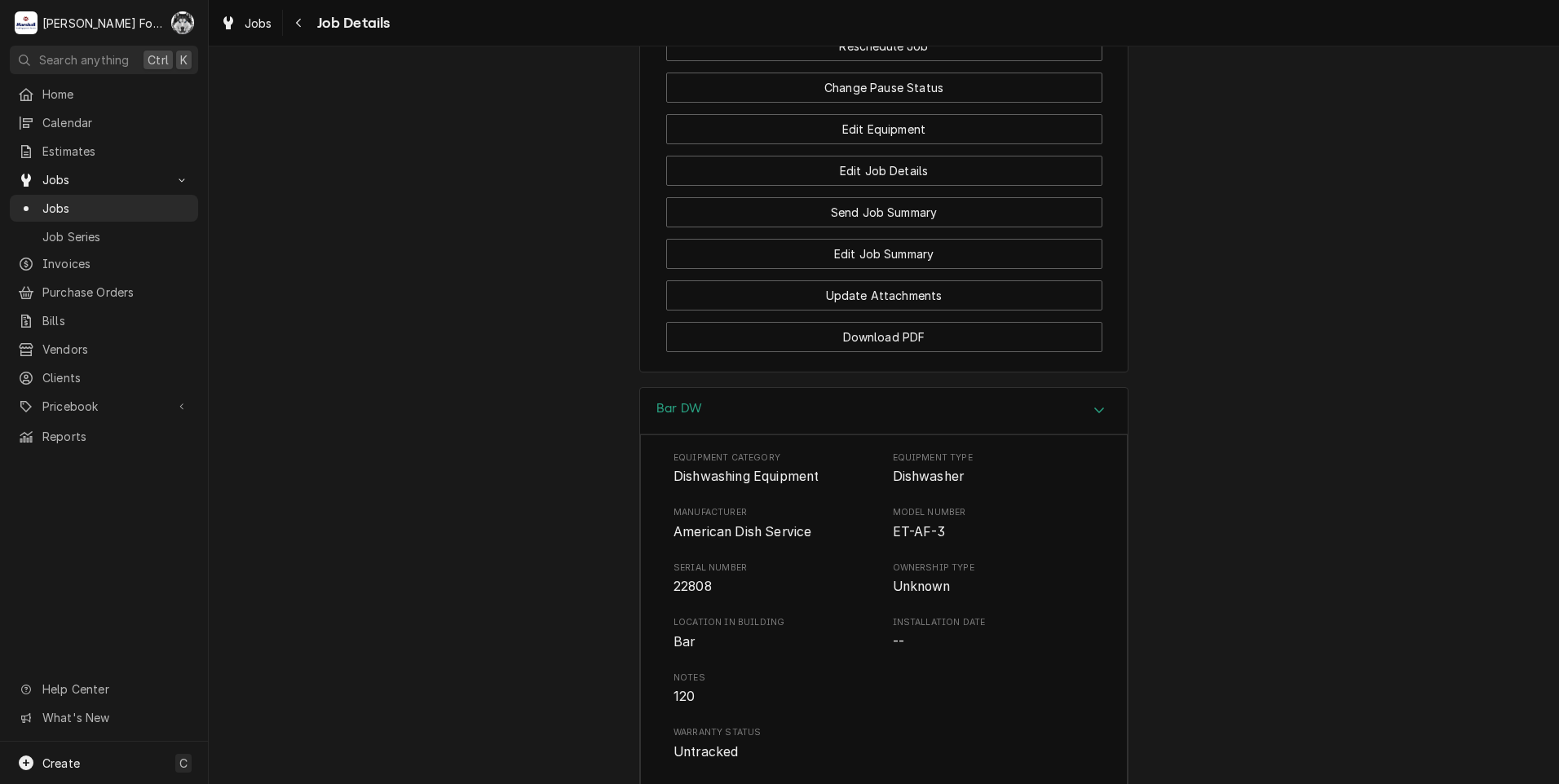
scroll to position [1886, 0]
click at [94, 398] on span "Pricebook" at bounding box center [105, 406] width 123 height 17
click at [88, 455] on span "Parts & Materials" at bounding box center [116, 463] width 147 height 17
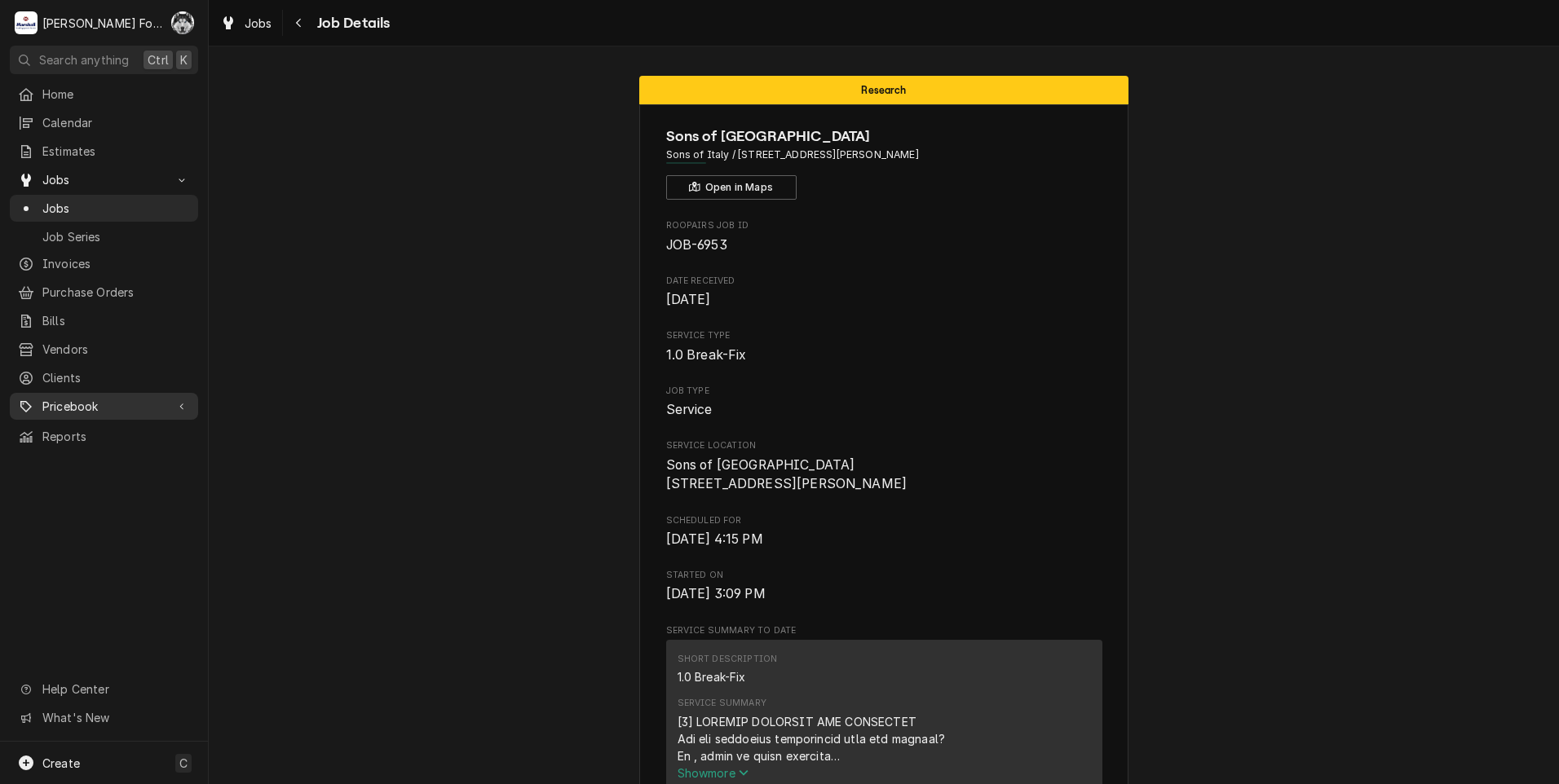
click at [108, 398] on span "Pricebook" at bounding box center [105, 406] width 123 height 17
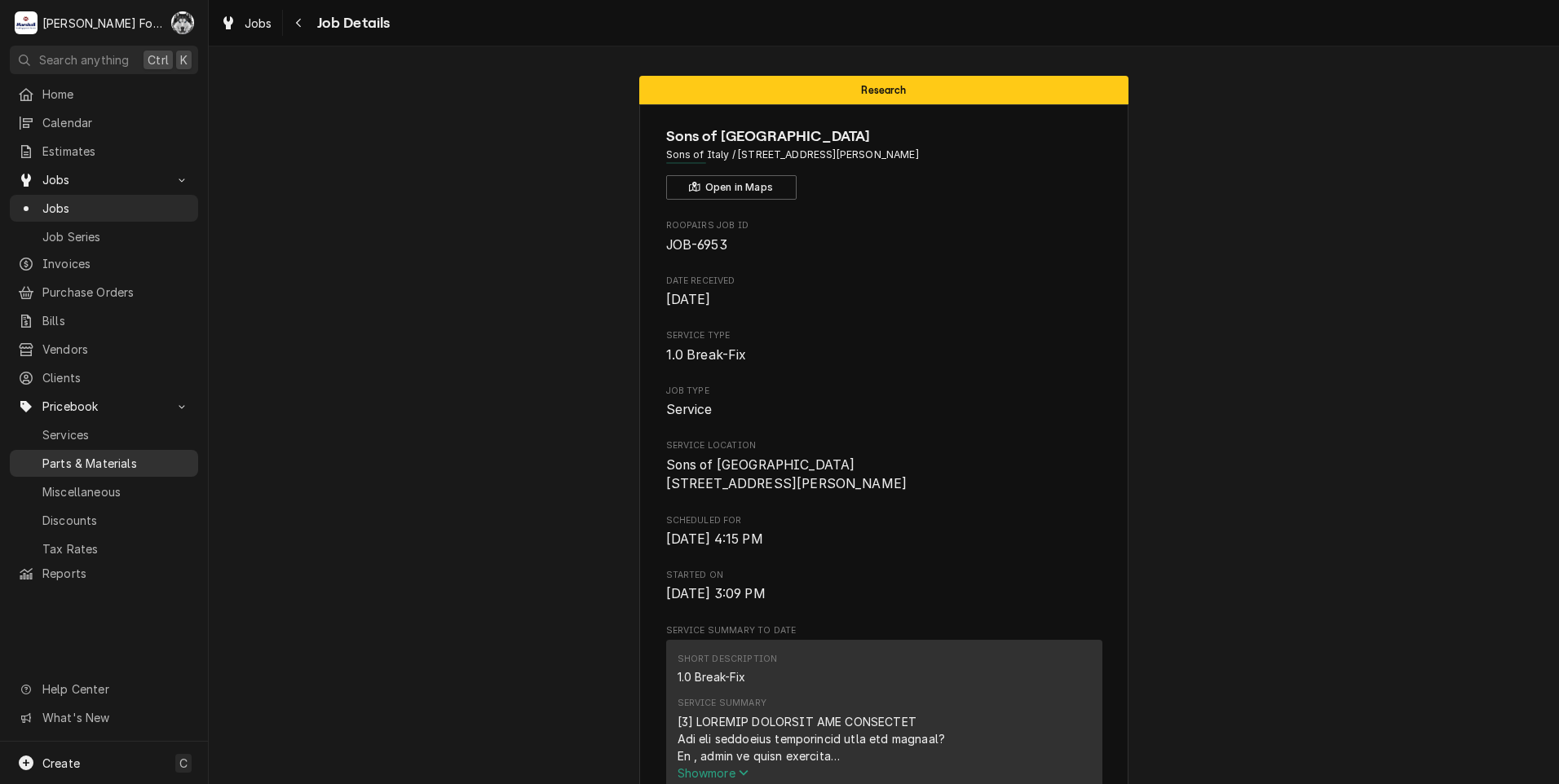
click at [100, 455] on span "Parts & Materials" at bounding box center [116, 463] width 147 height 17
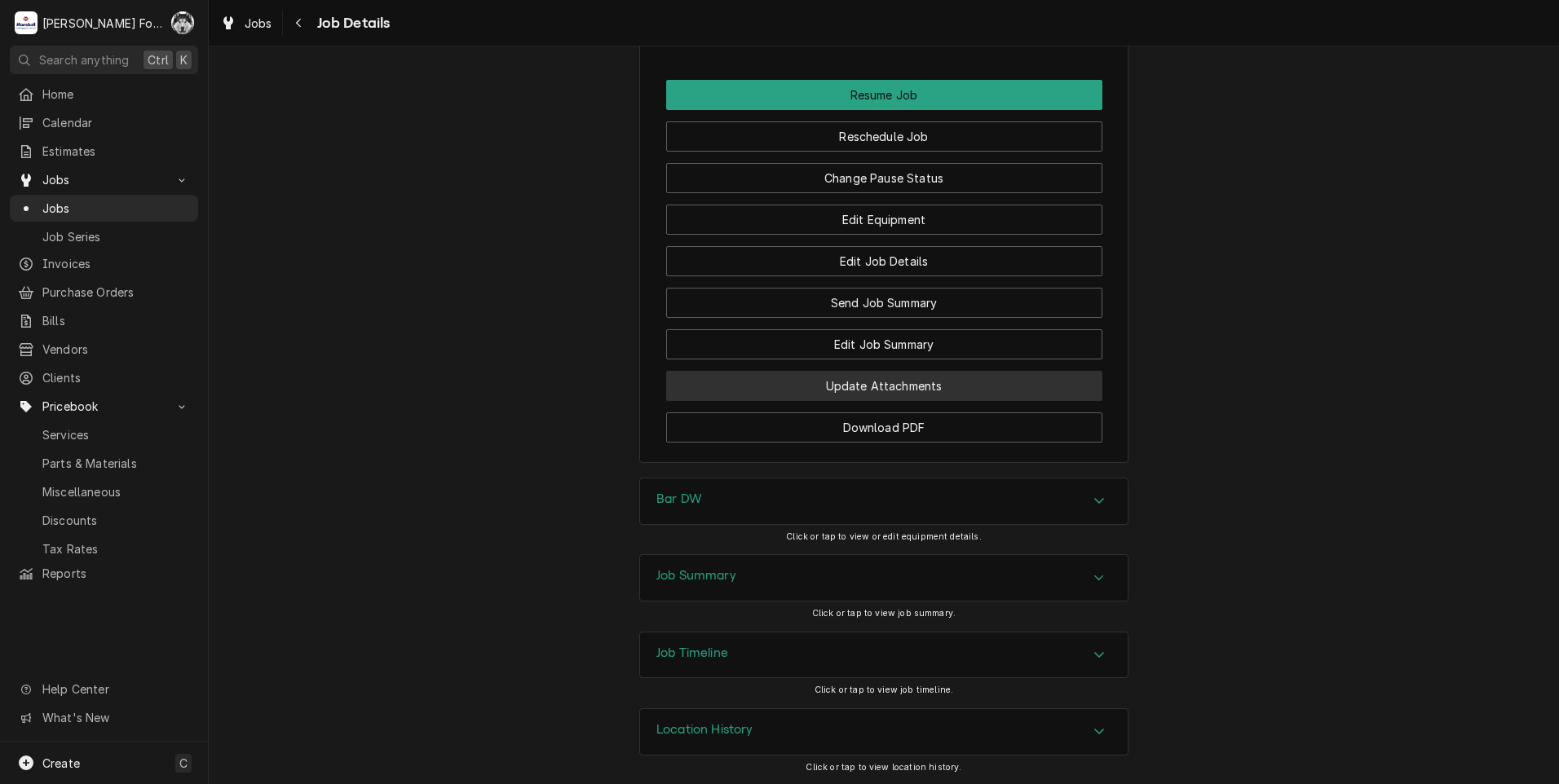
scroll to position [1801, 0]
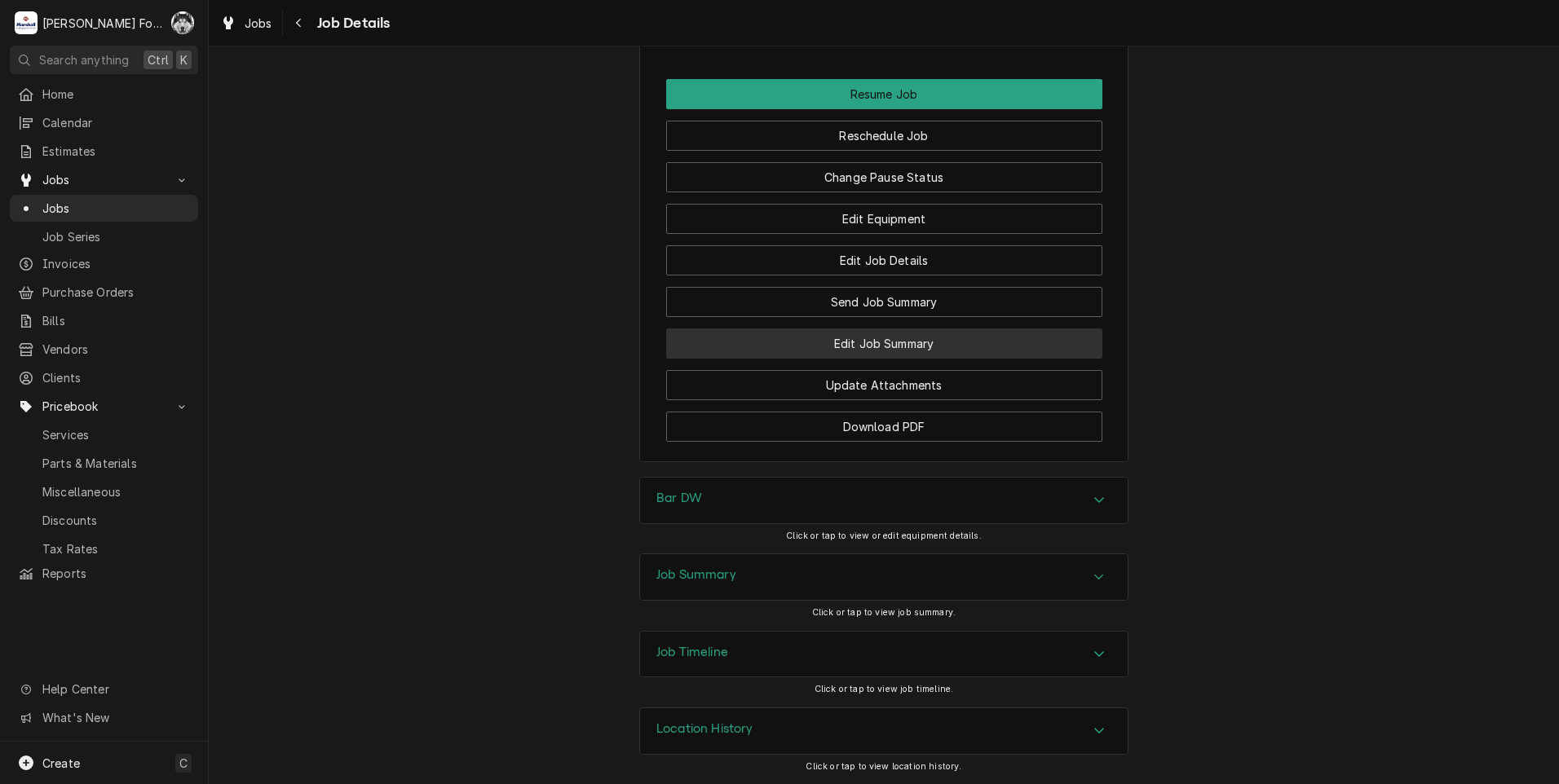
click at [902, 344] on button "Edit Job Summary" at bounding box center [884, 343] width 436 height 30
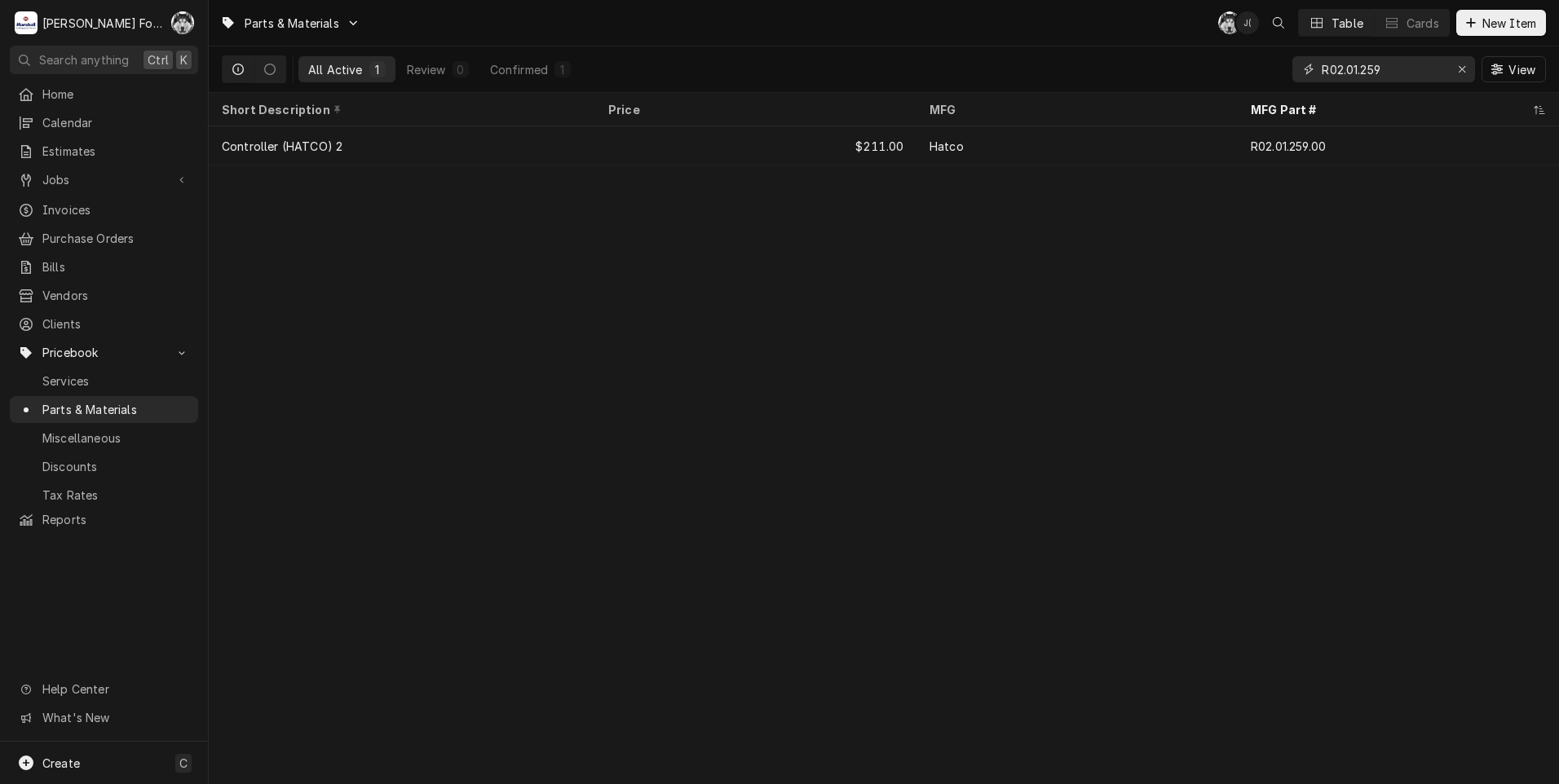
click at [1407, 72] on input "R02.01.259" at bounding box center [1382, 69] width 122 height 26
click at [1503, 24] on span "New Item" at bounding box center [1508, 23] width 61 height 17
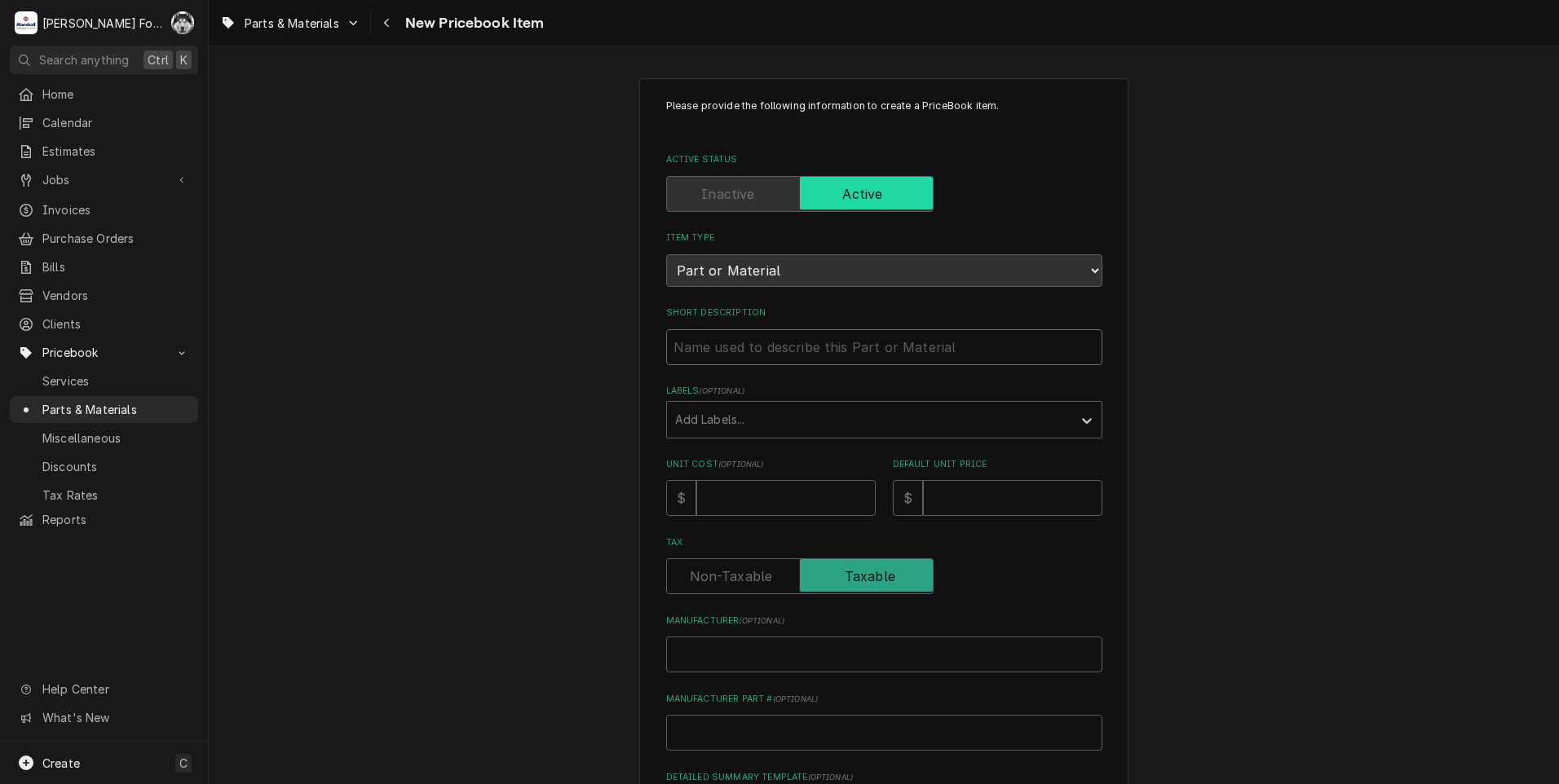
click at [796, 333] on input "Short Description" at bounding box center [884, 347] width 436 height 36
type textarea "x"
type input "T"
type textarea "x"
type input "TI"
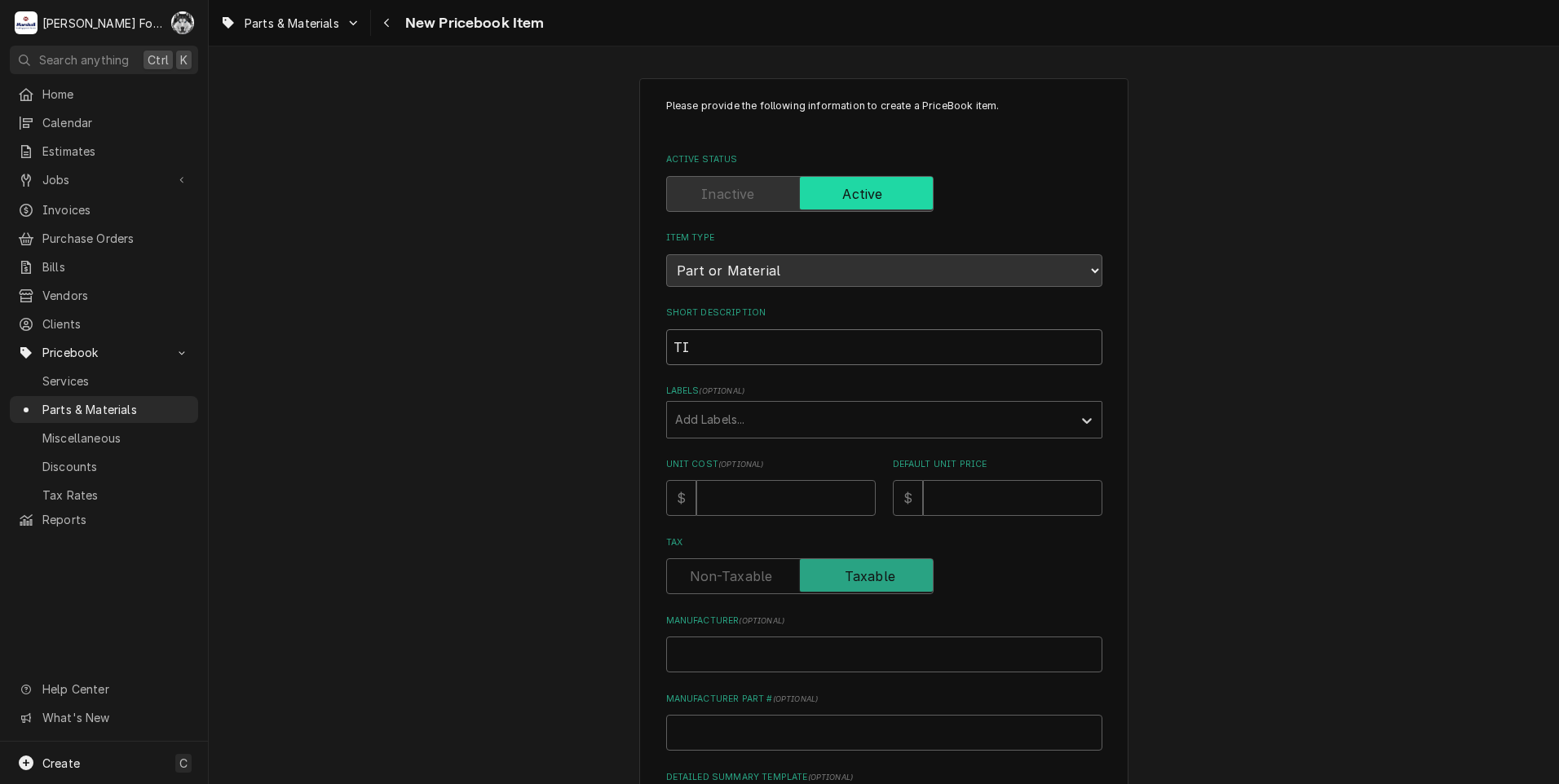
type textarea "x"
type input "[PERSON_NAME]"
type textarea "x"
type input "TIME"
type textarea "x"
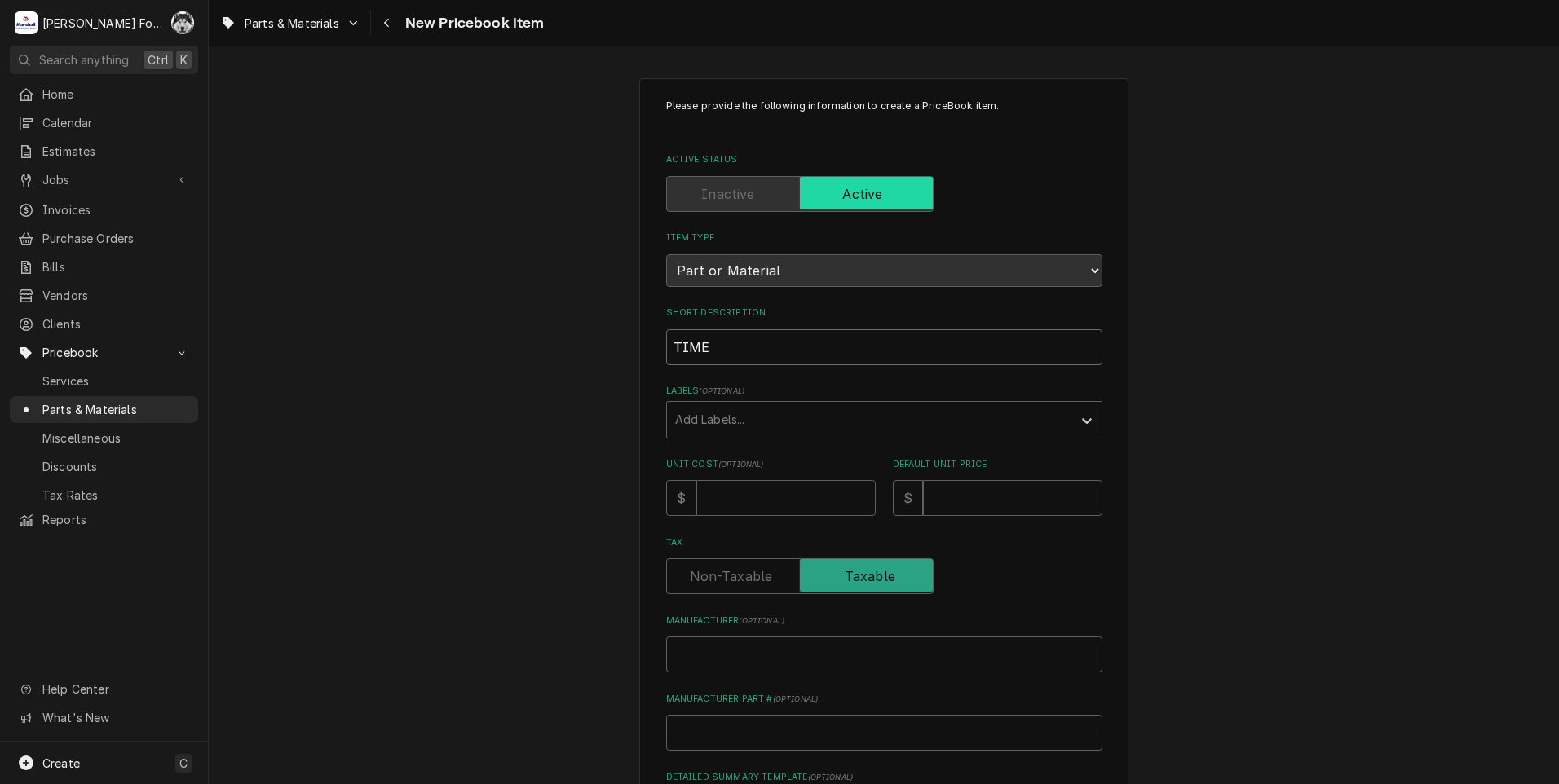
type input "TIMER"
type textarea "x"
type input "TIMER"
type textarea "x"
type input "TIMER A"
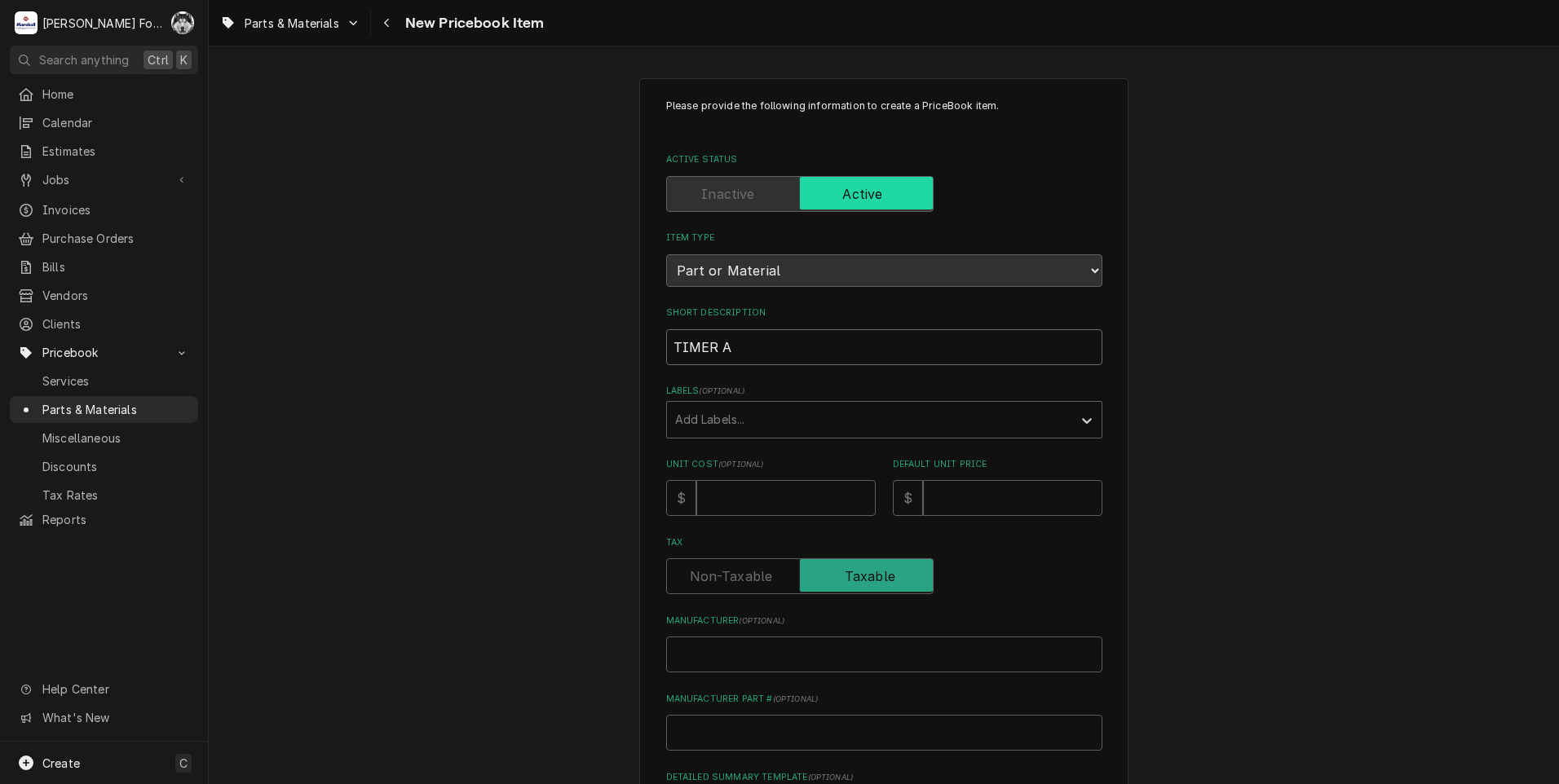
type textarea "x"
type input "TIMER AS"
type textarea "x"
type input "TIMER ASS"
type textarea "x"
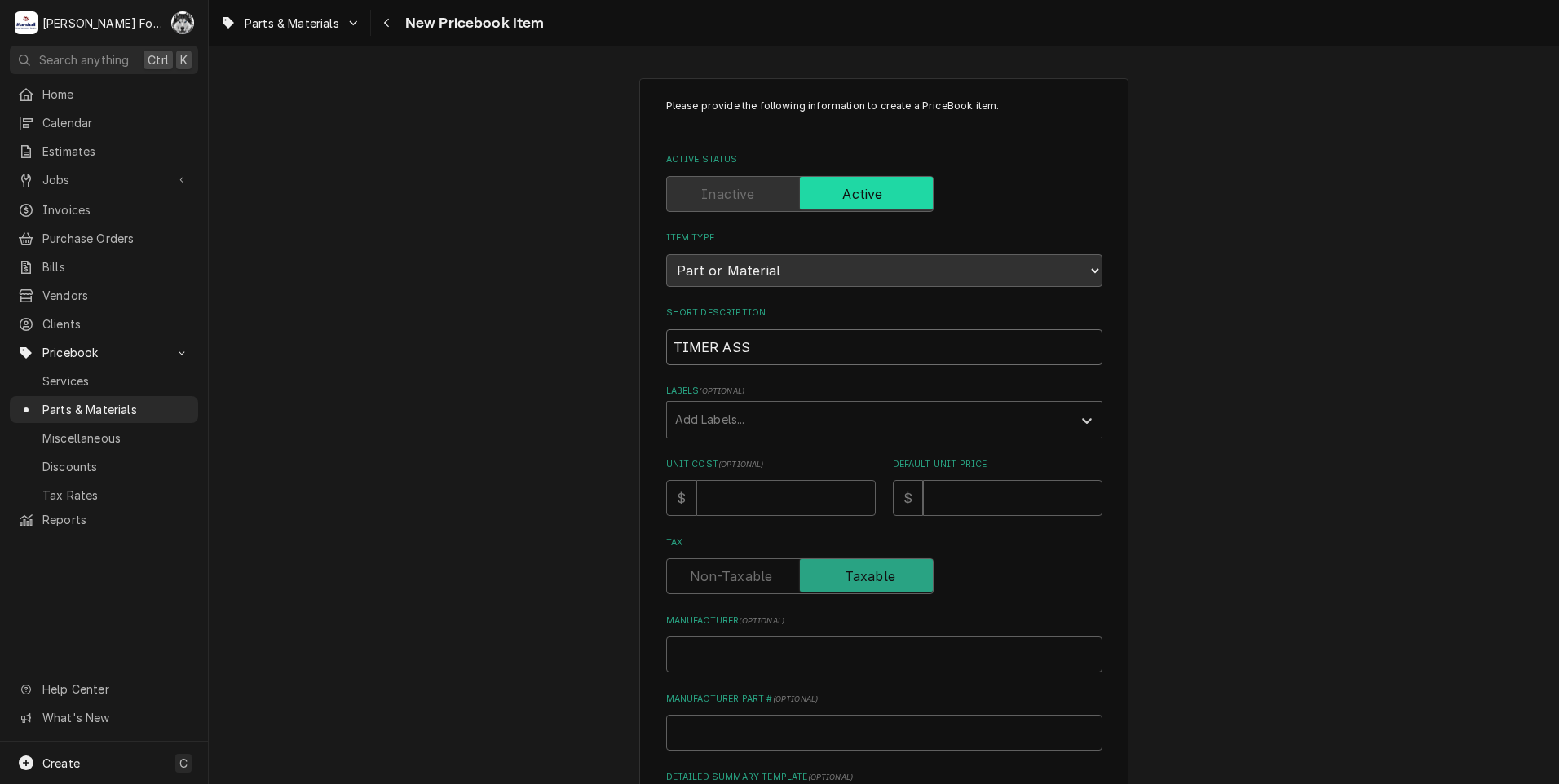
type input "TIMER ASSE"
type textarea "x"
type input "TIMER ASSEM"
type textarea "x"
type input "TIMER ASSEMB"
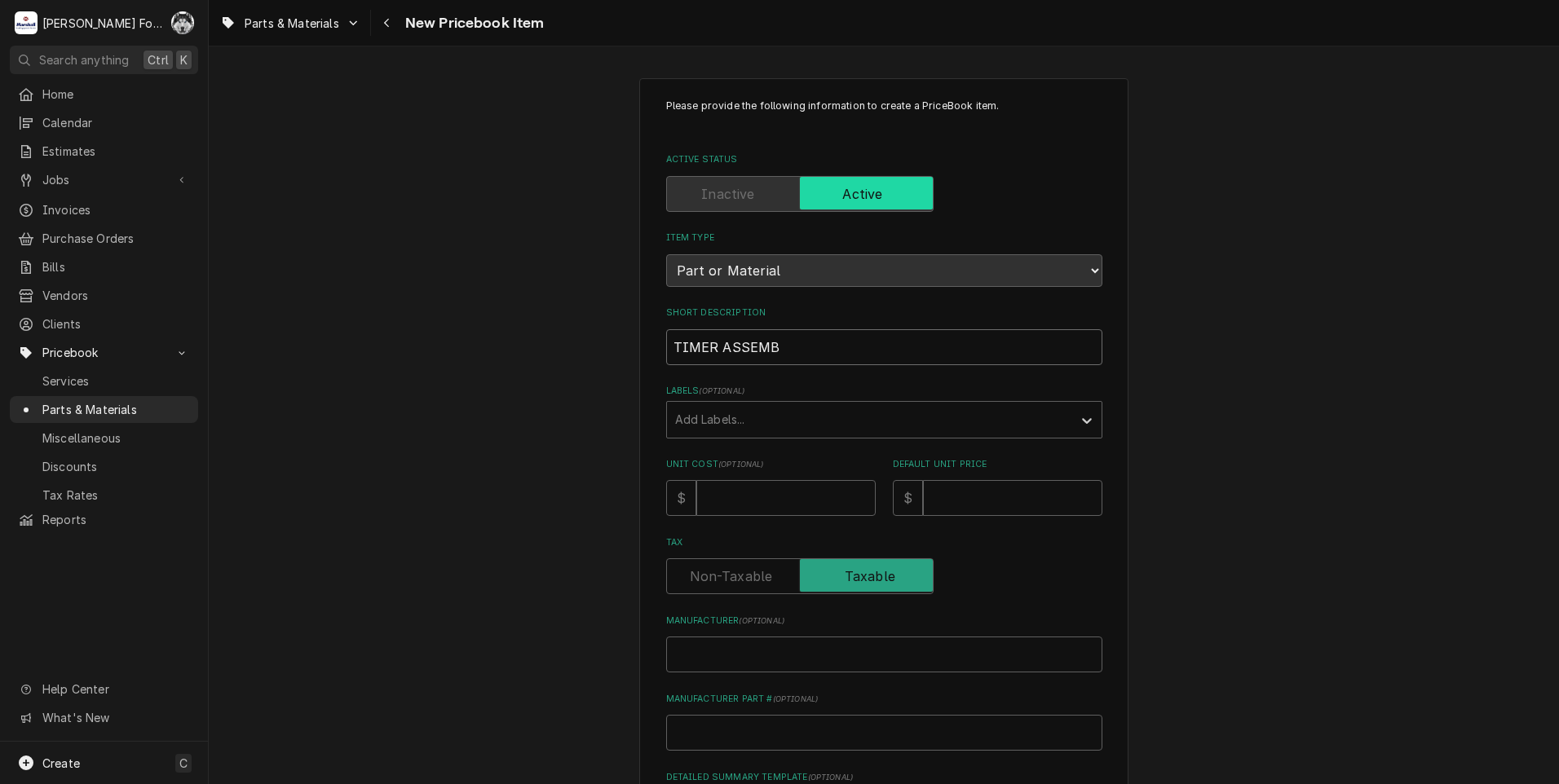
type textarea "x"
type input "TIMER ASSEMBL"
type textarea "x"
type input "TIMER ASSEMBLY"
type textarea "x"
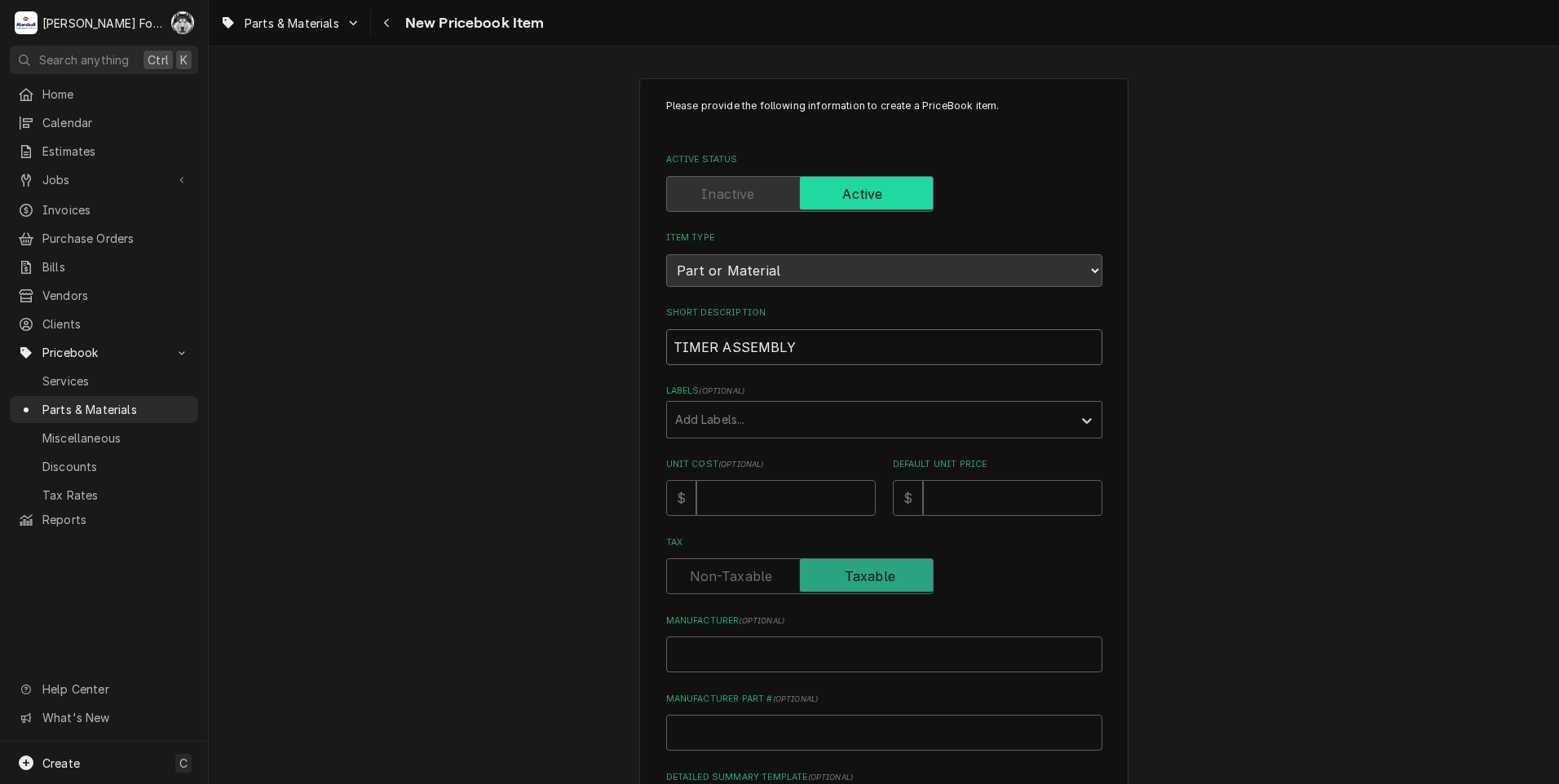
type input "TIMER ASSEMBLY"
type textarea "x"
type input "TIMER ASSEMBLY ("
type textarea "x"
type input "TIMER ASSEMBLY (A"
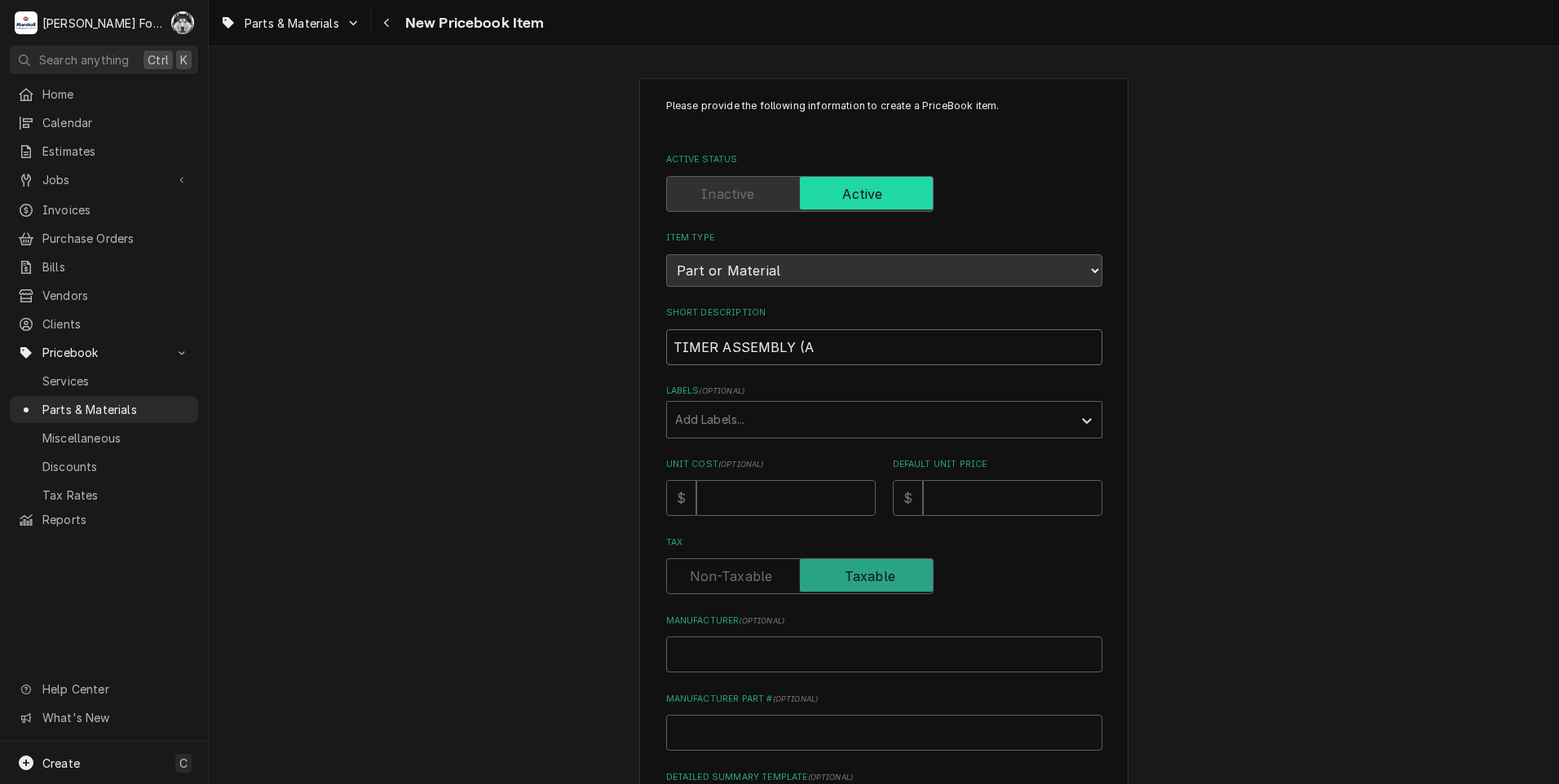
type textarea "x"
type input "TIMER ASSEMBLY (AM"
type textarea "x"
type input "TIMER ASSEMBLY (AME"
type textarea "x"
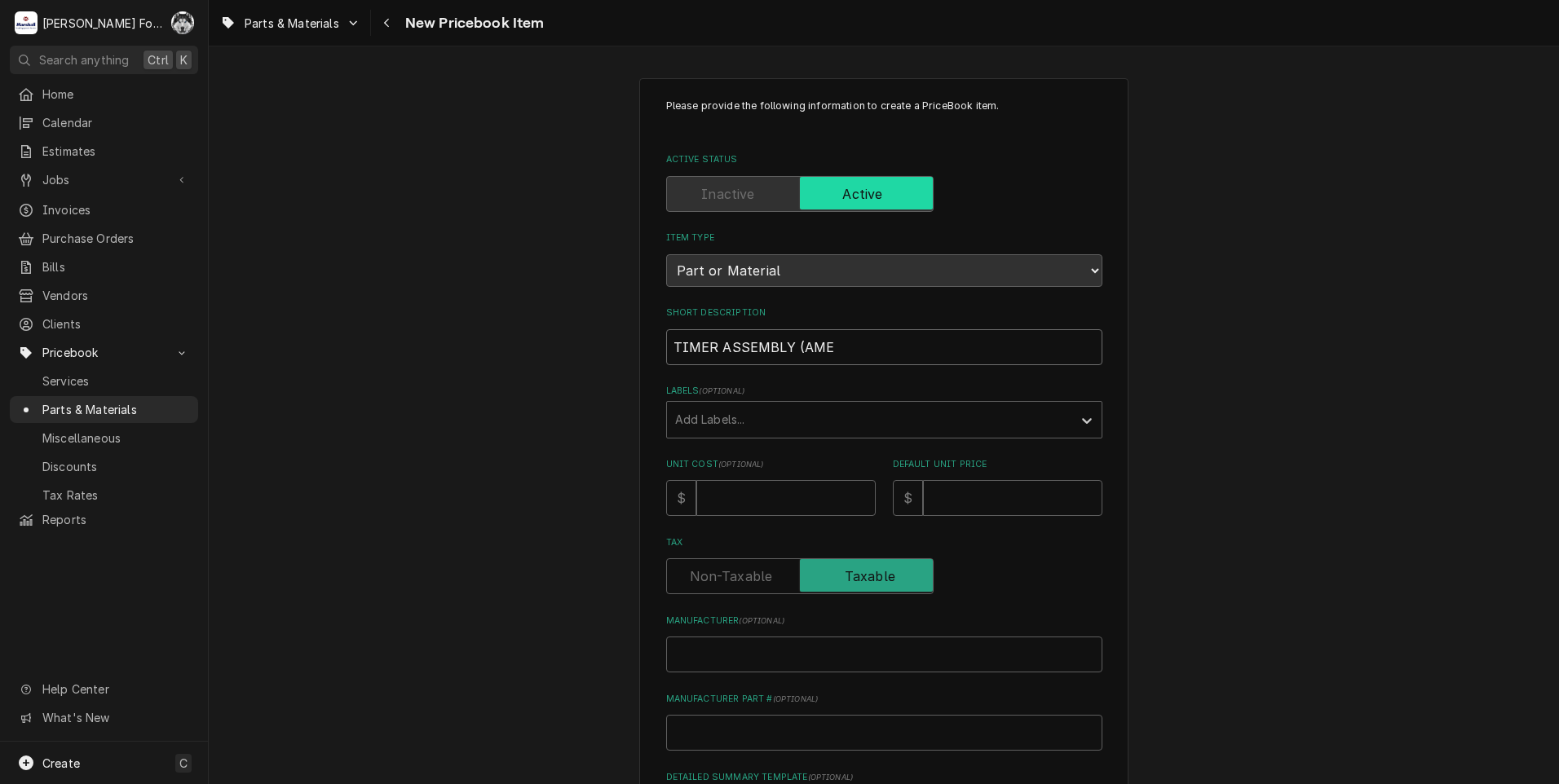
type input "TIMER ASSEMBLY (AMER"
type textarea "x"
type input "TIMER ASSEMBLY (AMERI"
type textarea "x"
type input "TIMER ASSEMBLY (AMERIC"
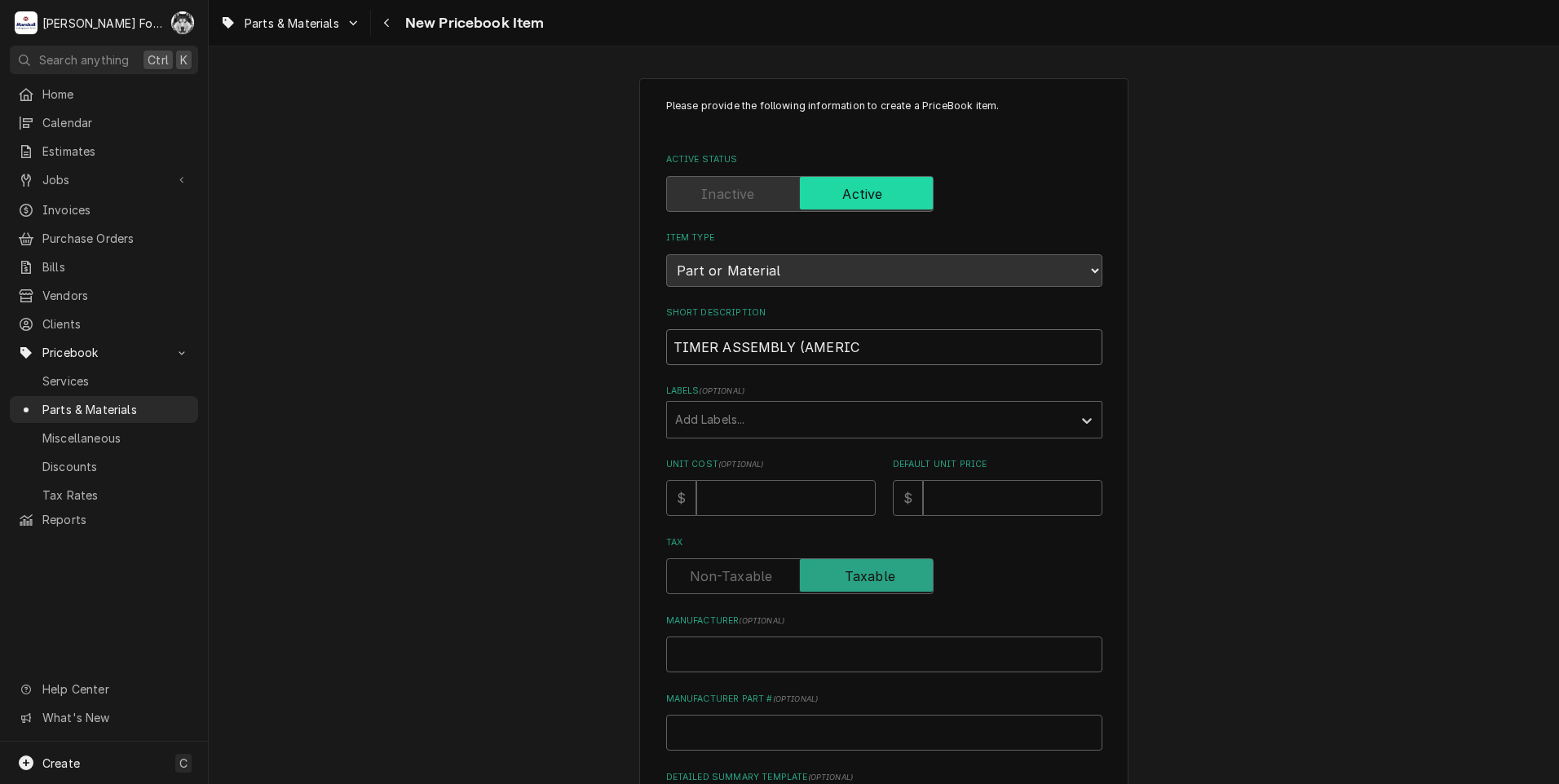
type textarea "x"
type input "TIMER ASSEMBLY (AMERICA"
type textarea "x"
type input "TIMER ASSEMBLY (AMERICAN"
type textarea "x"
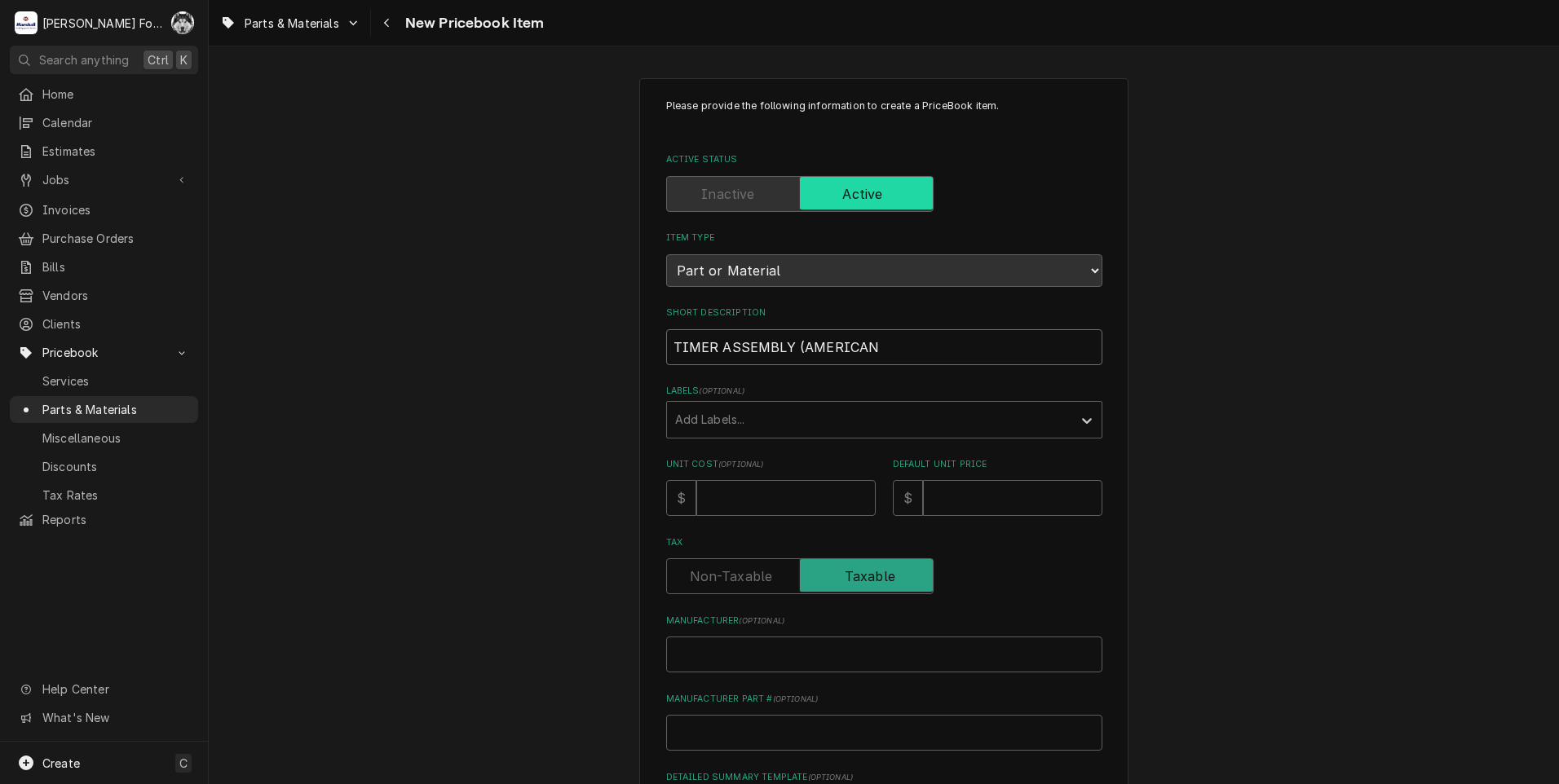
type input "TIMER ASSEMBLY (AMERICAN"
type textarea "x"
type input "TIMER ASSEMBLY (AMERICAN S"
type textarea "x"
type input "TIMER ASSEMBLY (AMERICAN"
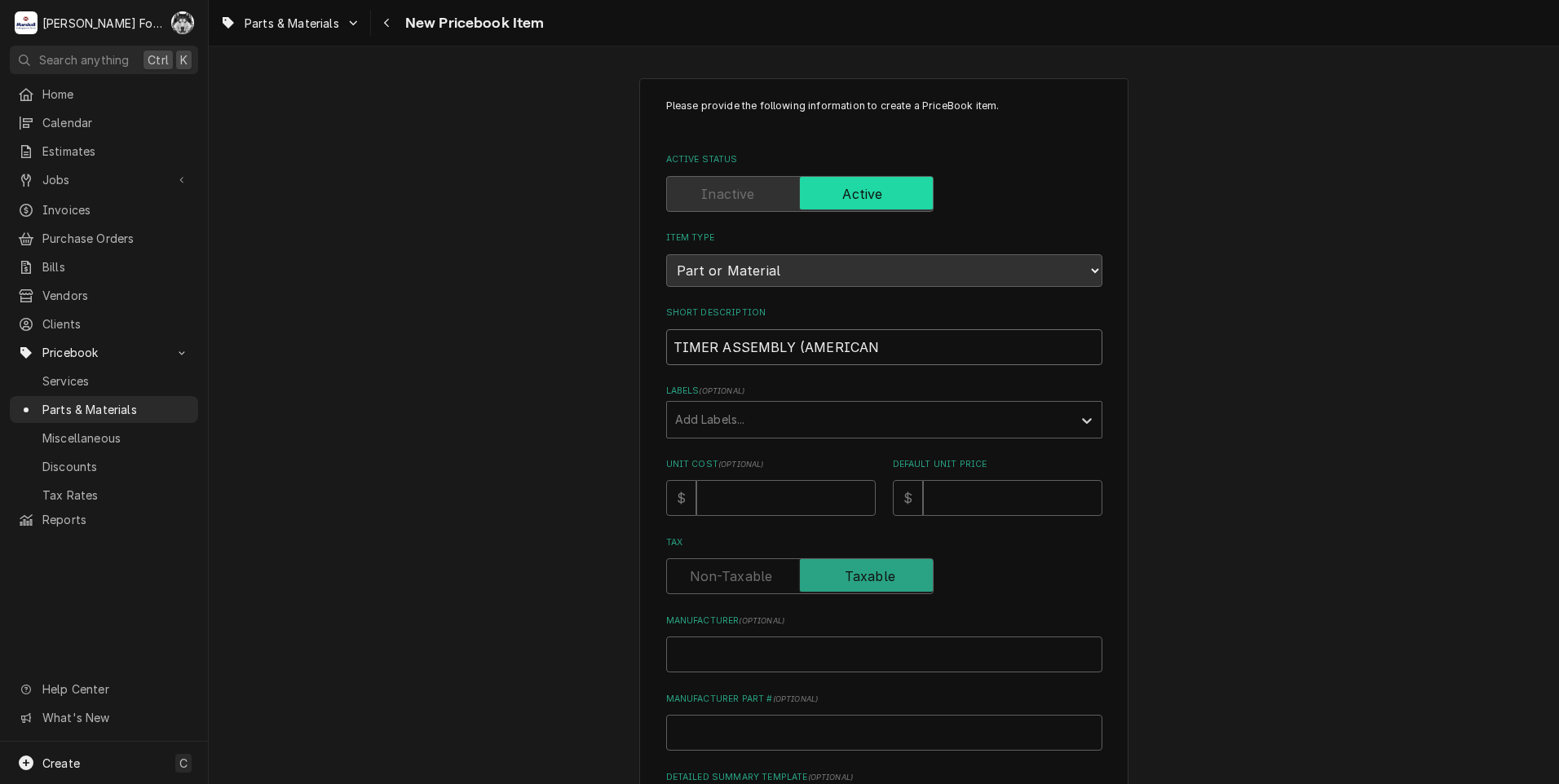
type textarea "x"
type input "TIMER ASSEMBLY (AMERICAN D"
type textarea "x"
type input "TIMER ASSEMBLY (AMERICAN DI"
type textarea "x"
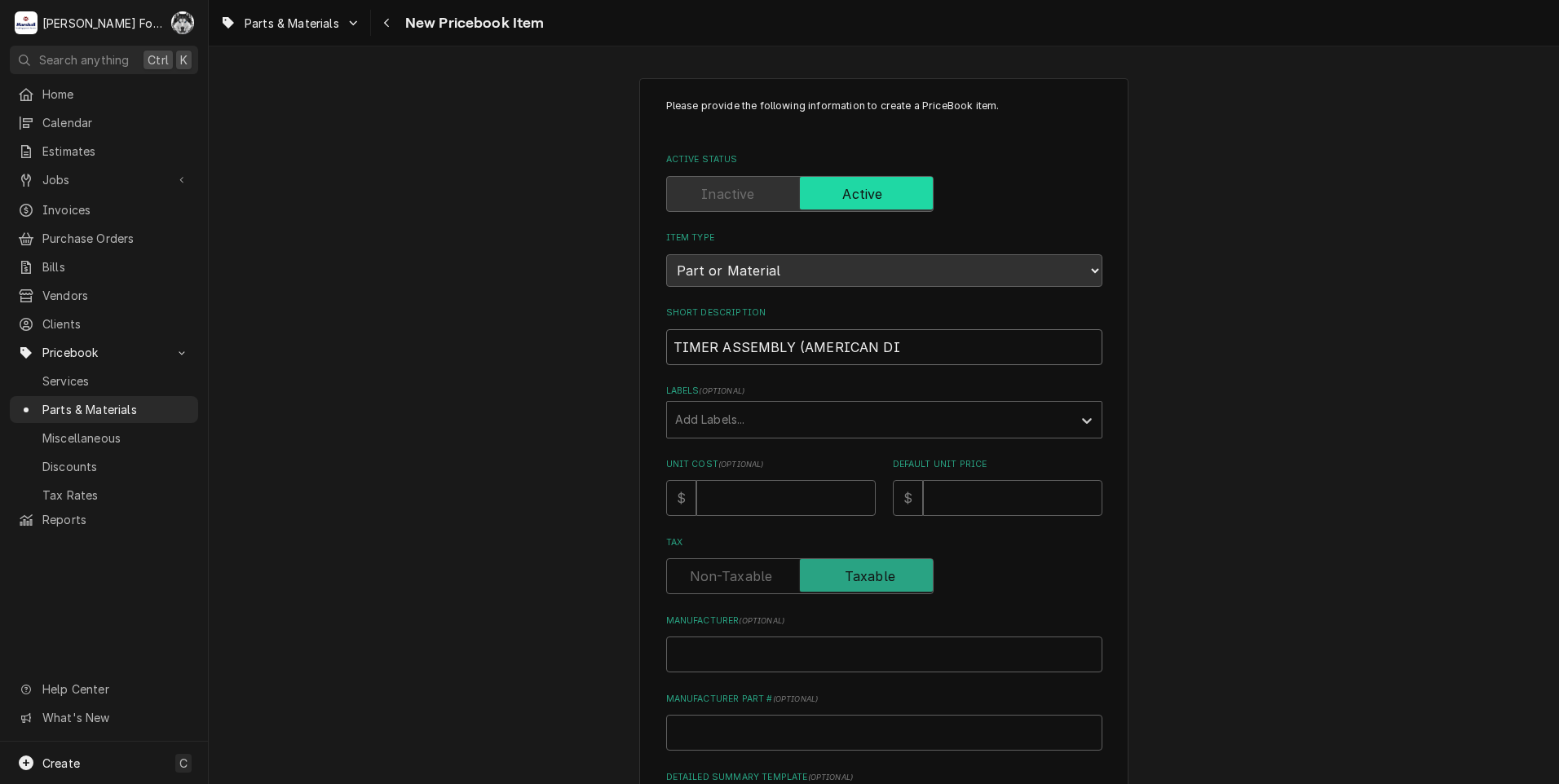
type input "TIMER ASSEMBLY (AMERICAN DIS"
type textarea "x"
type input "TIMER ASSEMBLY (AMERICAN DISH"
type textarea "x"
type input "TIMER ASSEMBLY (AMERICAN DISH)"
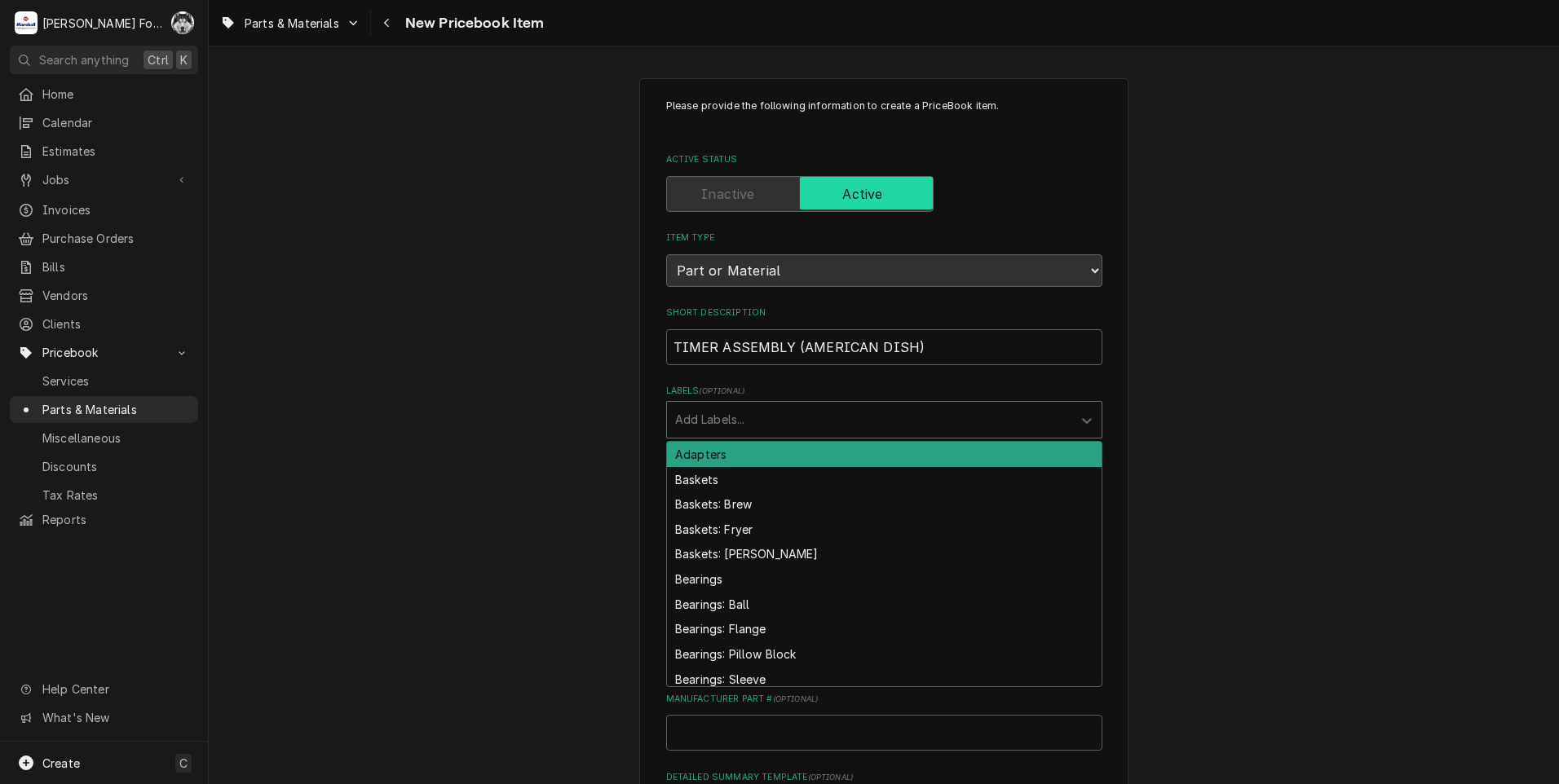
click at [798, 421] on div "Labels" at bounding box center [869, 419] width 389 height 29
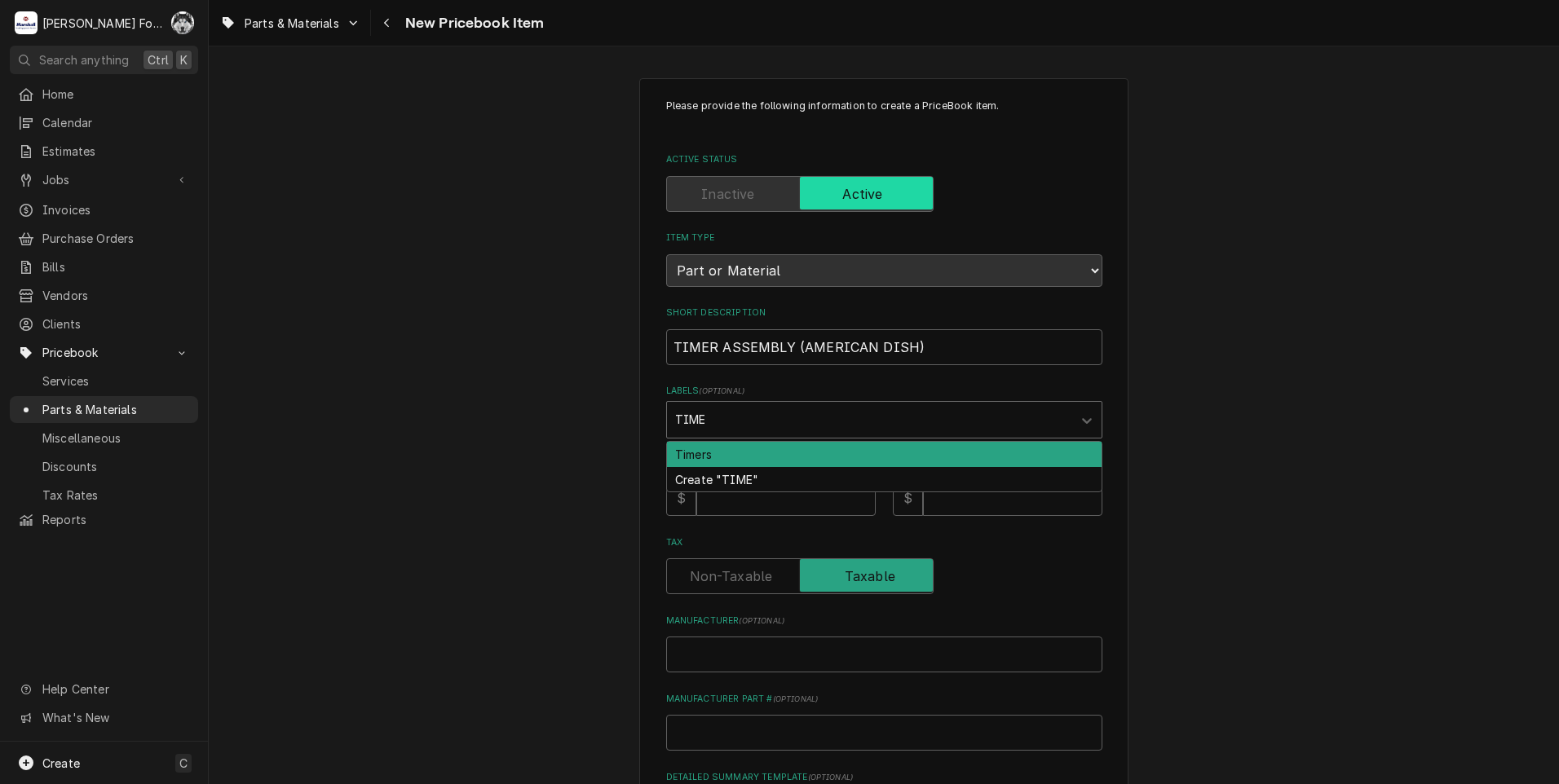
type input "TIMER"
type textarea "x"
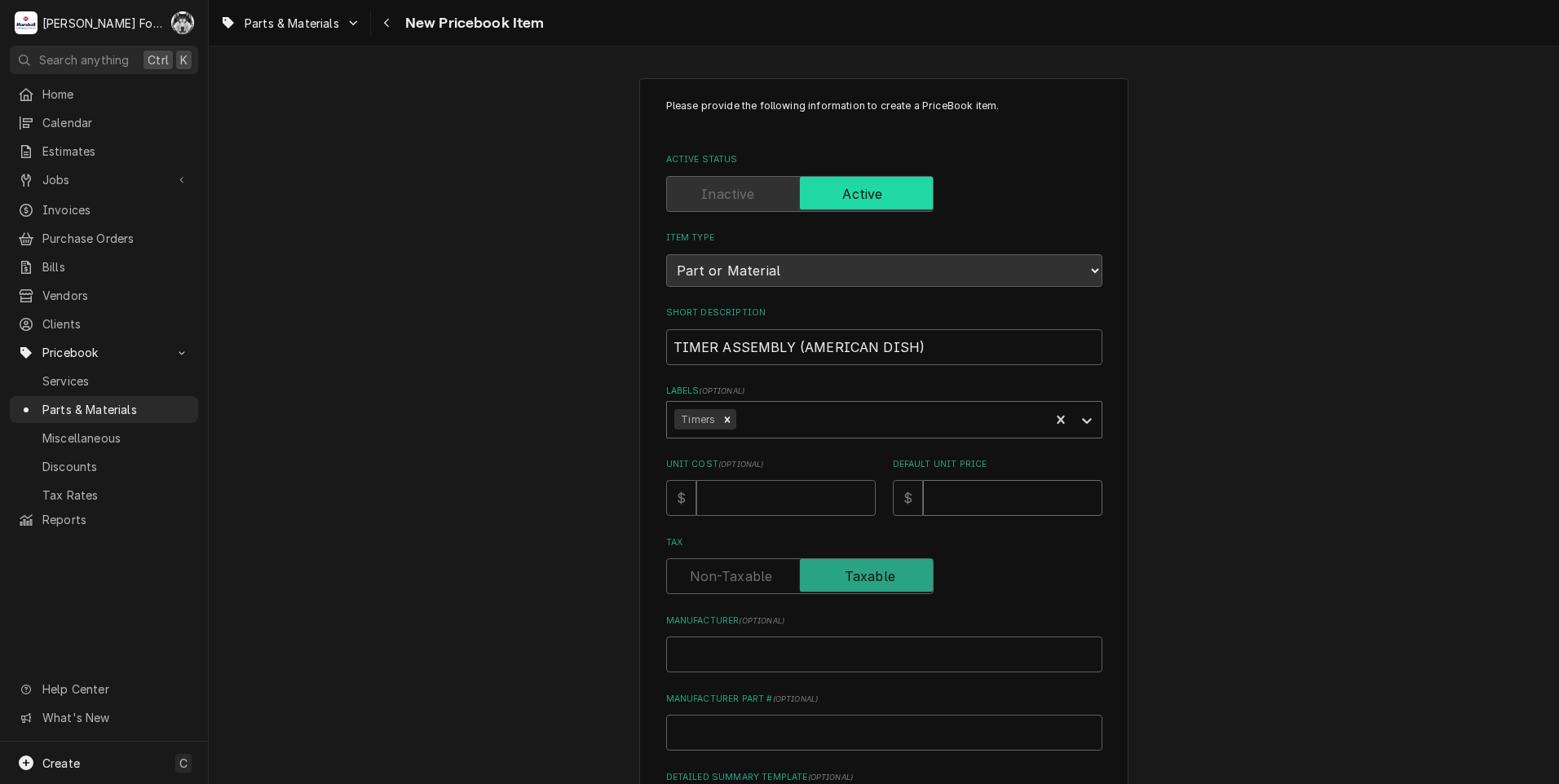
type textarea "x"
type input "4"
type textarea "x"
type input "45"
type textarea "x"
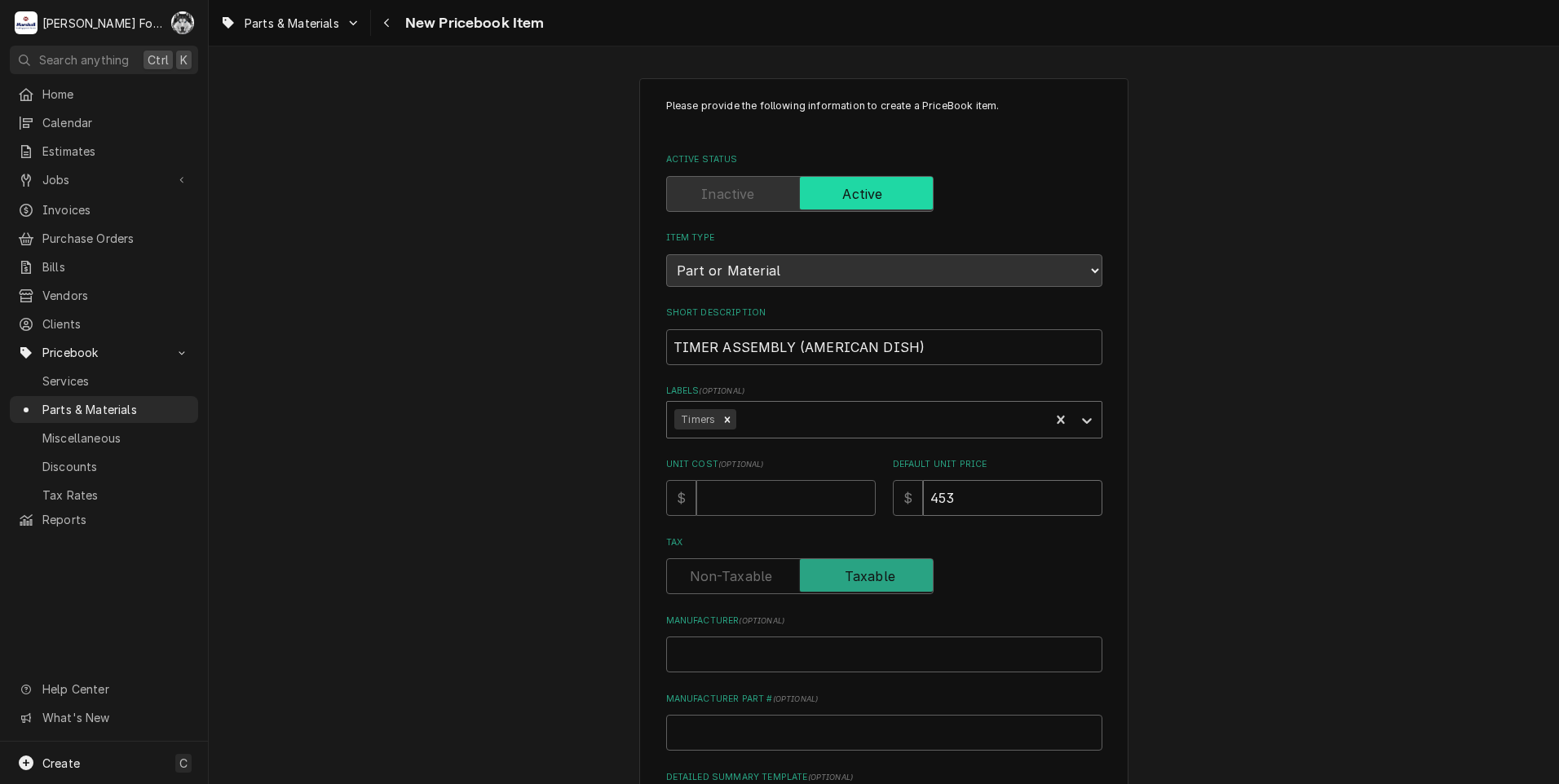
type input "453"
type textarea "x"
type input "A"
type textarea "x"
type input "AM"
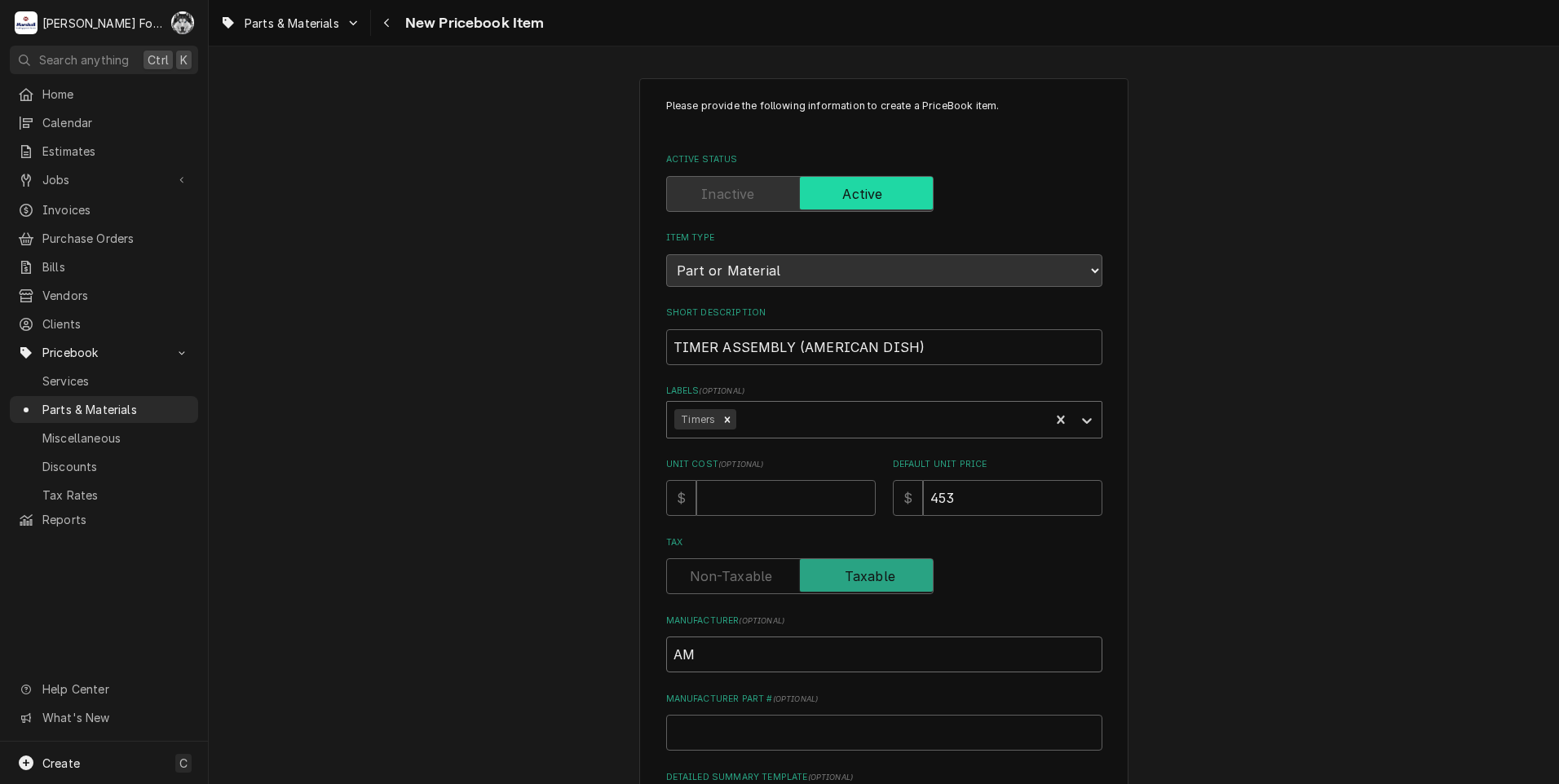
type textarea "x"
type input "AME"
type textarea "x"
type input "AMER"
type textarea "x"
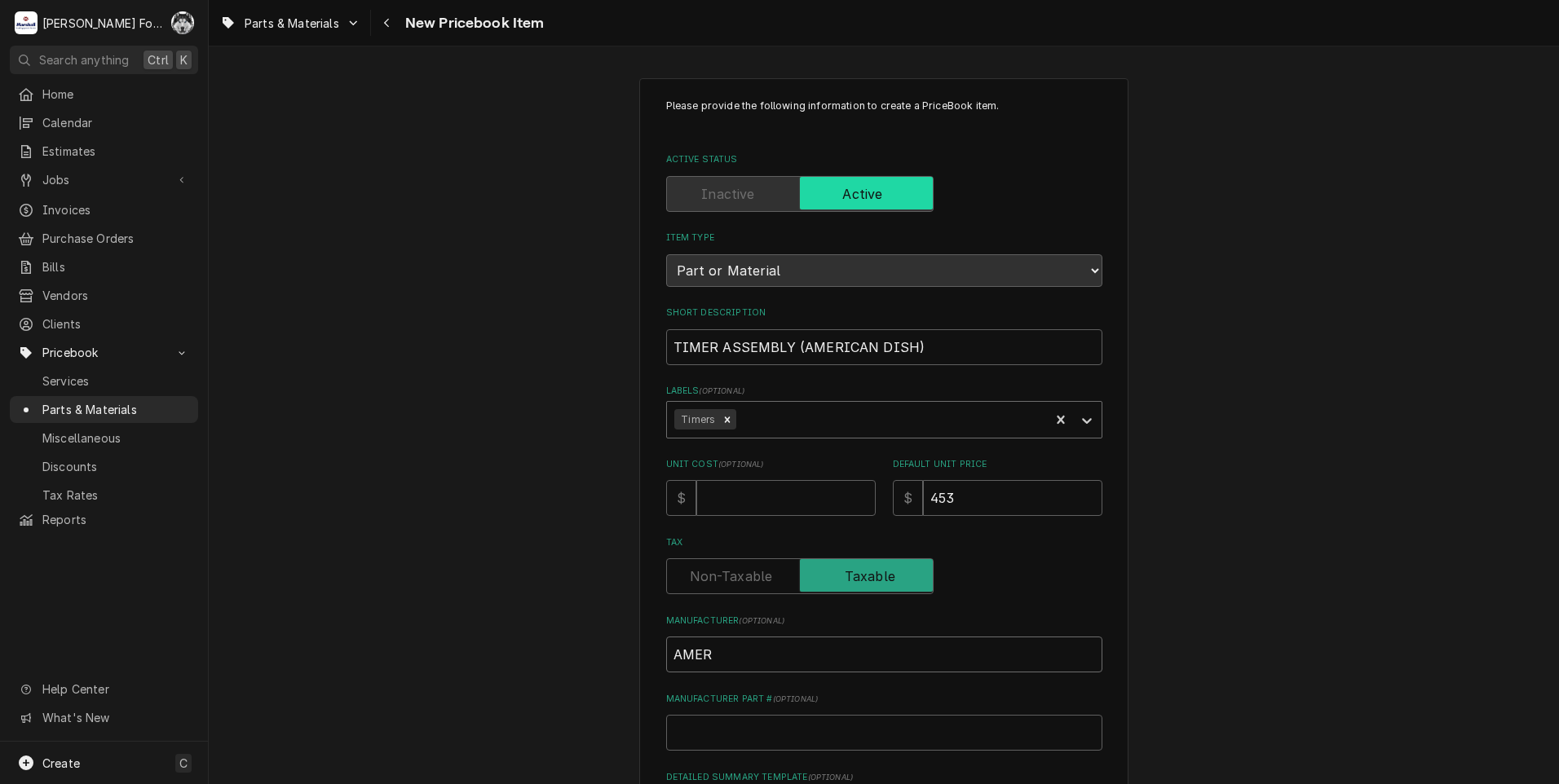
type input "AMERI"
type textarea "x"
type input "AMERIC"
type textarea "x"
type input "AMERICA"
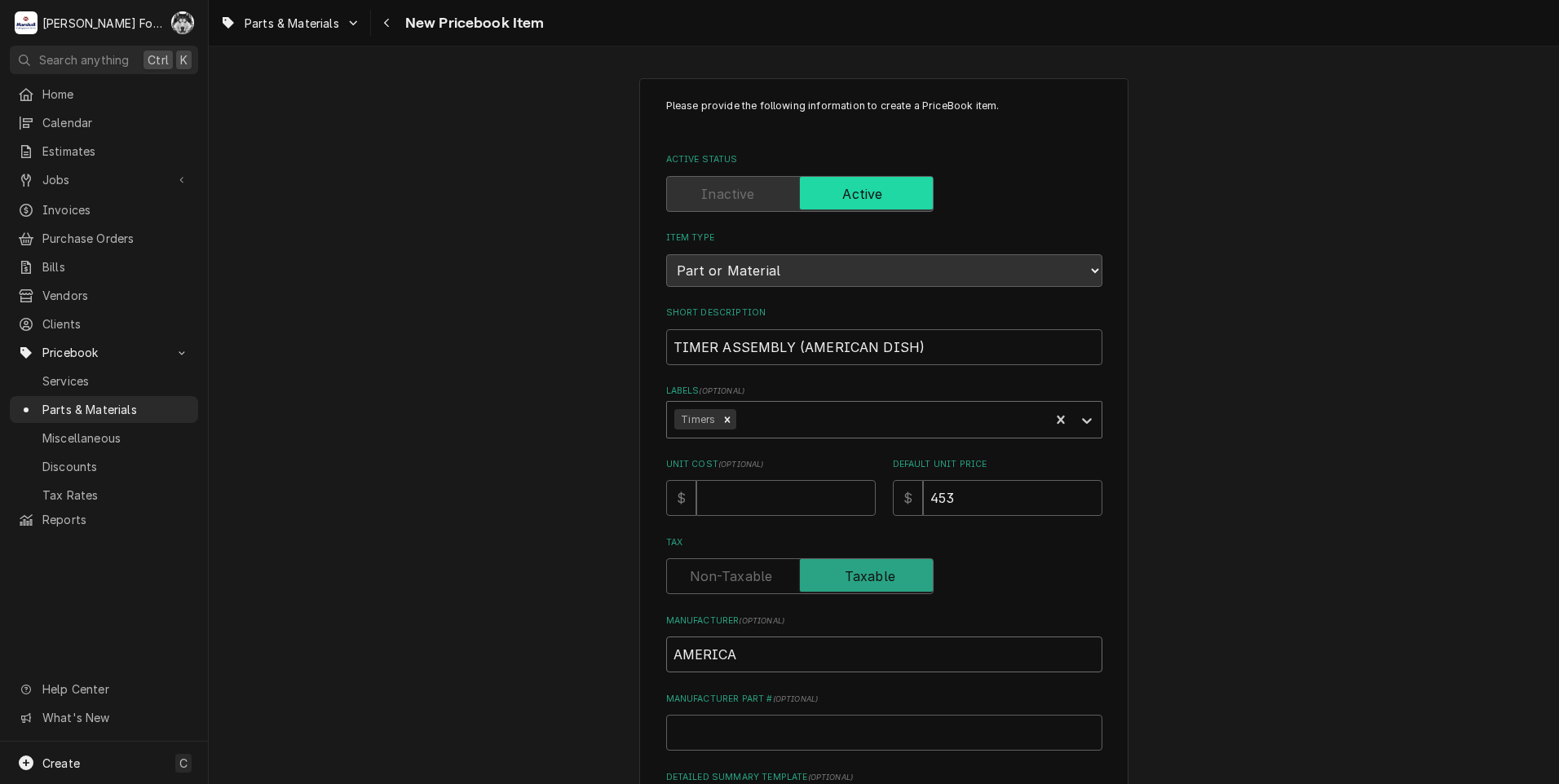
type textarea "x"
type input "AMERICAN"
type textarea "x"
type input "AMERICAN"
type textarea "x"
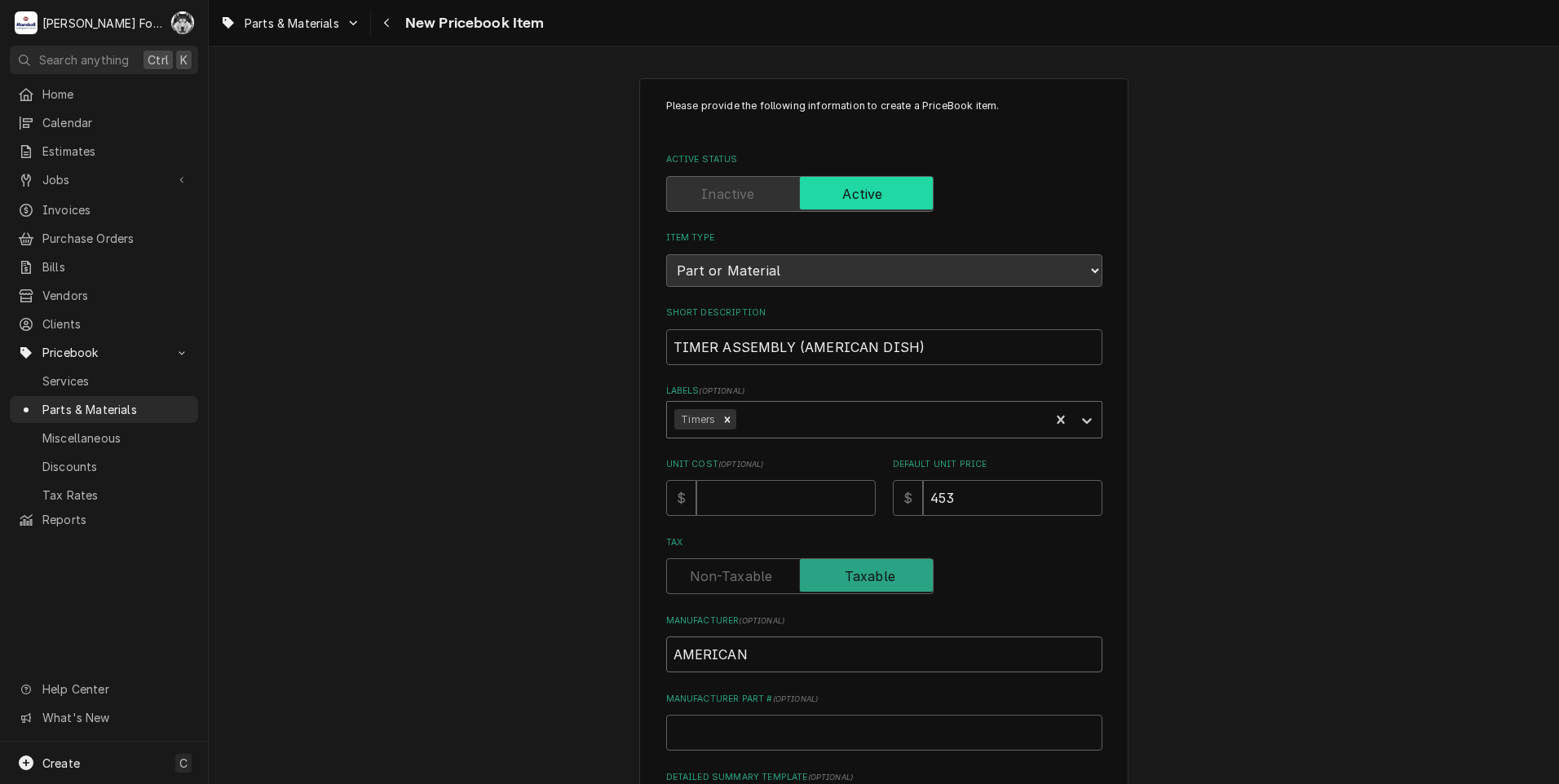
type input "AMERICAN D"
type textarea "x"
type input "AMERICAN DI"
type textarea "x"
type input "AMERICAN DIS"
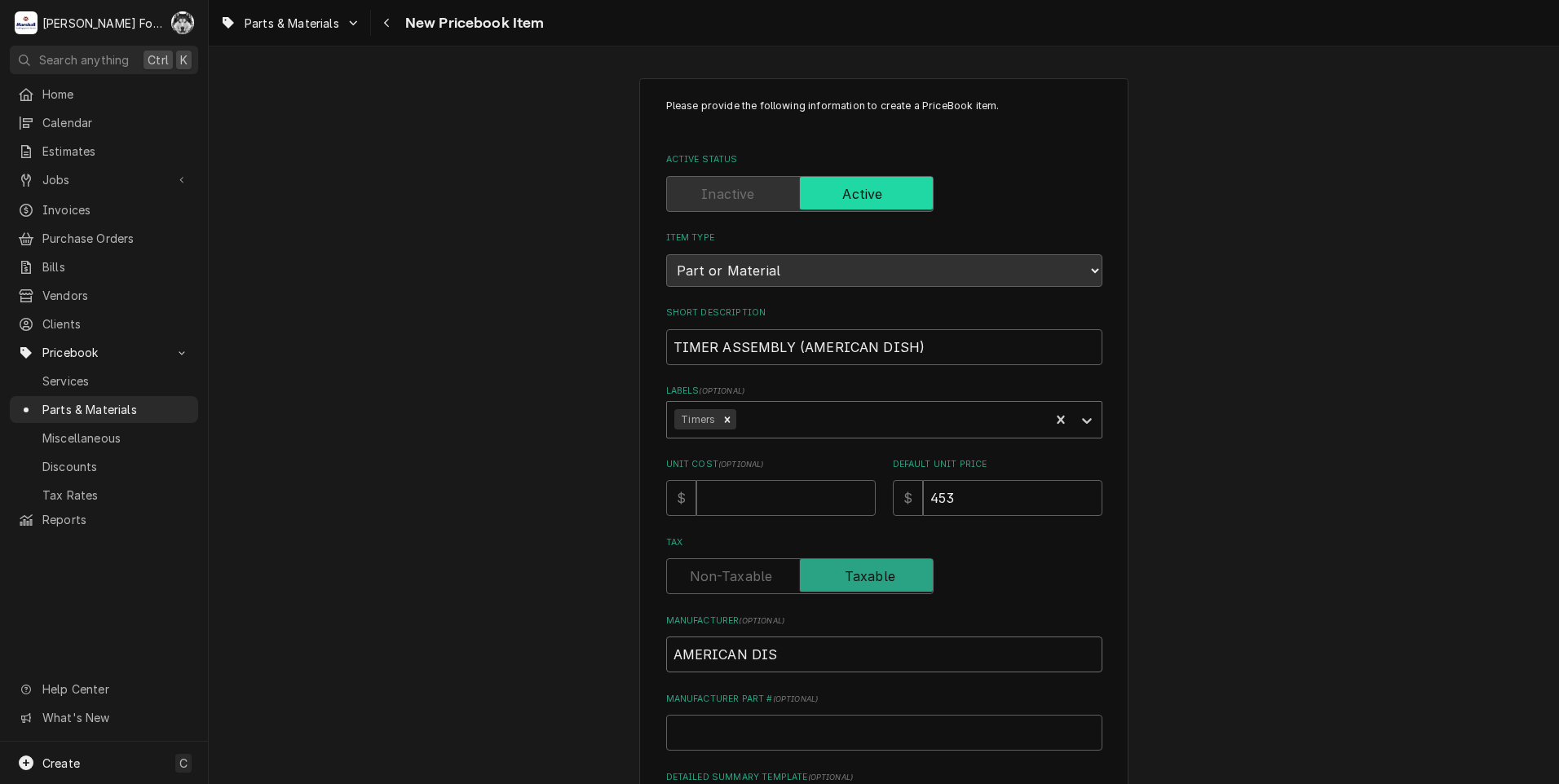
type textarea "x"
type input "AMERICAN DISH"
type textarea "x"
type input "AMERICAN DISH"
type textarea "x"
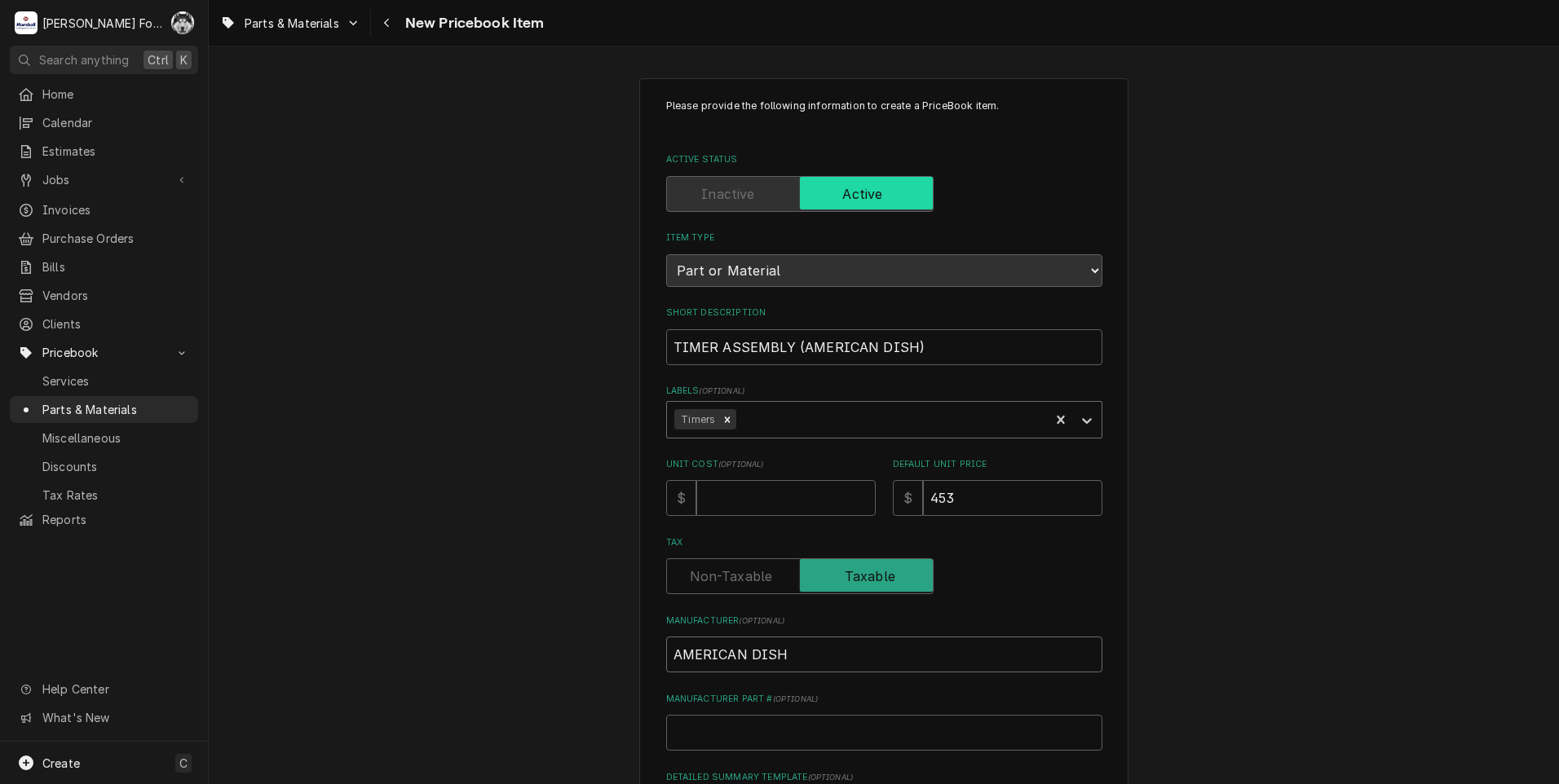
type input "AMERICAN DISH S"
type textarea "x"
type input "AMERICAN DISH SE"
type textarea "x"
type input "AMERICAN DISH SER"
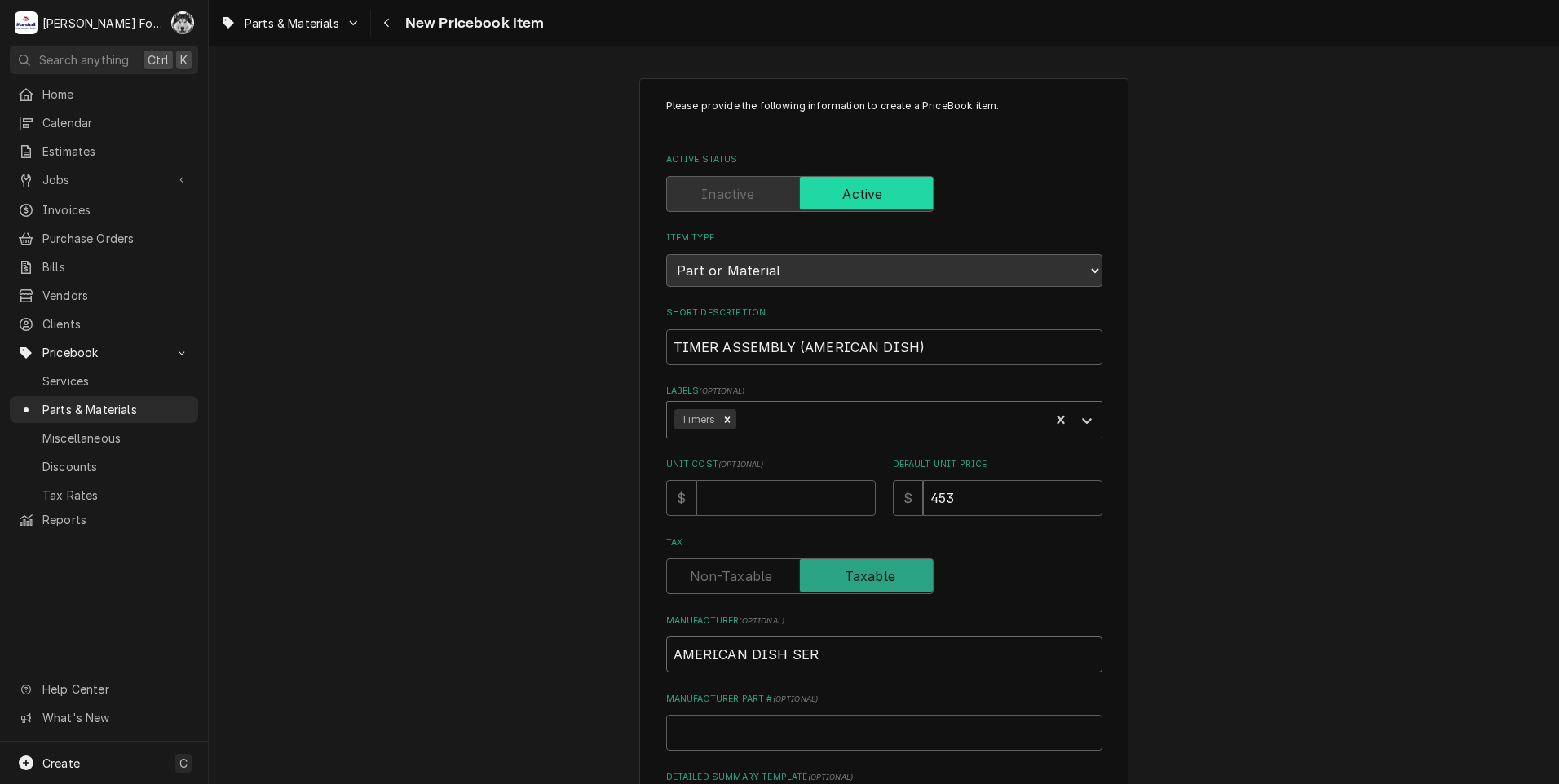
type textarea "x"
type input "AMERICAN DISH SERV"
type textarea "x"
type input "AMERICAN DISH SERVI"
type textarea "x"
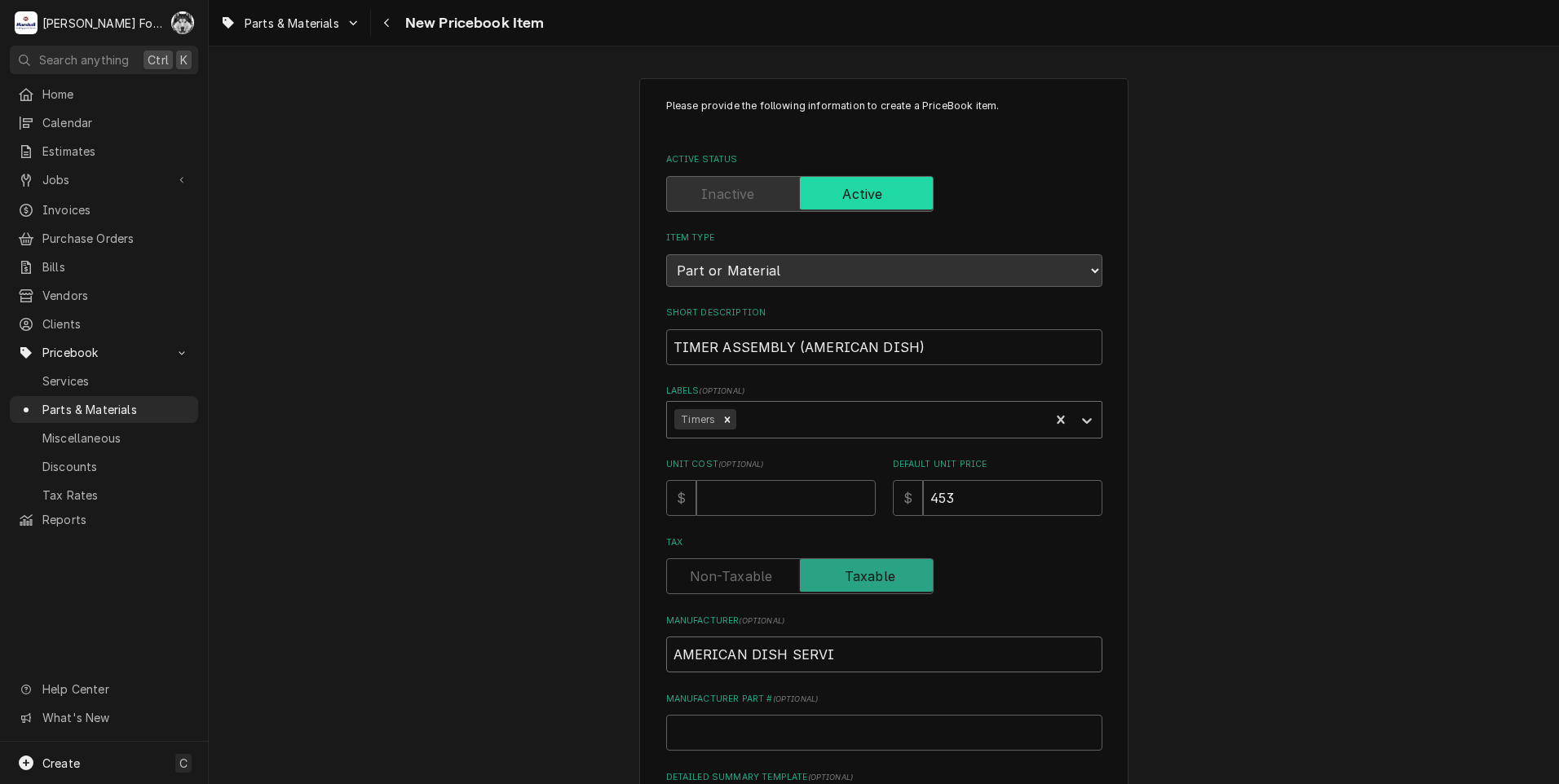
type input "AMERICAN DISH SERVIC"
type textarea "x"
type input "AMERICAN DISH SERVICE"
type textarea "x"
type input "0"
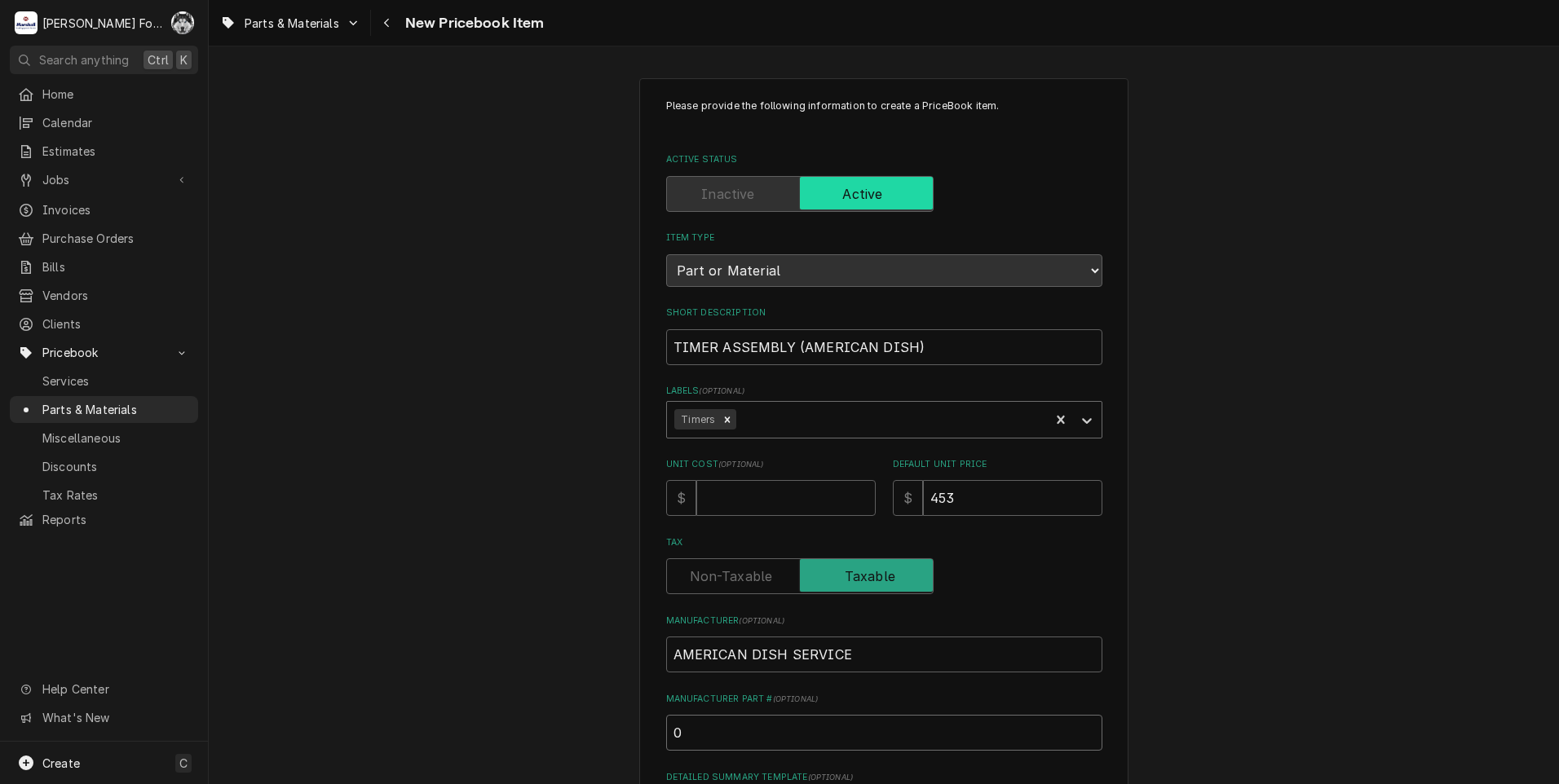
type textarea "x"
type input "09"
type textarea "x"
type input "091"
type textarea "x"
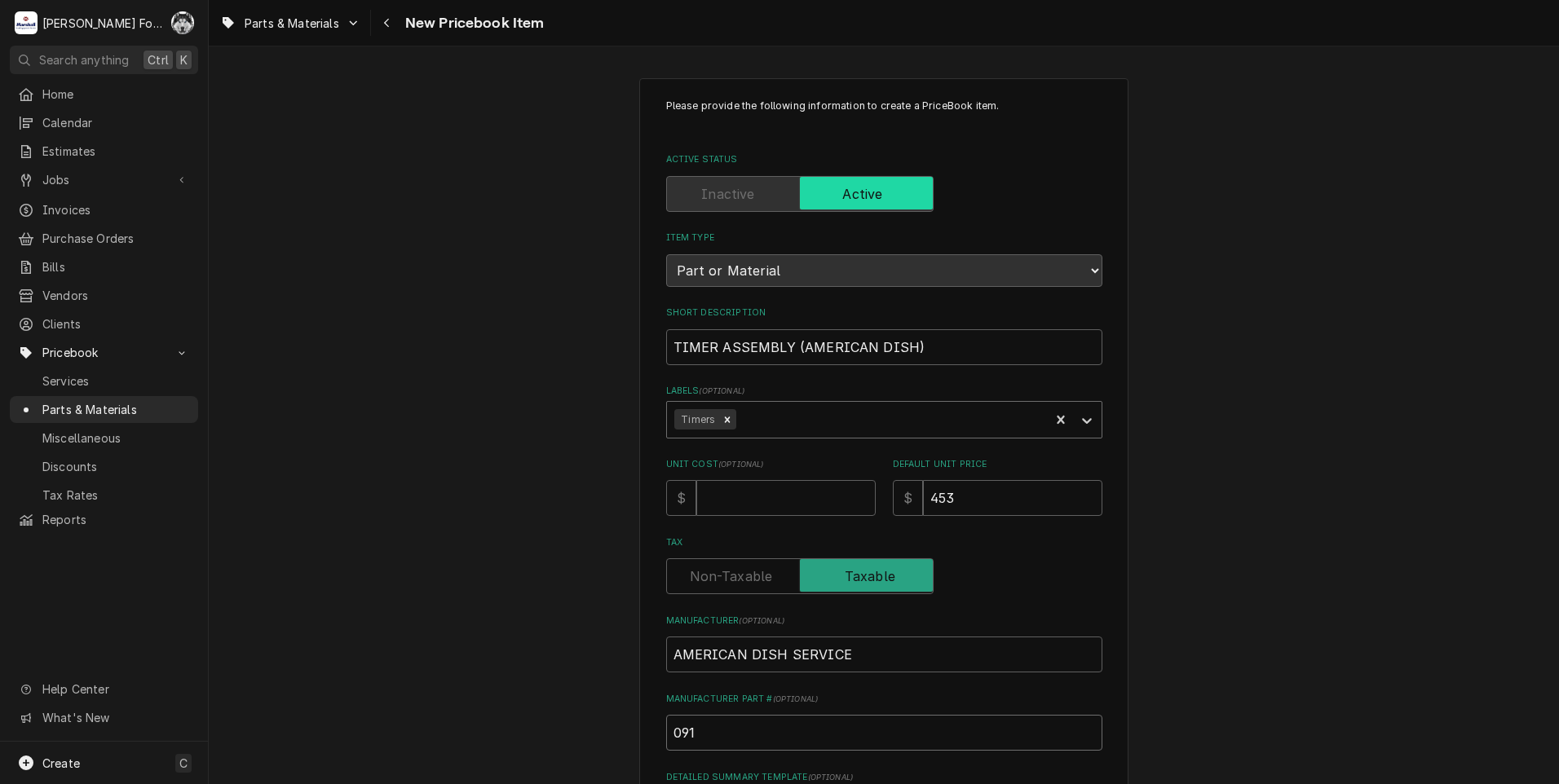
type input "091-"
type textarea "x"
type input "091-3"
type textarea "x"
type input "091-30"
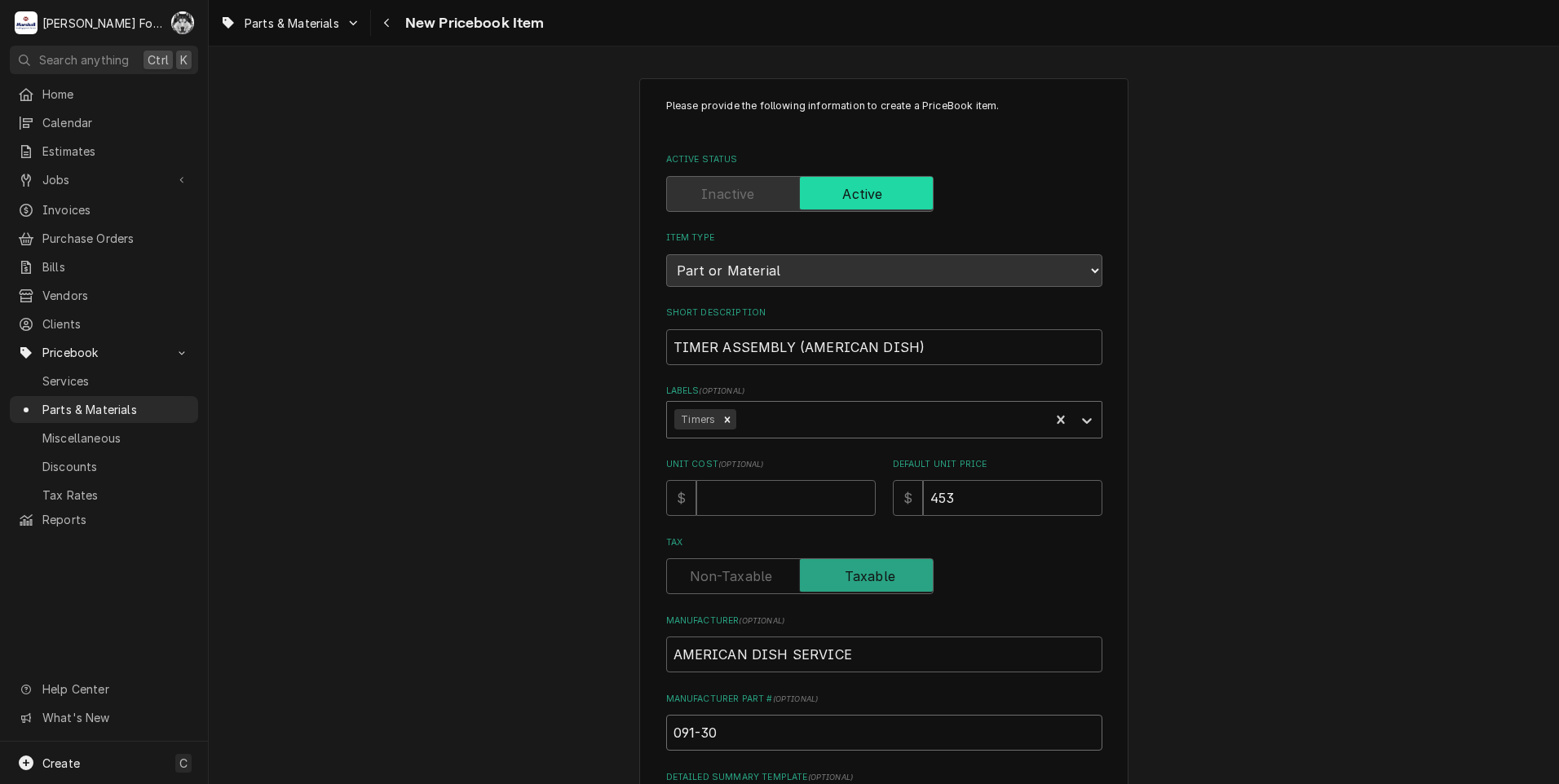
type textarea "x"
type input "091-300"
type textarea "x"
type input "091-3005"
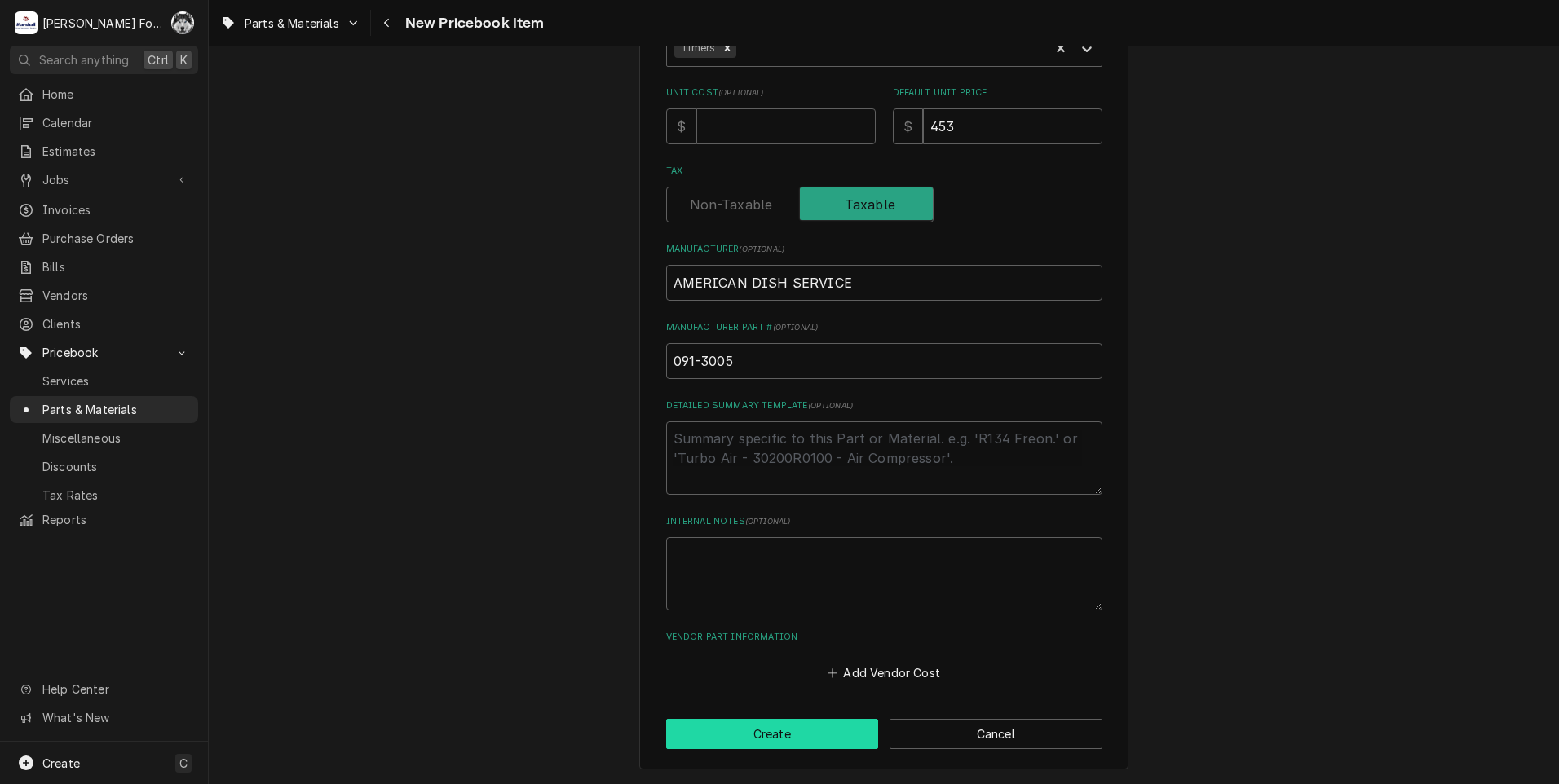
click at [765, 731] on button "Create" at bounding box center [773, 733] width 213 height 30
type textarea "x"
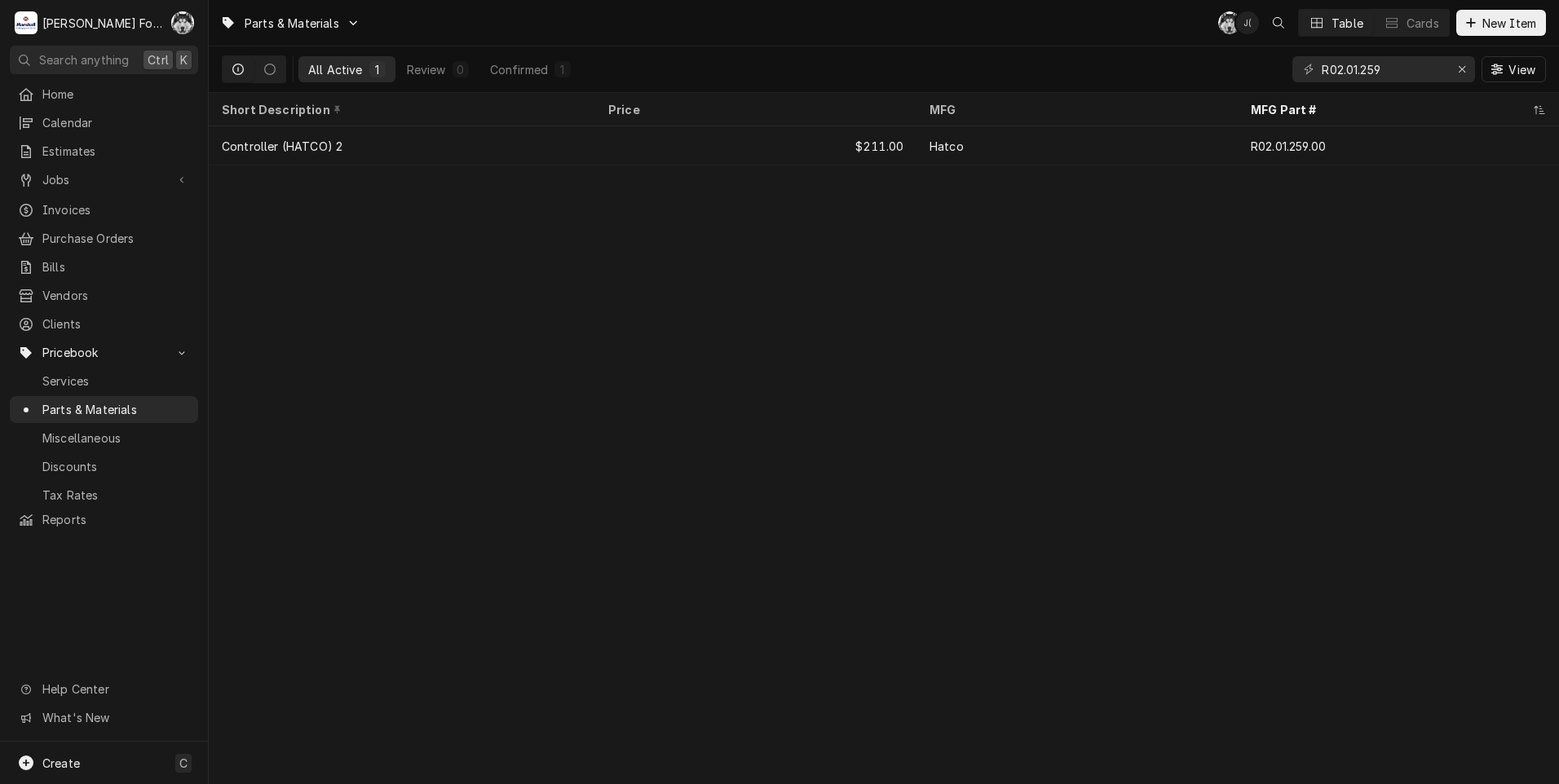
drag, startPoint x: 662, startPoint y: 16, endPoint x: 652, endPoint y: 15, distance: 10.0
click at [658, 16] on div "Parts & Materials C( J( Table Cards New Item" at bounding box center [884, 23] width 1350 height 46
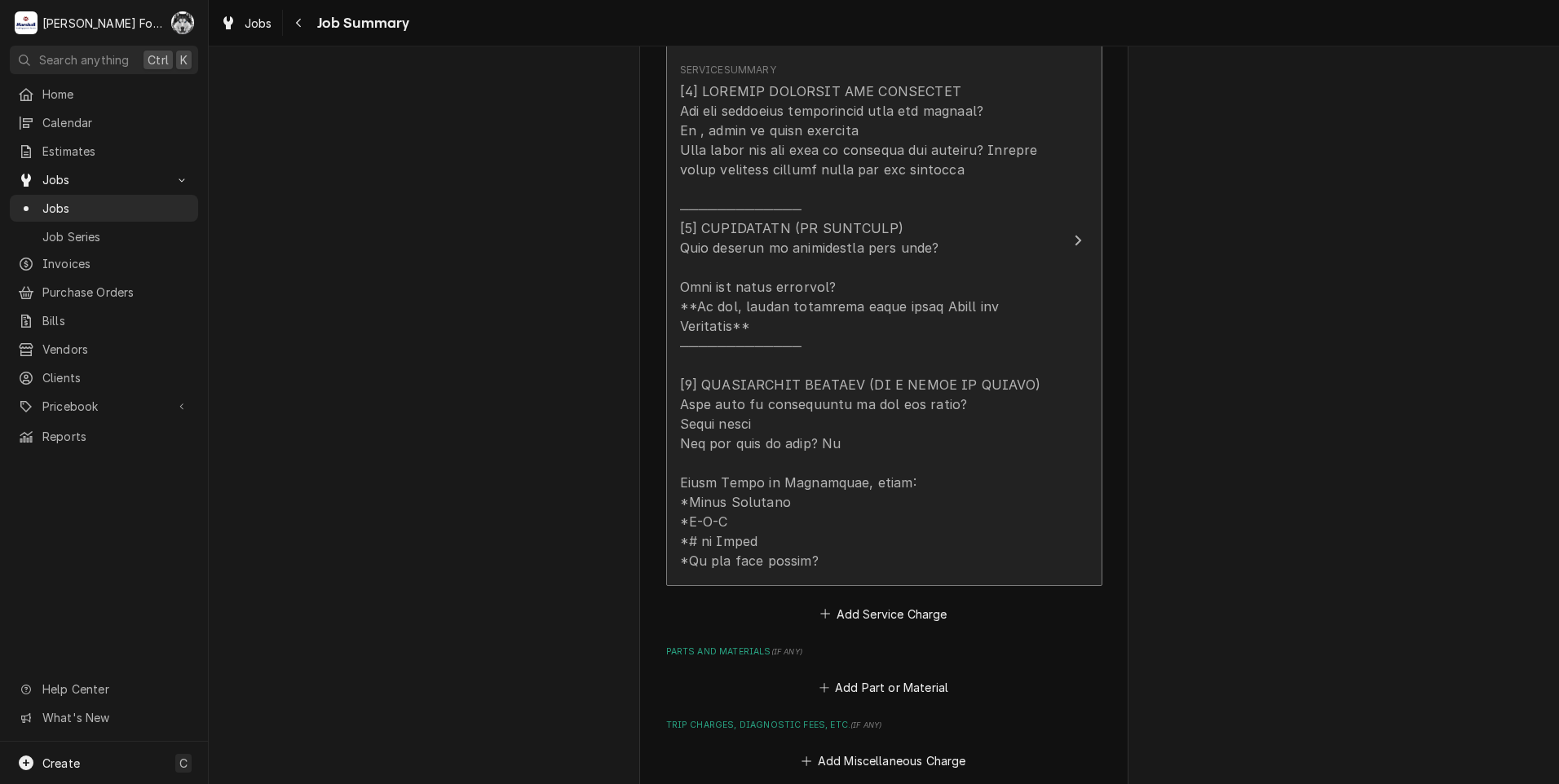
scroll to position [652, 0]
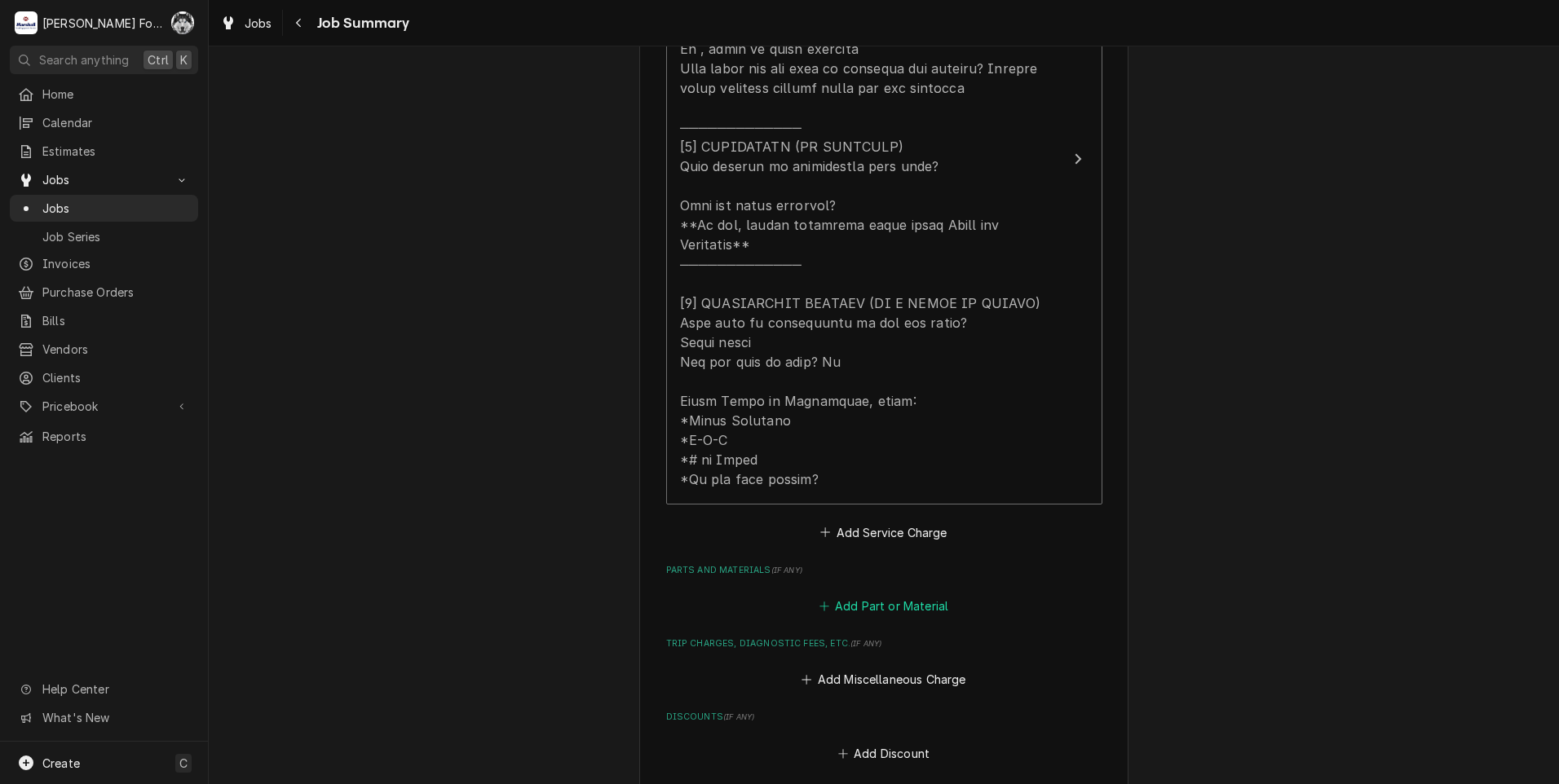
click at [858, 595] on button "Add Part or Material" at bounding box center [883, 606] width 134 height 23
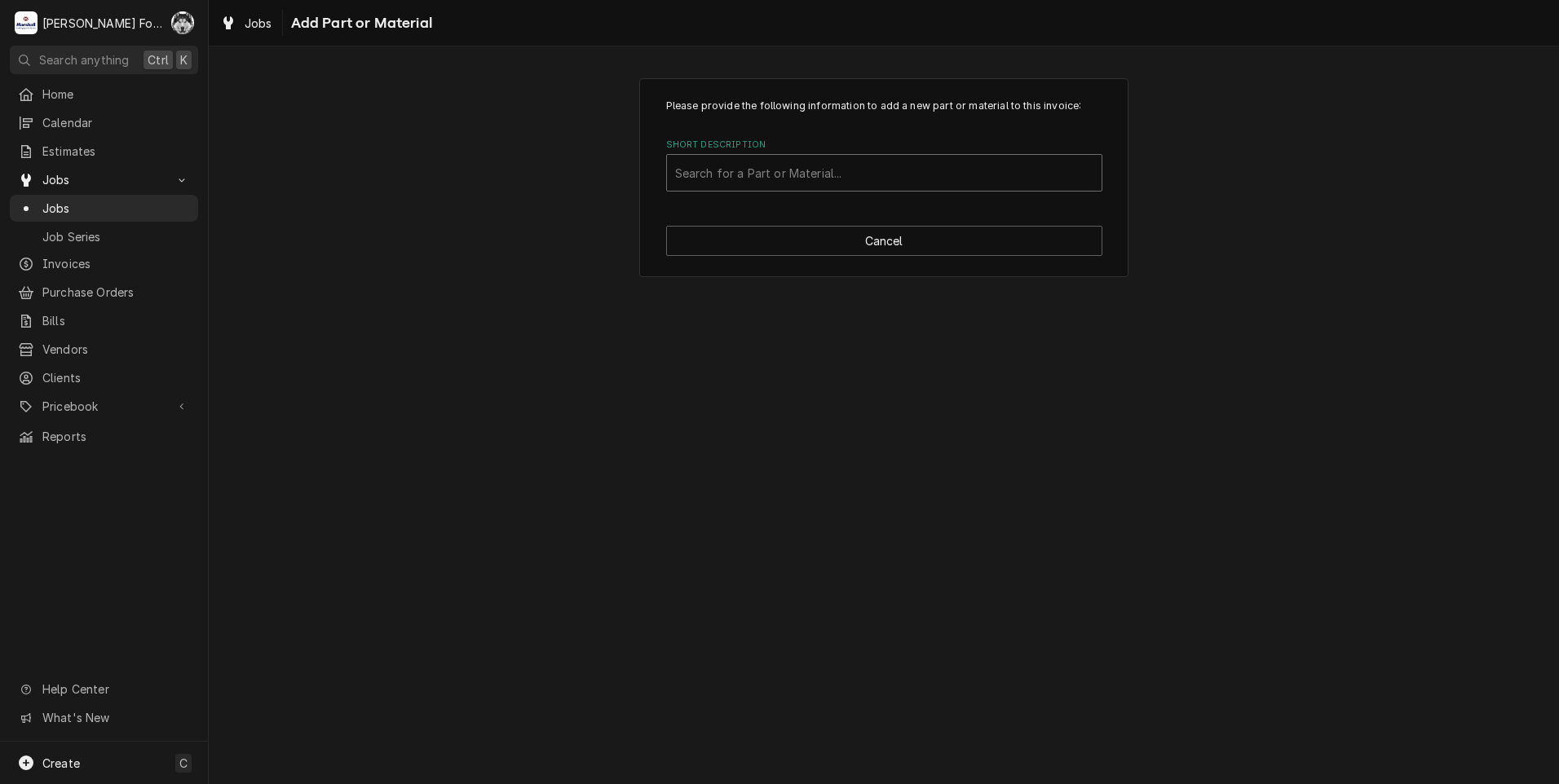
click at [819, 161] on div "Short Description" at bounding box center [884, 172] width 418 height 29
type input "091-3005"
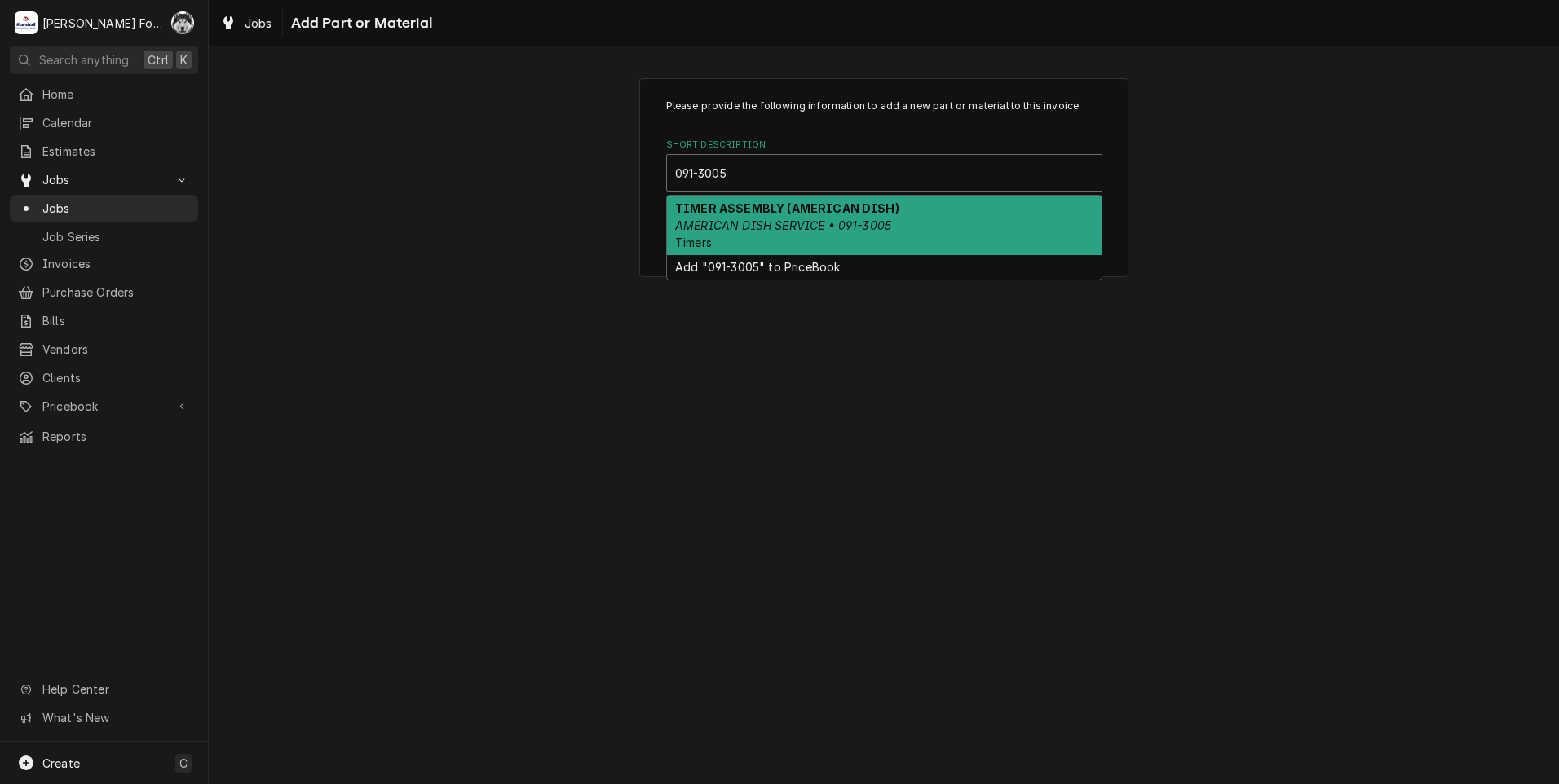
click at [759, 227] on em "AMERICAN DISH SERVICE • 091-3005" at bounding box center [782, 225] width 216 height 14
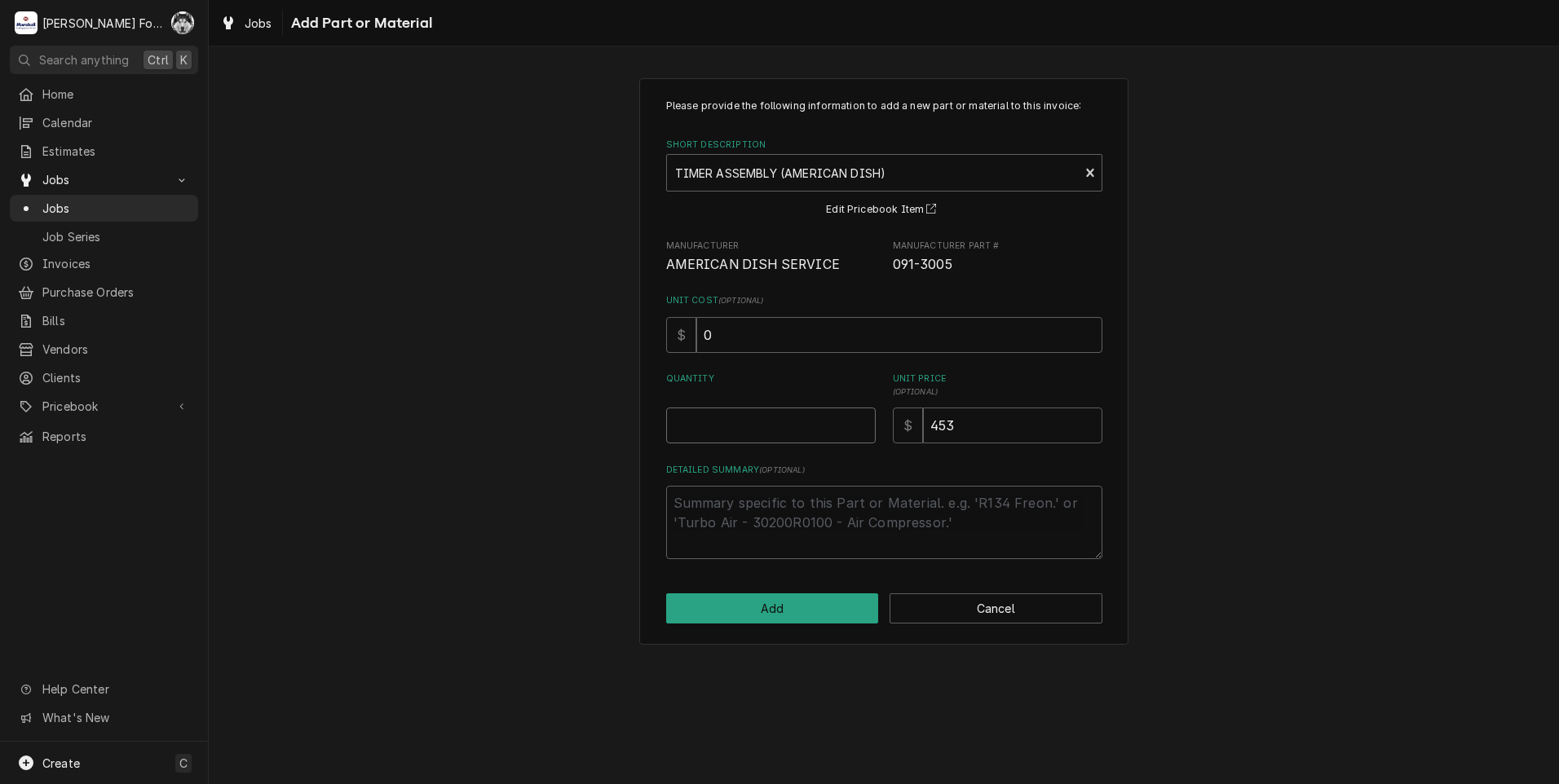
type textarea "x"
type input "0.5"
click at [861, 417] on input "0.5" at bounding box center [771, 425] width 209 height 36
type textarea "x"
type input "1"
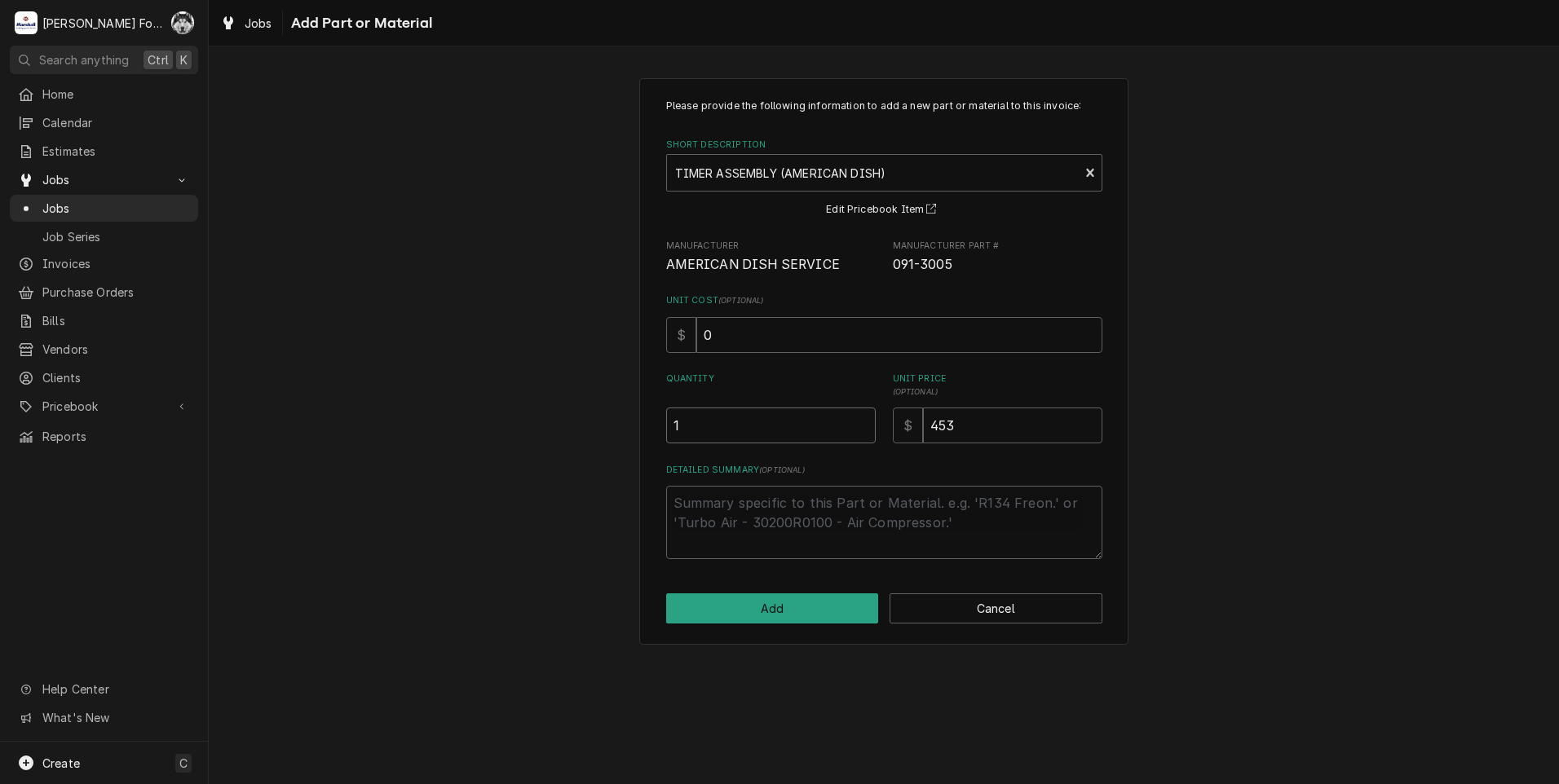
click at [861, 417] on input "1" at bounding box center [771, 425] width 209 height 36
click at [777, 607] on button "Add" at bounding box center [773, 608] width 213 height 30
type textarea "x"
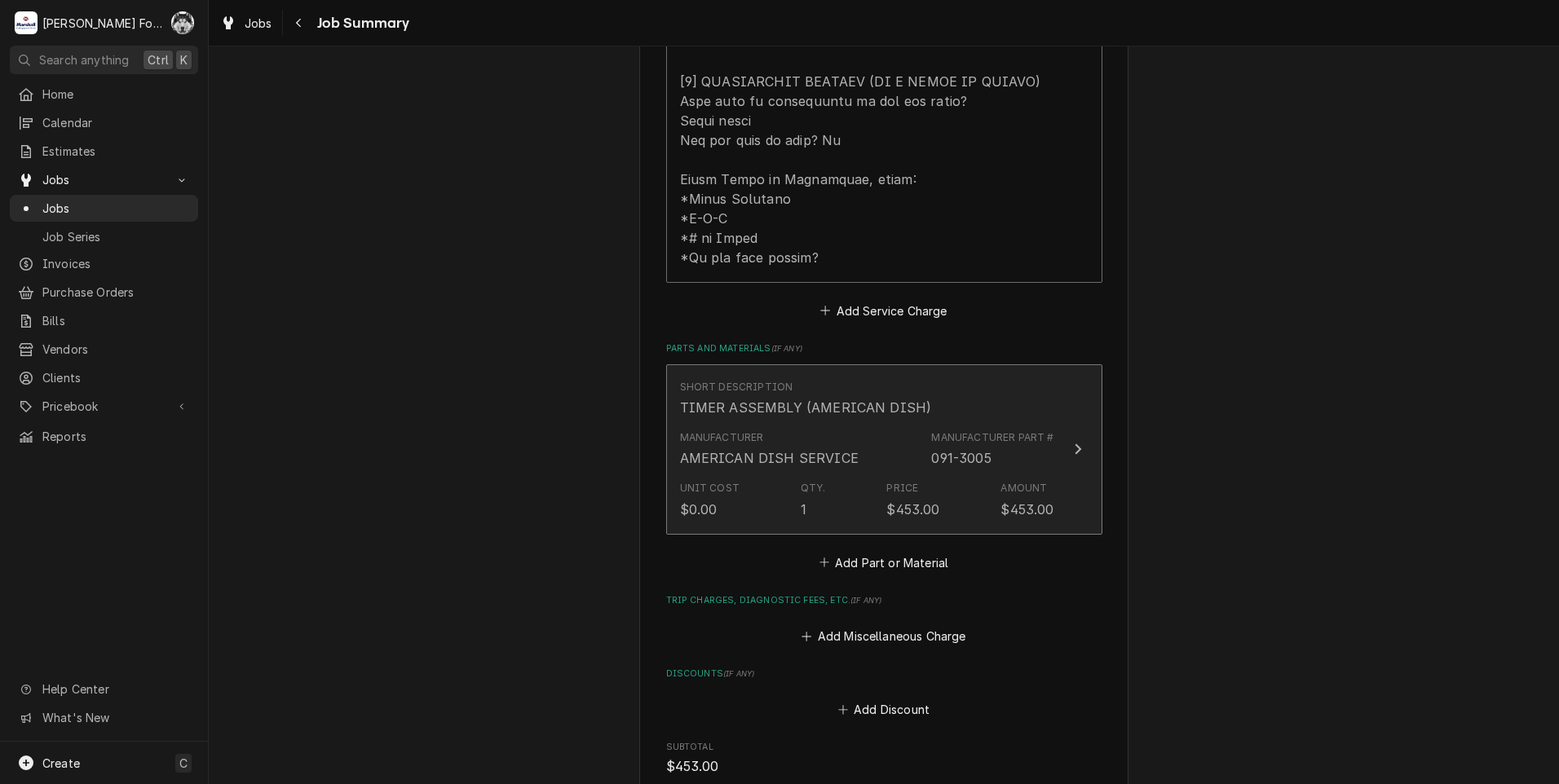
scroll to position [896, 0]
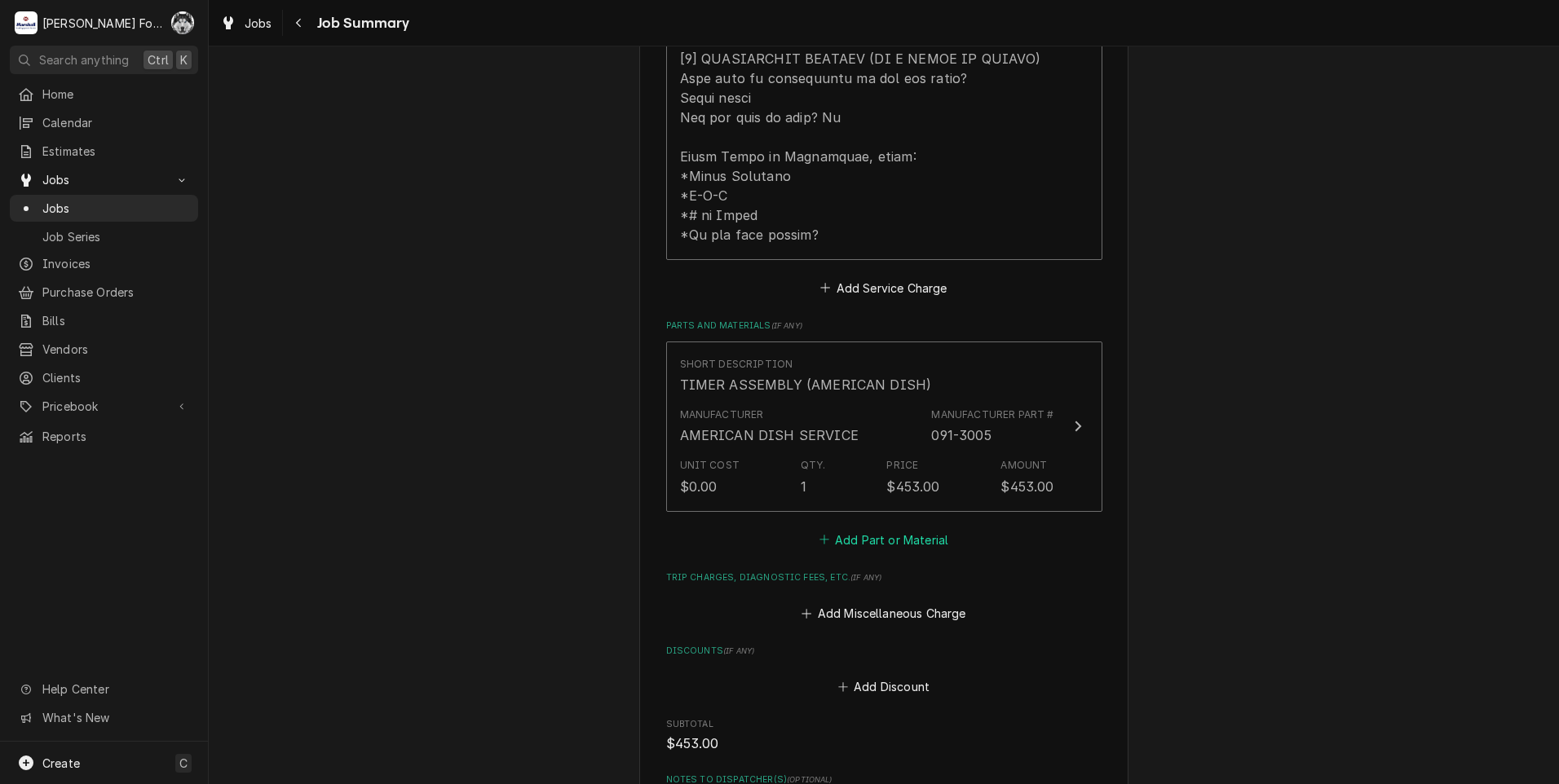
click at [863, 528] on button "Add Part or Material" at bounding box center [883, 539] width 134 height 23
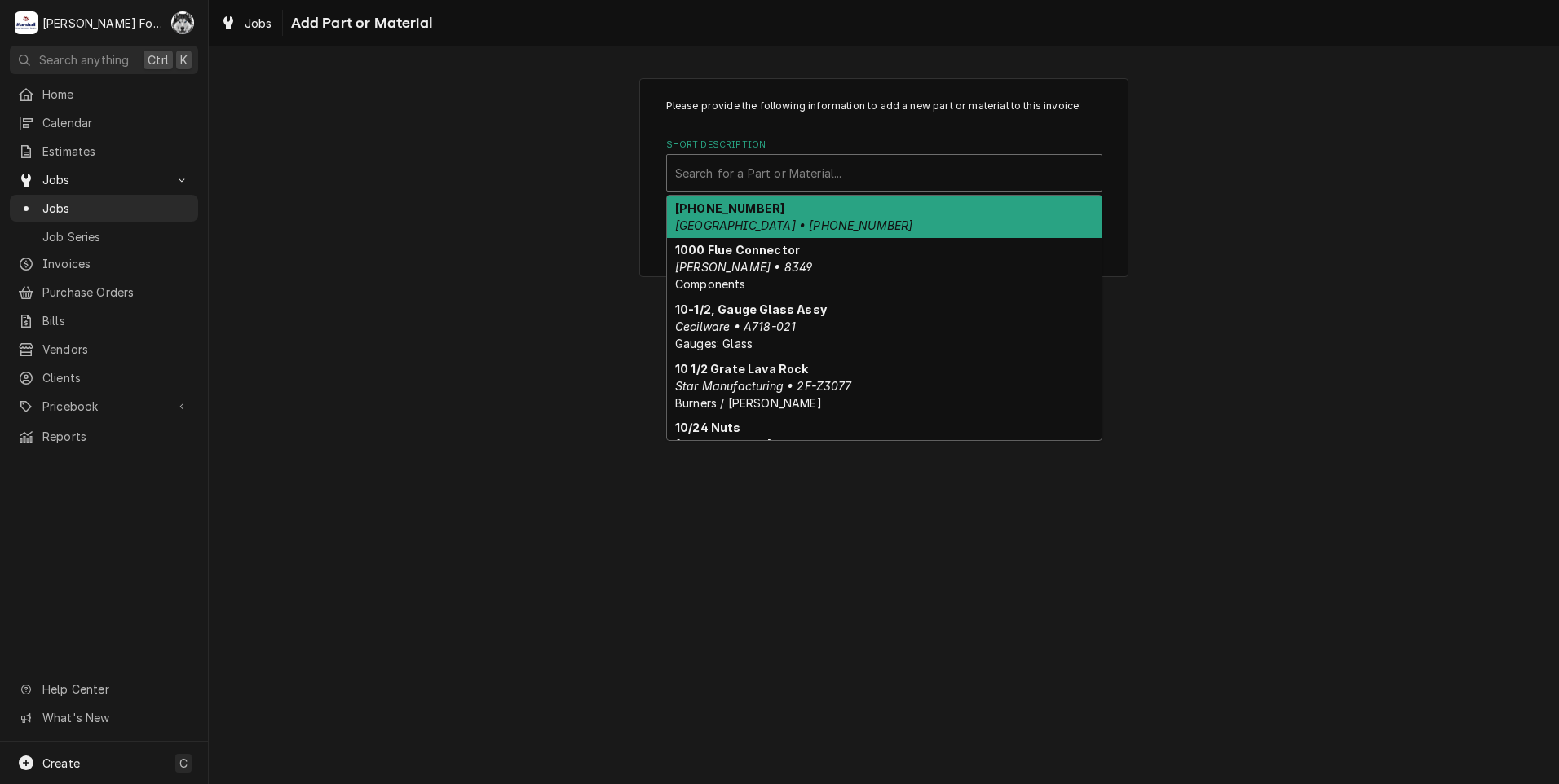
click at [871, 164] on div "Short Description" at bounding box center [884, 172] width 418 height 29
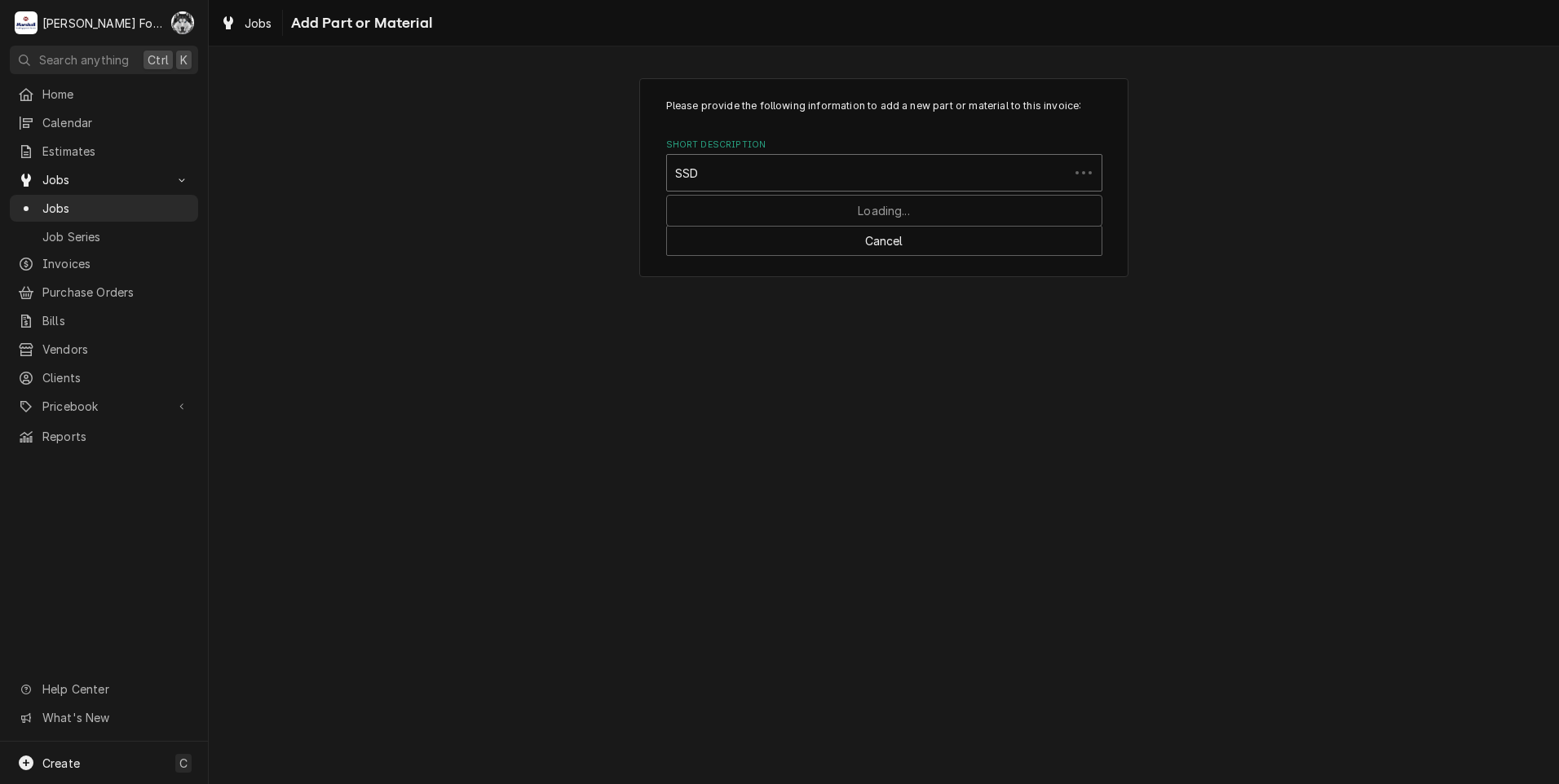
type input "SSDT"
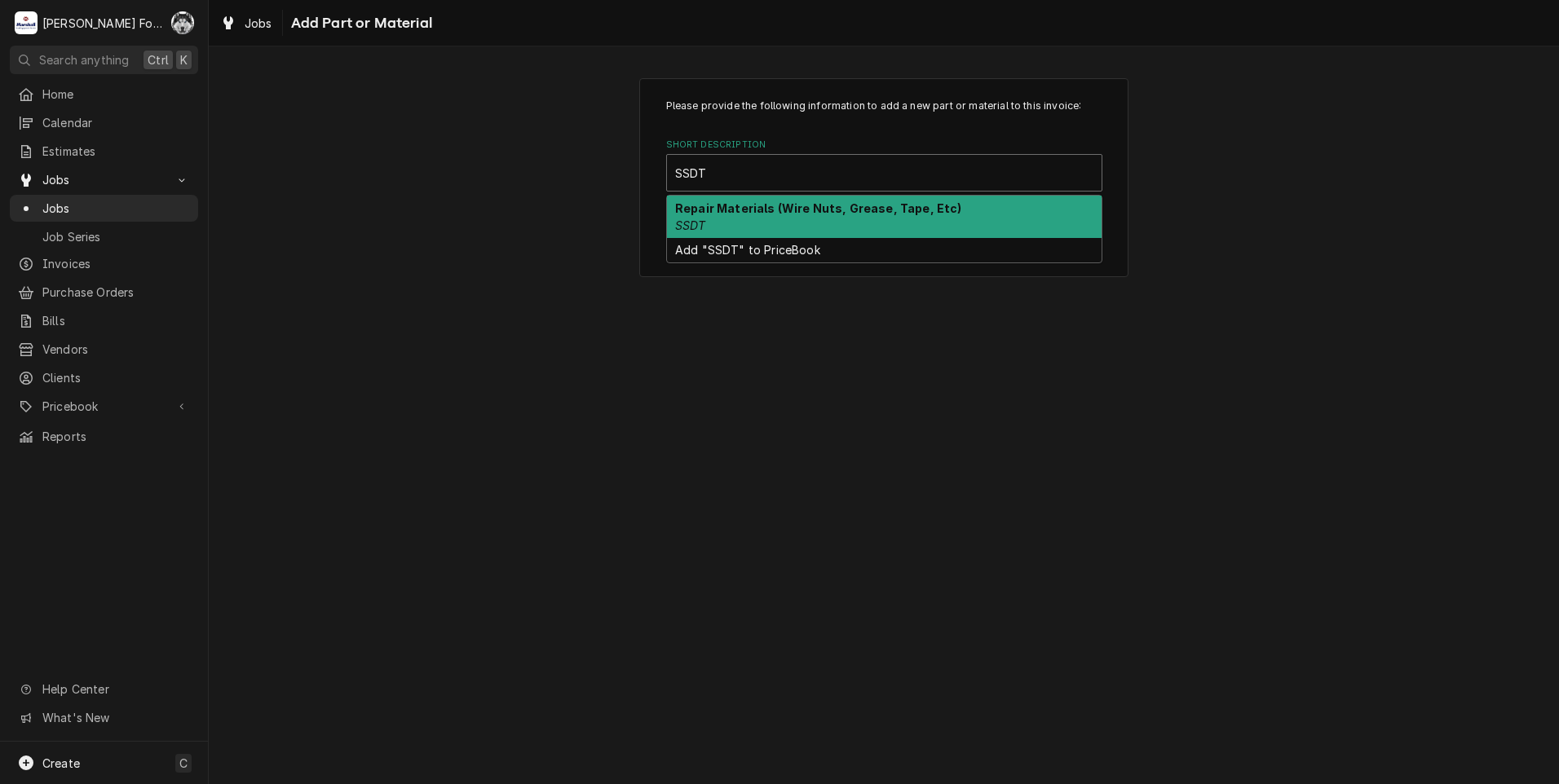
click at [779, 229] on div "Repair Materials (Wire Nuts, Grease, Tape, Etc) SSDT" at bounding box center [884, 217] width 434 height 43
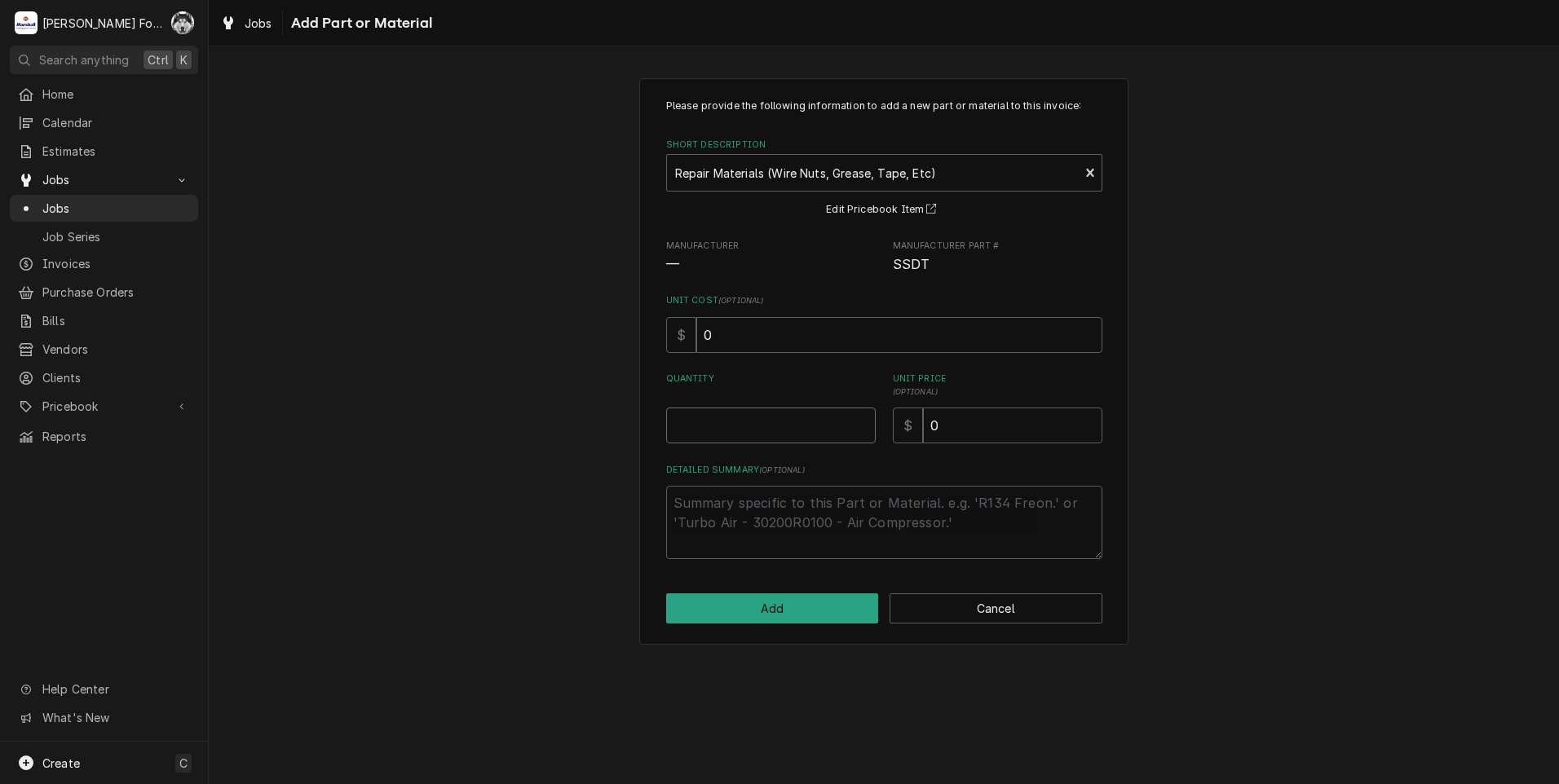
type textarea "x"
type input "0.5"
click at [862, 420] on input "0.5" at bounding box center [771, 425] width 209 height 36
type textarea "x"
type input "1"
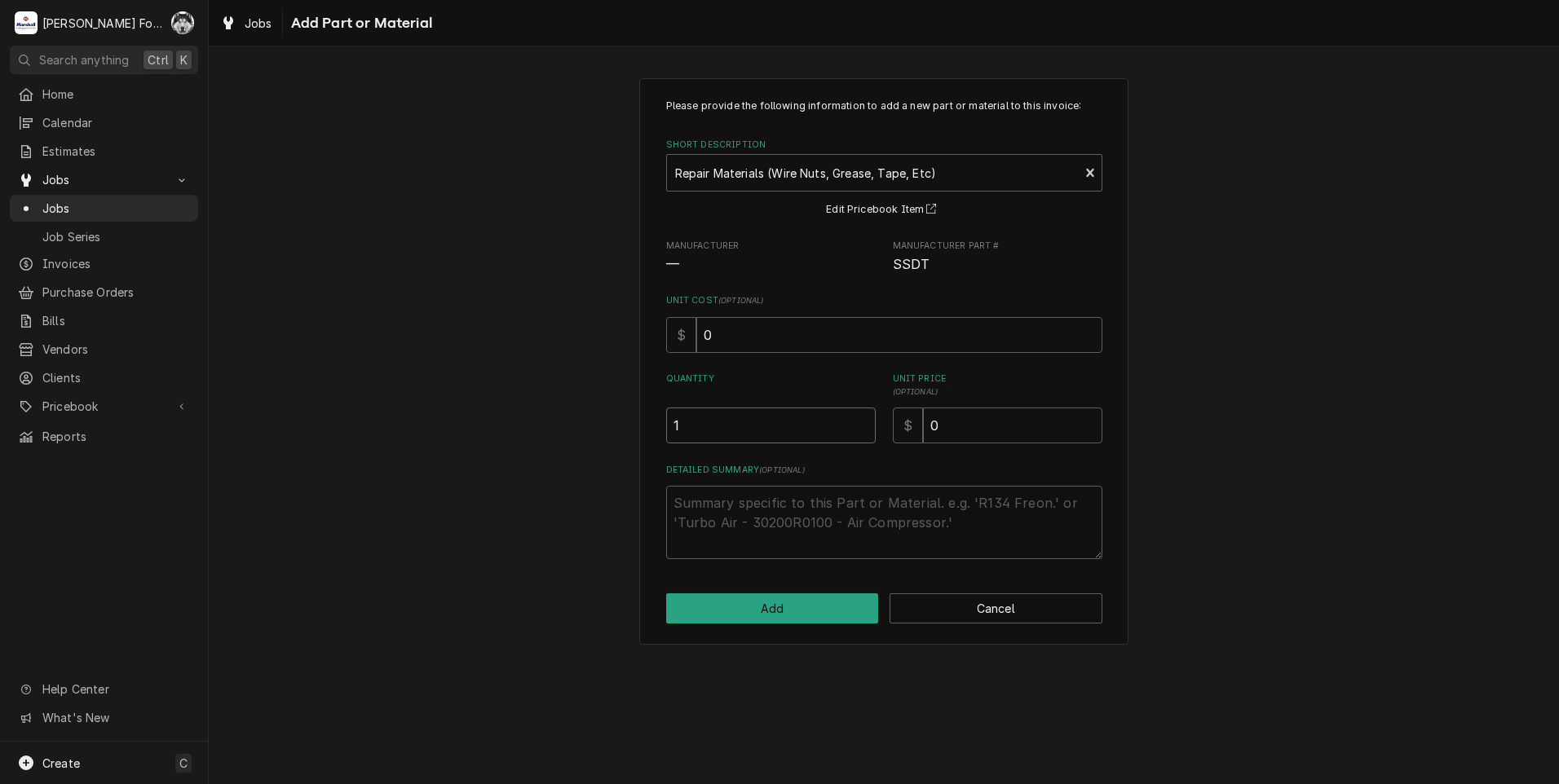
click at [862, 420] on input "1" at bounding box center [771, 425] width 209 height 36
drag, startPoint x: 912, startPoint y: 452, endPoint x: 900, endPoint y: 452, distance: 12.0
click at [902, 453] on div "Please provide the following information to add a new part or material to this …" at bounding box center [884, 328] width 436 height 461
type textarea "x"
type input "2"
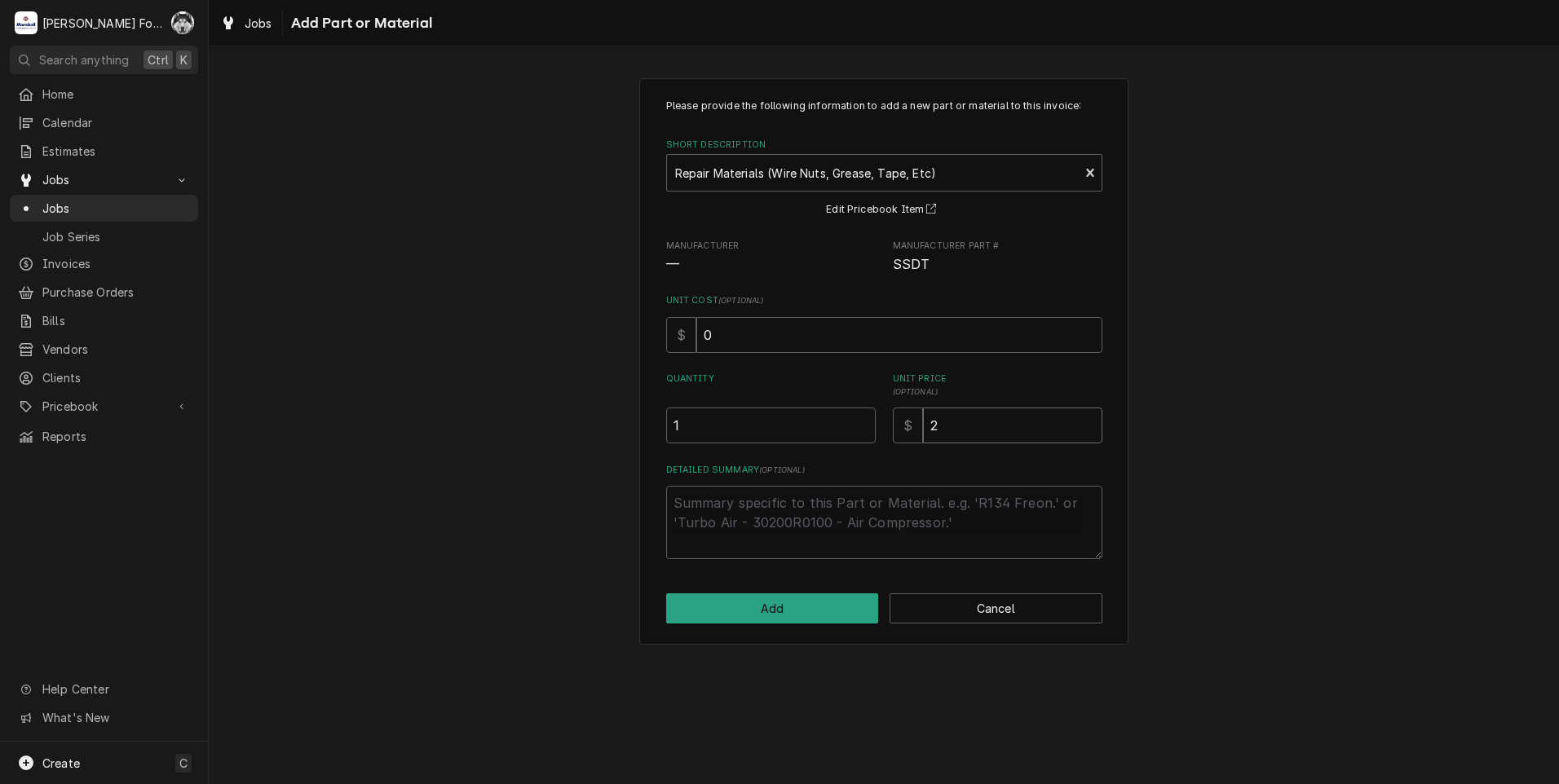
type textarea "x"
type input "20"
type textarea "x"
type input "2"
type textarea "x"
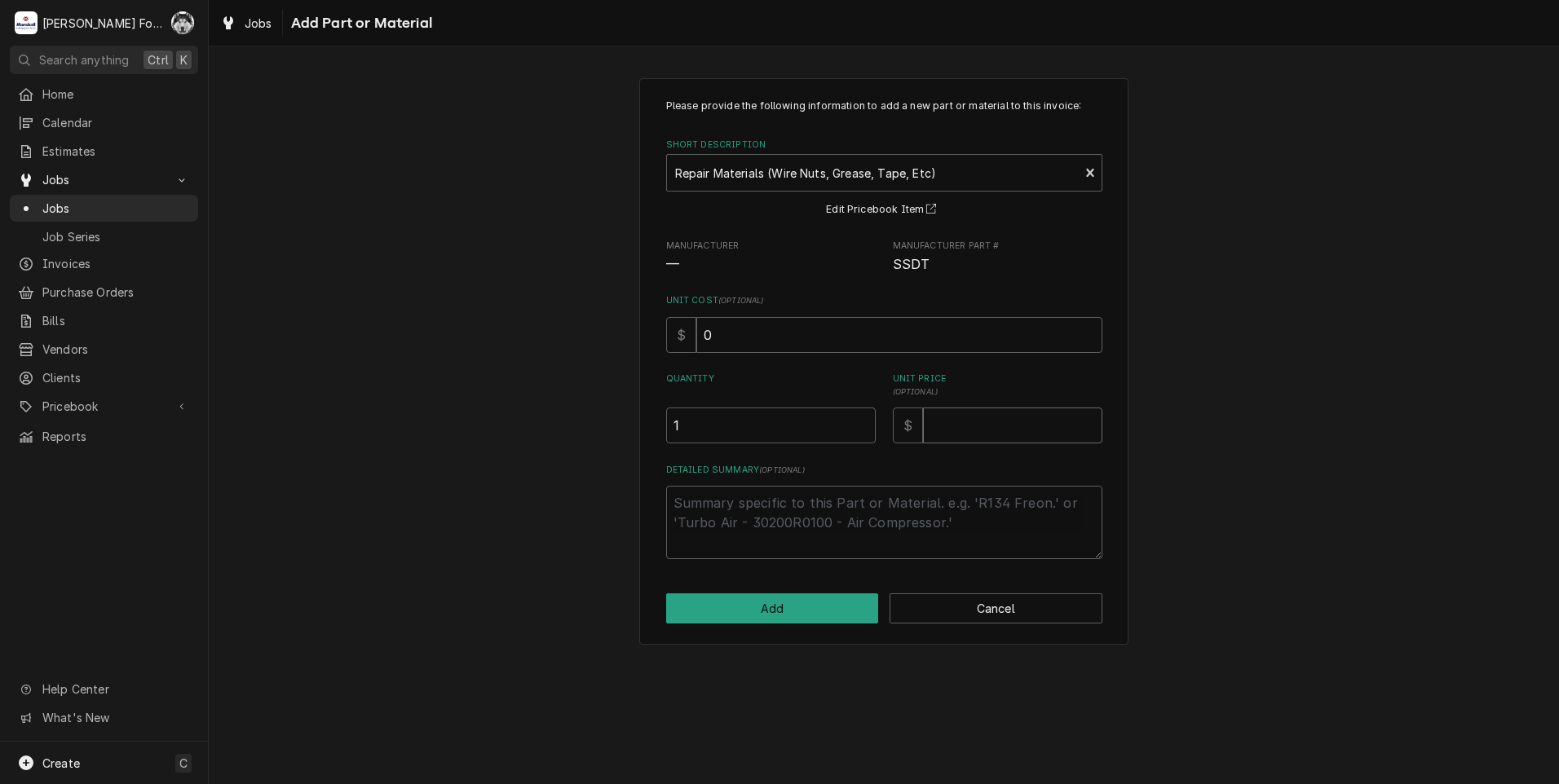
type textarea "x"
type input "1"
type textarea "x"
type input "10"
click at [748, 615] on button "Add" at bounding box center [773, 608] width 213 height 30
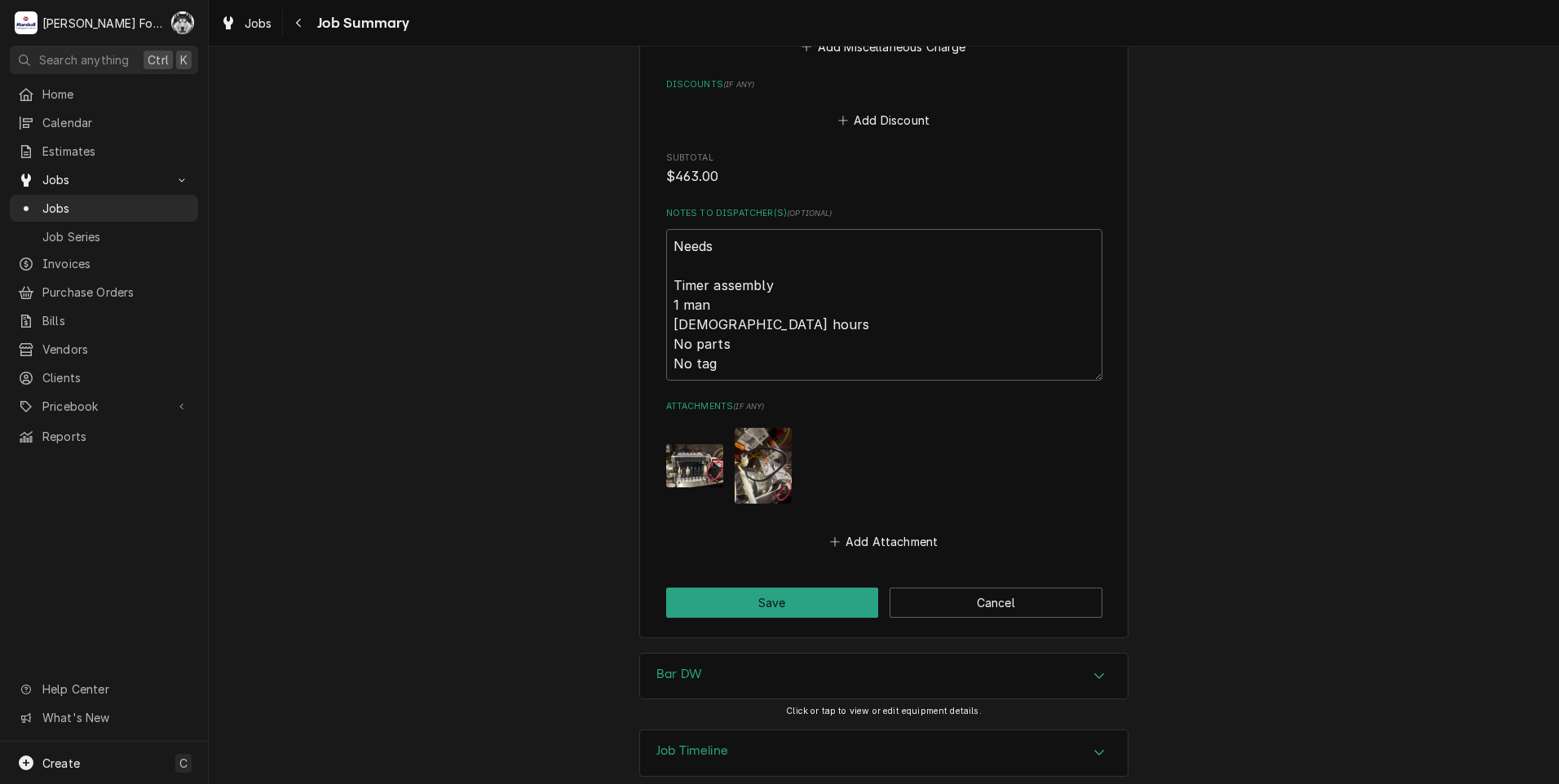
scroll to position [1644, 0]
click at [758, 585] on button "Save" at bounding box center [773, 600] width 213 height 30
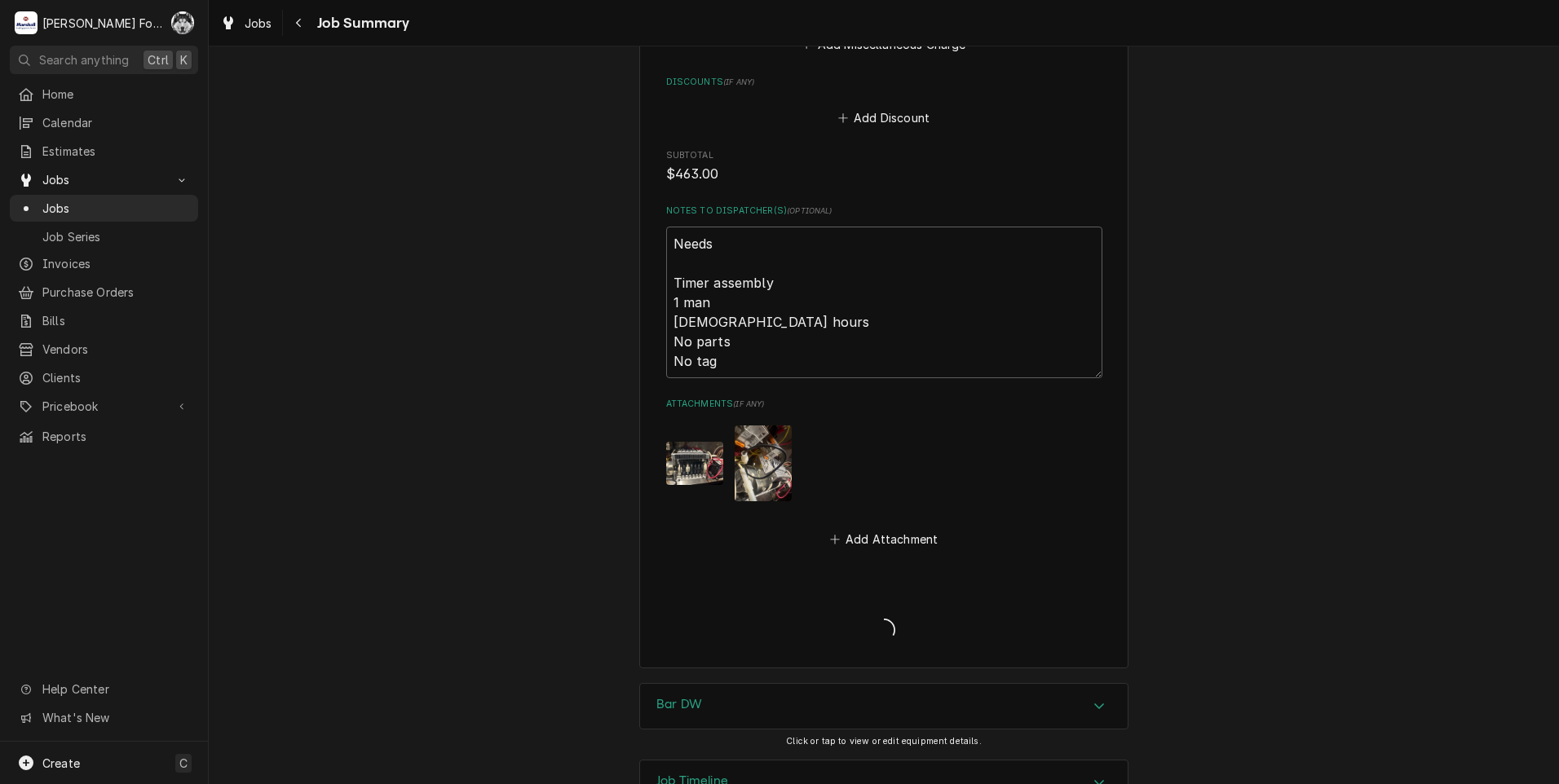
type textarea "x"
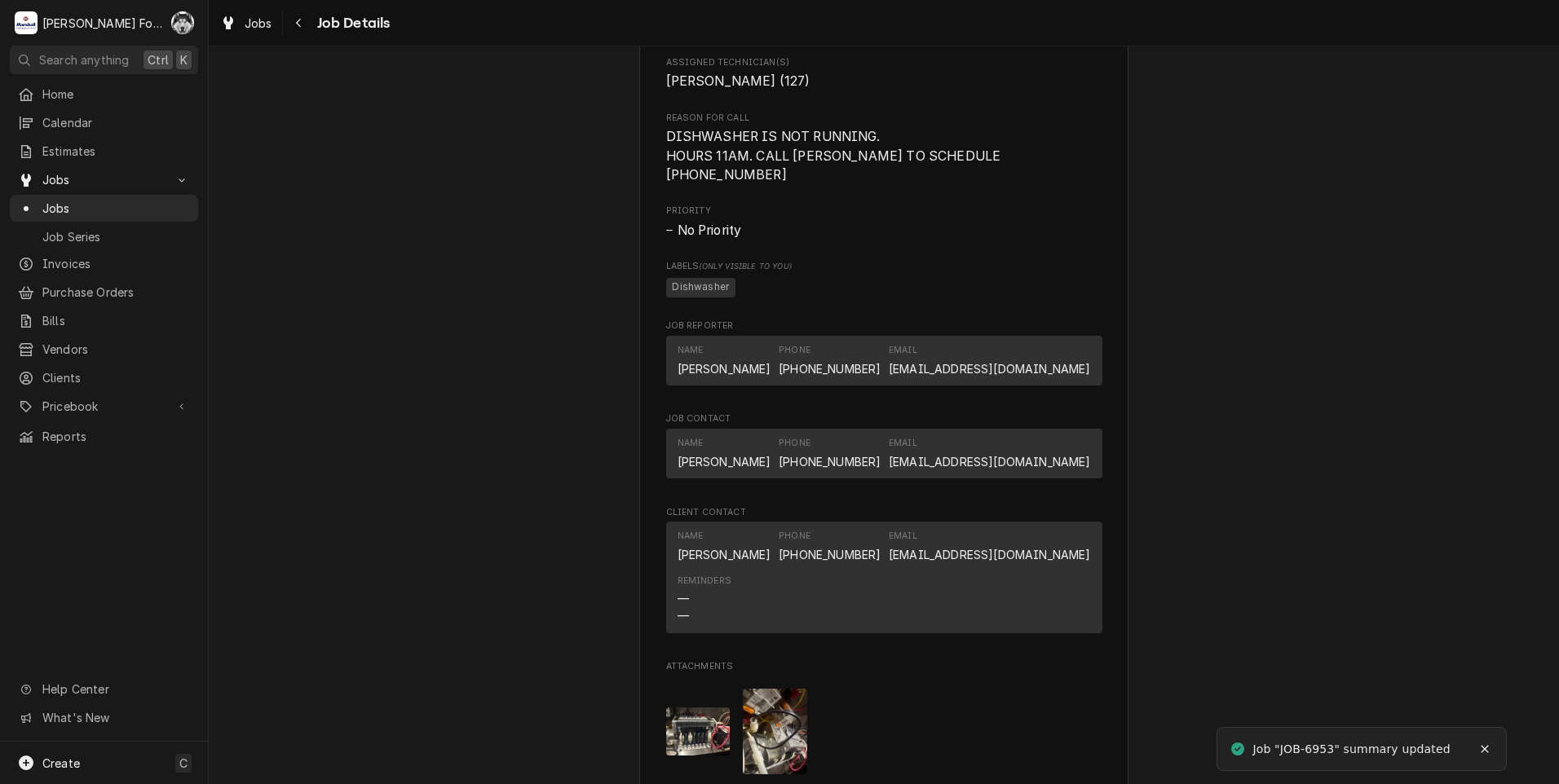
scroll to position [1801, 0]
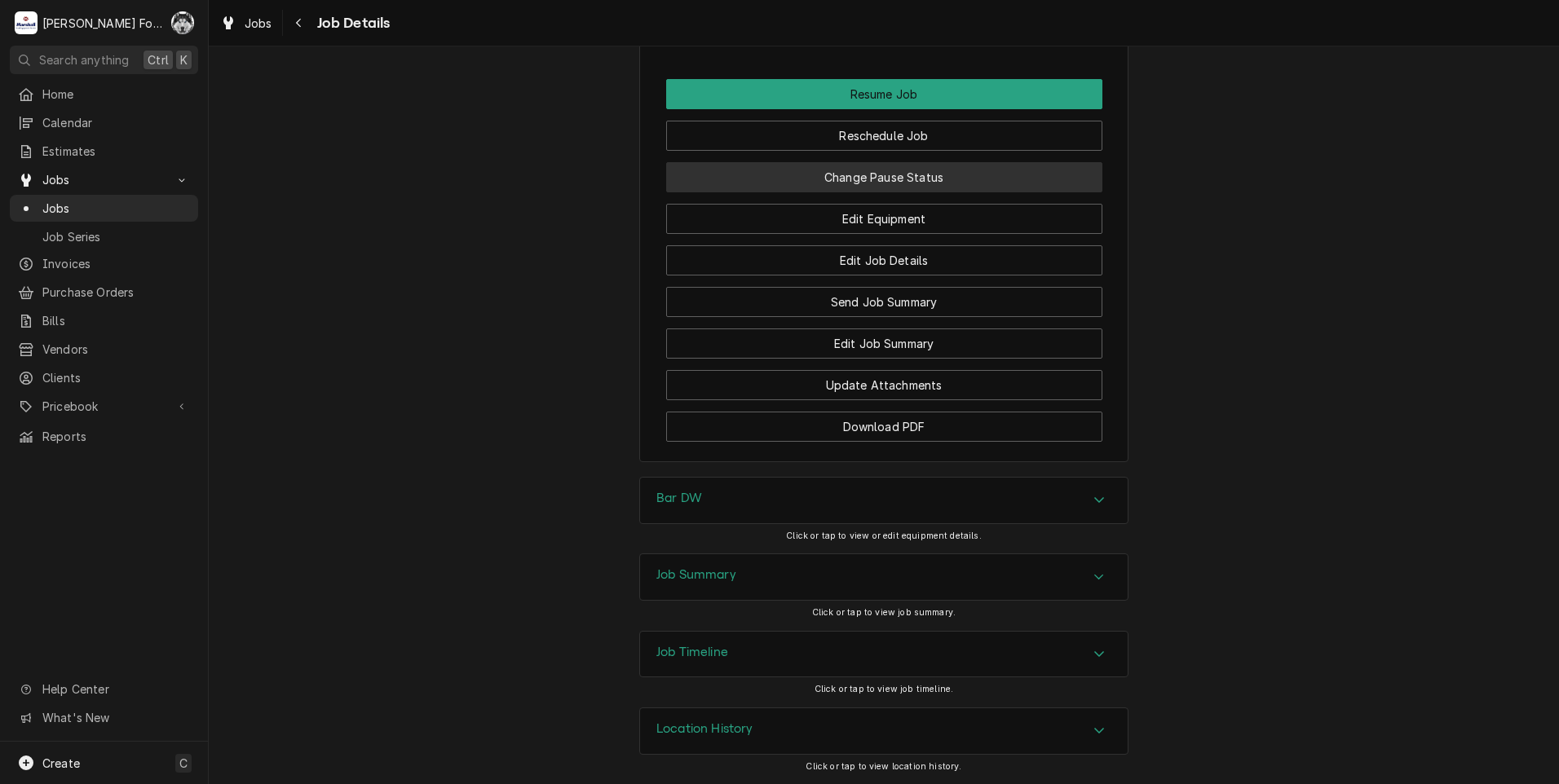
click at [862, 172] on button "Change Pause Status" at bounding box center [884, 177] width 436 height 30
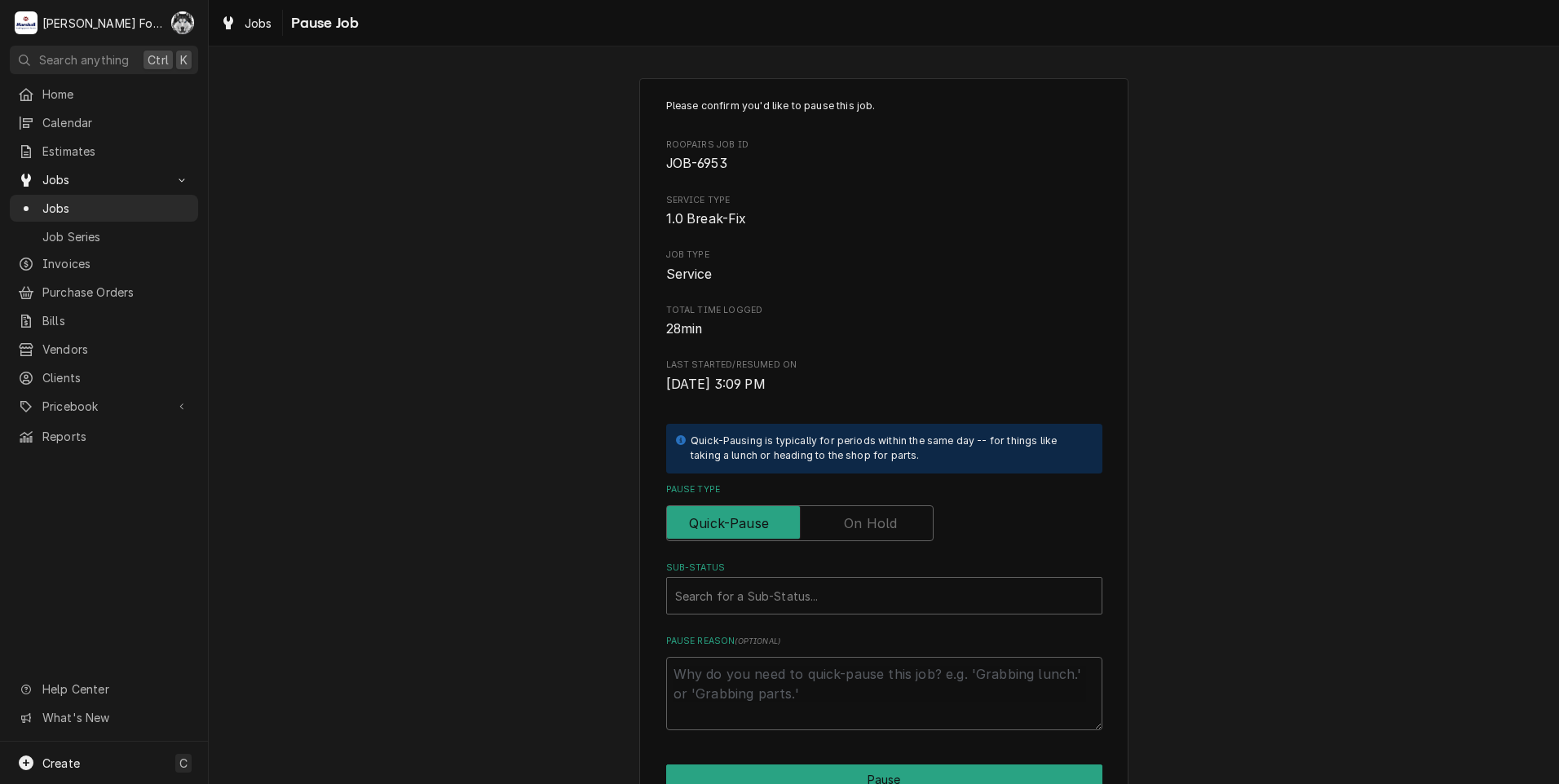
click at [839, 523] on label "Pause Type" at bounding box center [799, 523] width 268 height 36
click at [839, 523] on input "Pause Type" at bounding box center [799, 523] width 253 height 36
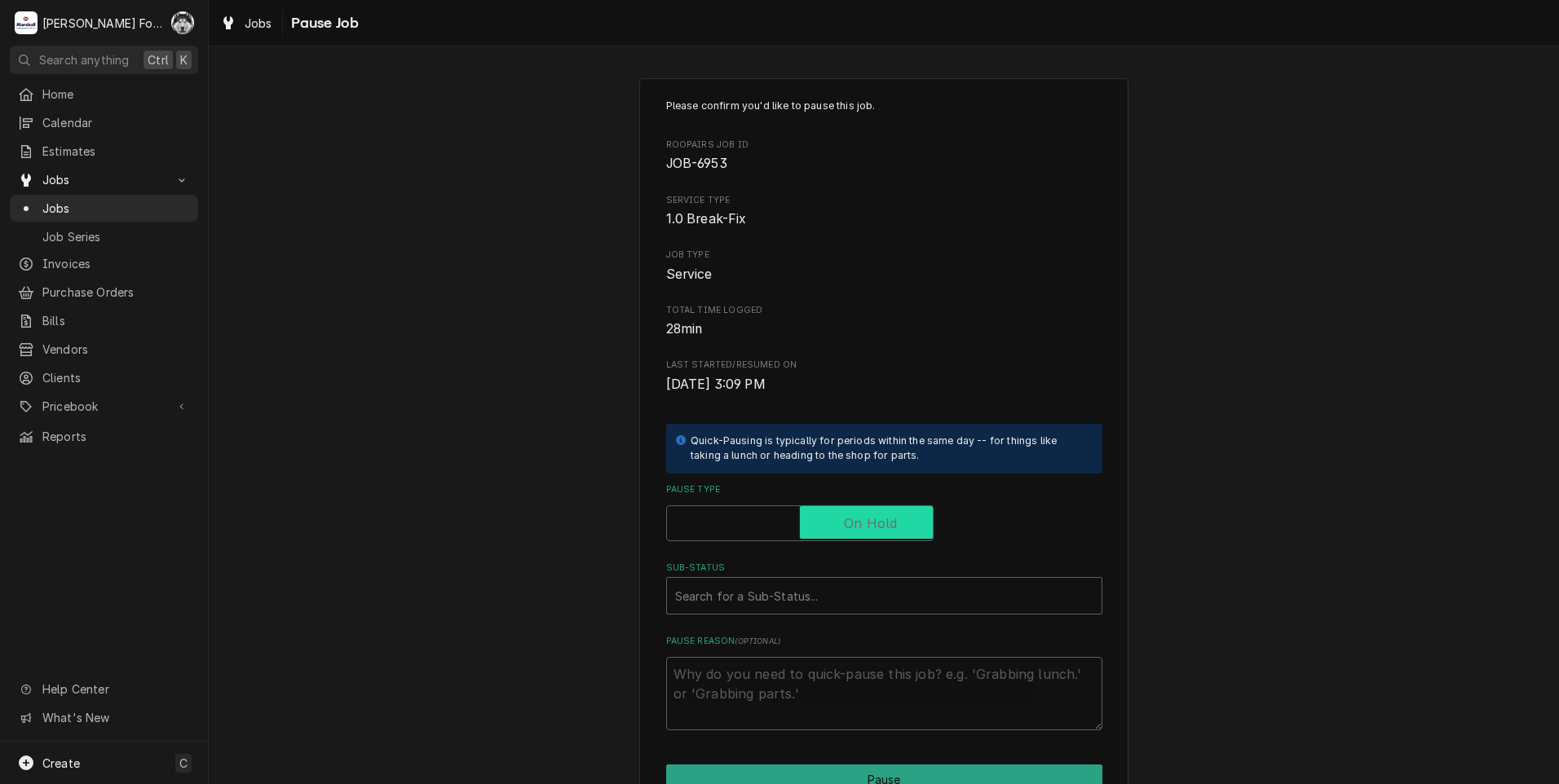
checkbox input "true"
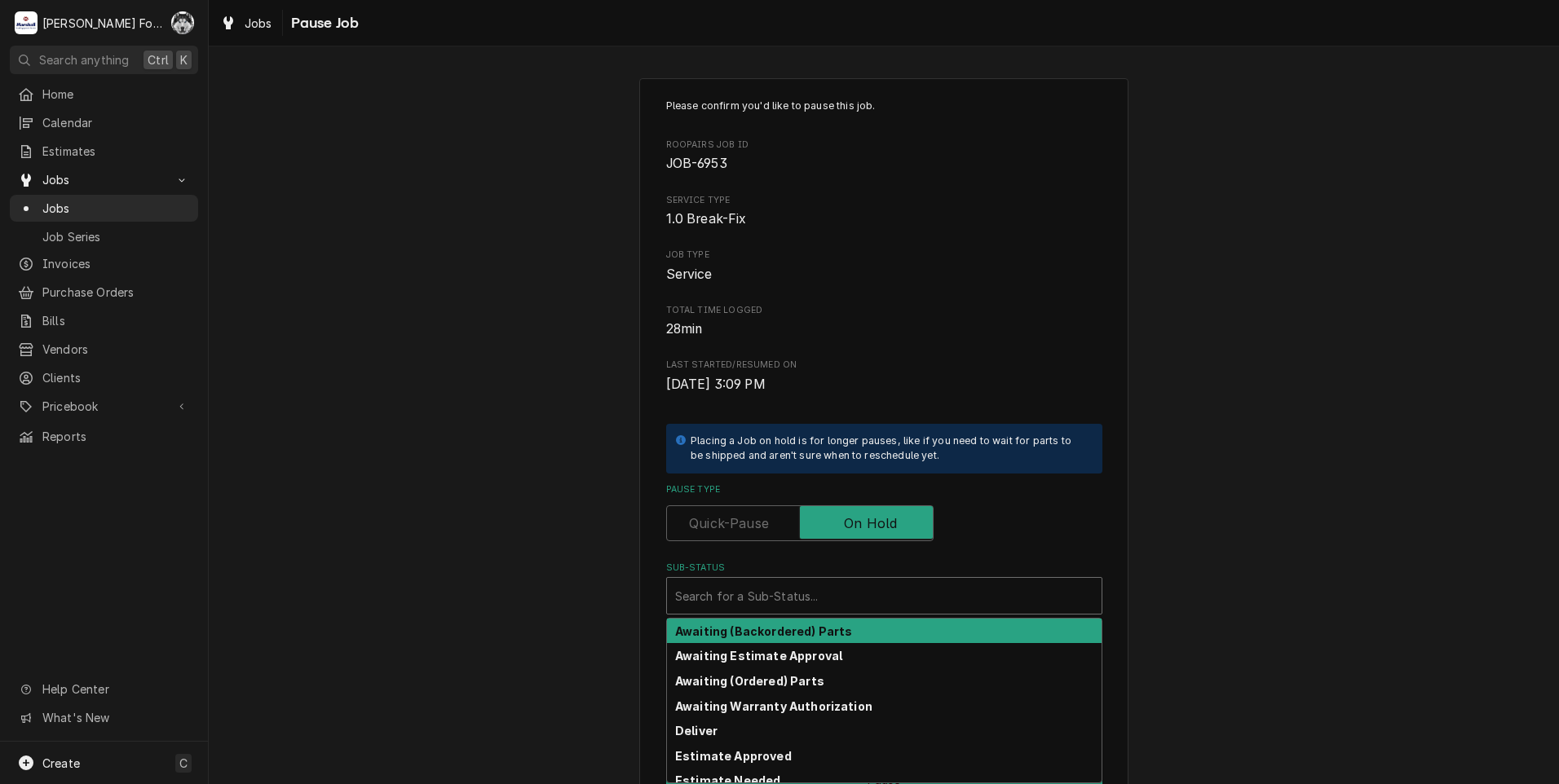
click at [816, 591] on div "Sub-Status" at bounding box center [884, 595] width 418 height 29
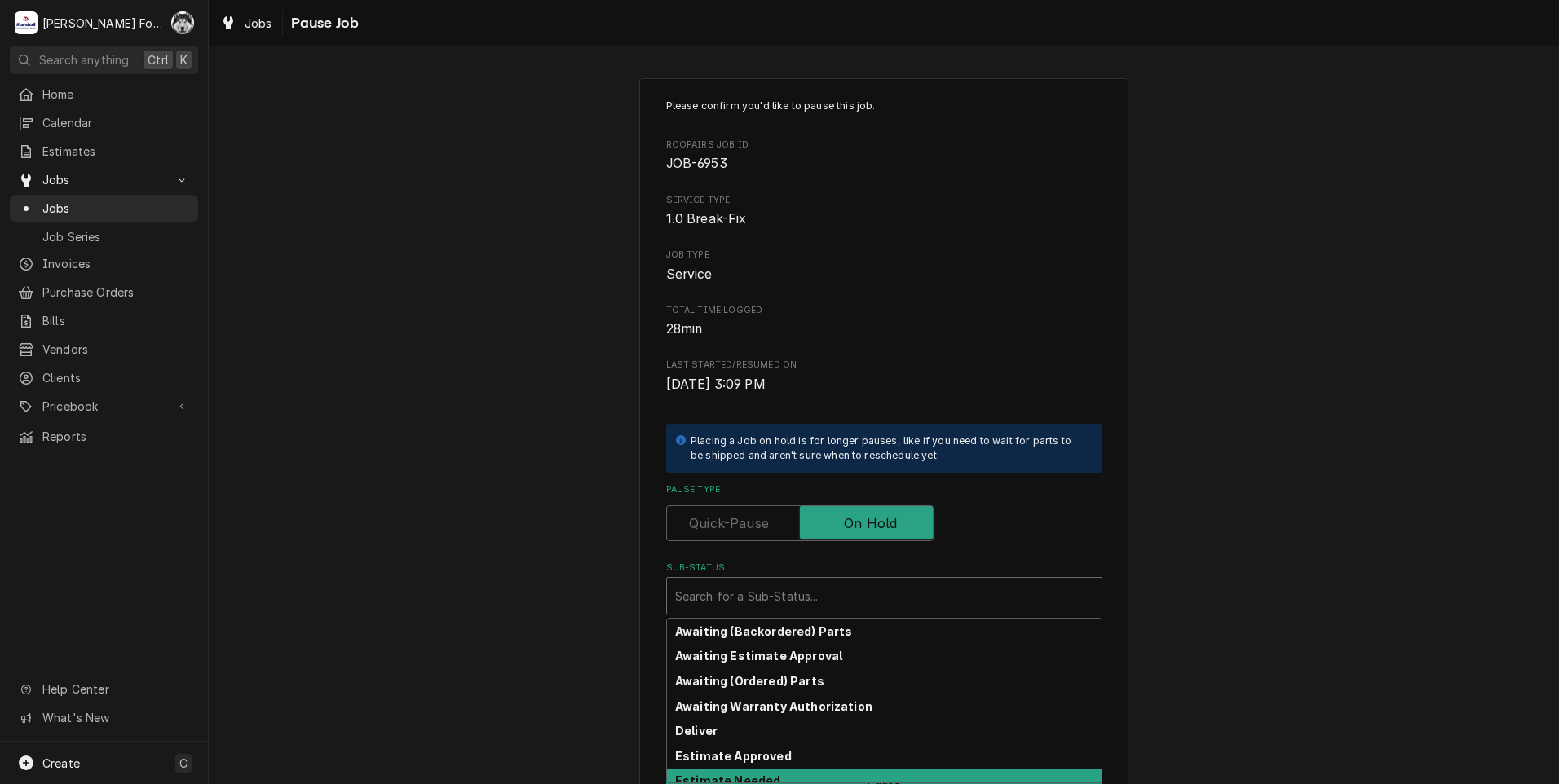
click at [750, 776] on strong "Estimate Needed" at bounding box center [728, 780] width 106 height 14
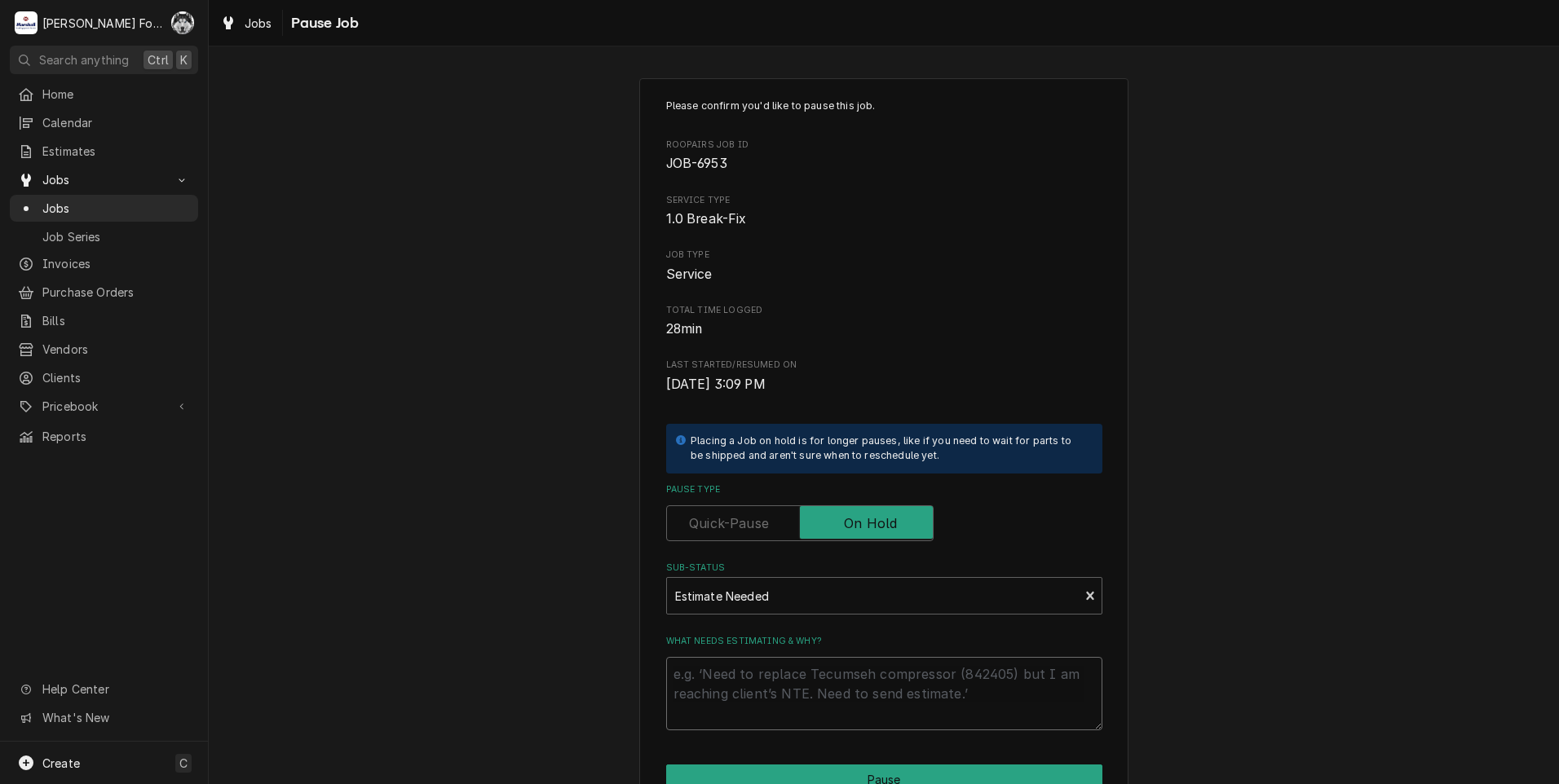
click at [780, 691] on textarea "What needs estimating & why?" at bounding box center [884, 693] width 436 height 74
type textarea "x"
type textarea "P"
type textarea "x"
type textarea "PA"
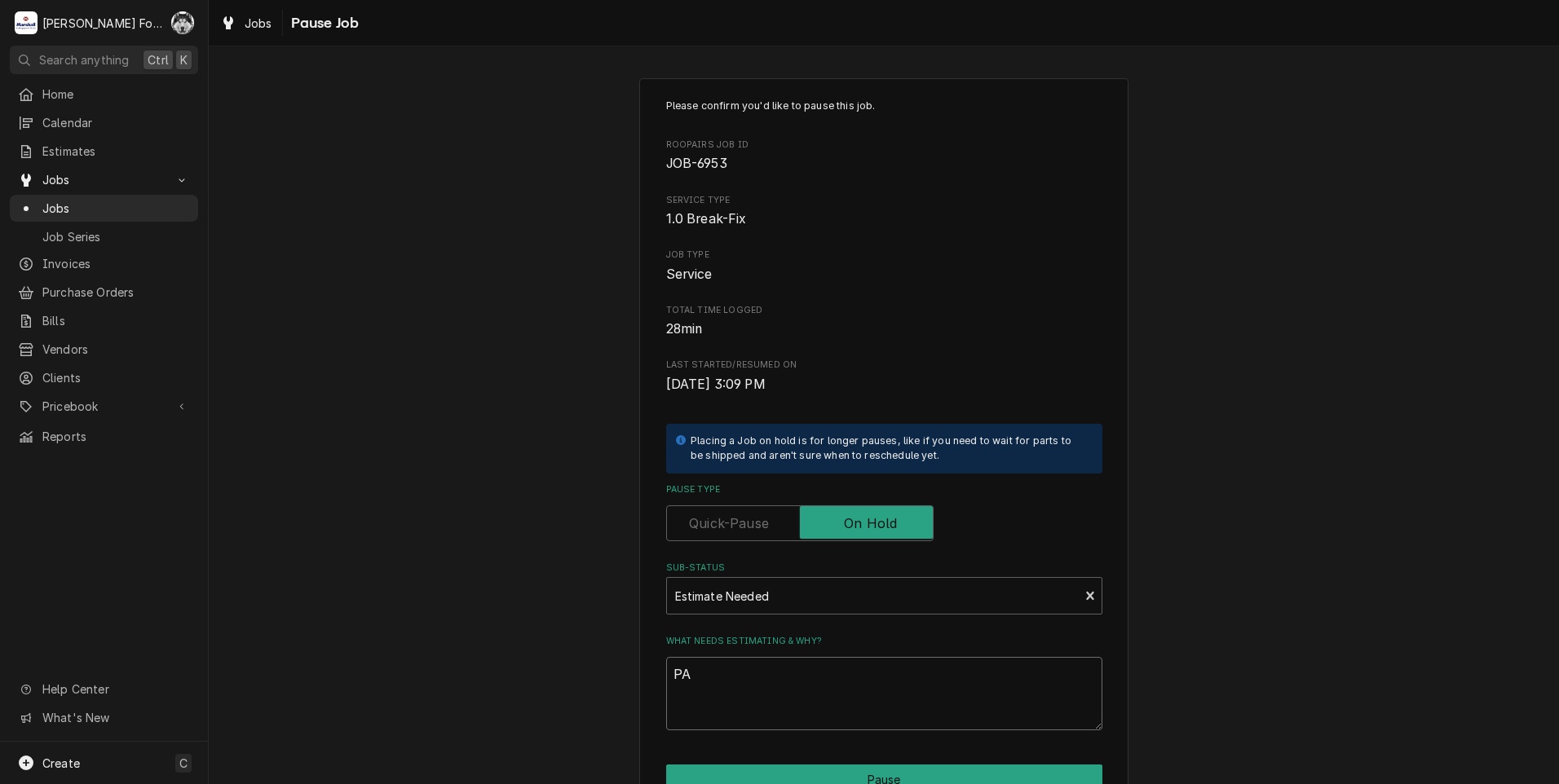
type textarea "x"
type textarea "PAR"
type textarea "x"
type textarea "PART"
type textarea "x"
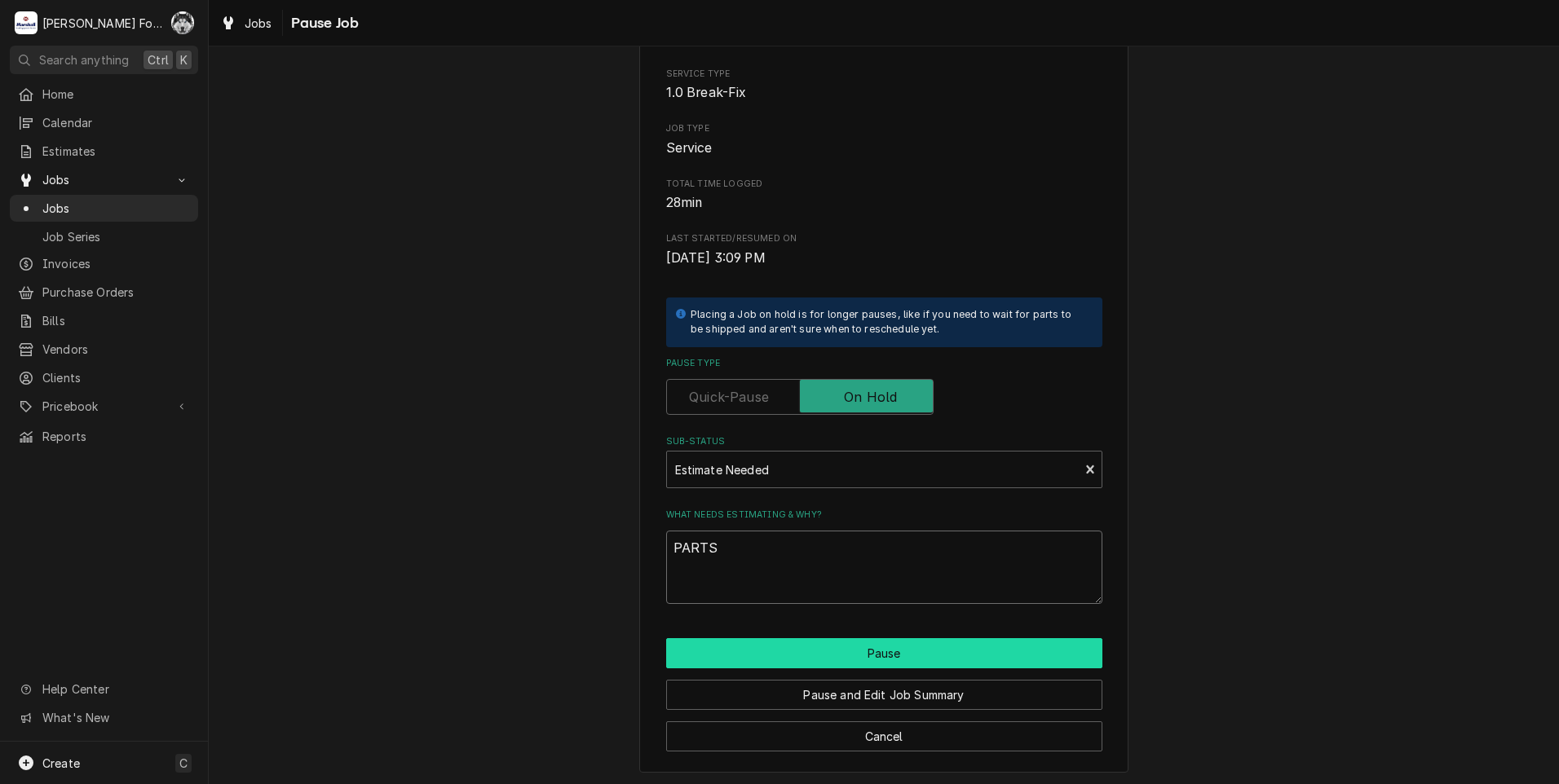
scroll to position [128, 0]
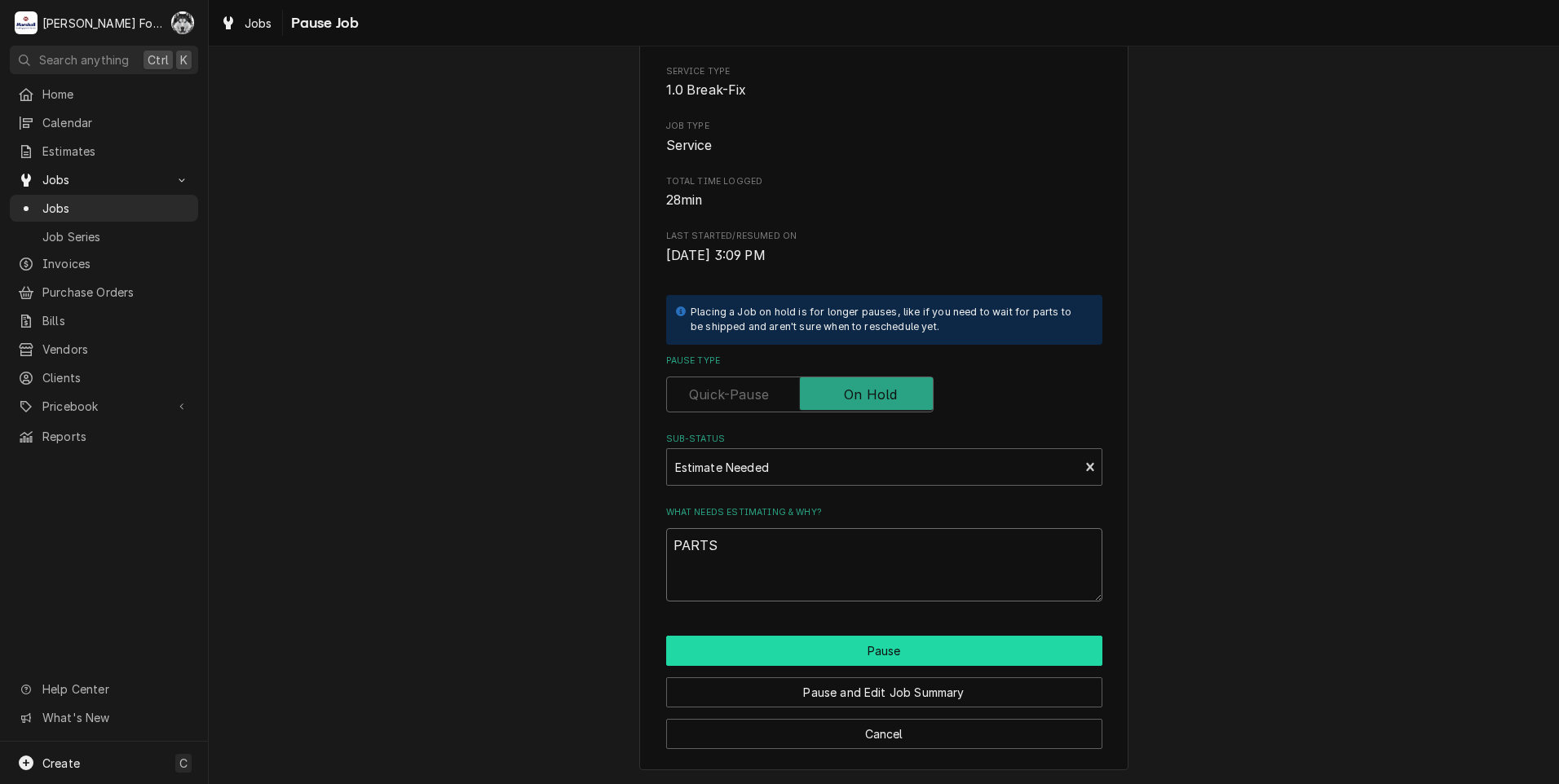
type textarea "PARTS"
click at [870, 646] on button "Pause" at bounding box center [884, 651] width 436 height 30
type textarea "x"
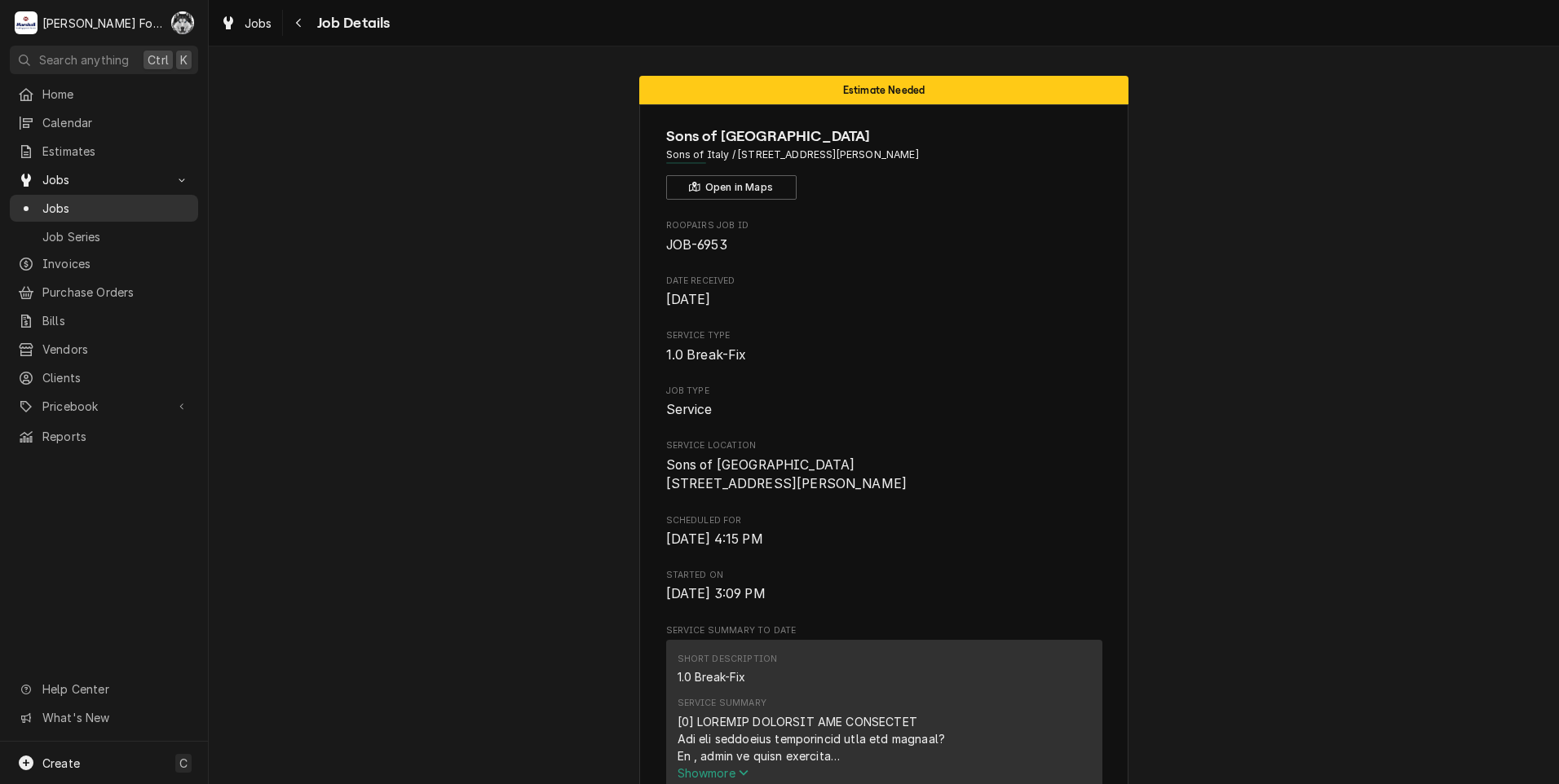
click at [53, 205] on span "Jobs" at bounding box center [116, 208] width 147 height 17
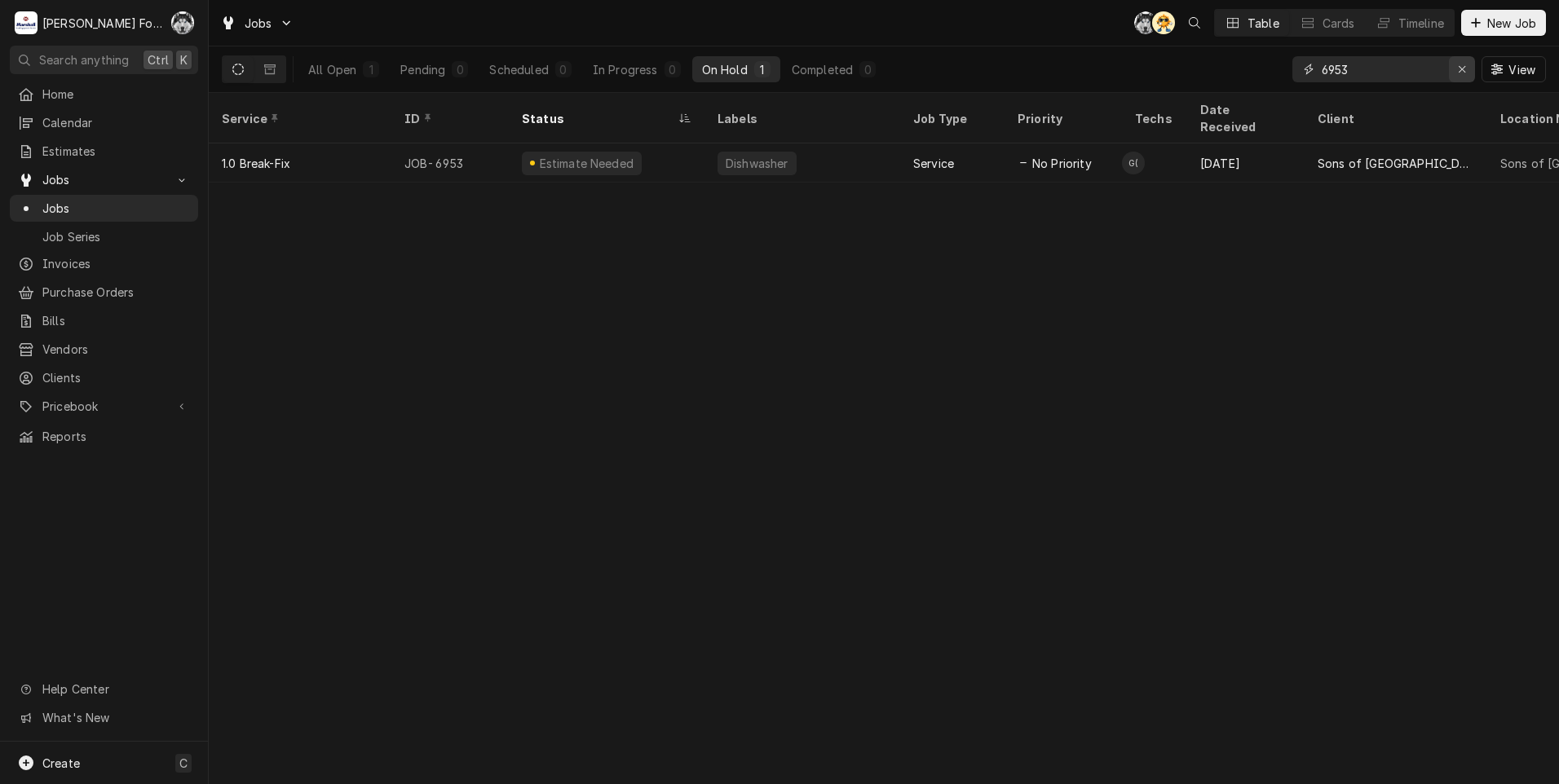
click at [1464, 73] on icon "Erase input" at bounding box center [1461, 69] width 9 height 11
